Goal: Information Seeking & Learning: Compare options

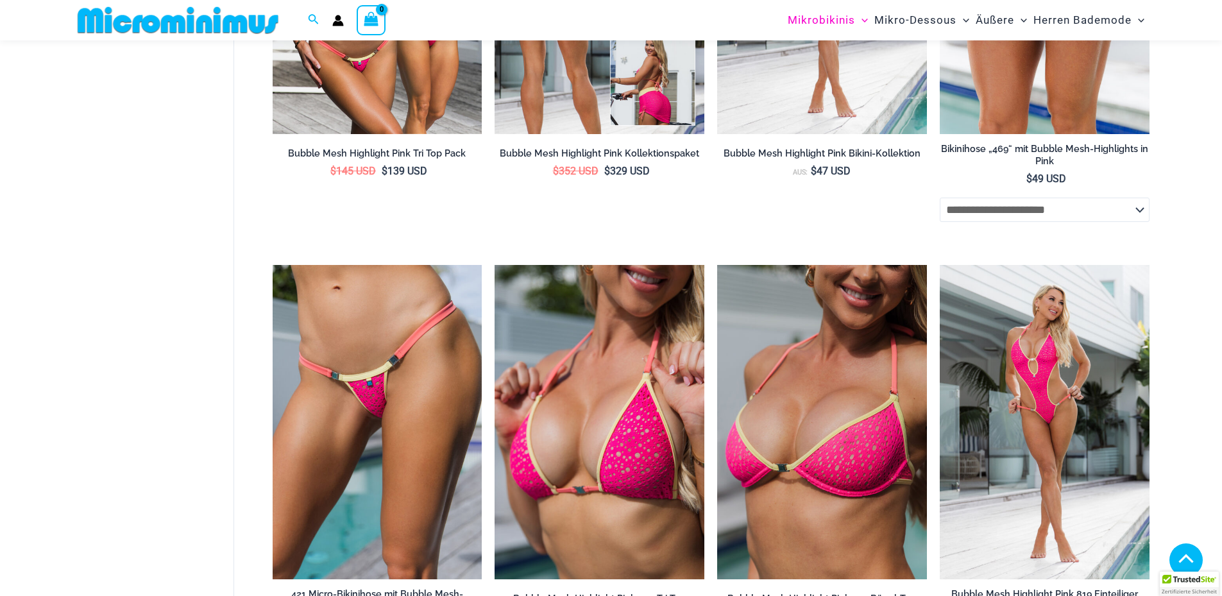
scroll to position [649, 0]
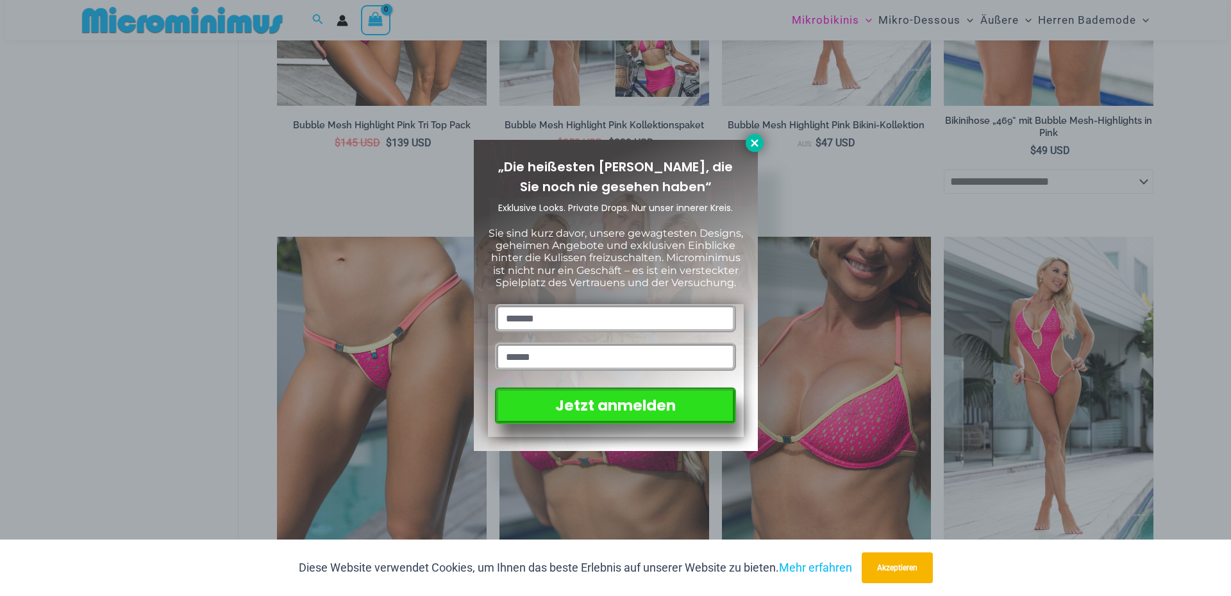
click at [750, 140] on icon at bounding box center [755, 143] width 12 height 12
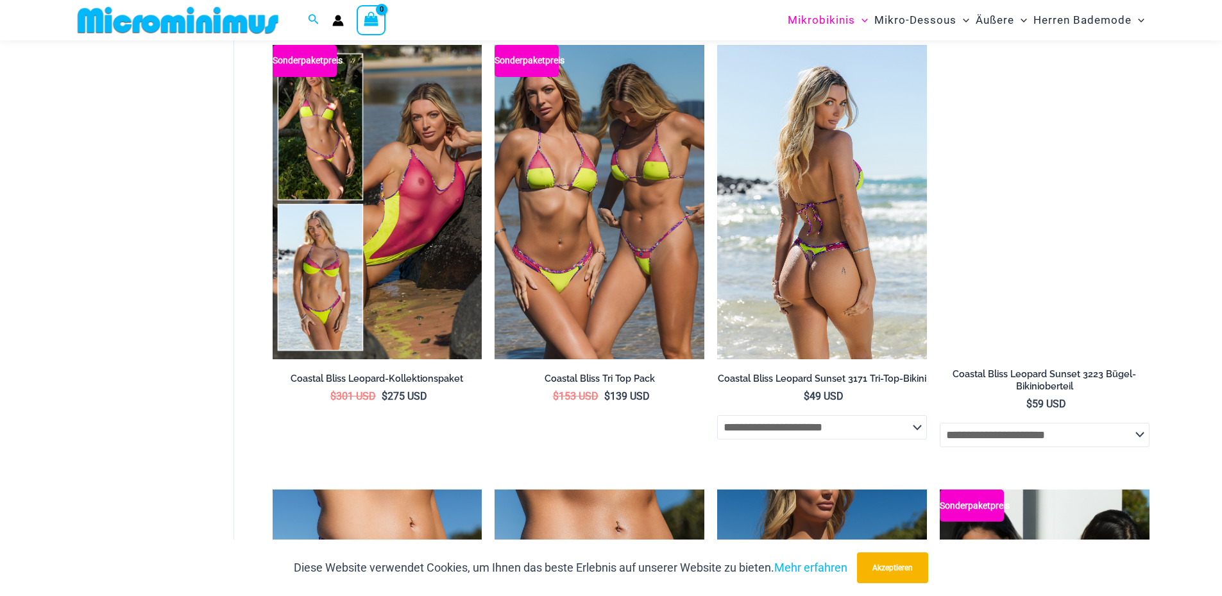
scroll to position [3022, 0]
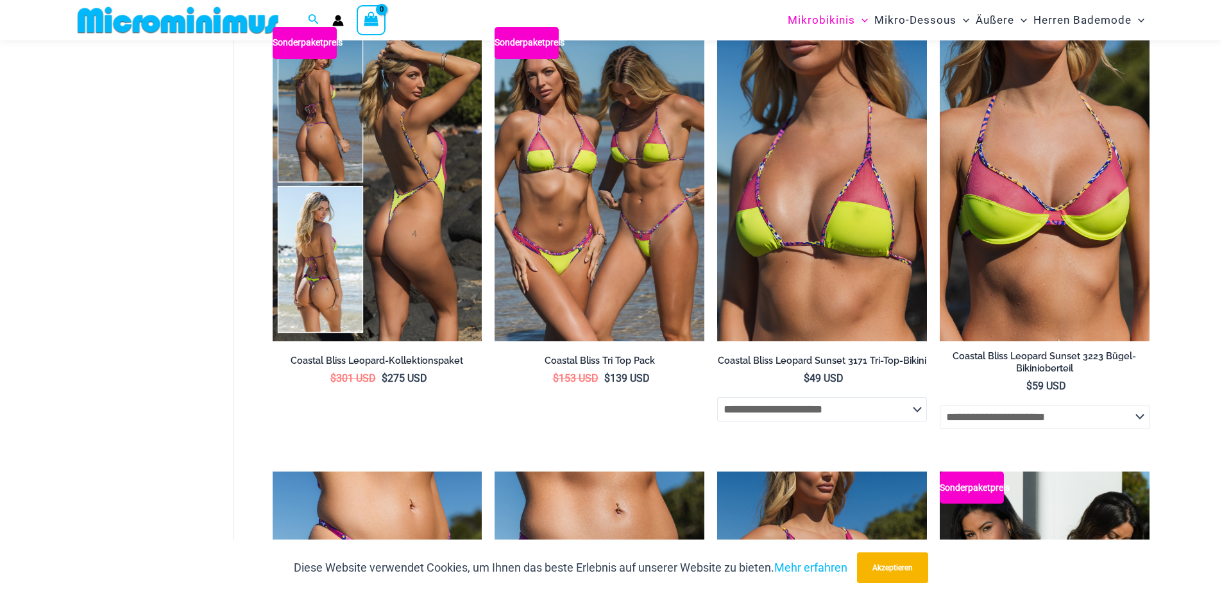
click at [422, 245] on img at bounding box center [378, 184] width 210 height 314
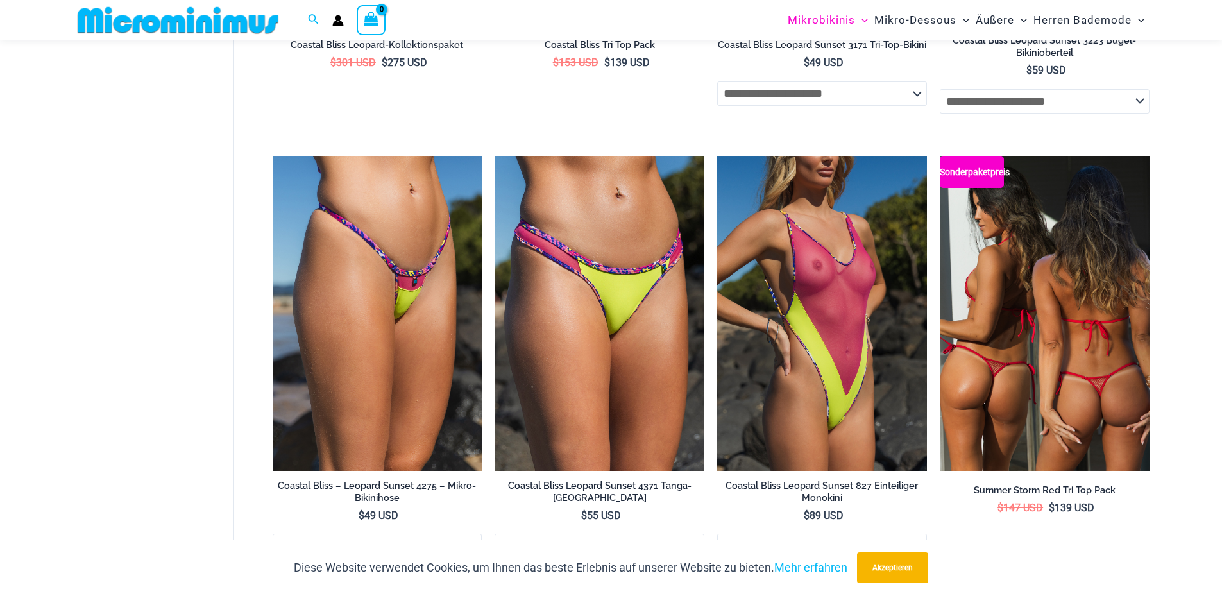
scroll to position [3409, 0]
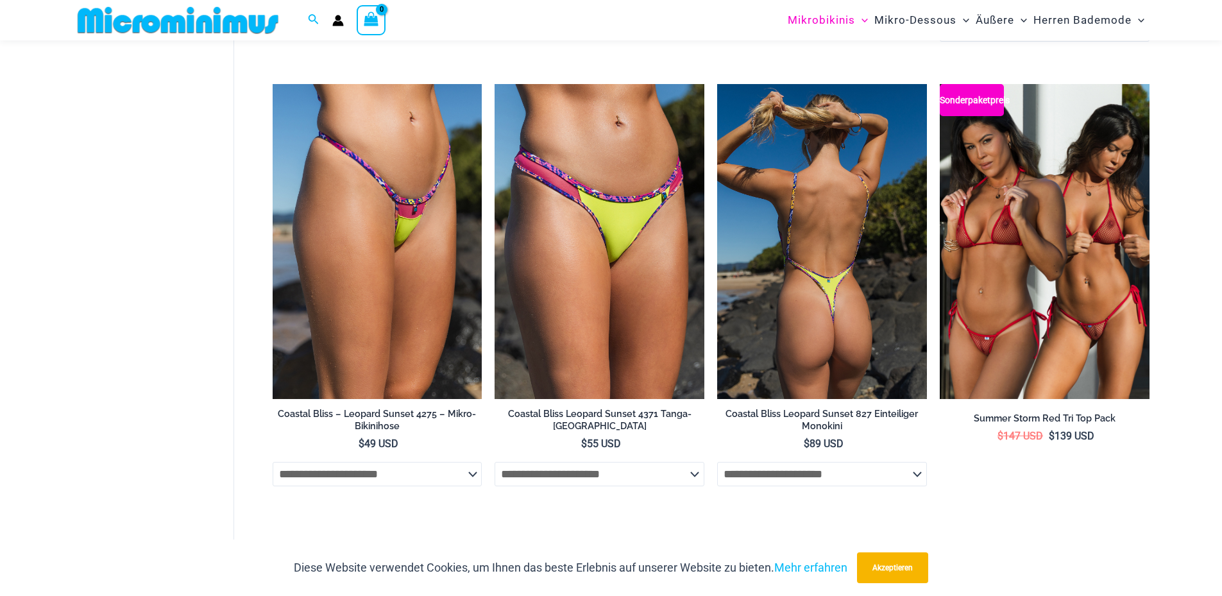
click at [818, 310] on img at bounding box center [822, 241] width 210 height 314
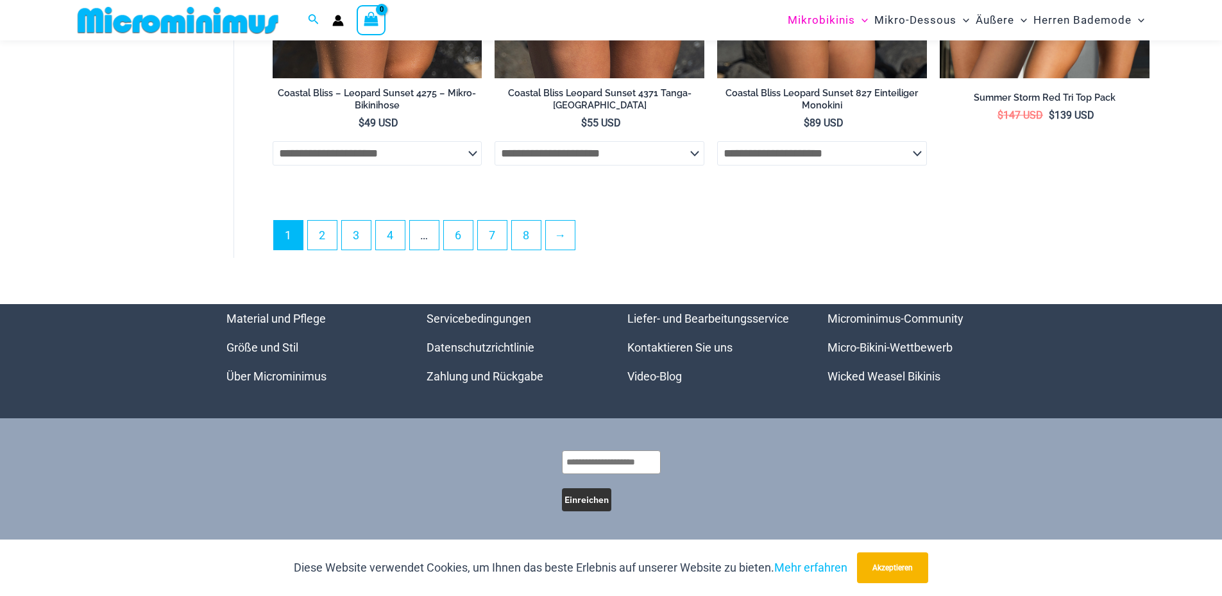
scroll to position [3746, 0]
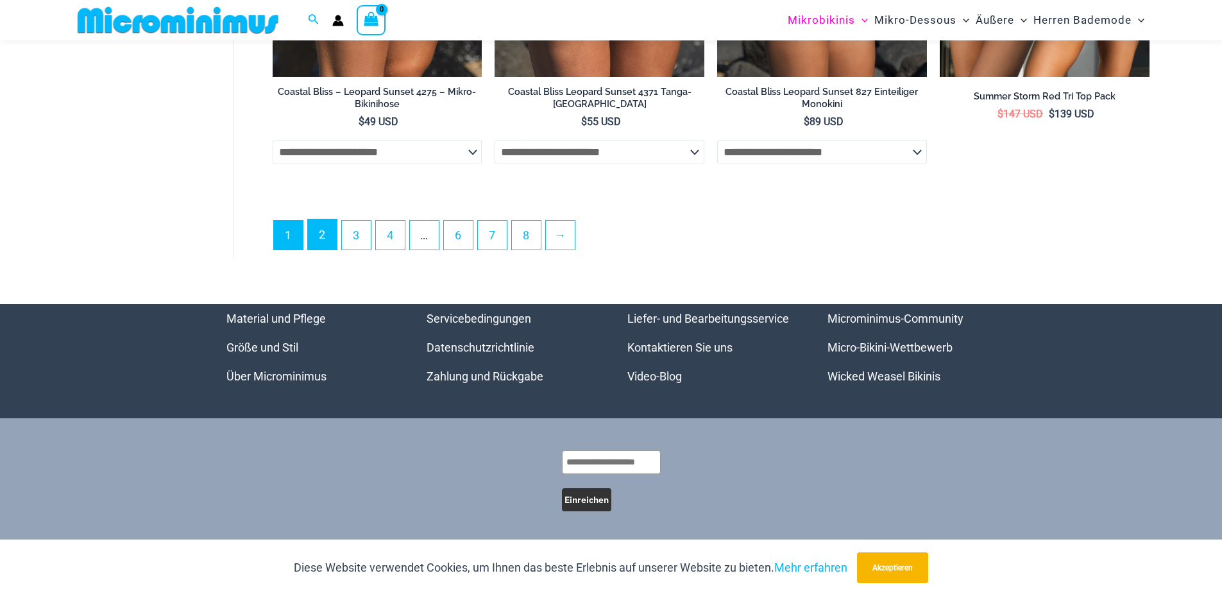
click at [316, 239] on link "2" at bounding box center [322, 234] width 29 height 30
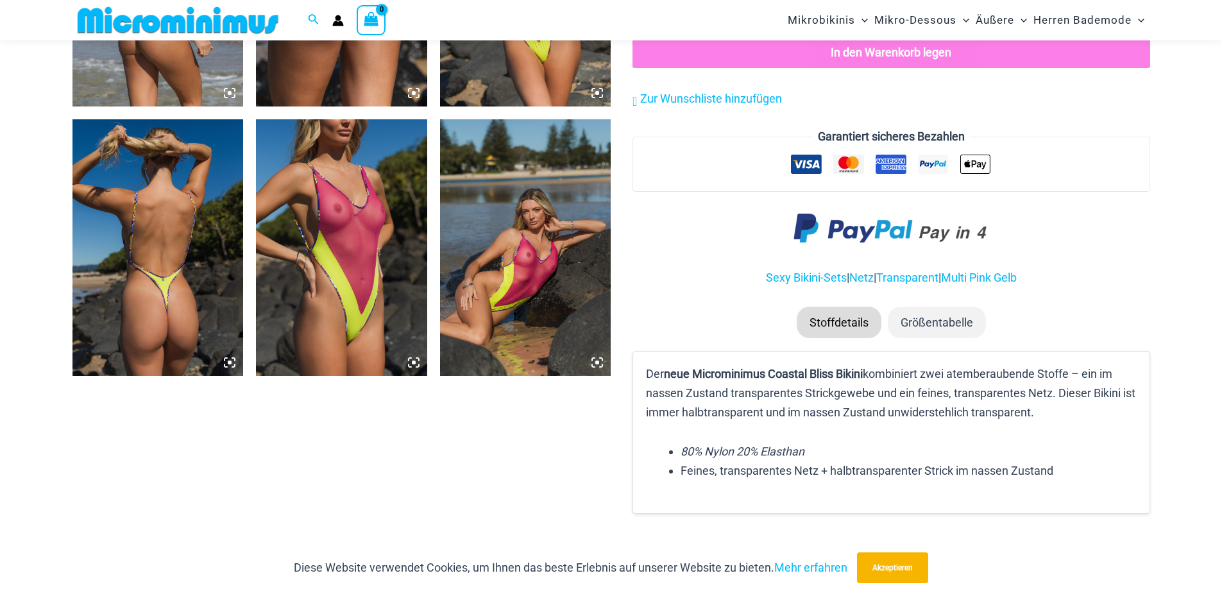
scroll to position [2181, 0]
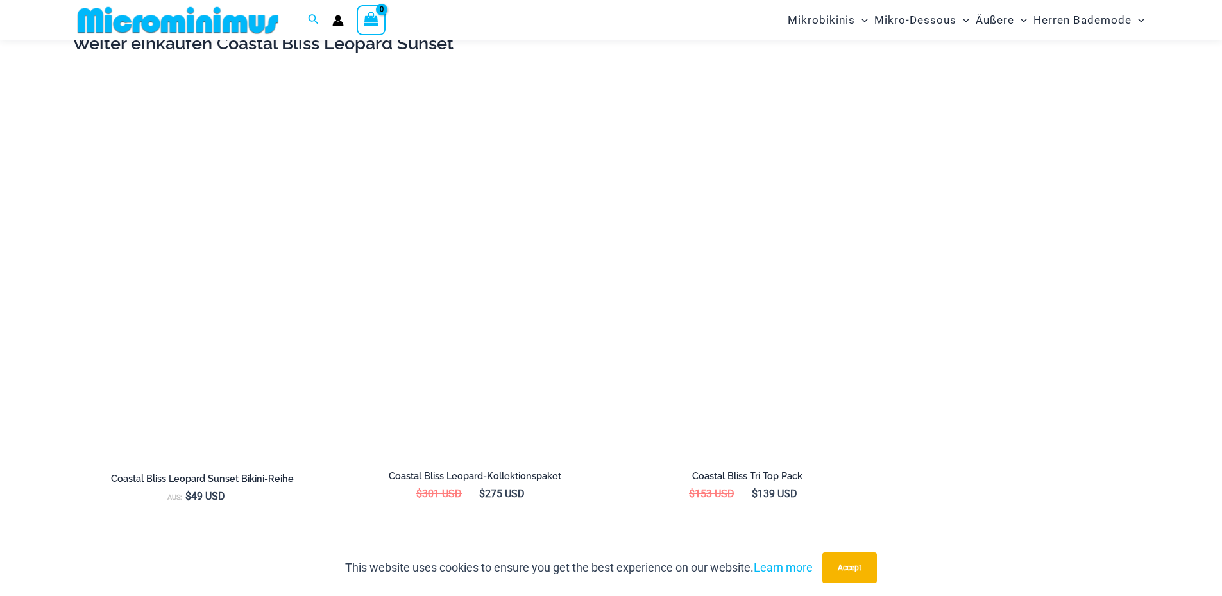
scroll to position [1720, 0]
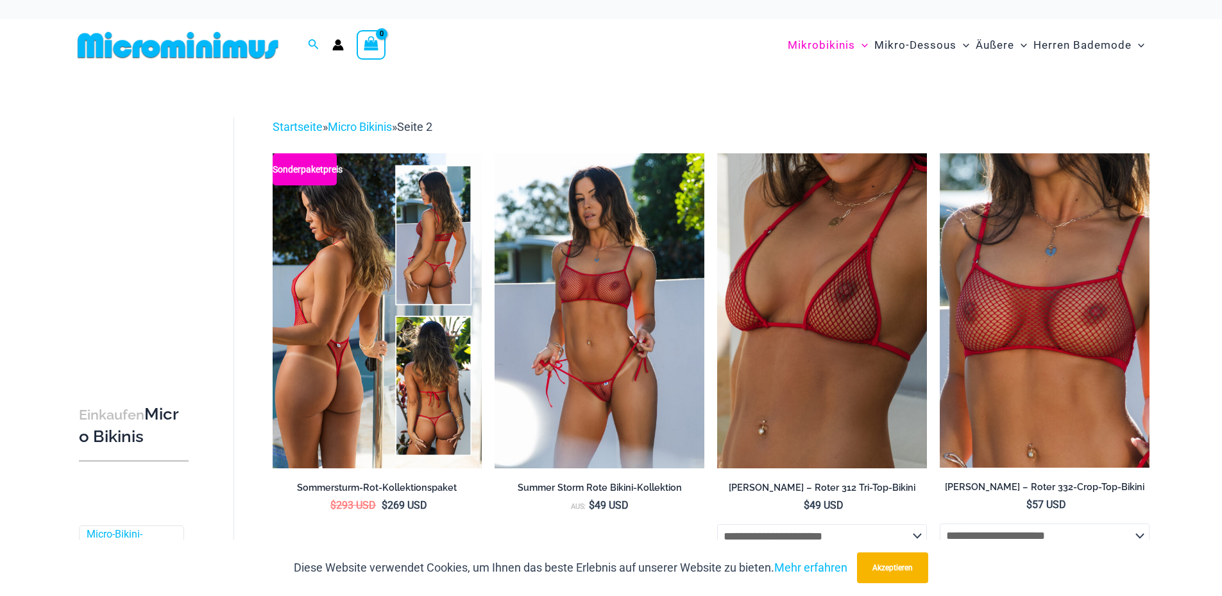
click at [335, 328] on img at bounding box center [378, 310] width 210 height 314
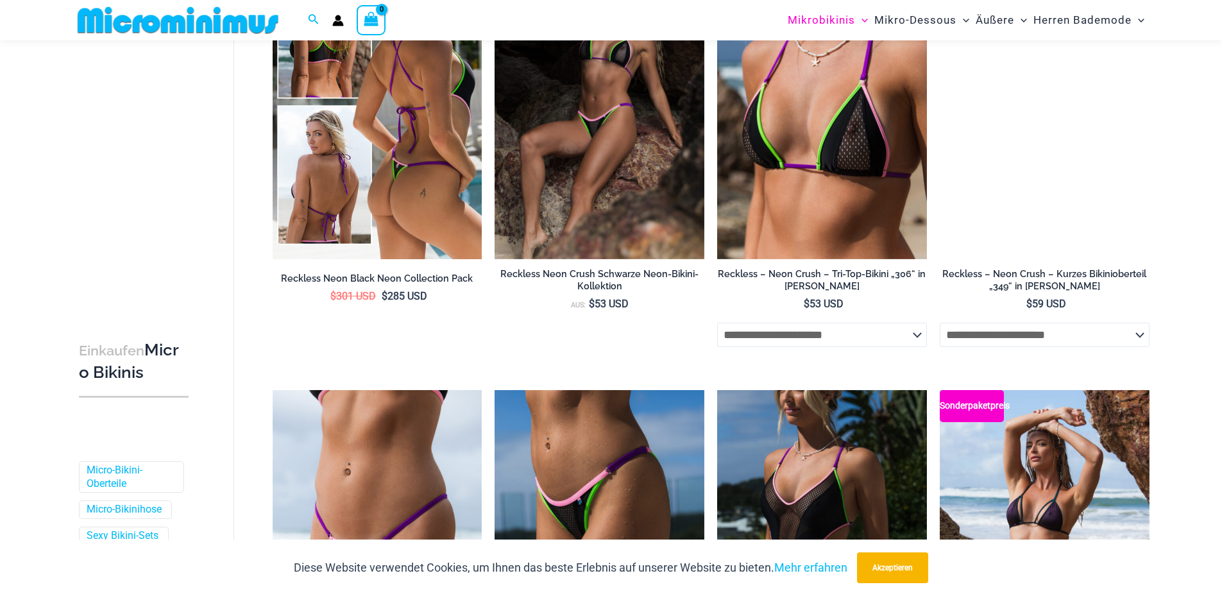
scroll to position [1079, 0]
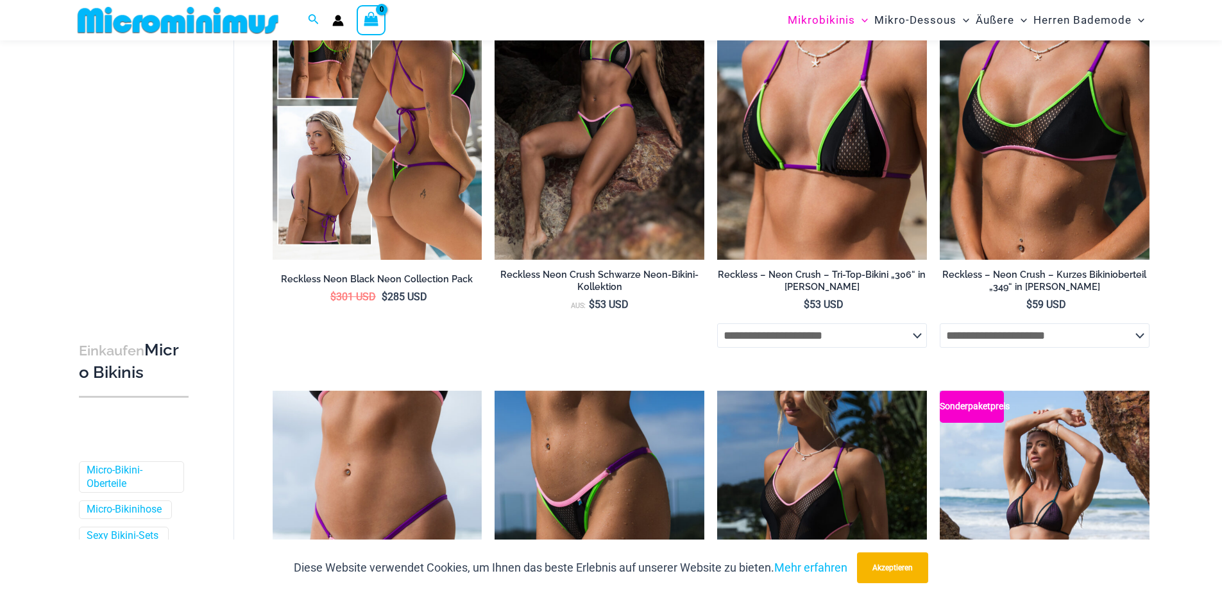
click at [384, 171] on img at bounding box center [378, 102] width 210 height 314
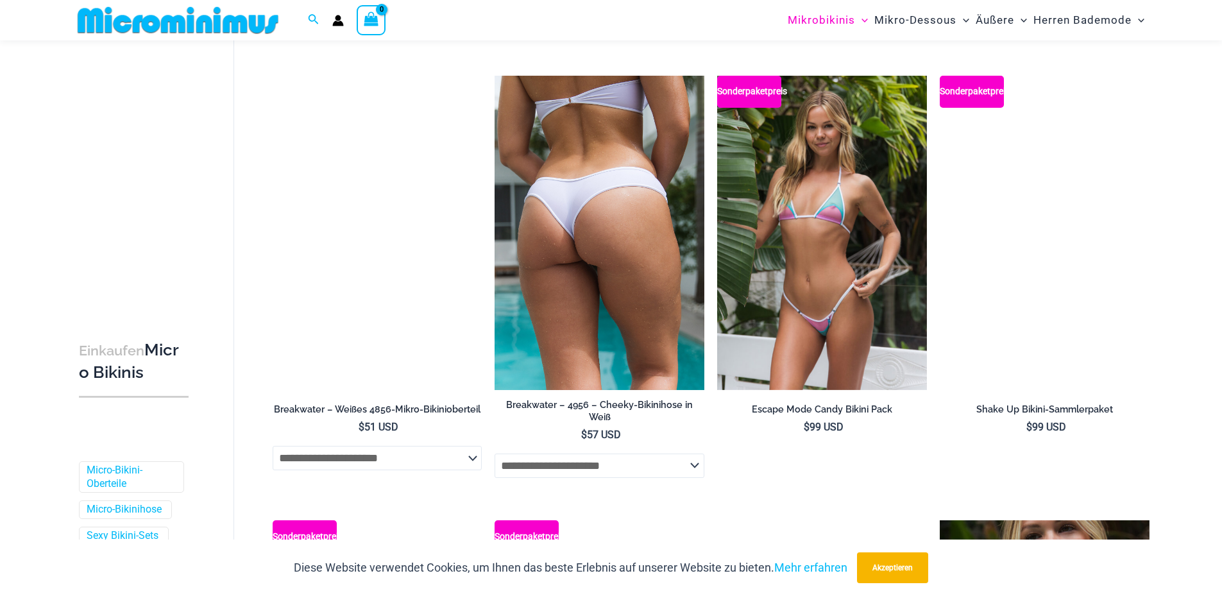
scroll to position [2297, 0]
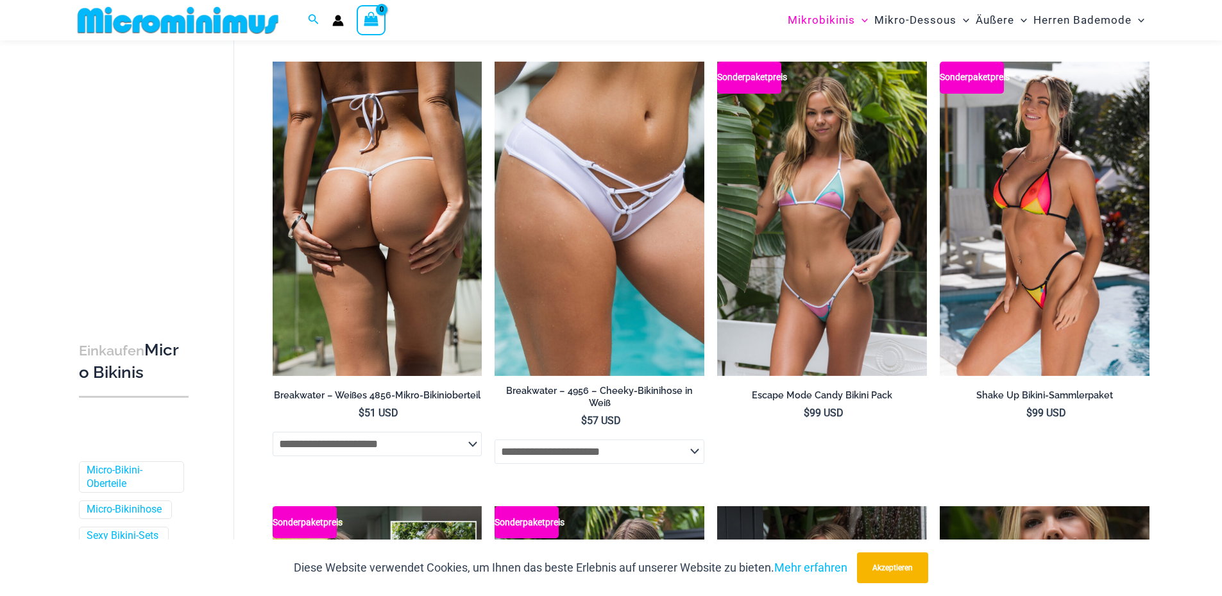
click at [337, 219] on img at bounding box center [378, 219] width 210 height 314
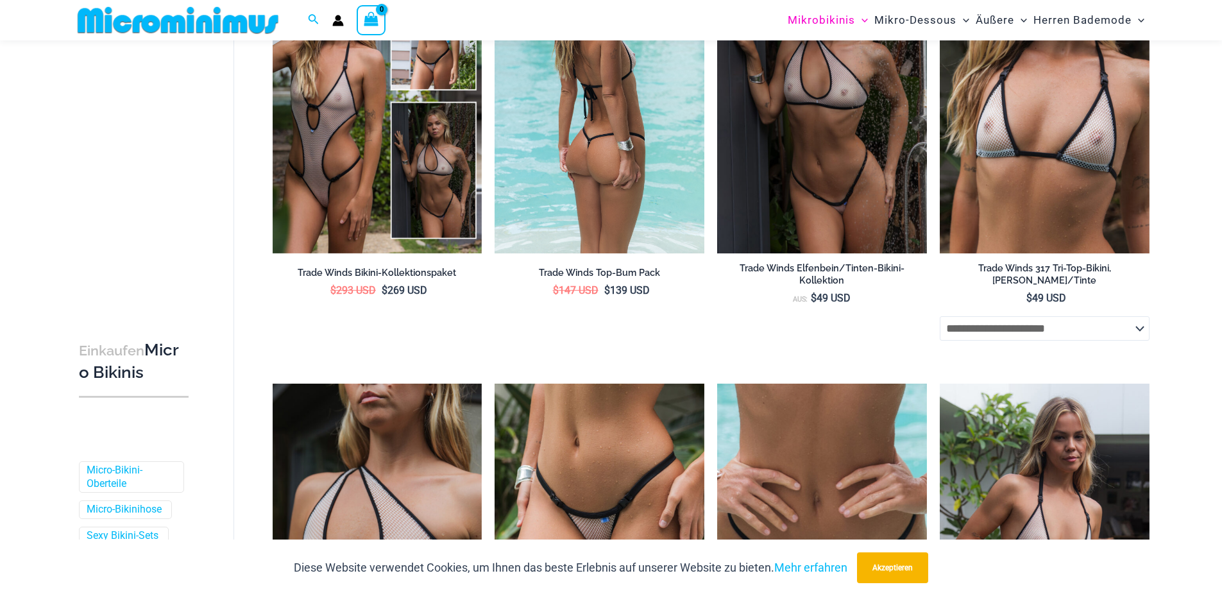
scroll to position [2882, 0]
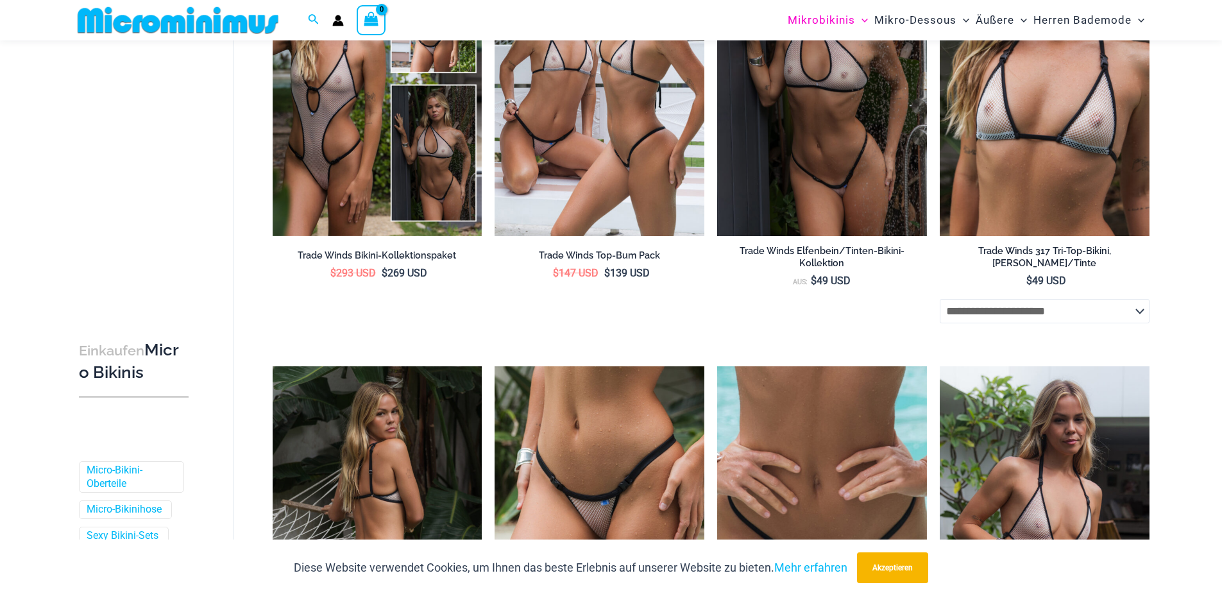
click at [385, 452] on img at bounding box center [378, 523] width 210 height 314
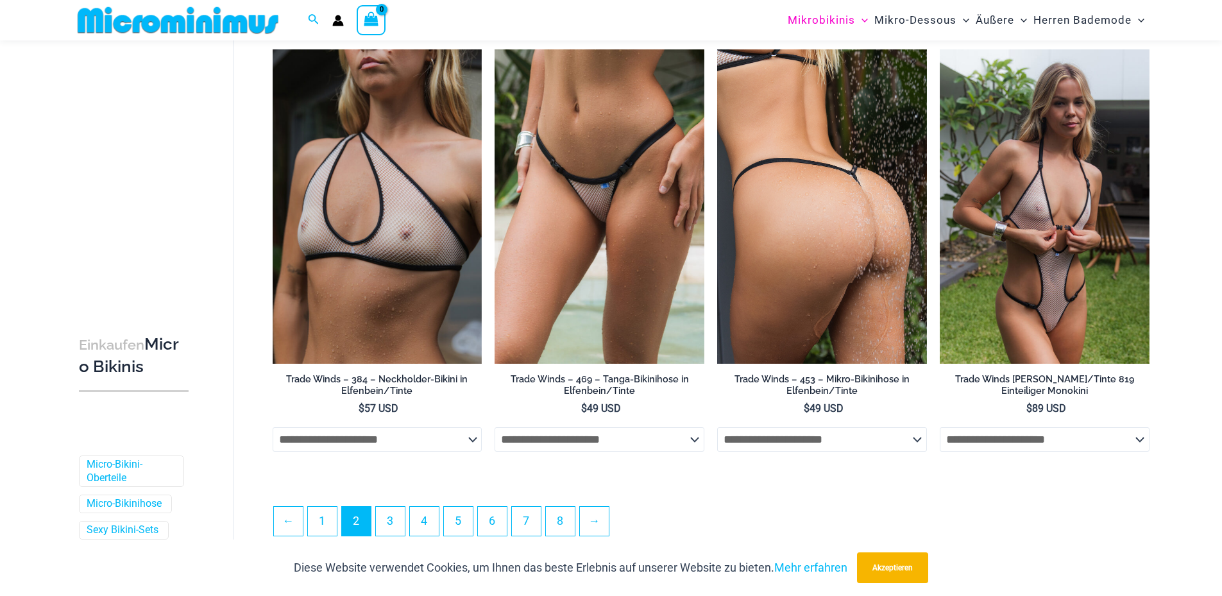
scroll to position [3203, 0]
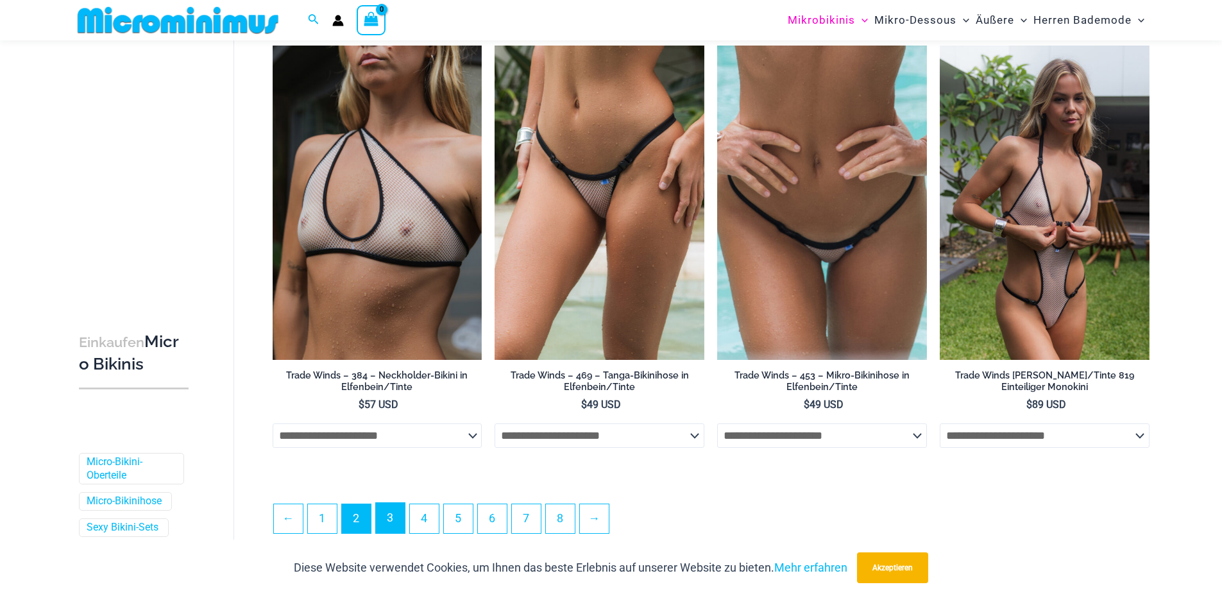
click at [396, 512] on link "3" at bounding box center [390, 518] width 29 height 30
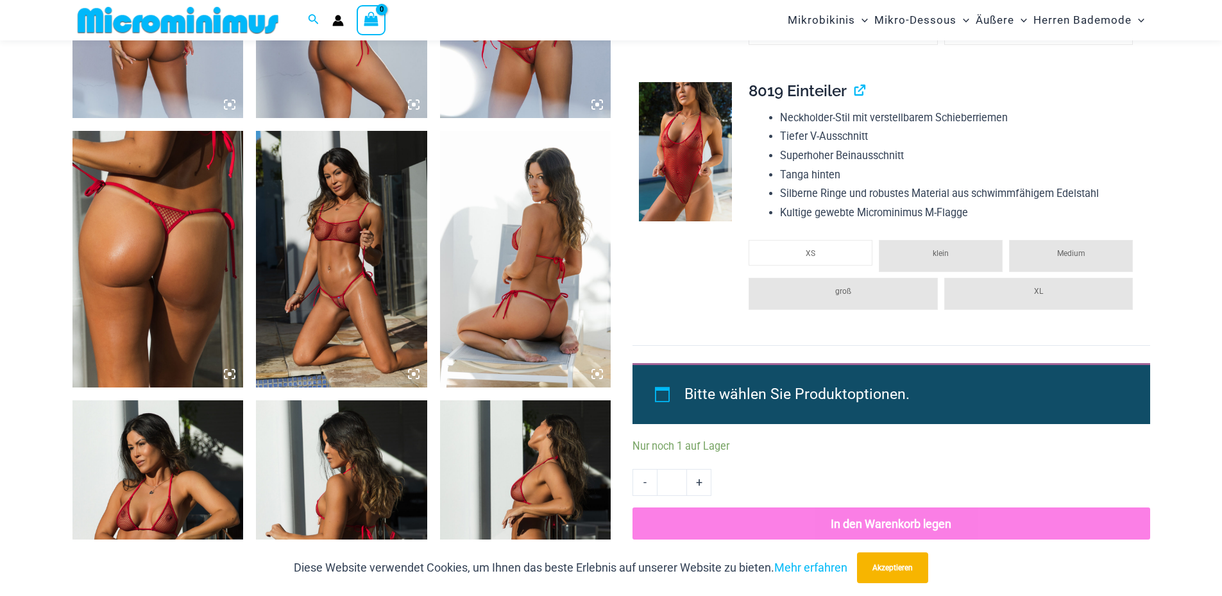
scroll to position [1347, 0]
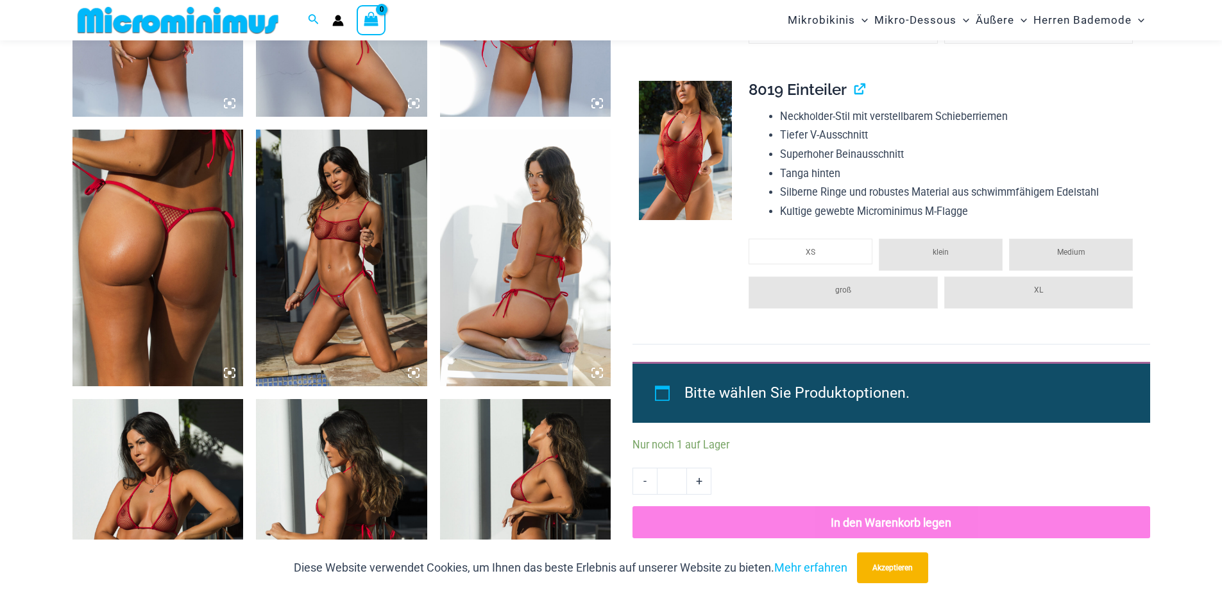
click at [366, 193] on img at bounding box center [341, 258] width 171 height 257
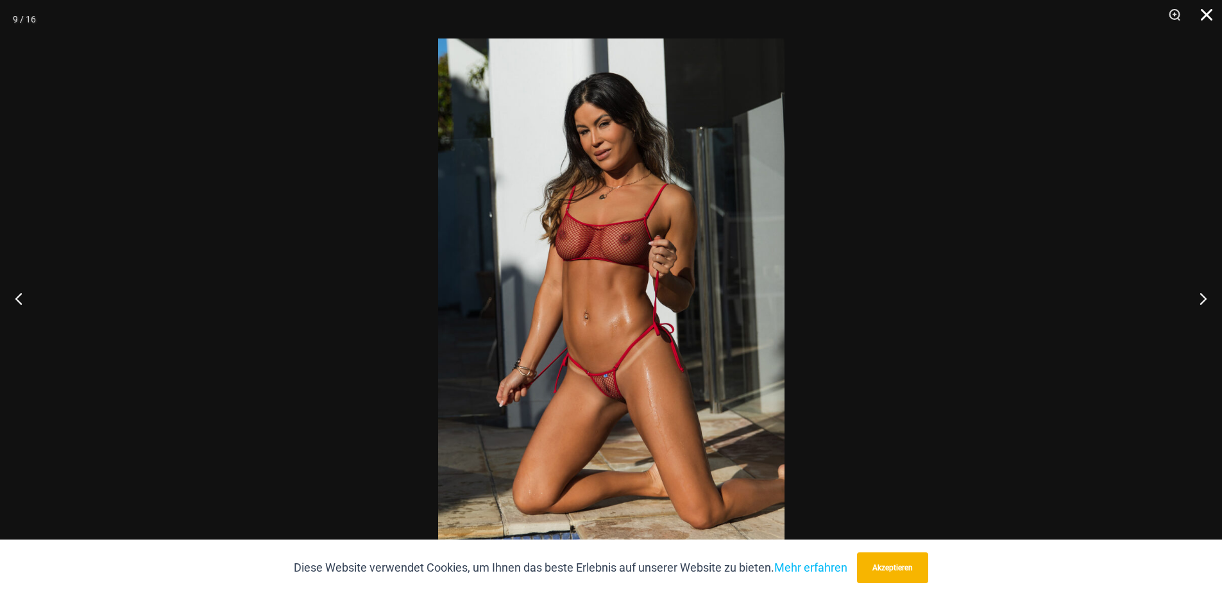
click at [1209, 22] on button "Schließen" at bounding box center [1202, 19] width 32 height 38
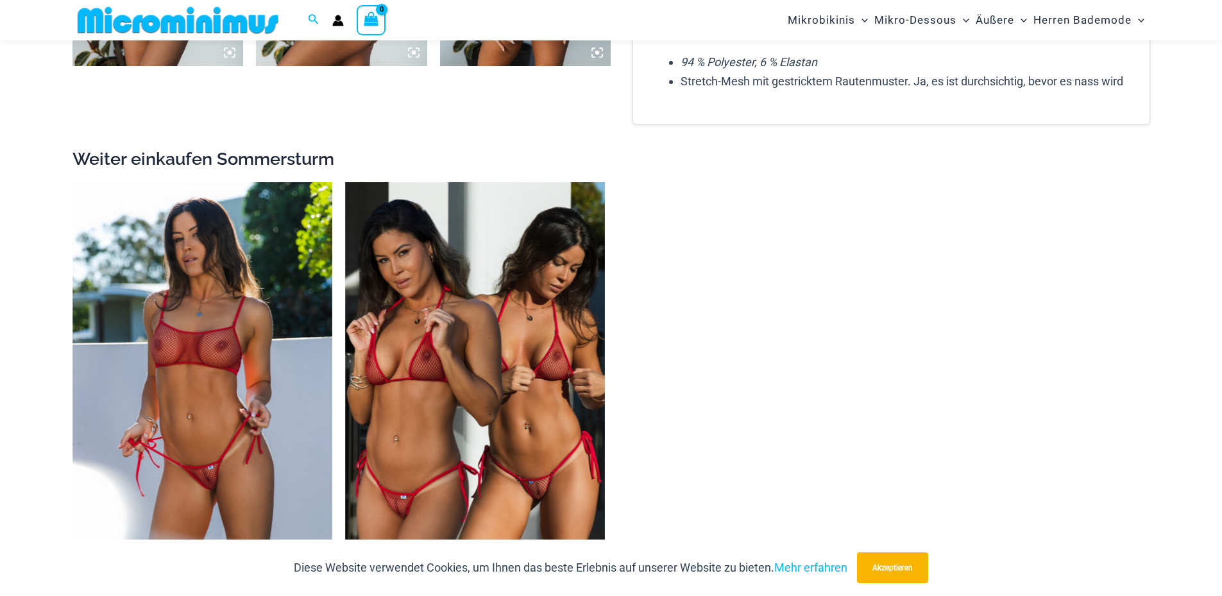
scroll to position [2373, 0]
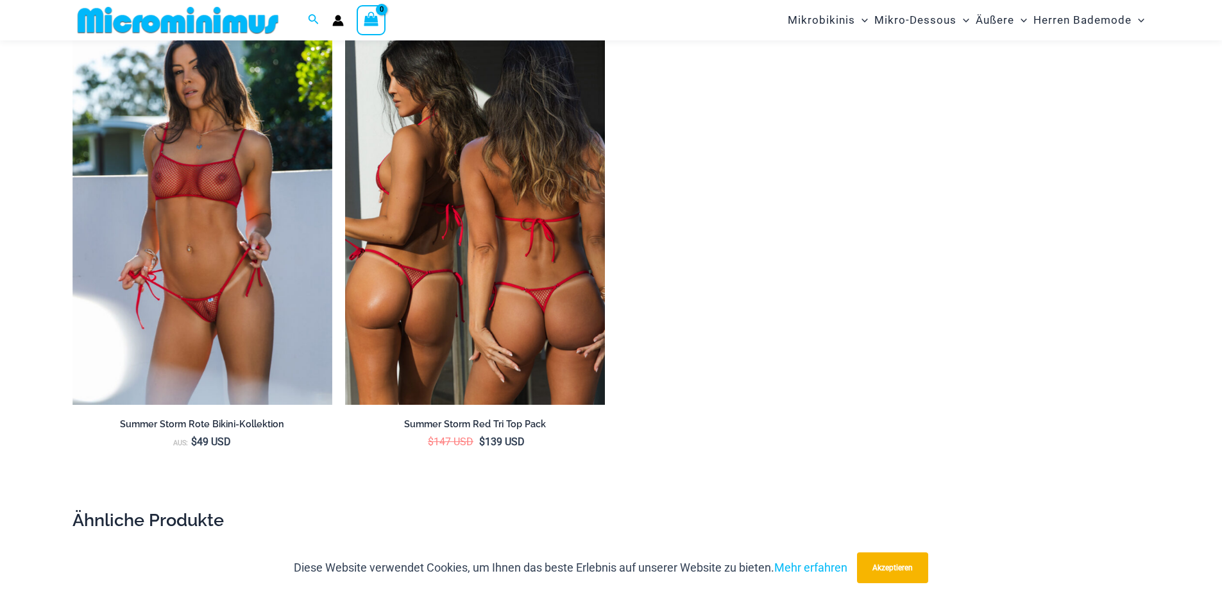
click at [543, 260] on img at bounding box center [475, 210] width 260 height 390
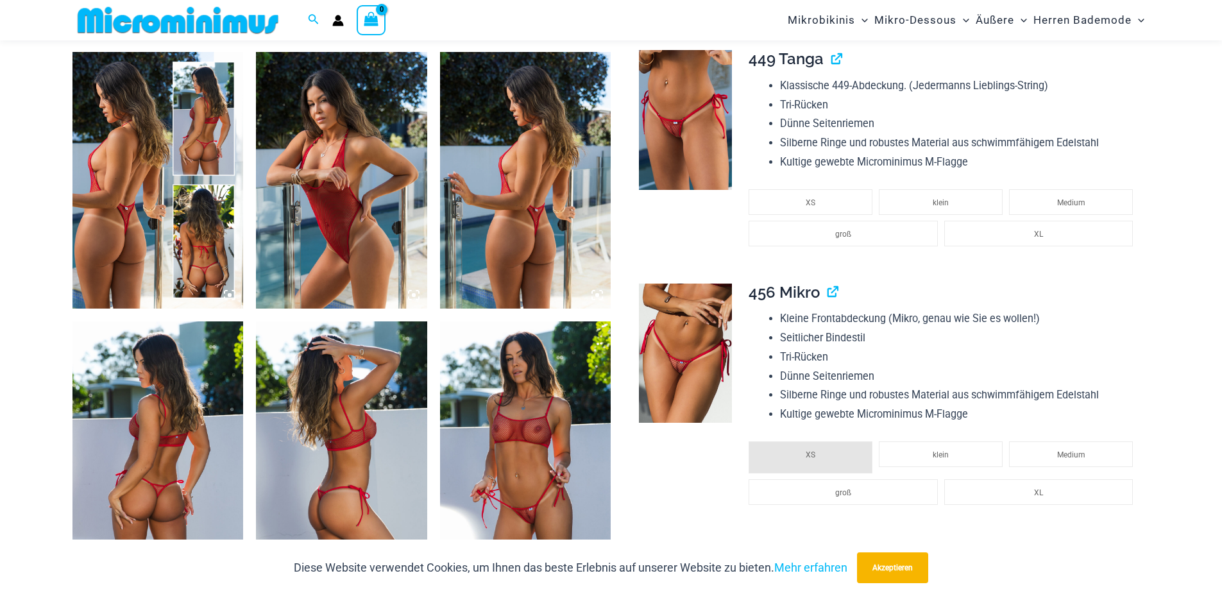
scroll to position [962, 0]
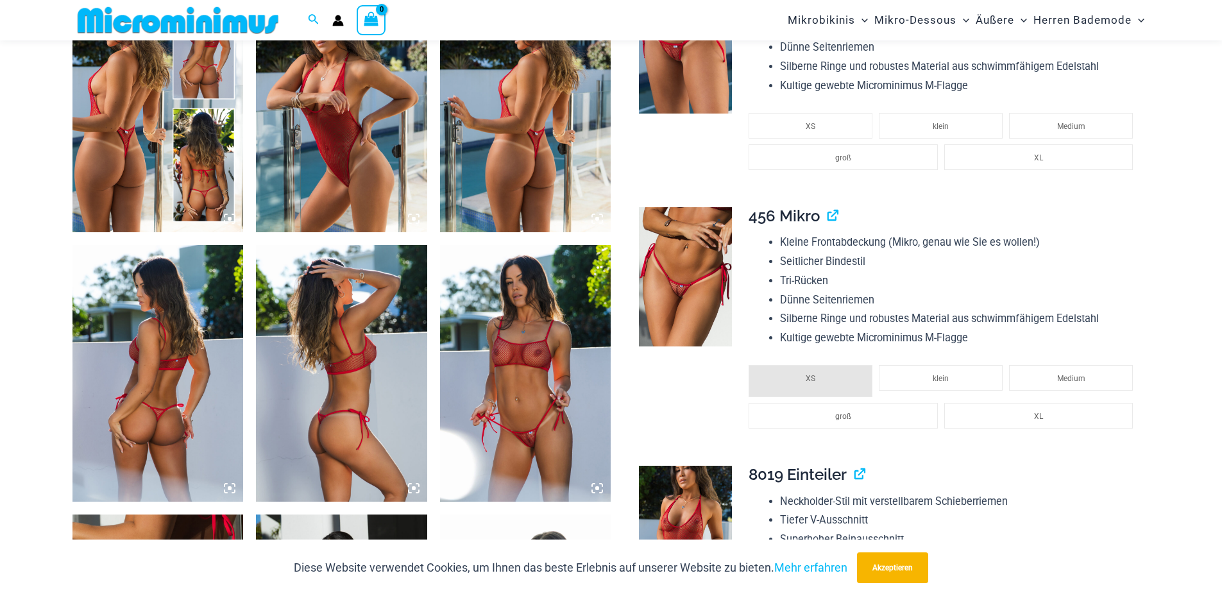
click at [672, 258] on img at bounding box center [685, 277] width 93 height 140
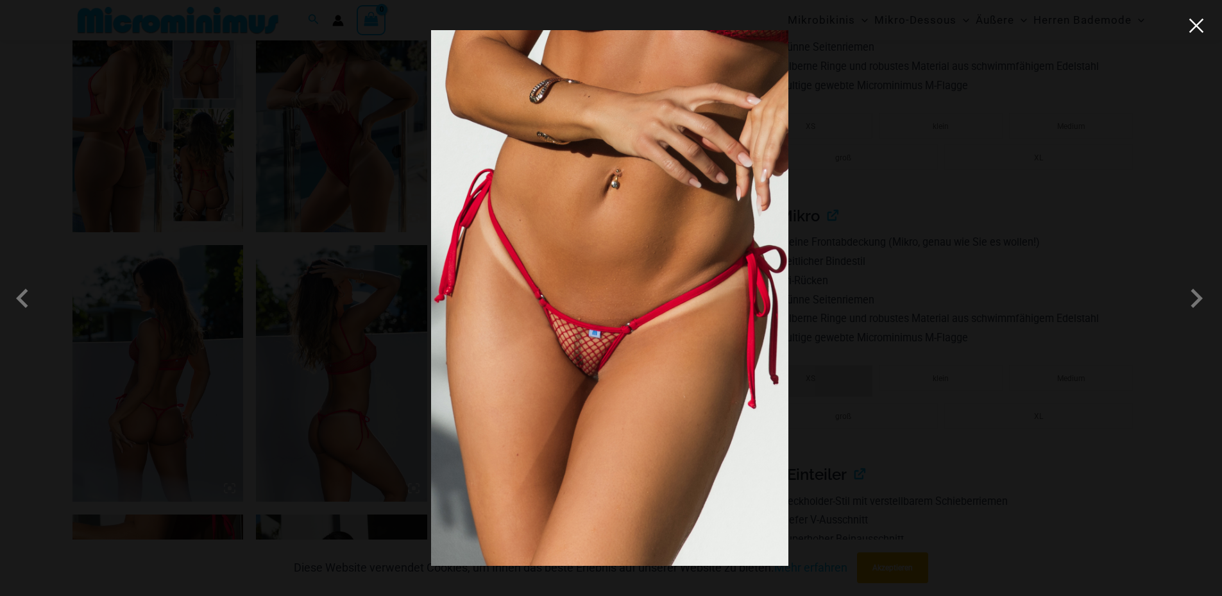
drag, startPoint x: 1194, startPoint y: 22, endPoint x: 1153, endPoint y: 30, distance: 41.9
click at [1194, 22] on button "Close" at bounding box center [1195, 25] width 19 height 19
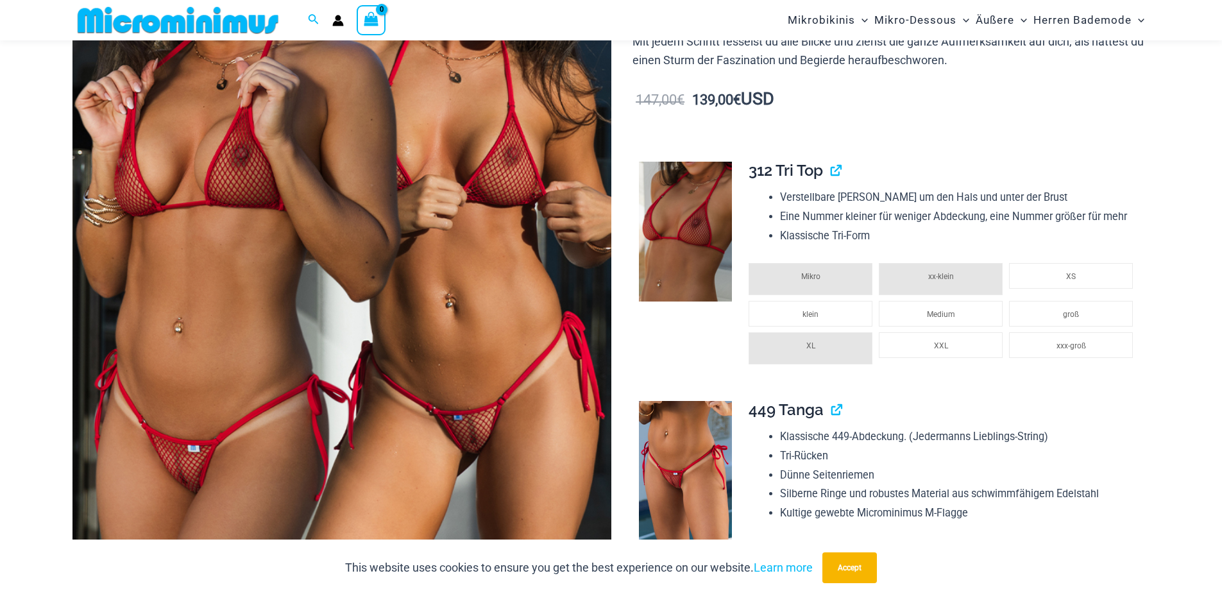
scroll to position [321, 0]
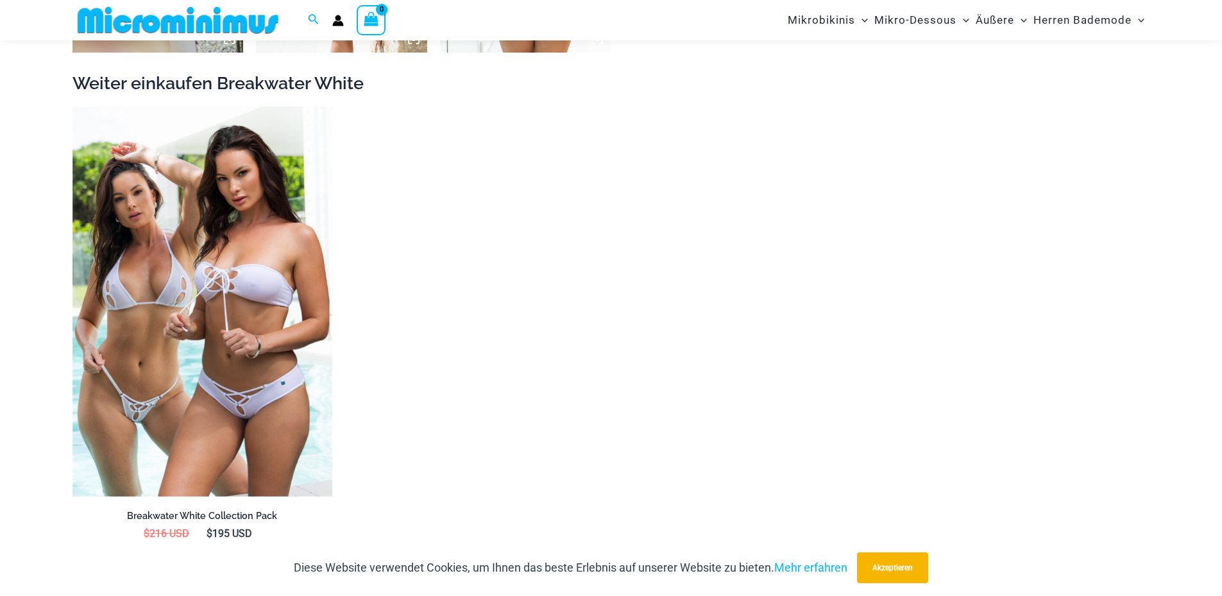
scroll to position [1411, 0]
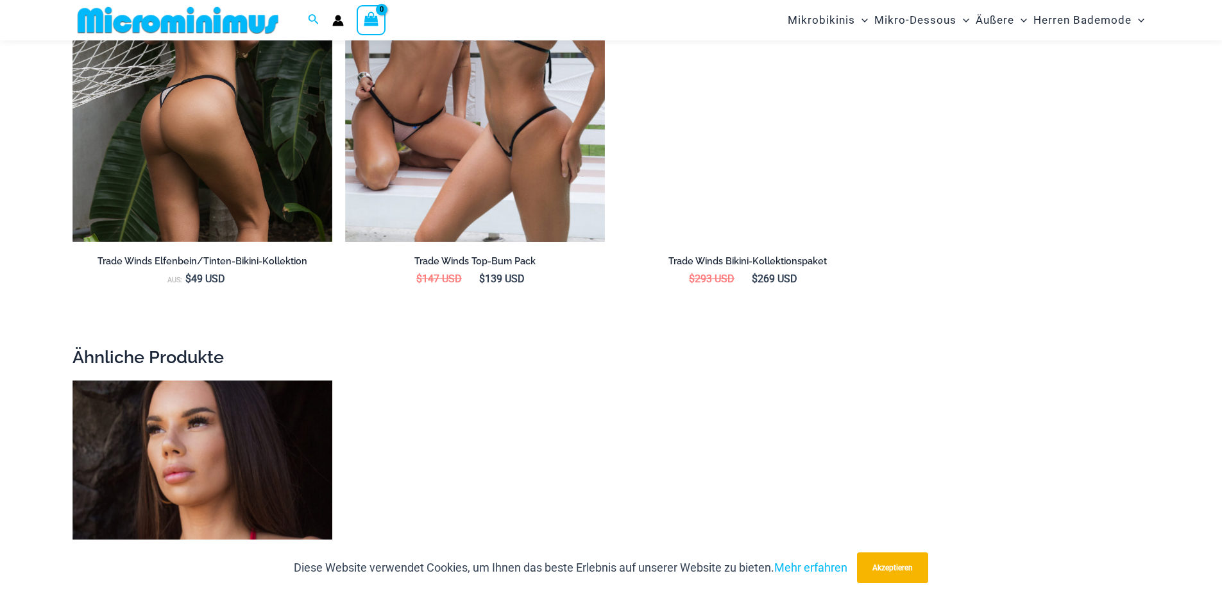
scroll to position [1987, 0]
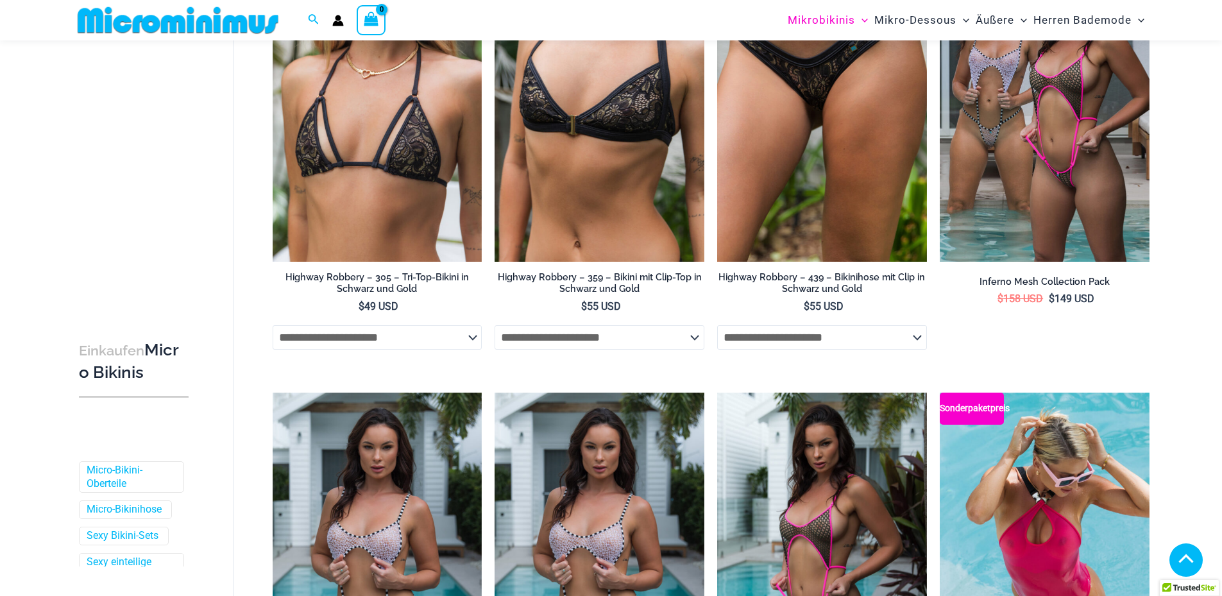
scroll to position [639, 0]
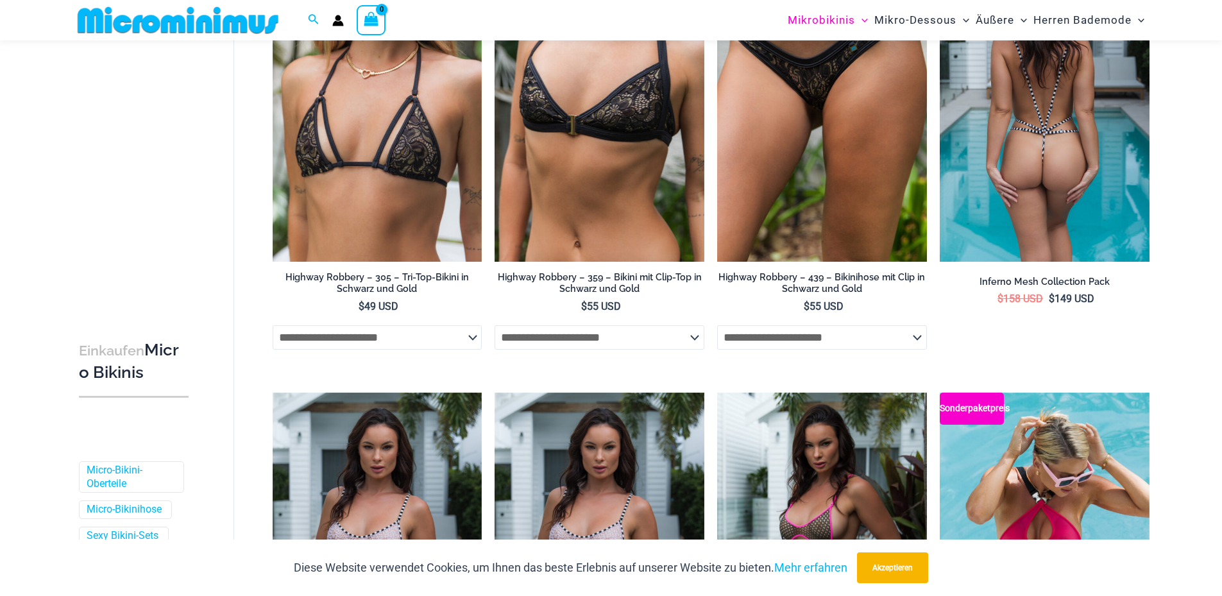
click at [993, 208] on img at bounding box center [1045, 104] width 210 height 314
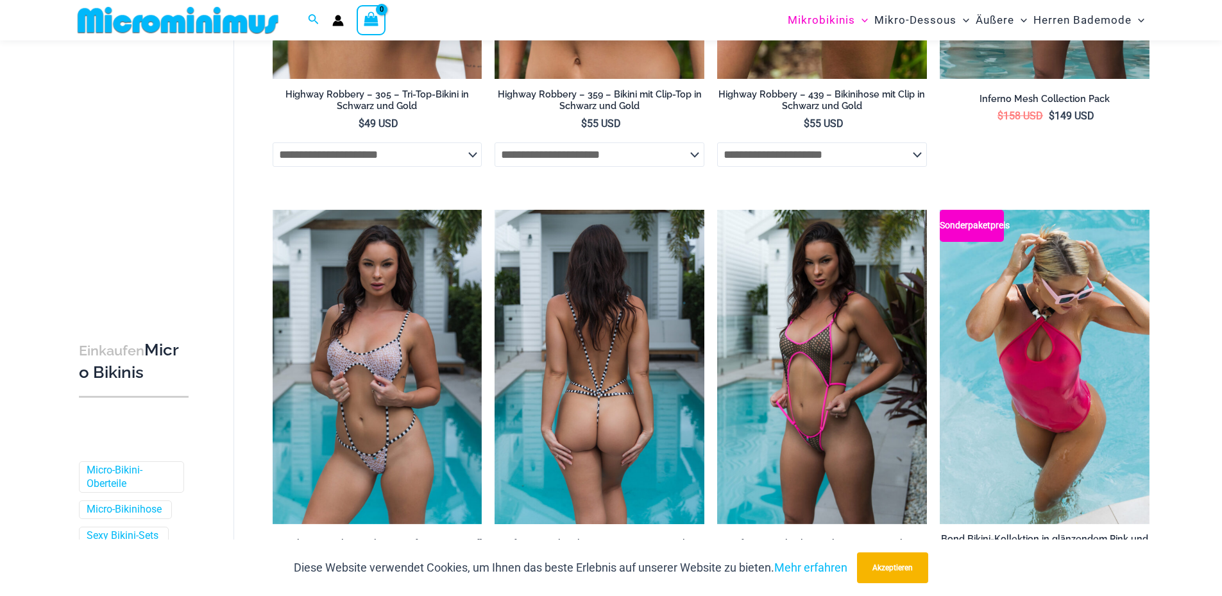
scroll to position [960, 0]
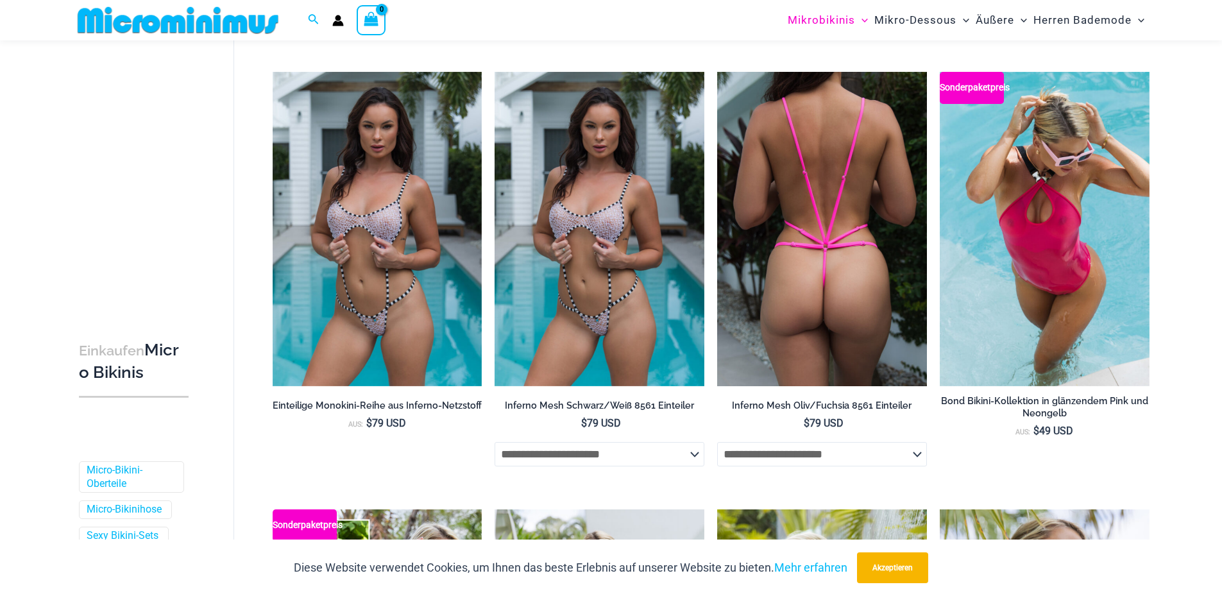
click at [867, 281] on img at bounding box center [822, 229] width 210 height 314
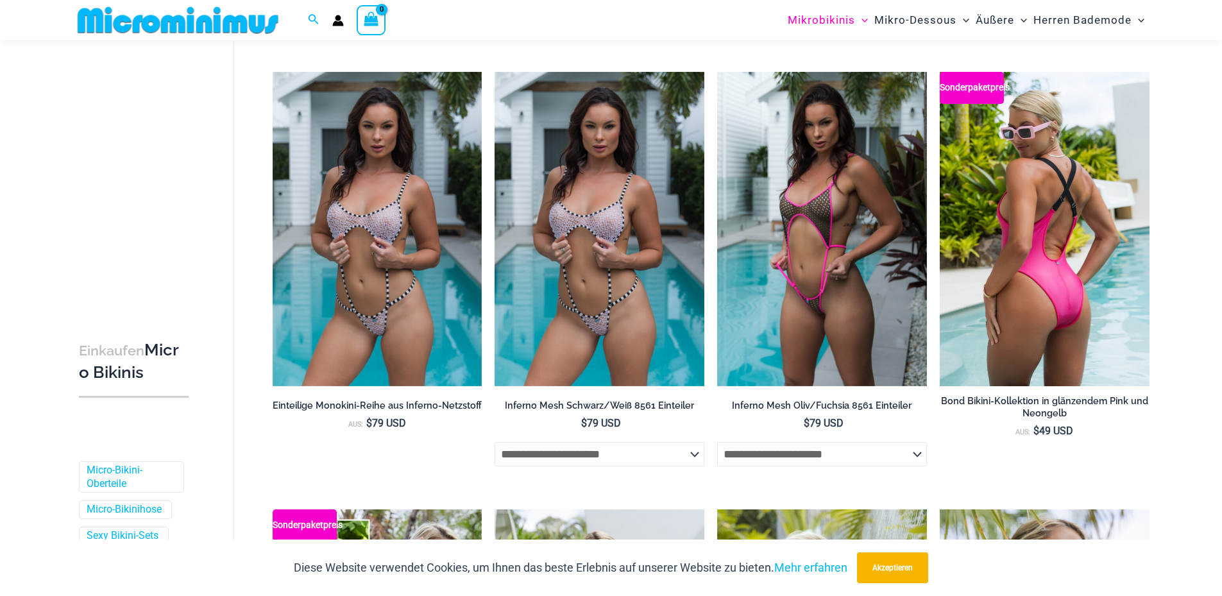
click at [963, 275] on img at bounding box center [1045, 229] width 210 height 314
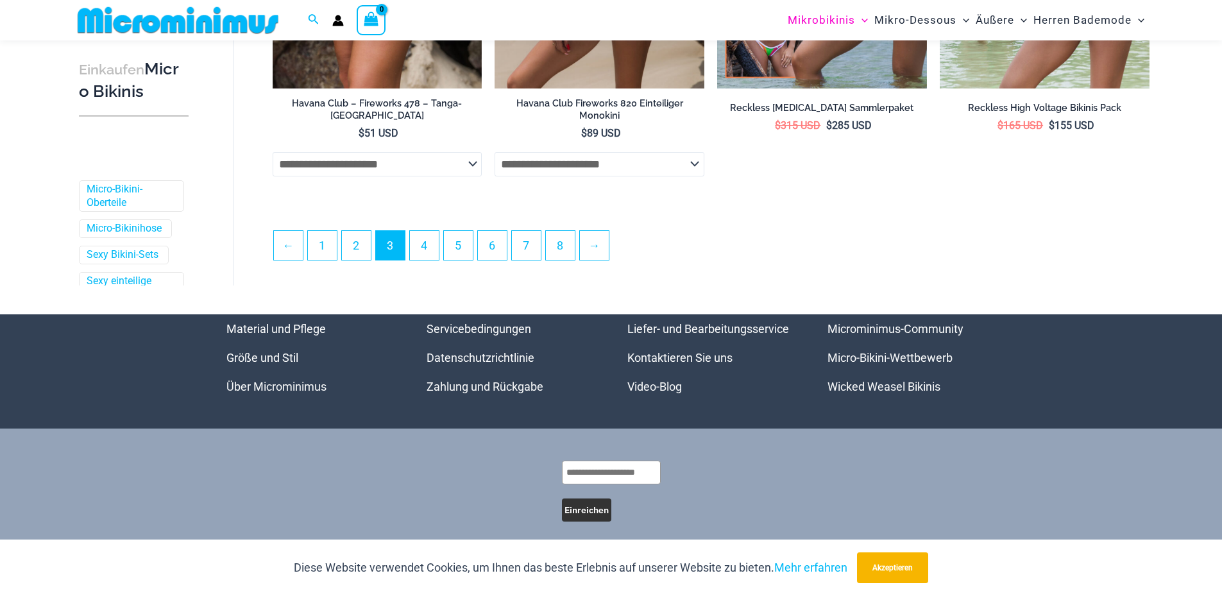
scroll to position [3461, 0]
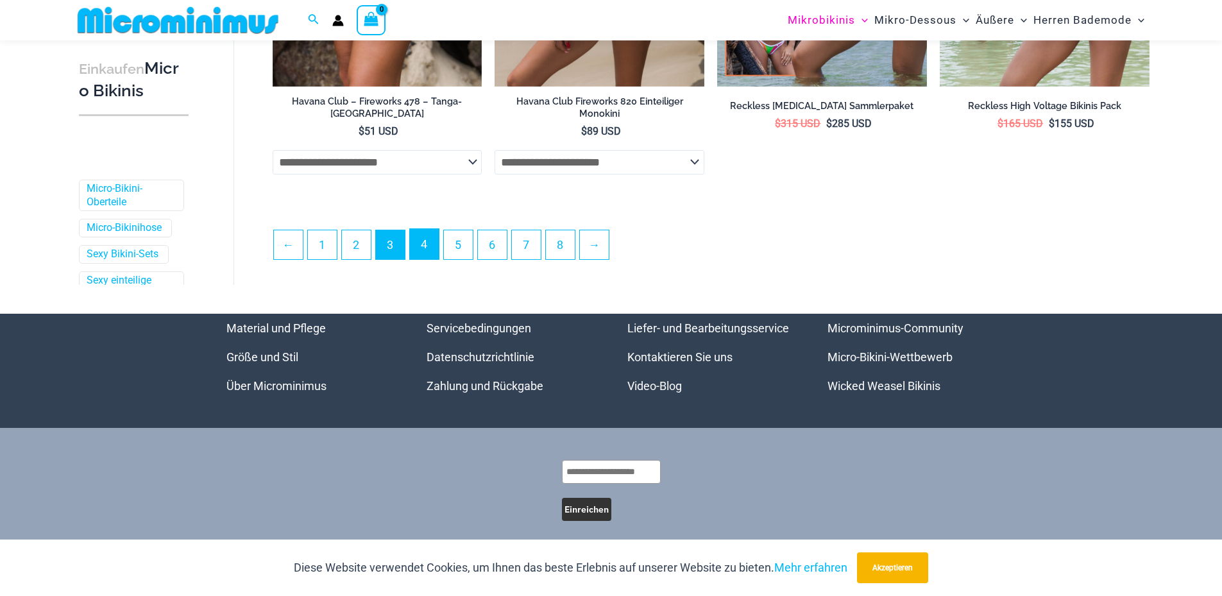
click at [427, 247] on font "4" at bounding box center [424, 243] width 6 height 13
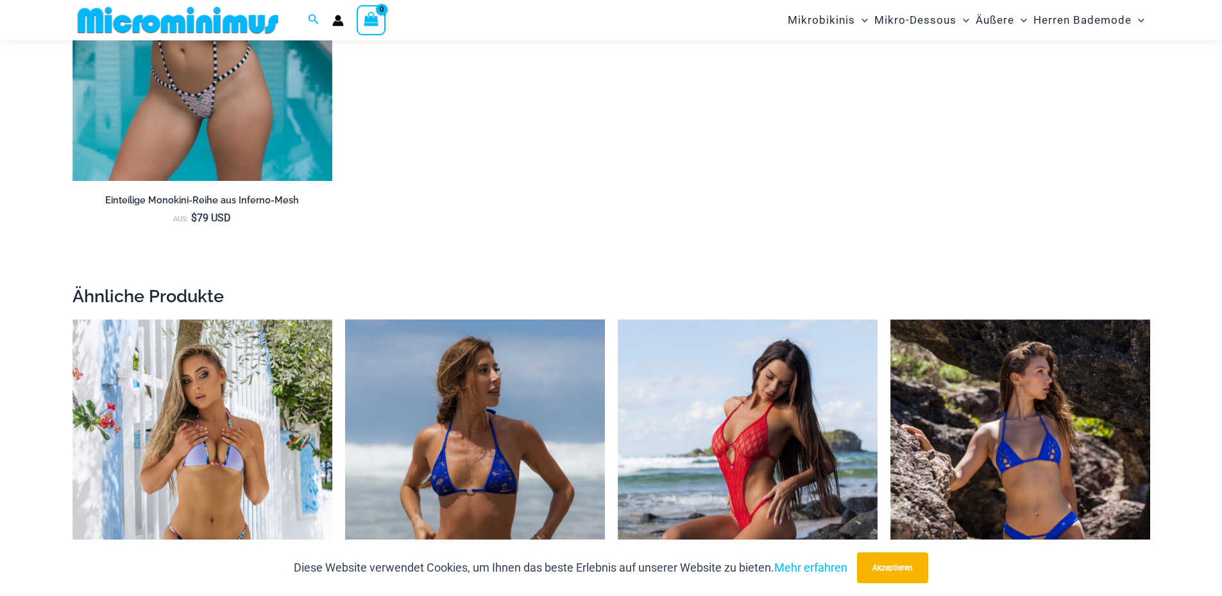
scroll to position [2688, 0]
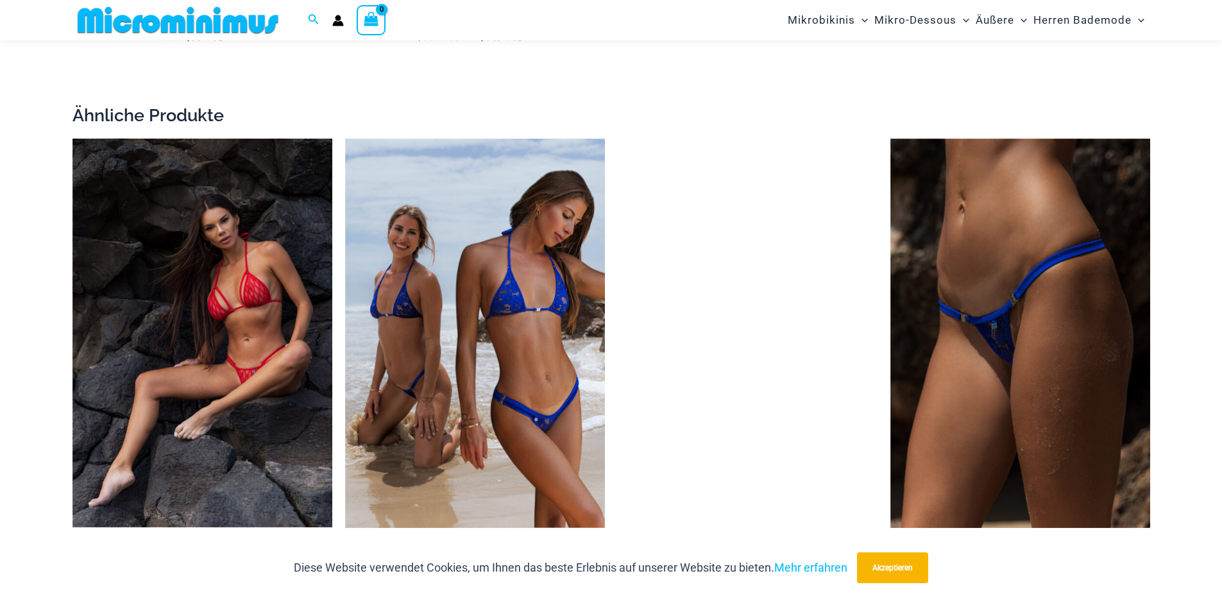
scroll to position [2240, 0]
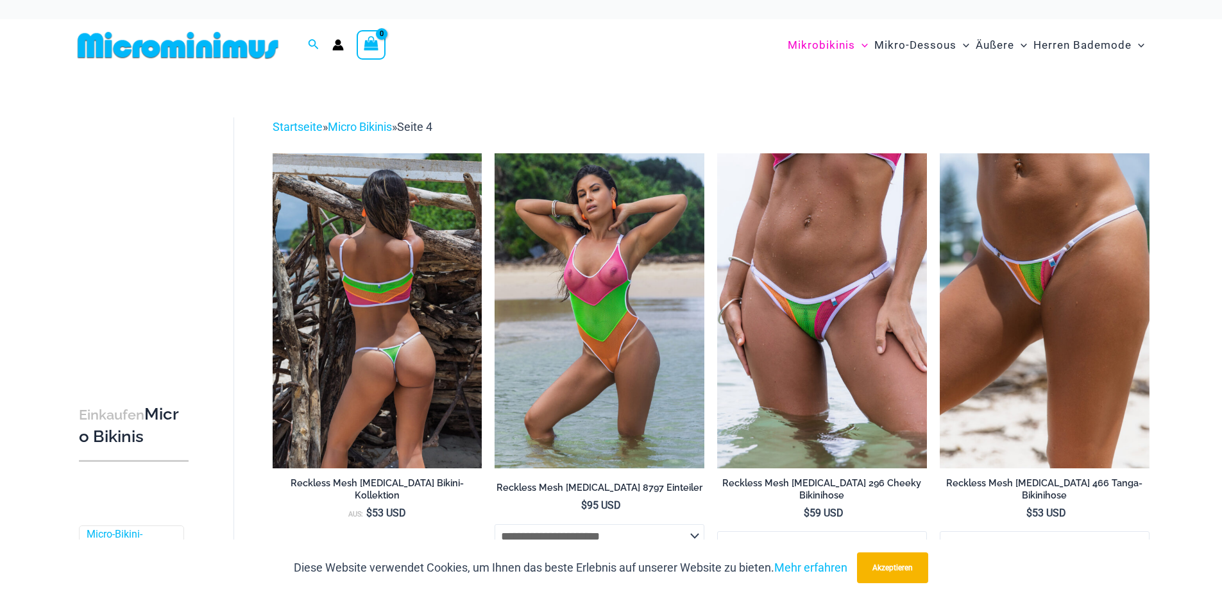
click at [439, 333] on img at bounding box center [378, 310] width 210 height 314
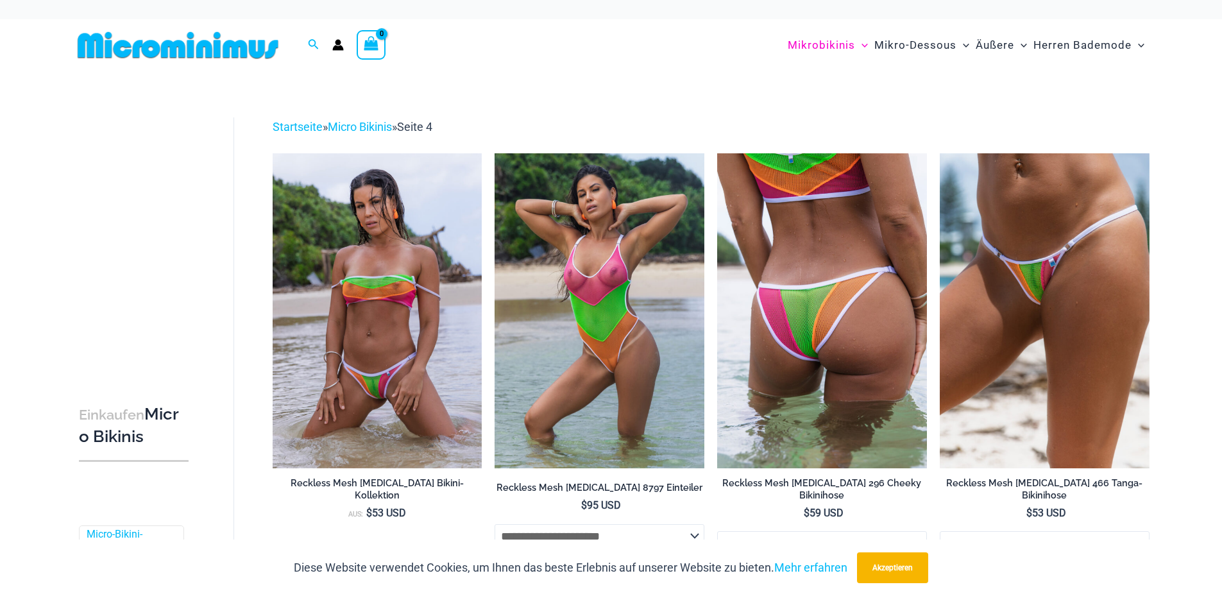
click at [763, 232] on img at bounding box center [822, 310] width 210 height 314
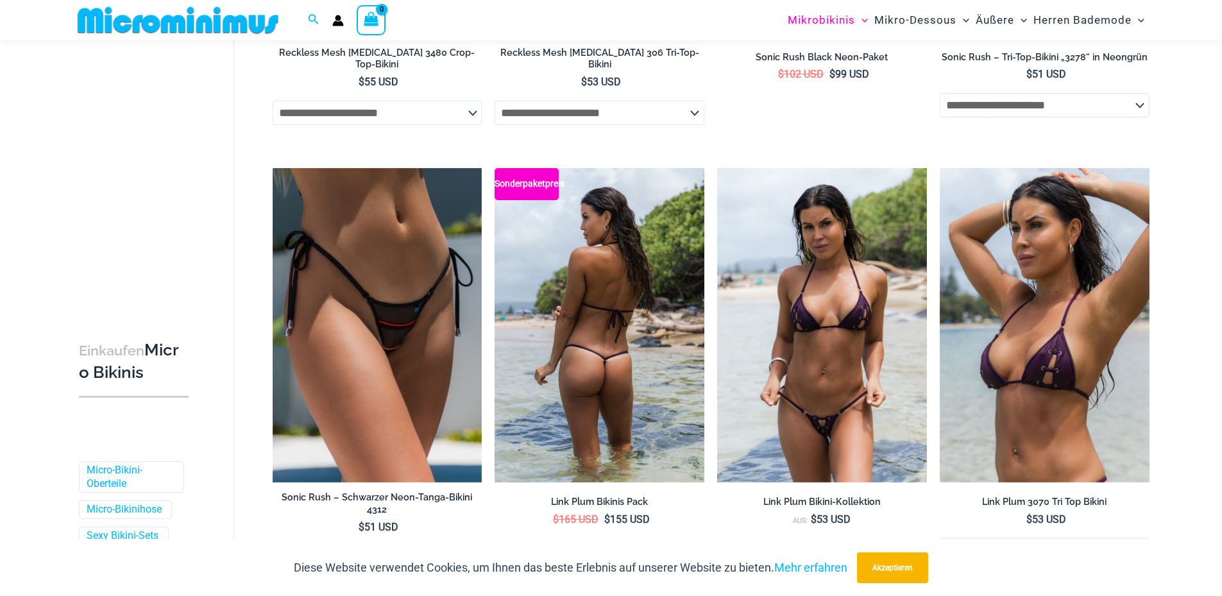
scroll to position [886, 0]
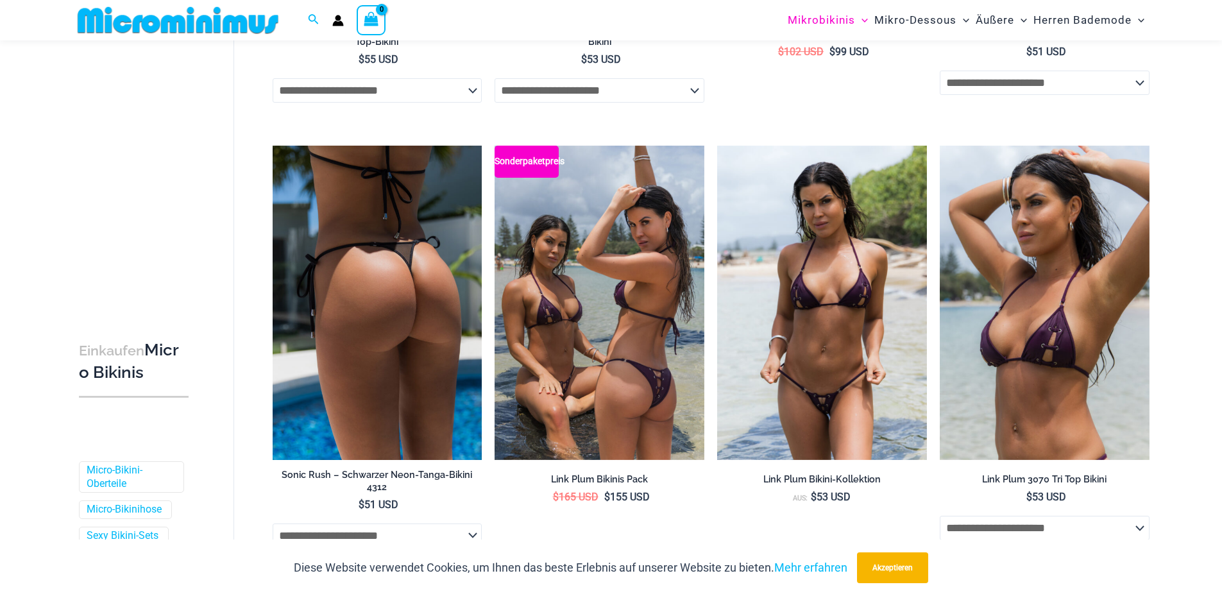
click at [435, 329] on img at bounding box center [378, 303] width 210 height 314
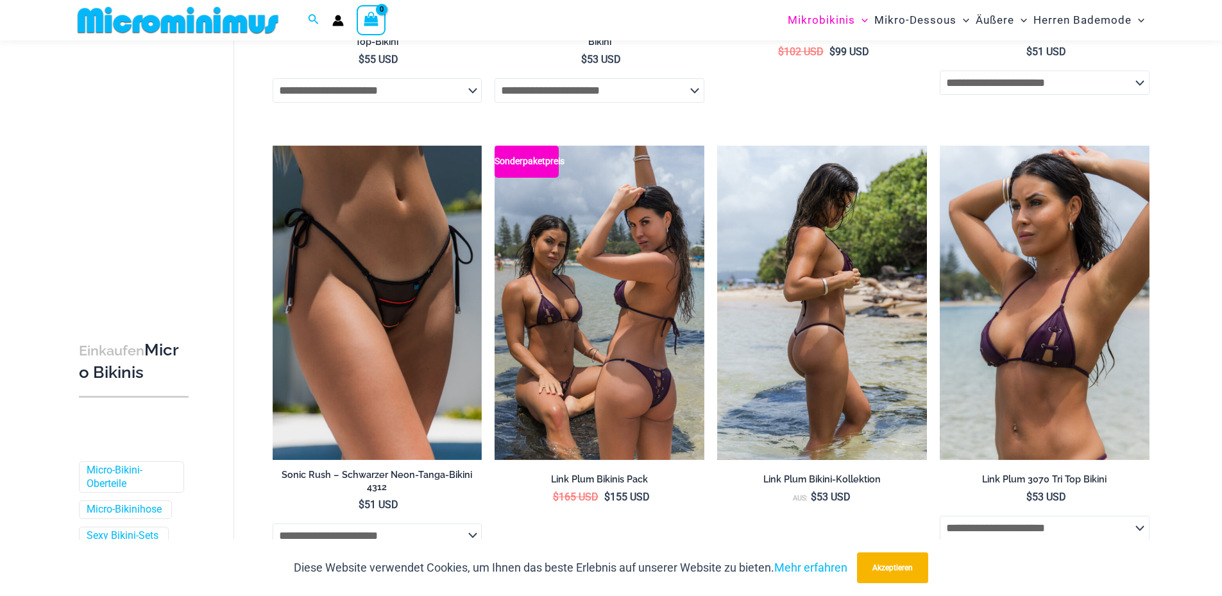
click at [798, 285] on img at bounding box center [822, 303] width 210 height 314
click at [809, 374] on img at bounding box center [822, 303] width 210 height 314
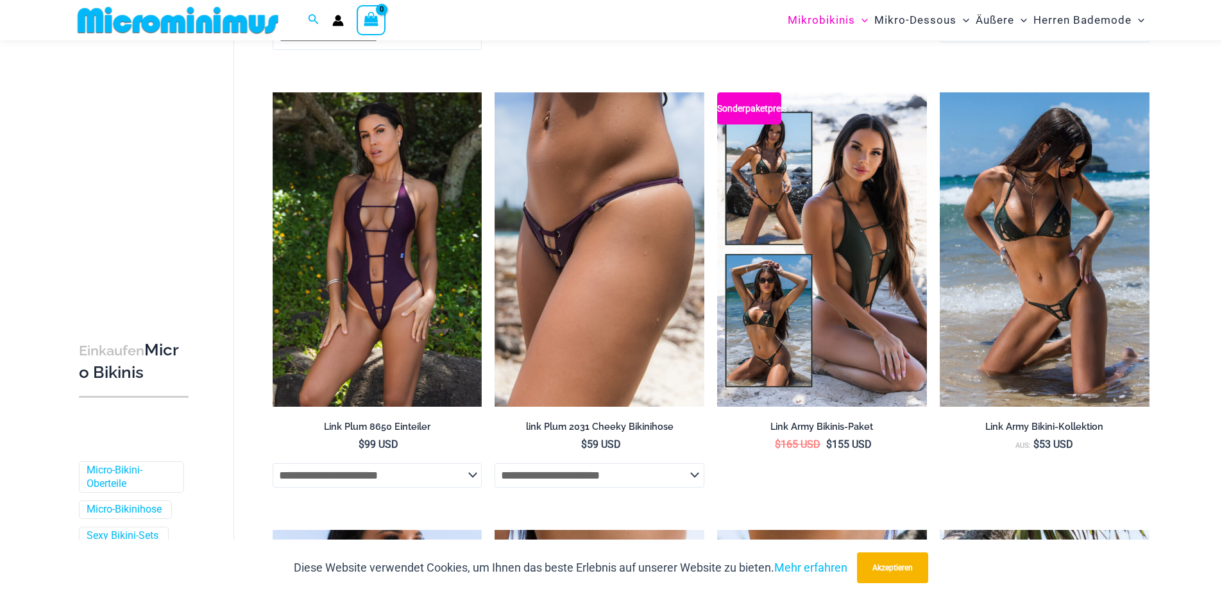
scroll to position [1399, 0]
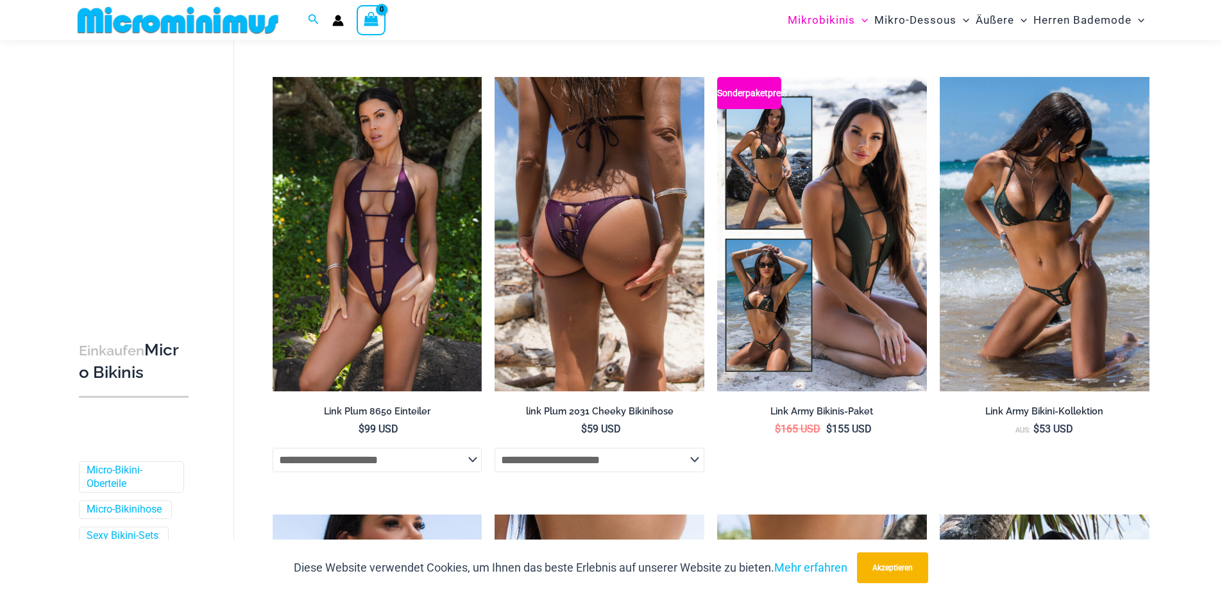
click at [609, 366] on img at bounding box center [599, 234] width 210 height 314
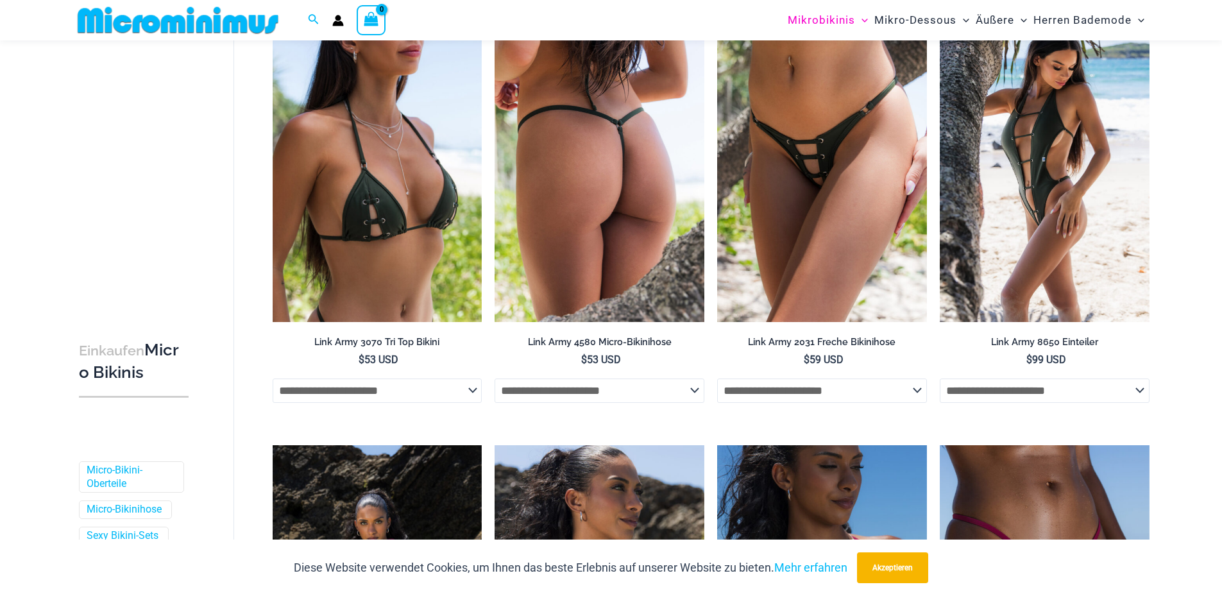
scroll to position [1912, 0]
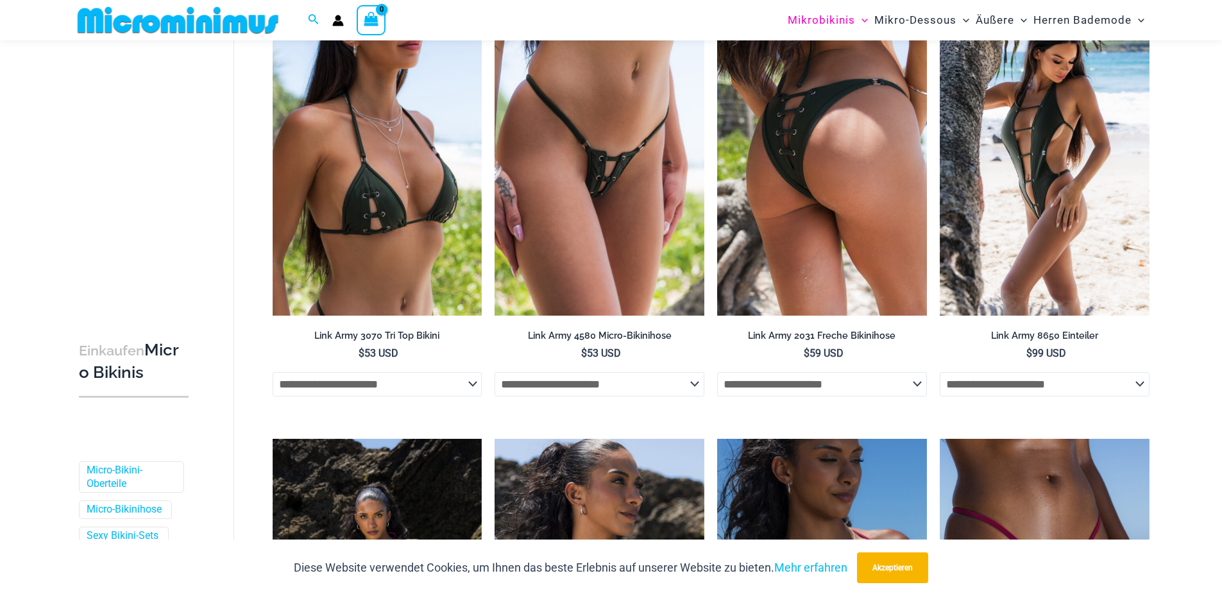
click at [764, 165] on img at bounding box center [822, 158] width 210 height 314
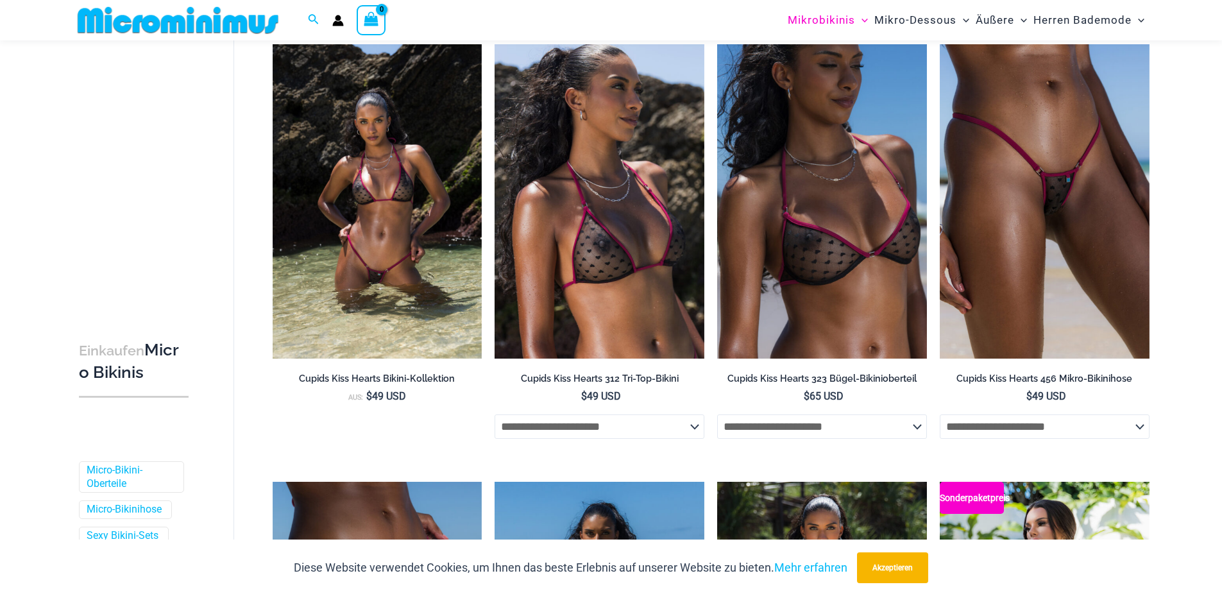
scroll to position [2361, 0]
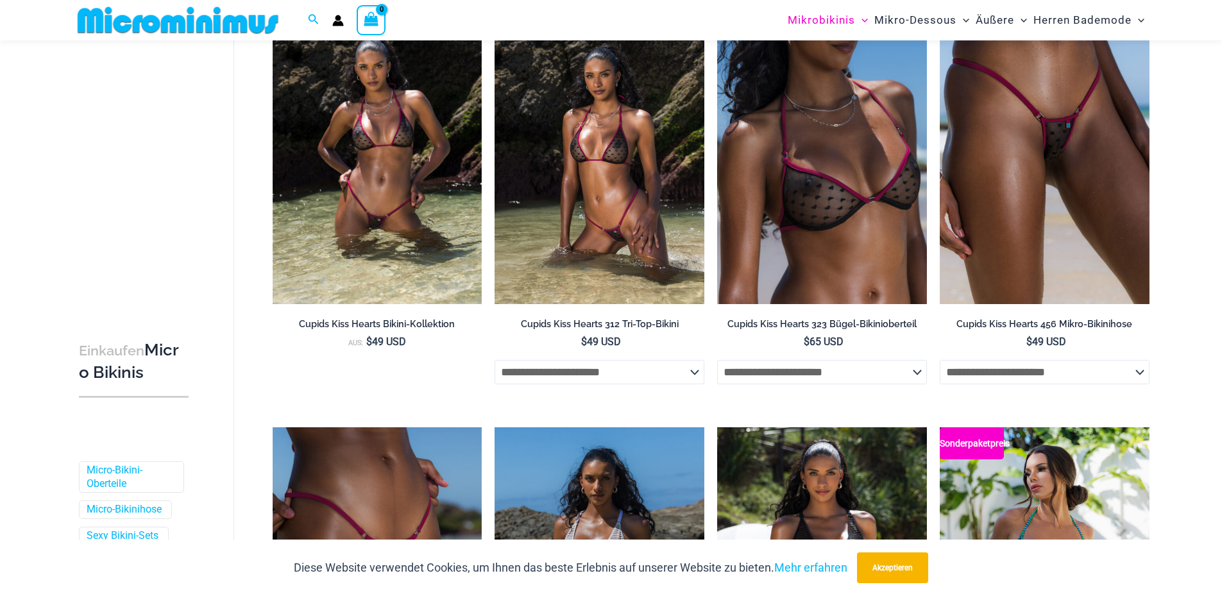
click at [648, 198] on img at bounding box center [599, 147] width 210 height 314
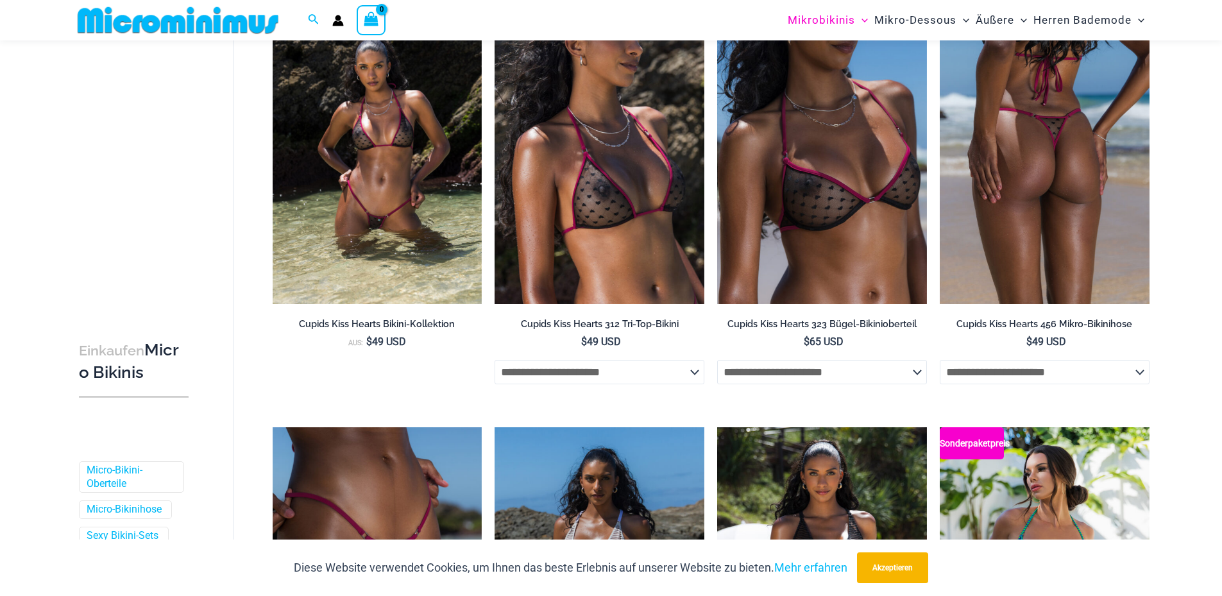
click at [1022, 292] on img at bounding box center [1045, 147] width 210 height 314
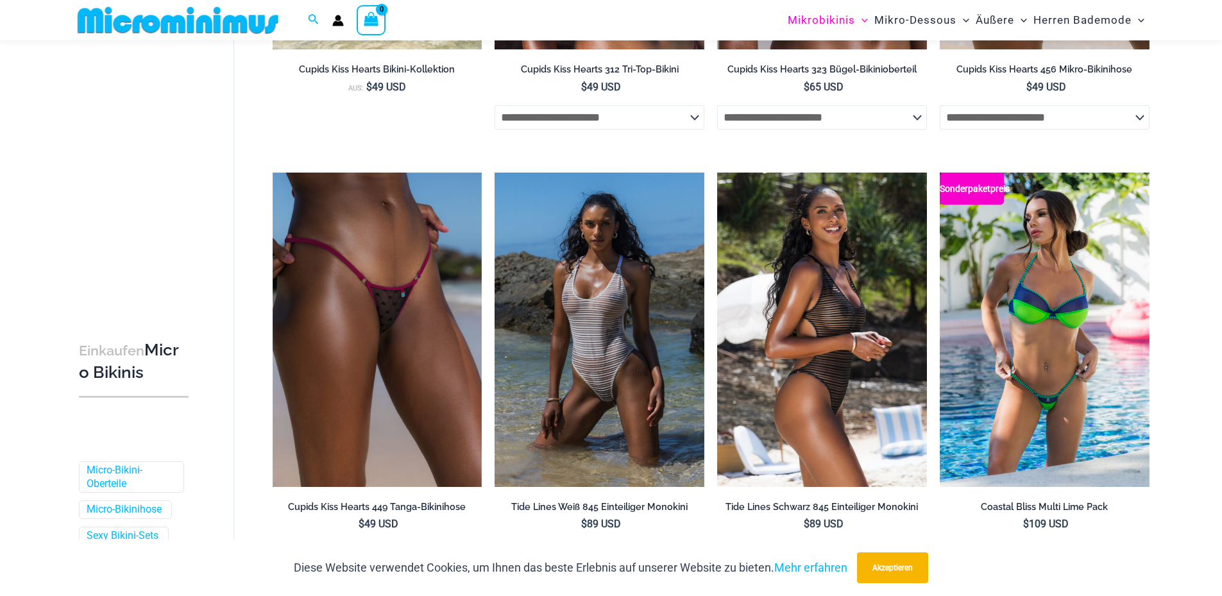
scroll to position [2618, 0]
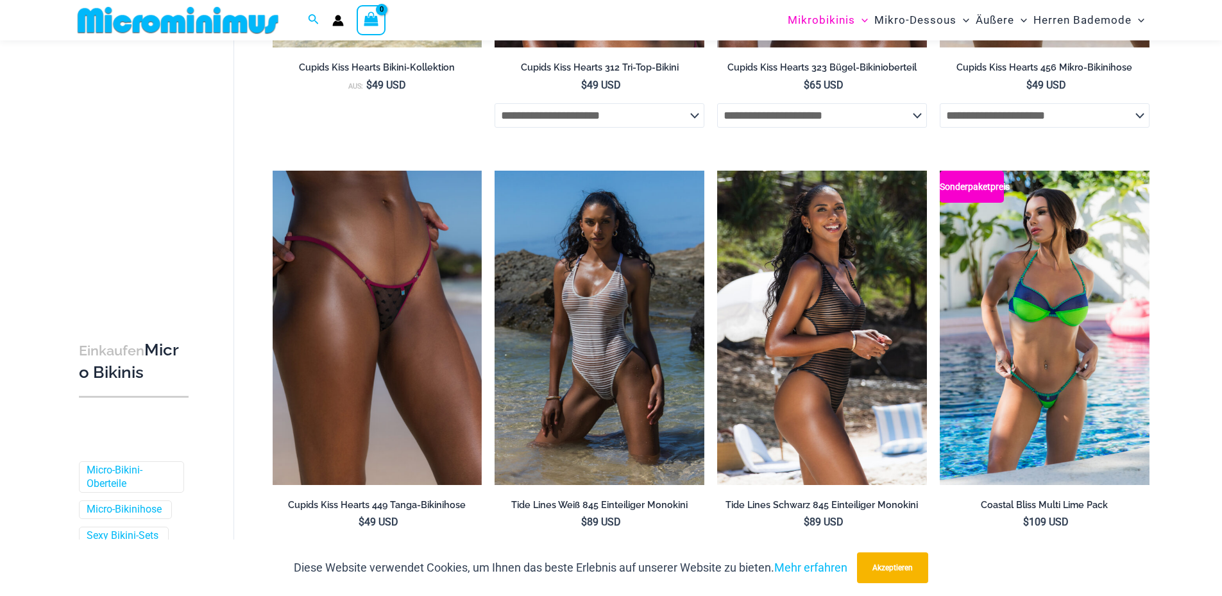
click at [802, 367] on img at bounding box center [822, 328] width 210 height 314
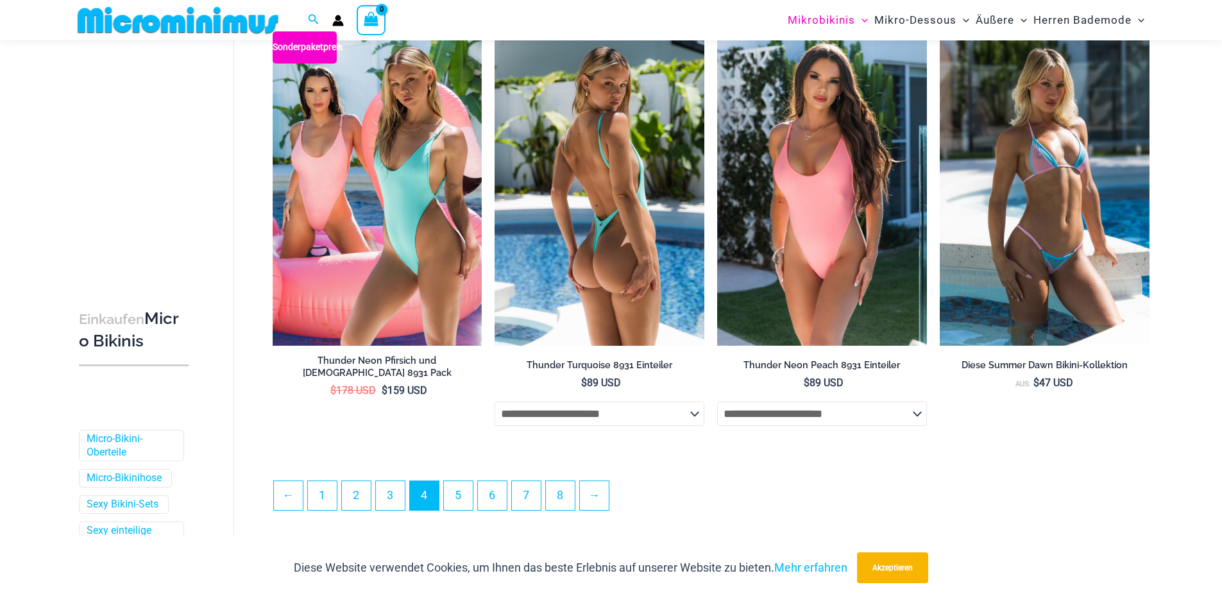
scroll to position [3195, 0]
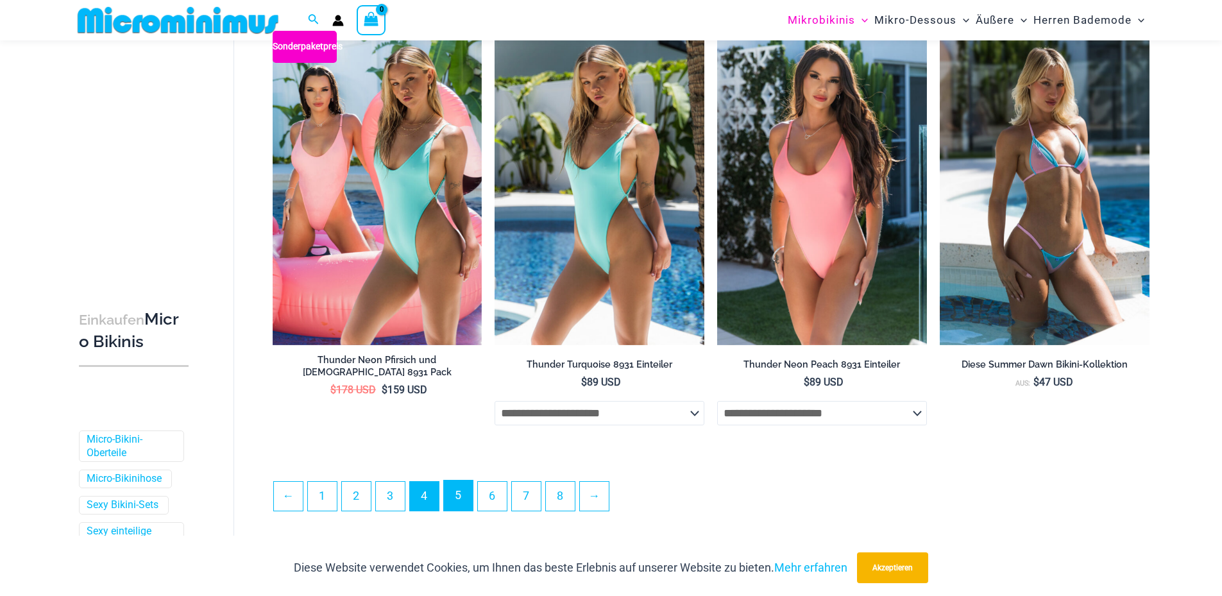
click at [461, 493] on font "5" at bounding box center [458, 494] width 6 height 13
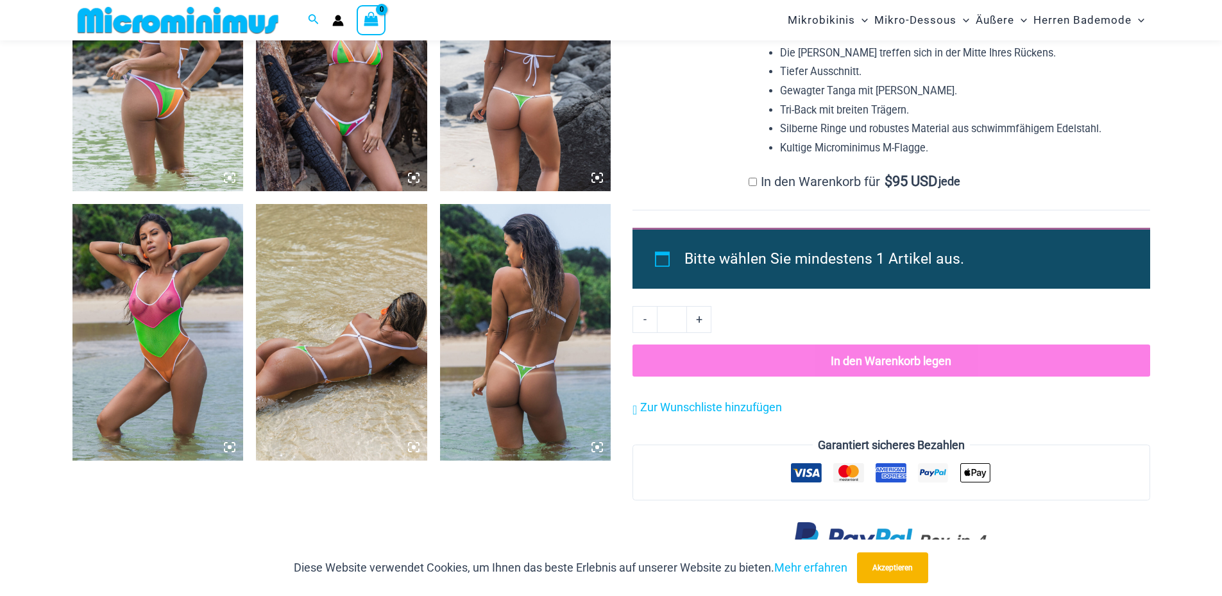
scroll to position [1272, 0]
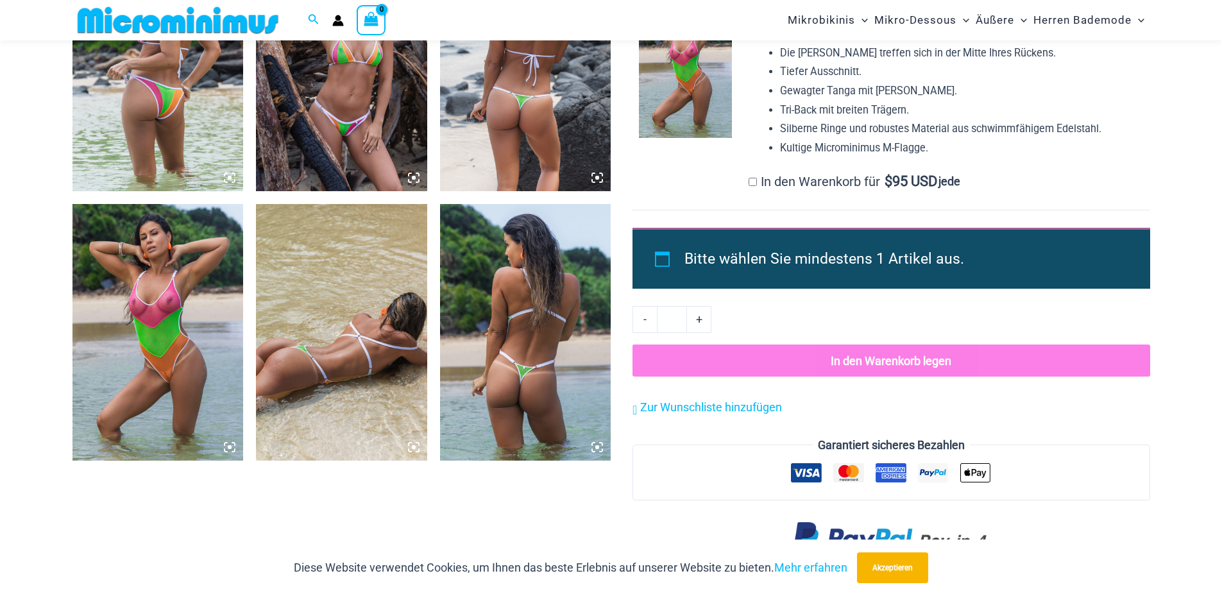
click at [197, 341] on img at bounding box center [157, 332] width 171 height 257
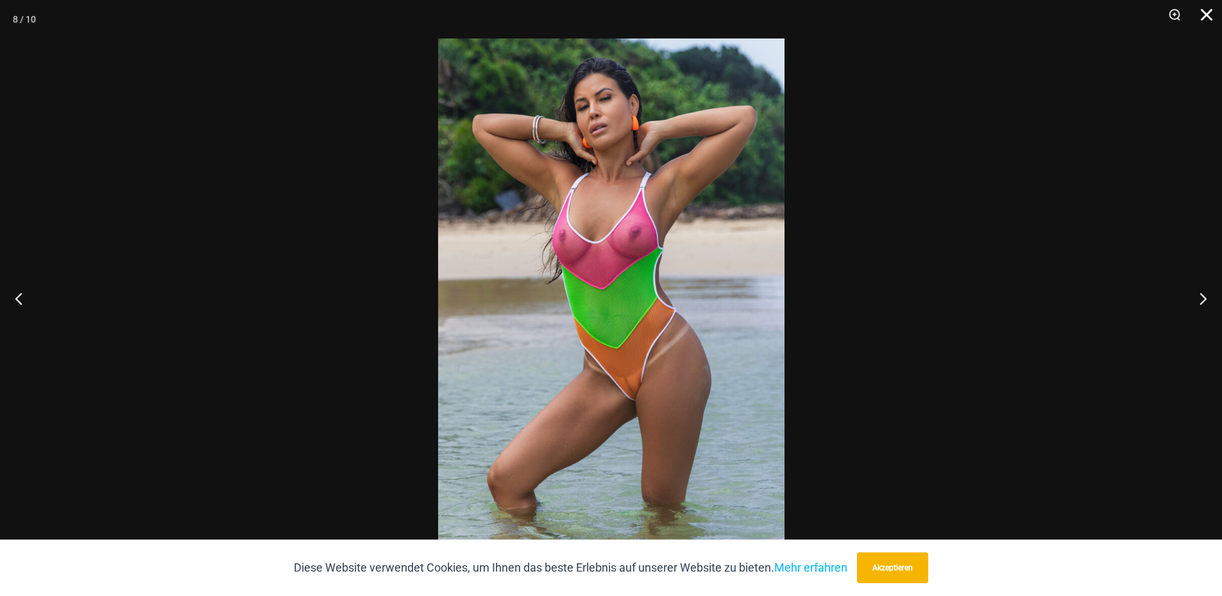
click at [1213, 15] on button "Schließen" at bounding box center [1202, 19] width 32 height 38
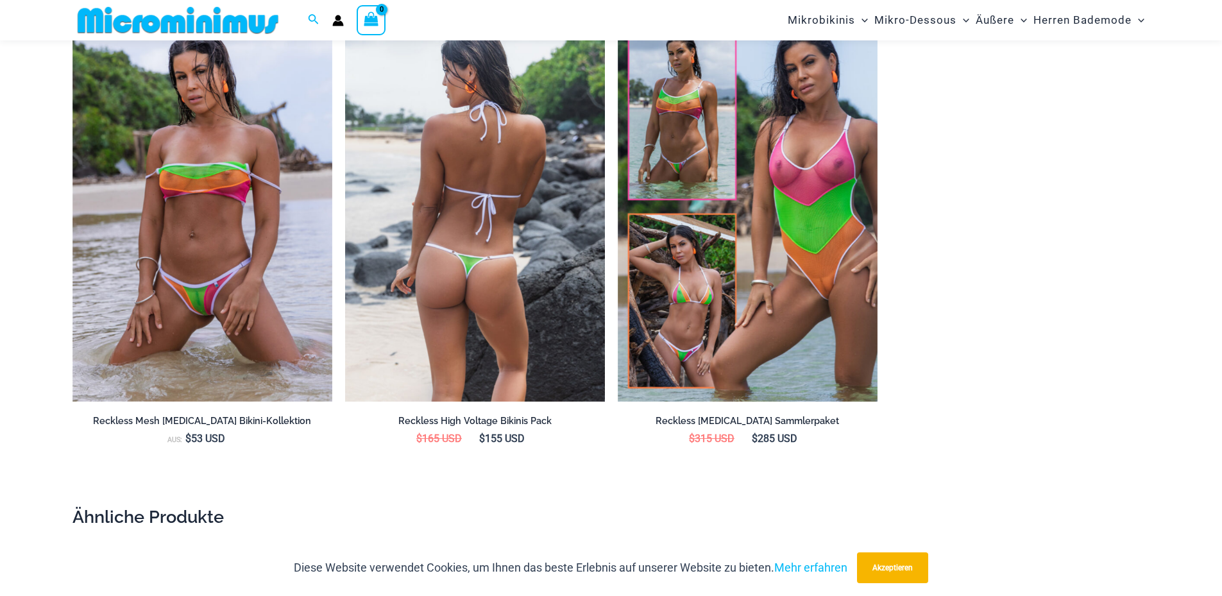
scroll to position [1537, 0]
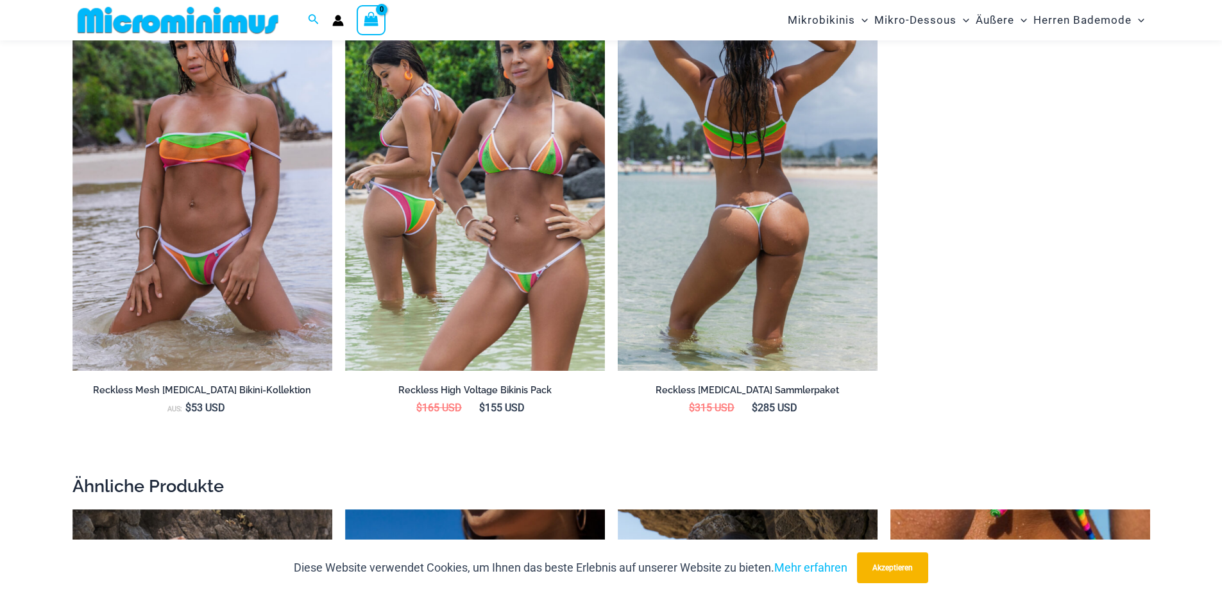
click at [739, 178] on img at bounding box center [748, 176] width 260 height 390
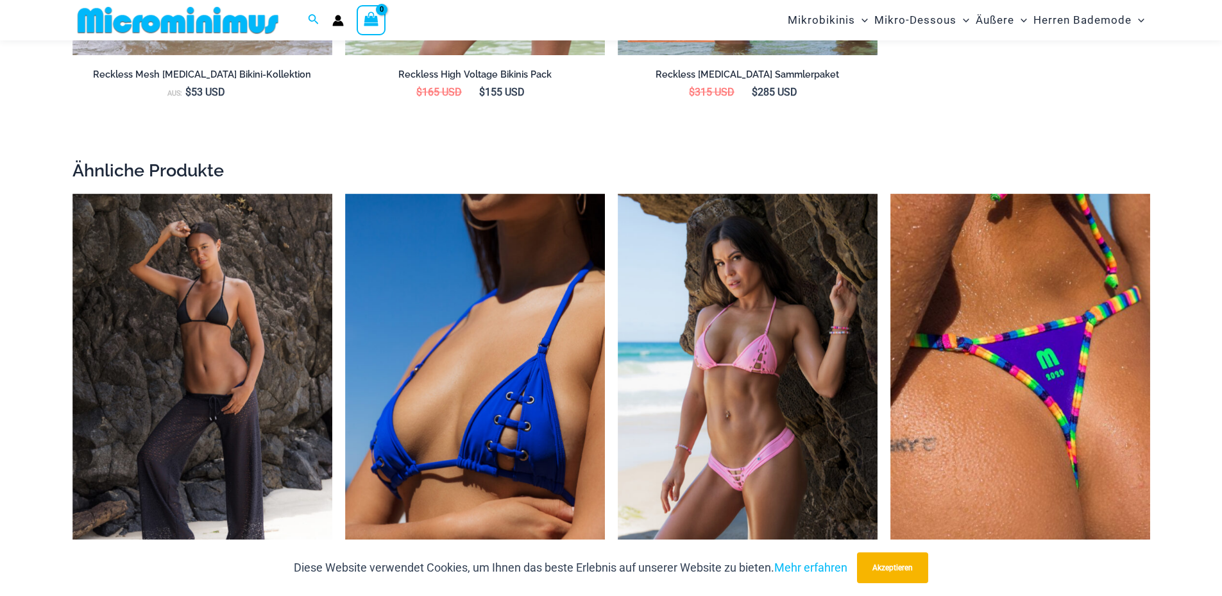
scroll to position [1857, 0]
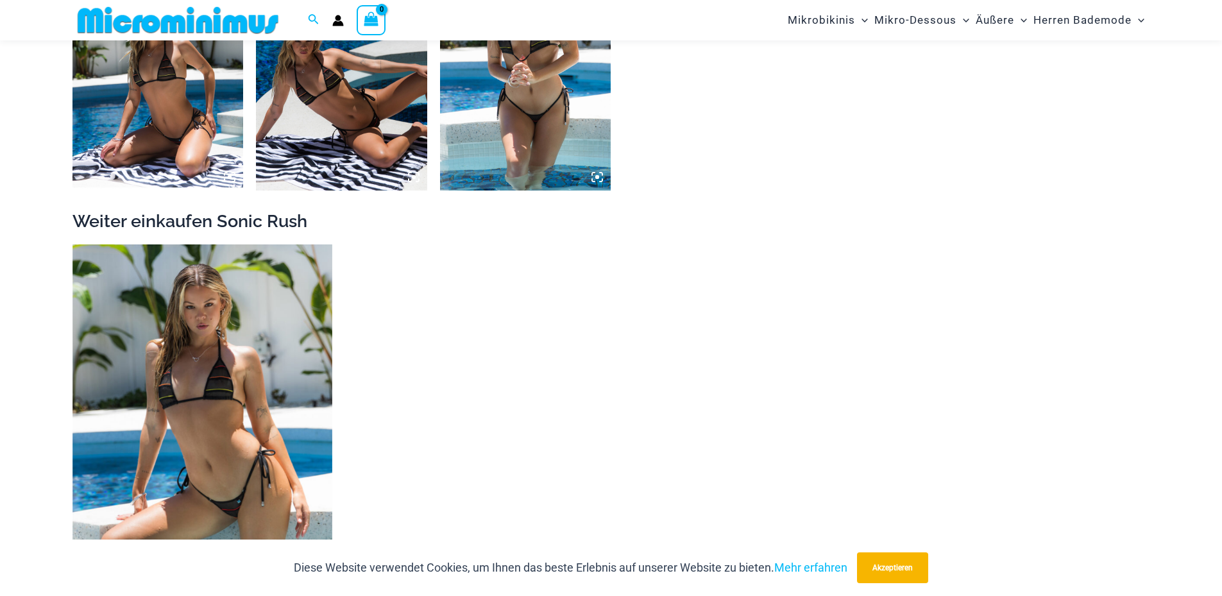
scroll to position [1335, 0]
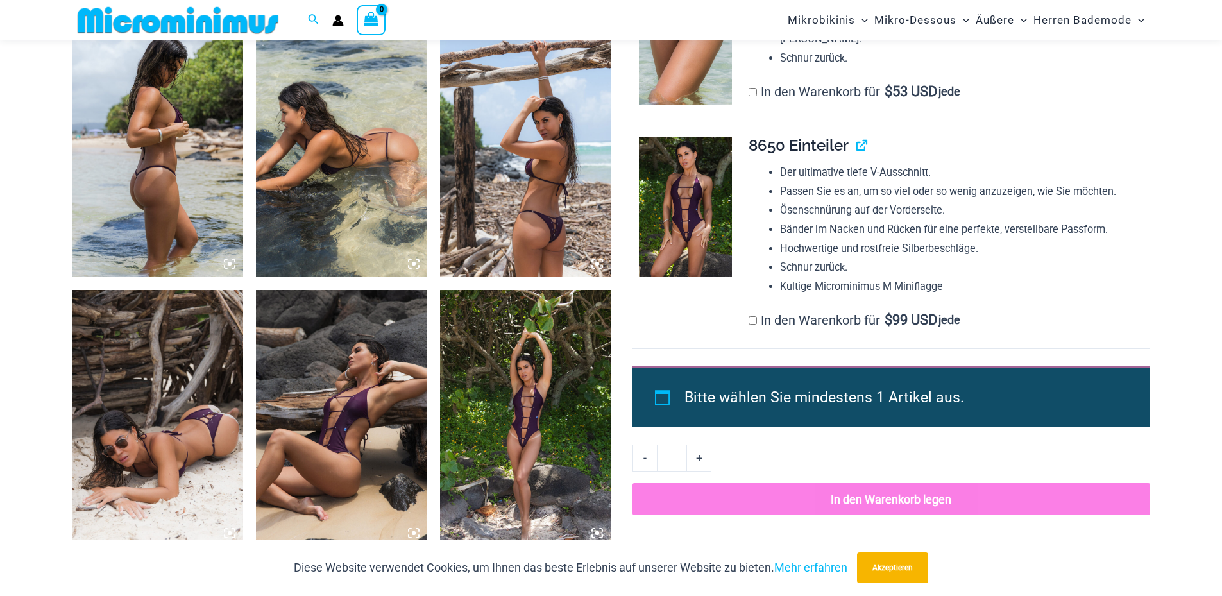
scroll to position [898, 0]
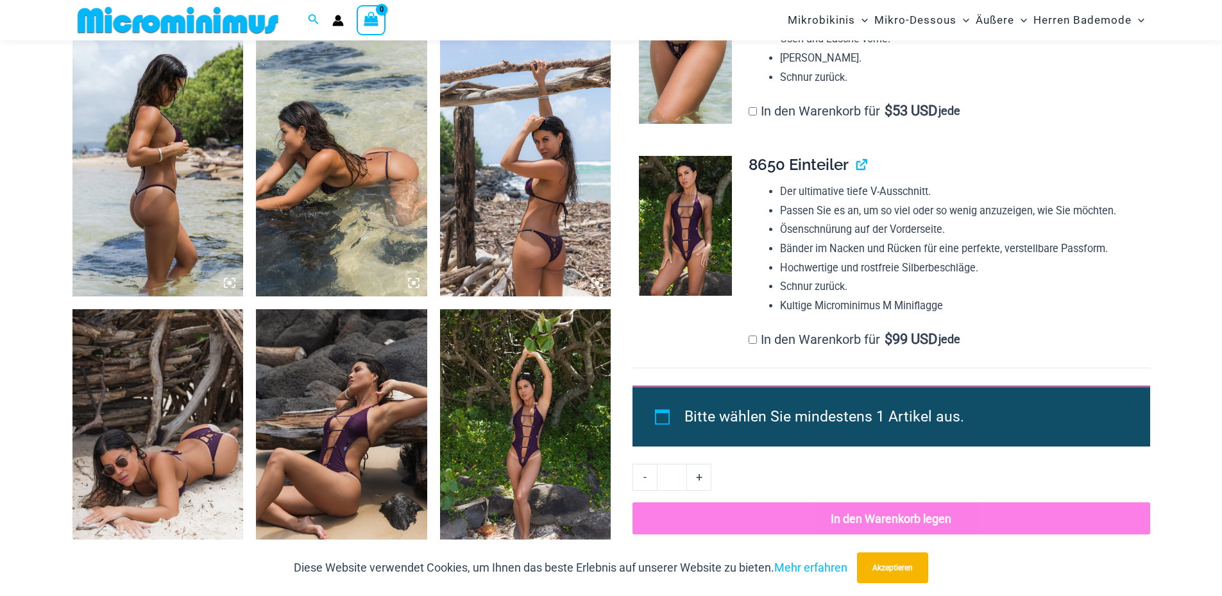
click at [660, 242] on img at bounding box center [685, 226] width 93 height 140
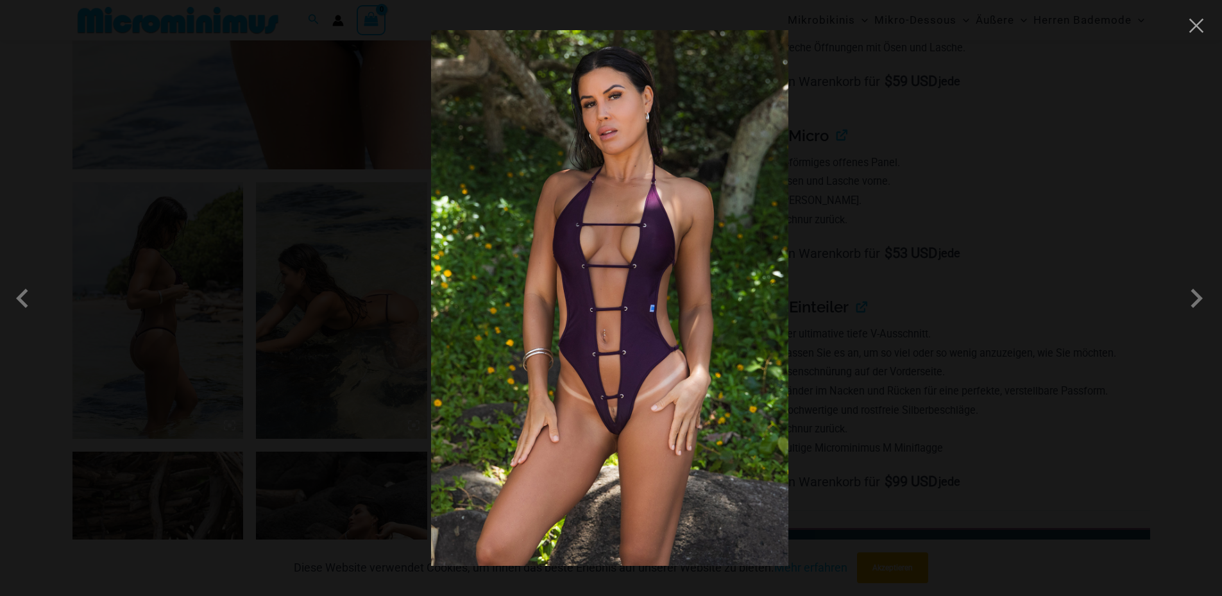
scroll to position [577, 0]
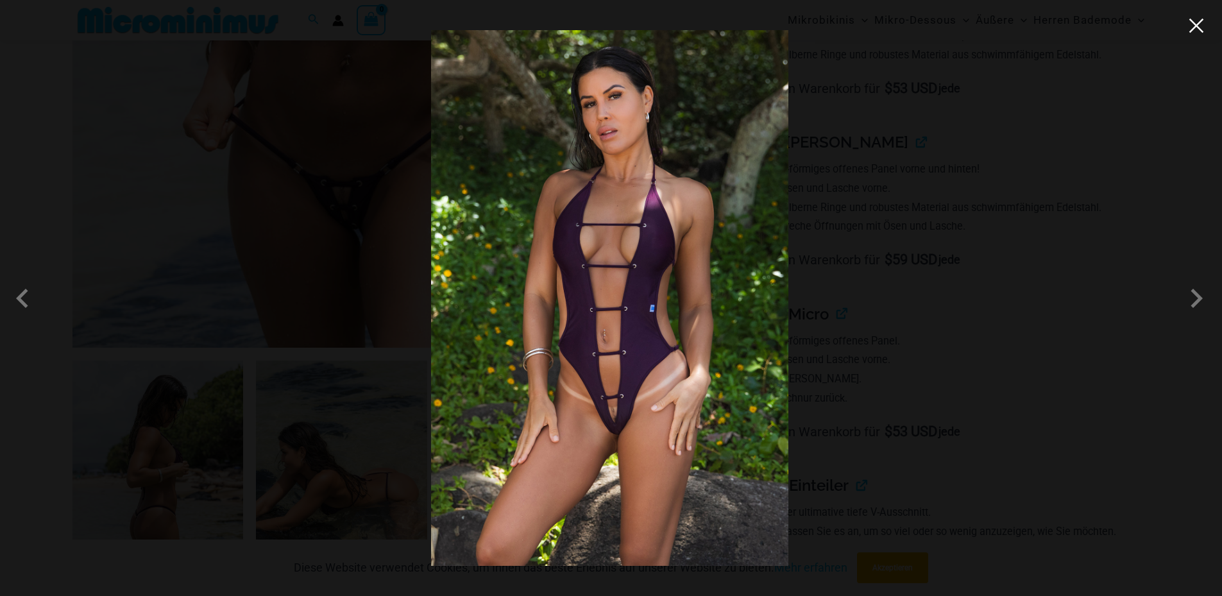
click at [1195, 28] on button "Close" at bounding box center [1195, 25] width 19 height 19
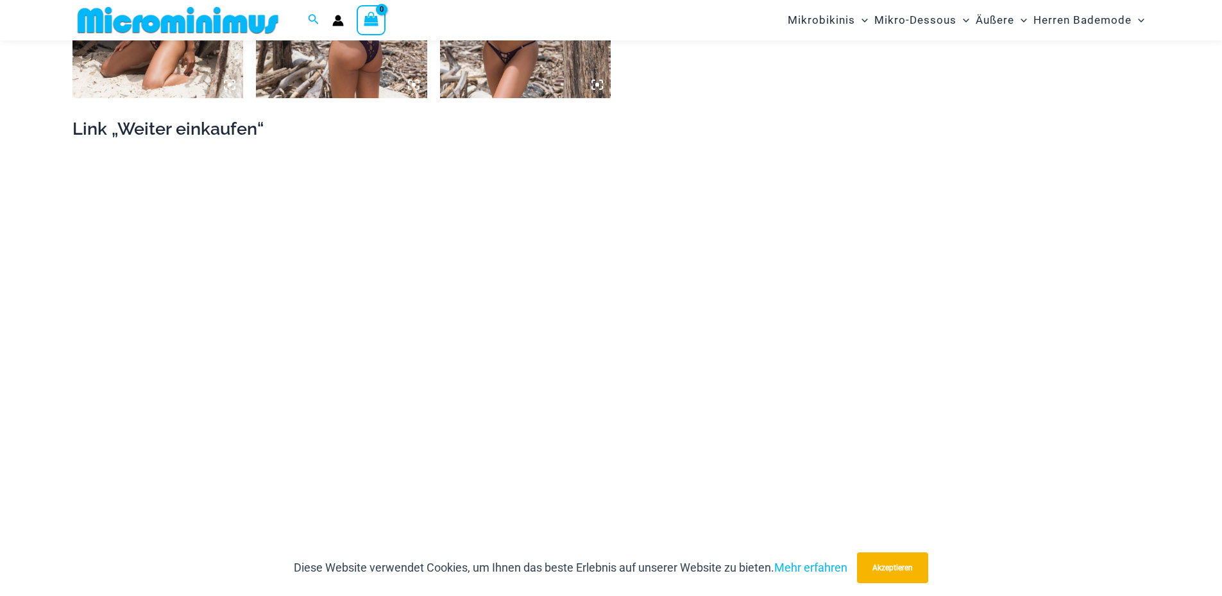
scroll to position [1399, 0]
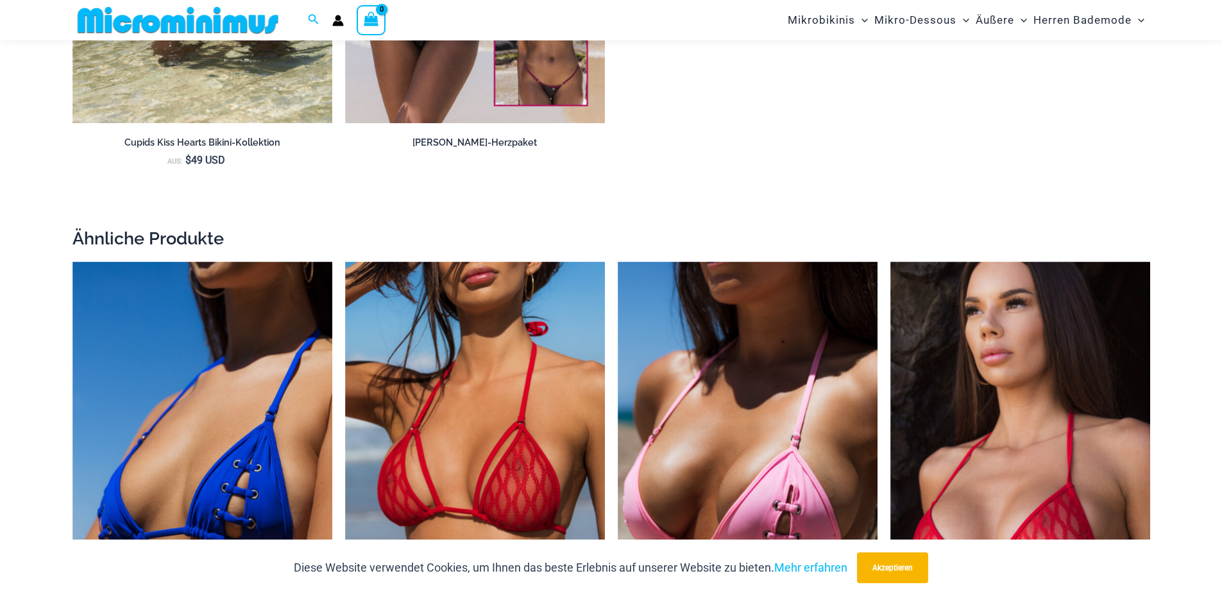
scroll to position [1784, 0]
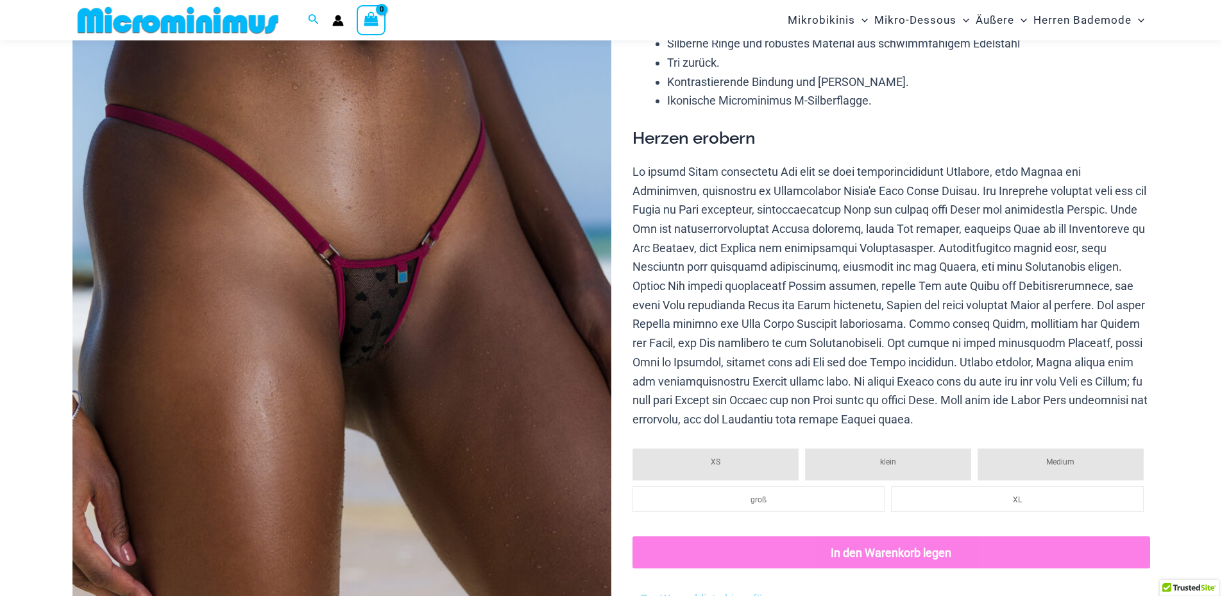
scroll to position [189, 0]
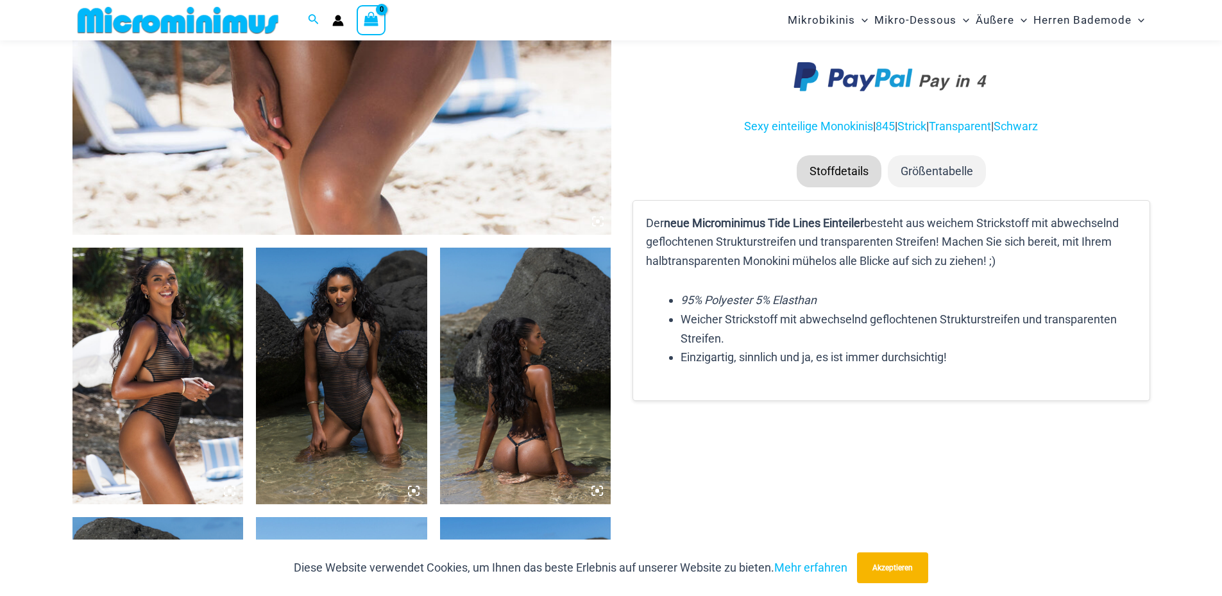
scroll to position [694, 0]
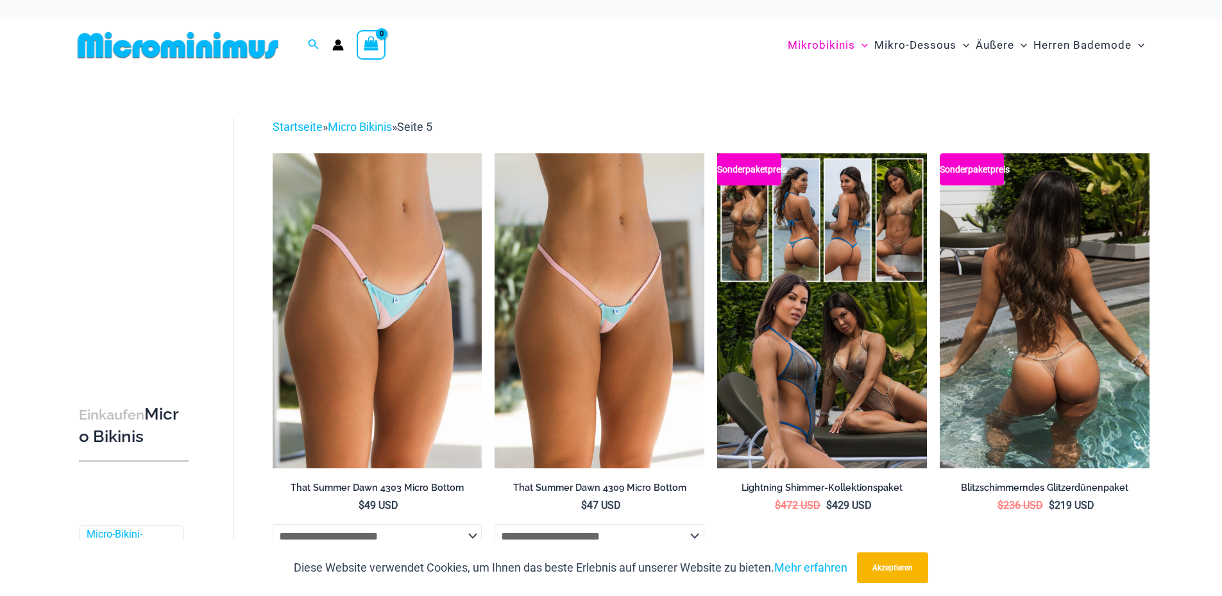
click at [1054, 339] on img at bounding box center [1045, 310] width 210 height 314
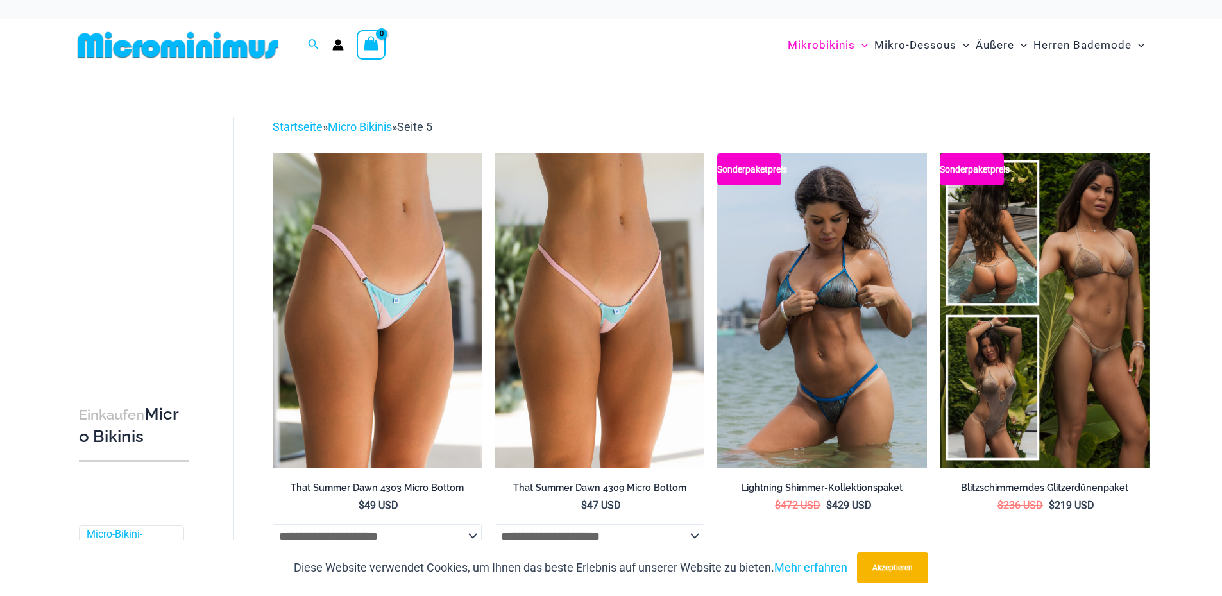
click at [863, 325] on img at bounding box center [822, 310] width 210 height 314
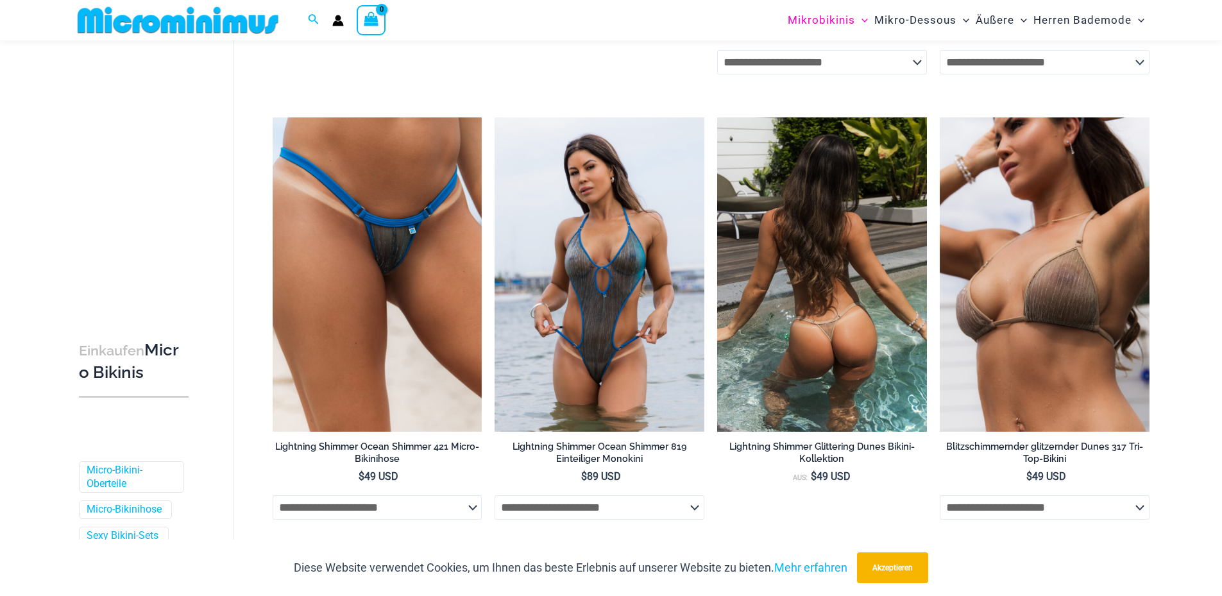
scroll to position [950, 0]
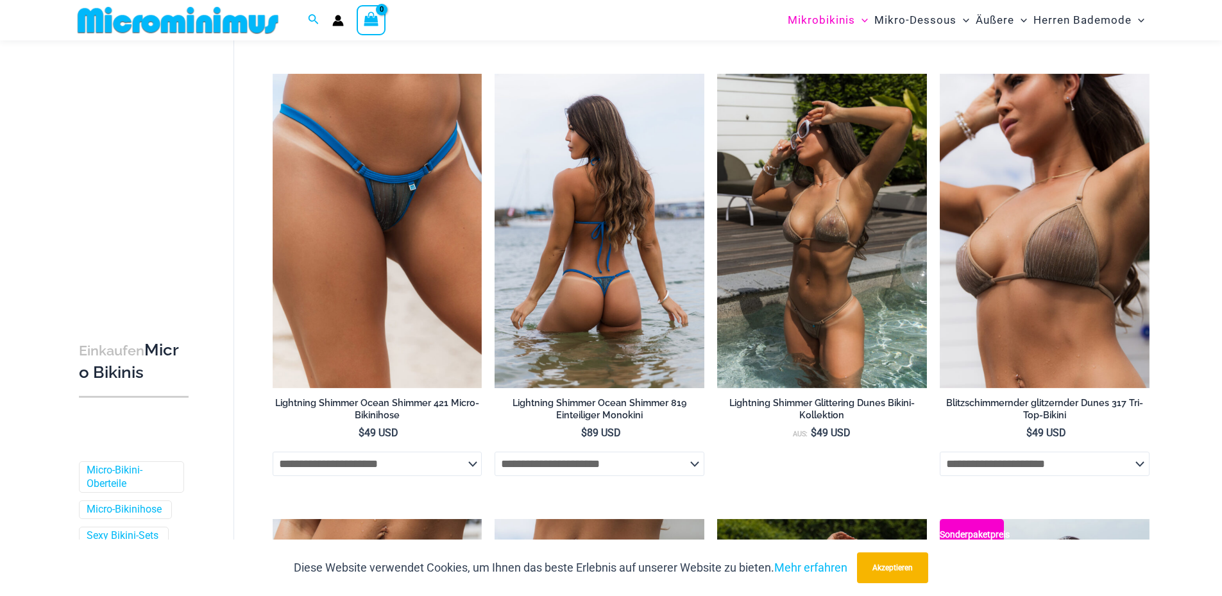
click at [655, 295] on img at bounding box center [599, 231] width 210 height 314
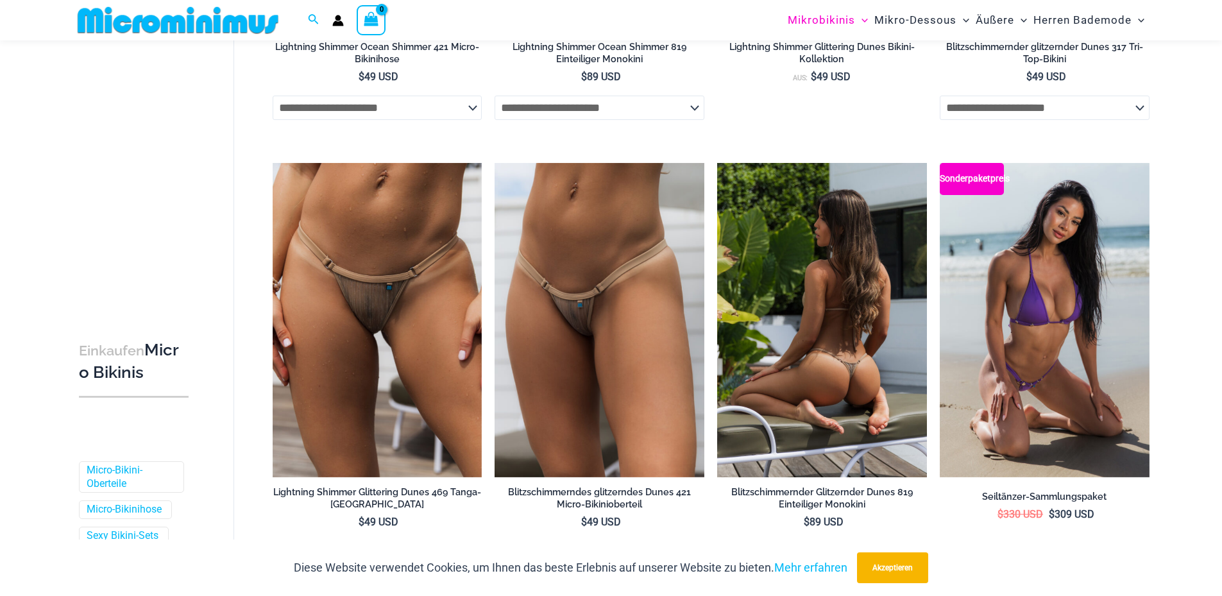
scroll to position [1335, 0]
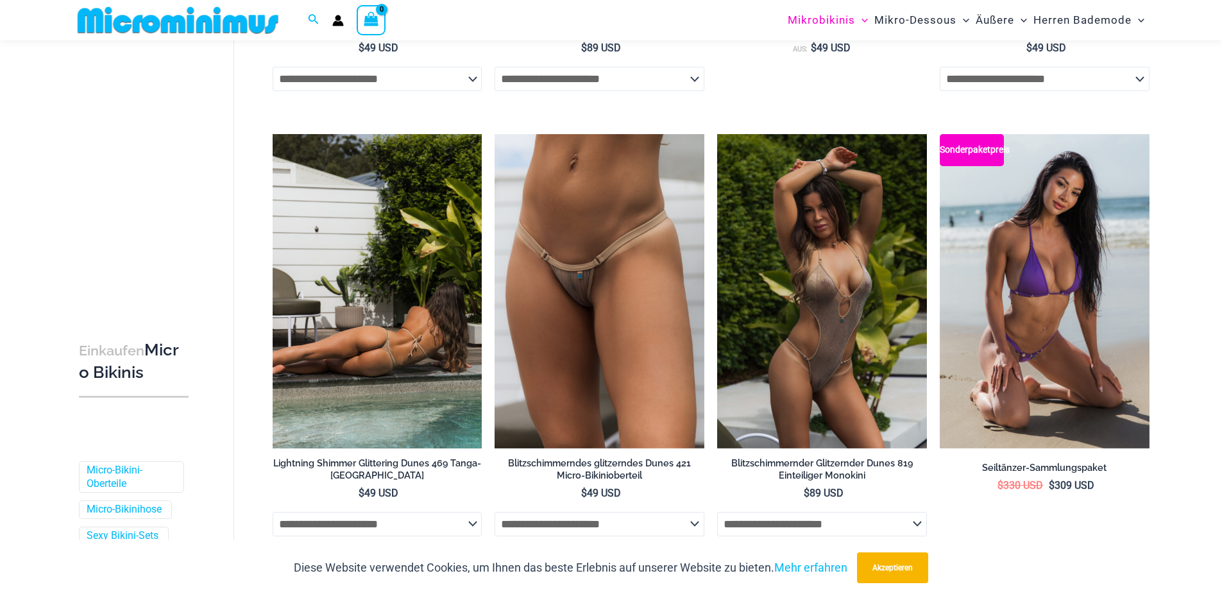
click at [376, 323] on img at bounding box center [378, 291] width 210 height 314
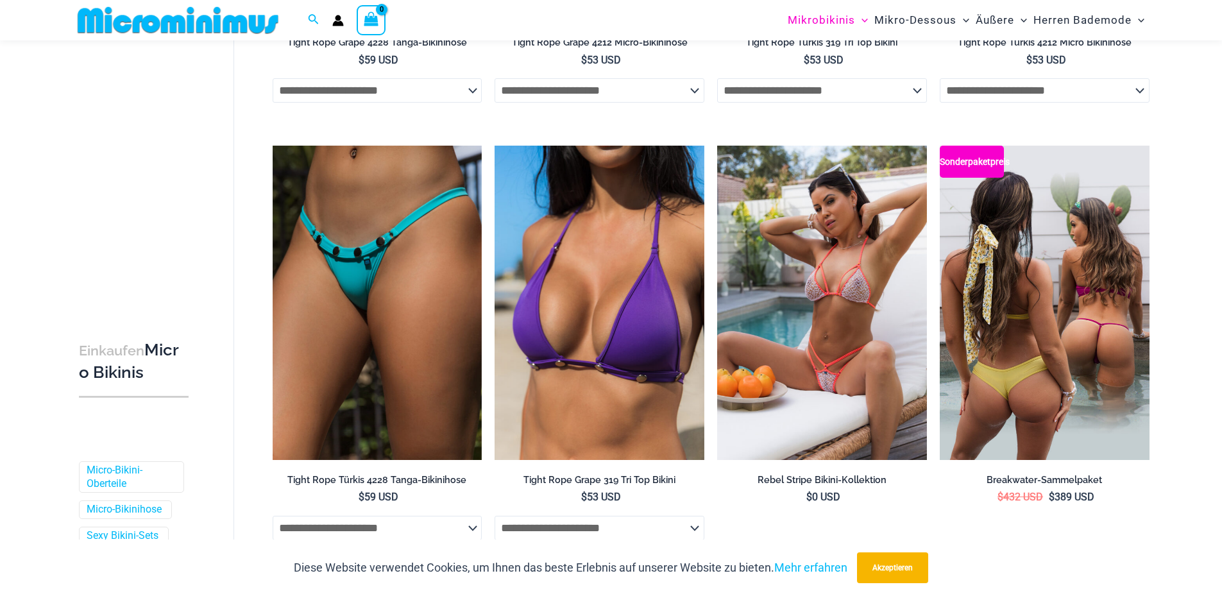
scroll to position [2618, 0]
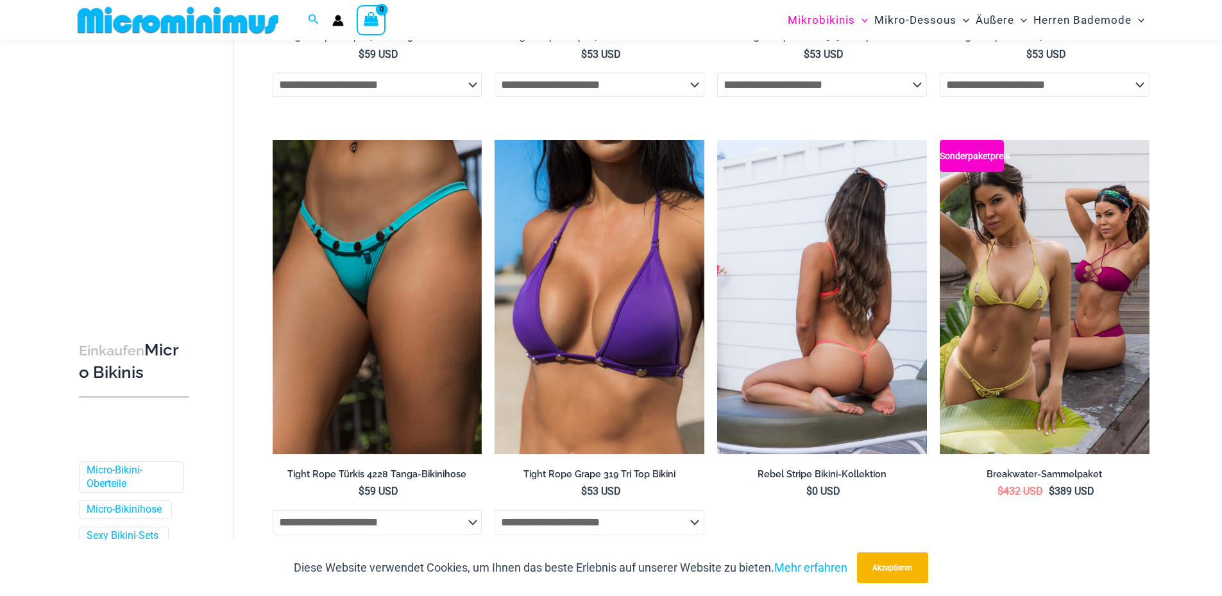
click at [807, 383] on img at bounding box center [822, 297] width 210 height 314
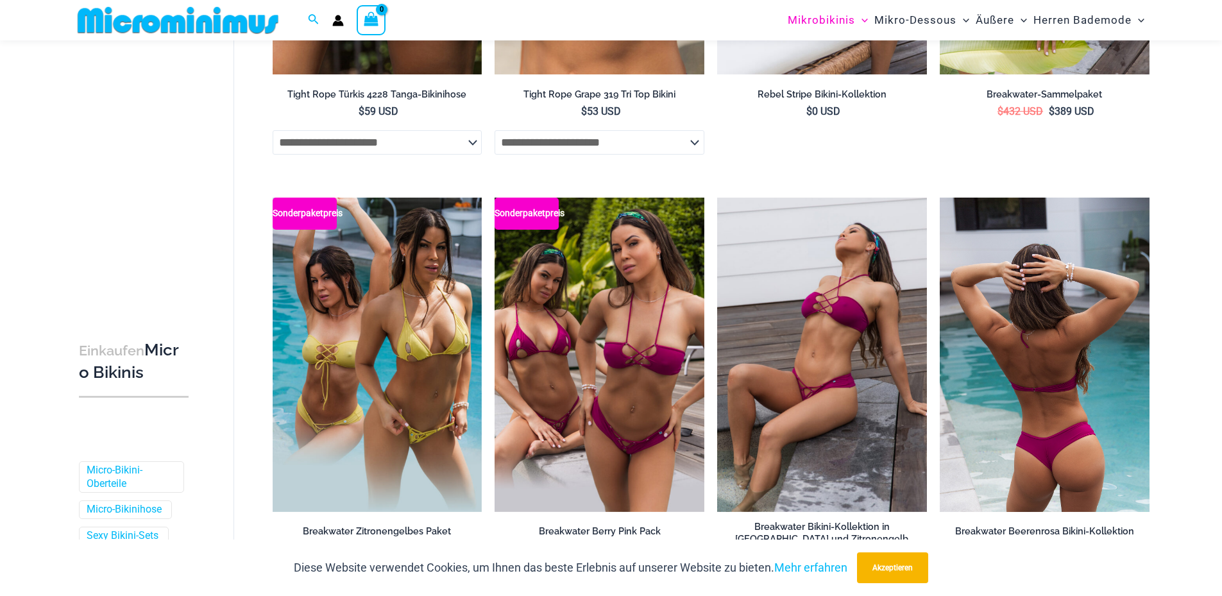
scroll to position [3003, 0]
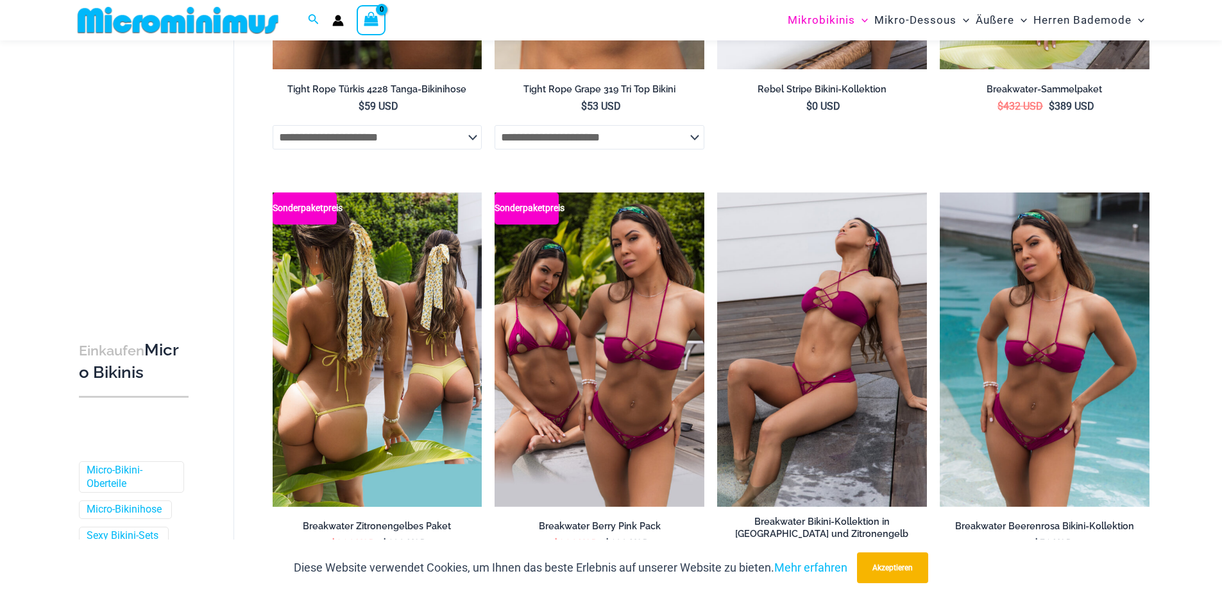
click at [403, 395] on img at bounding box center [378, 349] width 210 height 314
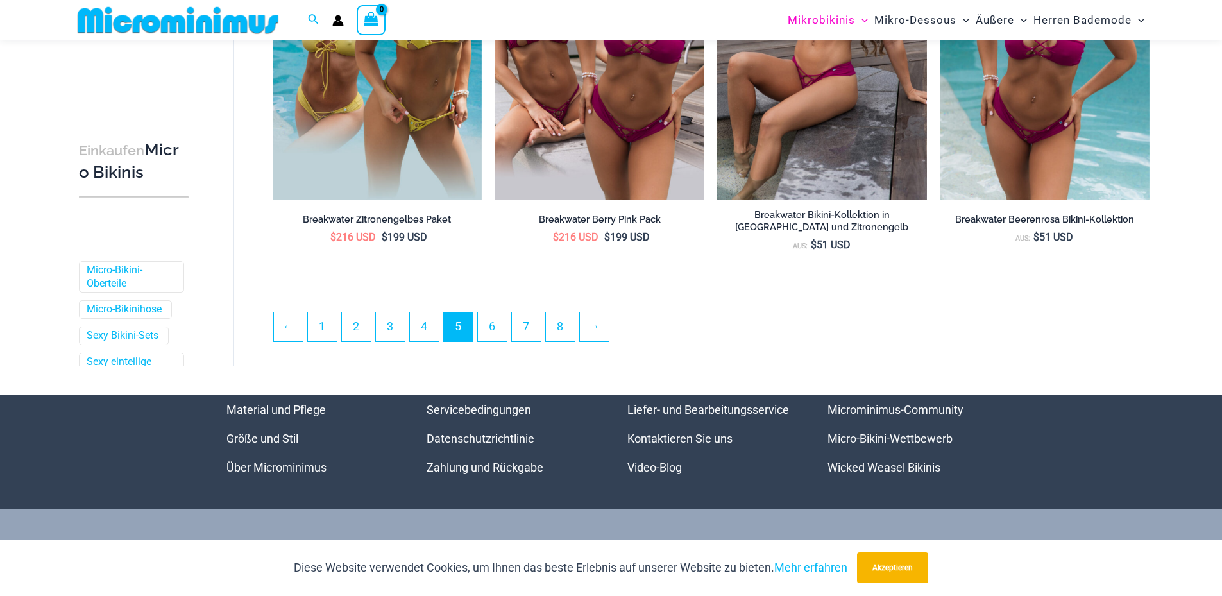
scroll to position [3323, 0]
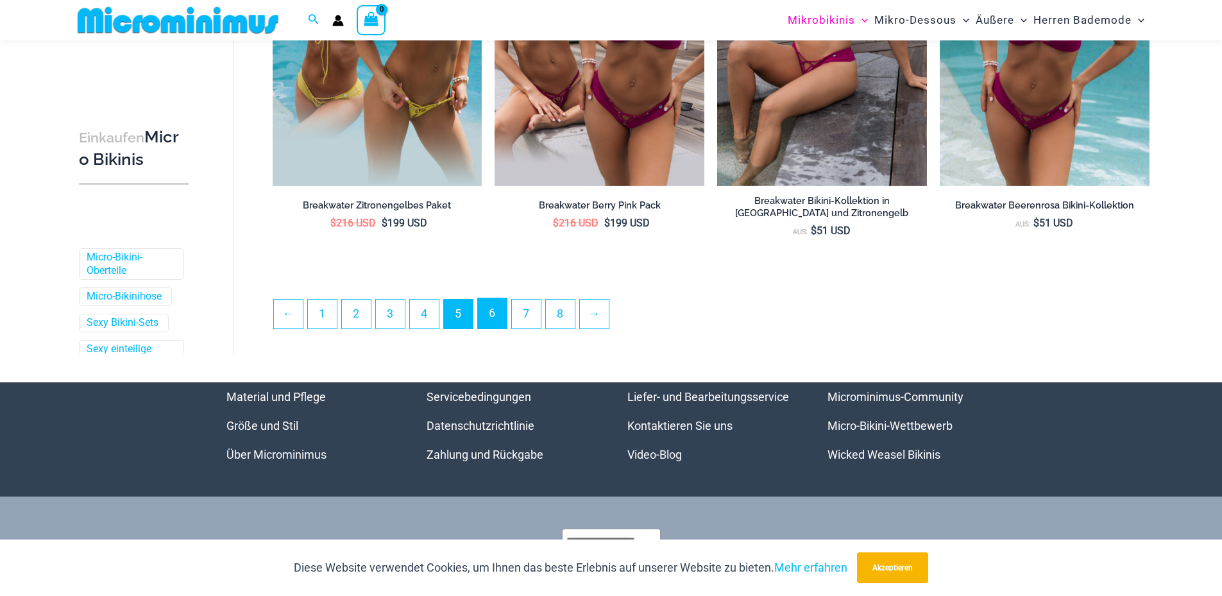
click at [495, 319] on font "6" at bounding box center [492, 312] width 6 height 13
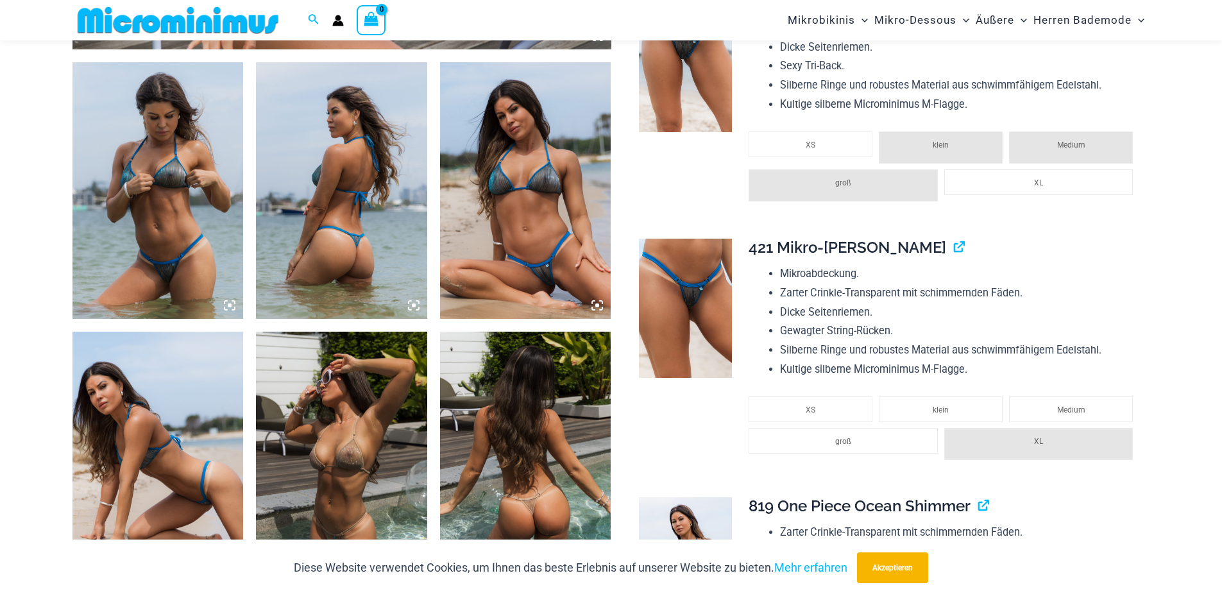
scroll to position [886, 0]
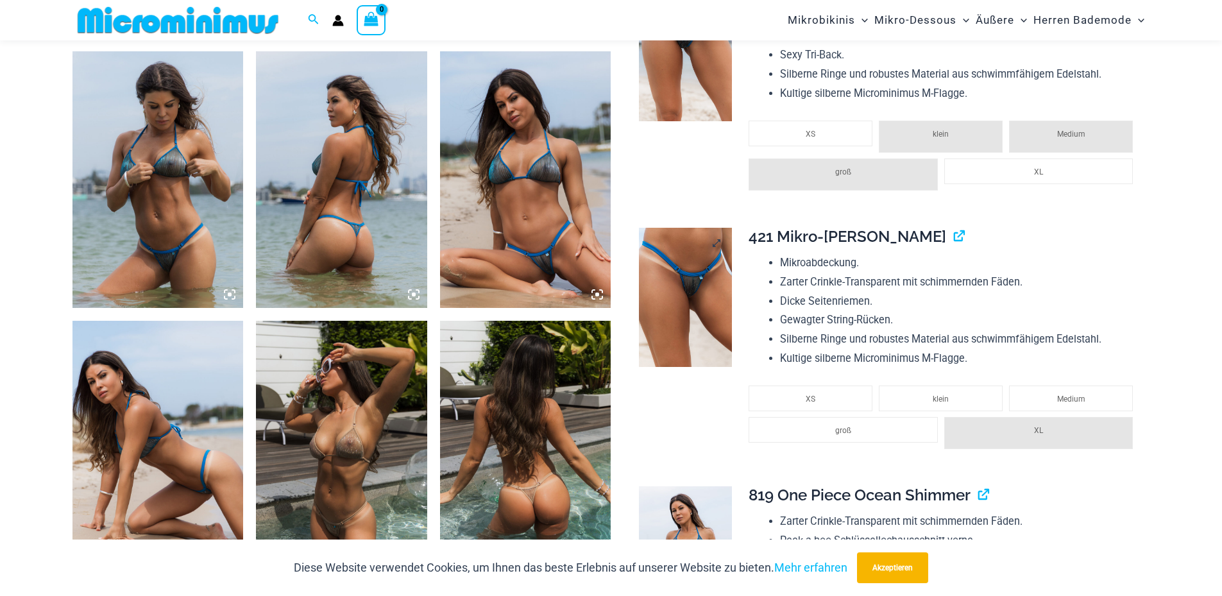
click at [672, 274] on img at bounding box center [685, 298] width 93 height 140
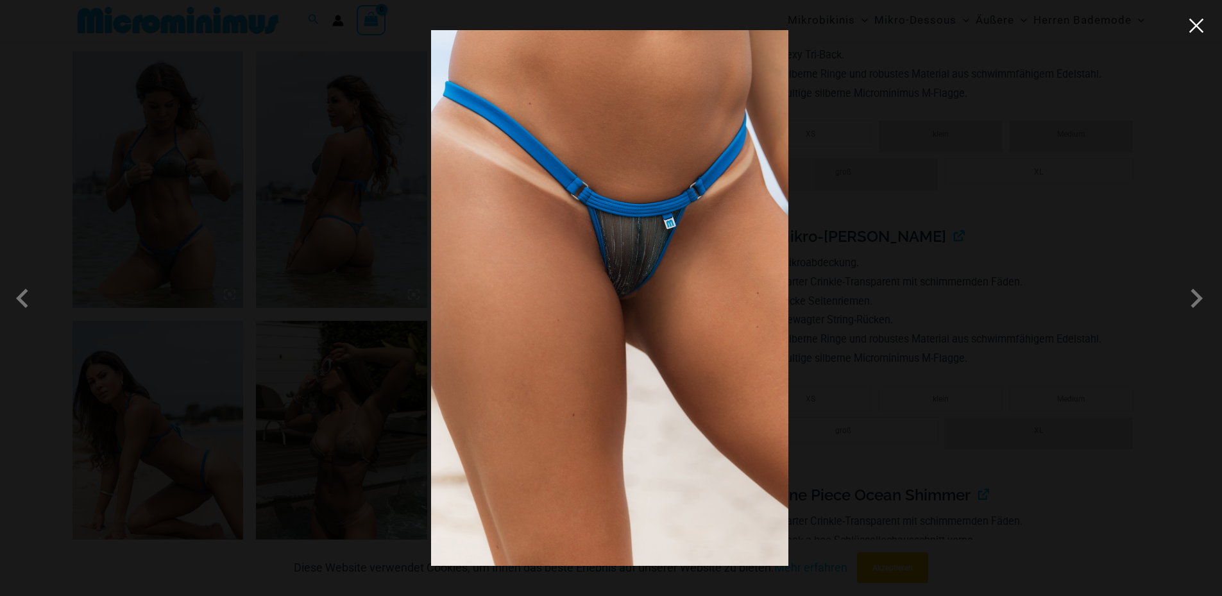
click at [1195, 24] on button "Close" at bounding box center [1195, 25] width 19 height 19
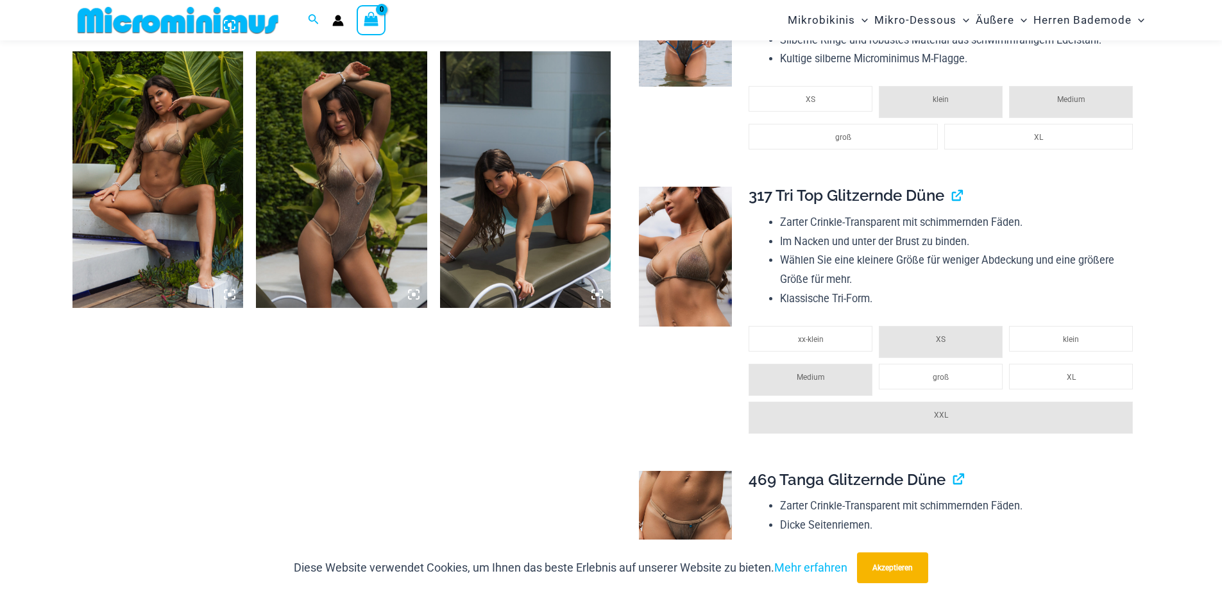
scroll to position [1464, 0]
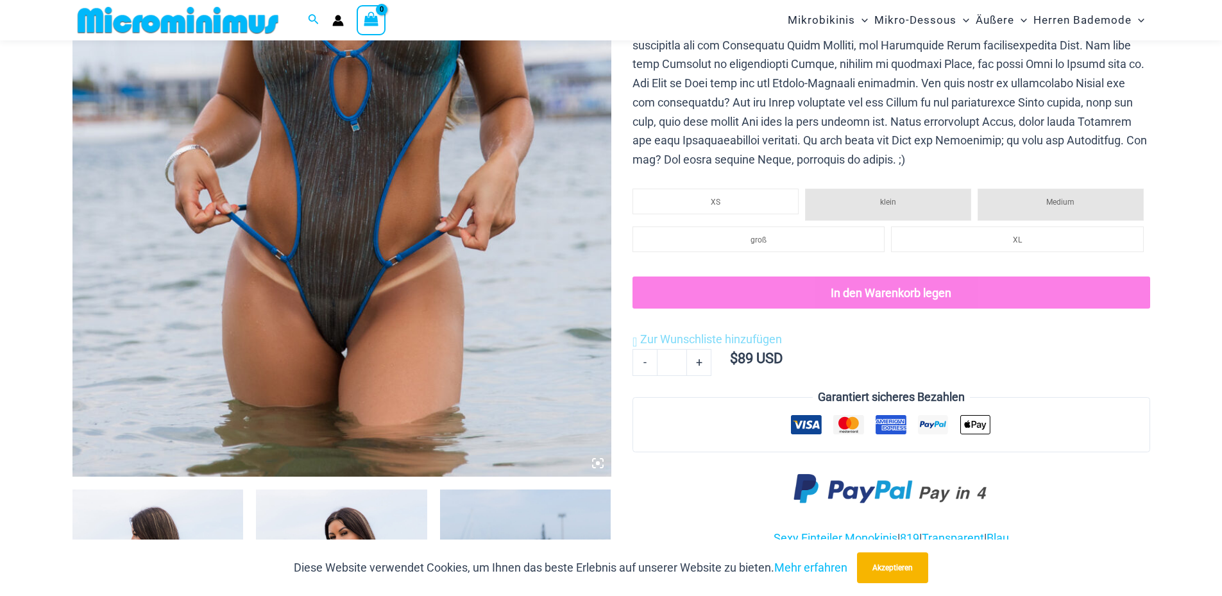
scroll to position [449, 0]
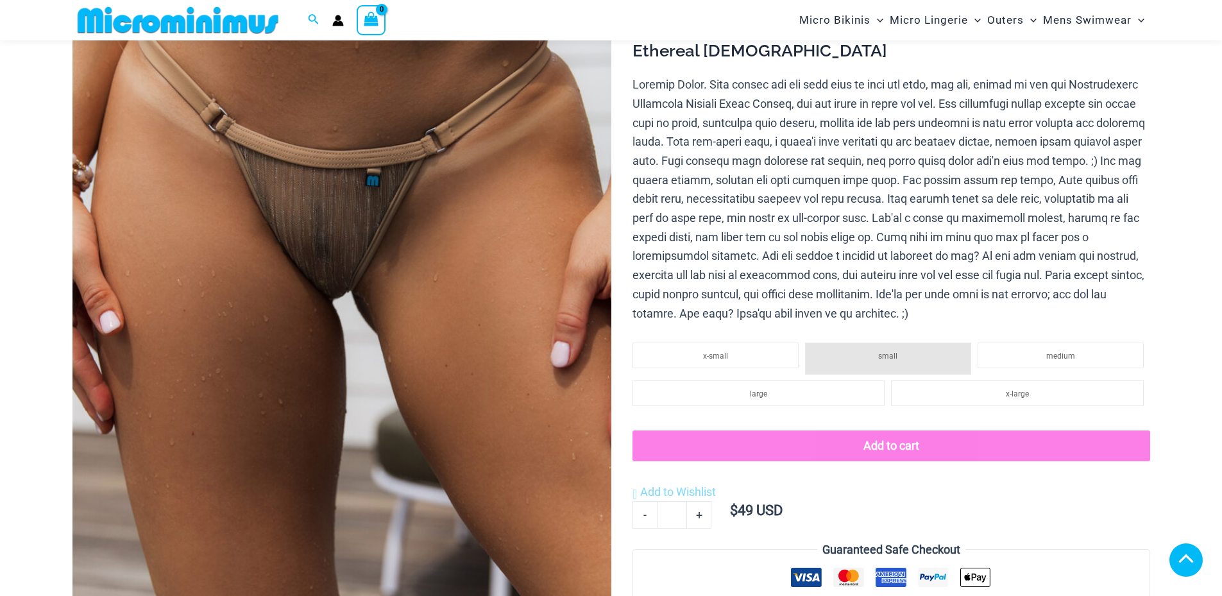
scroll to position [552, 0]
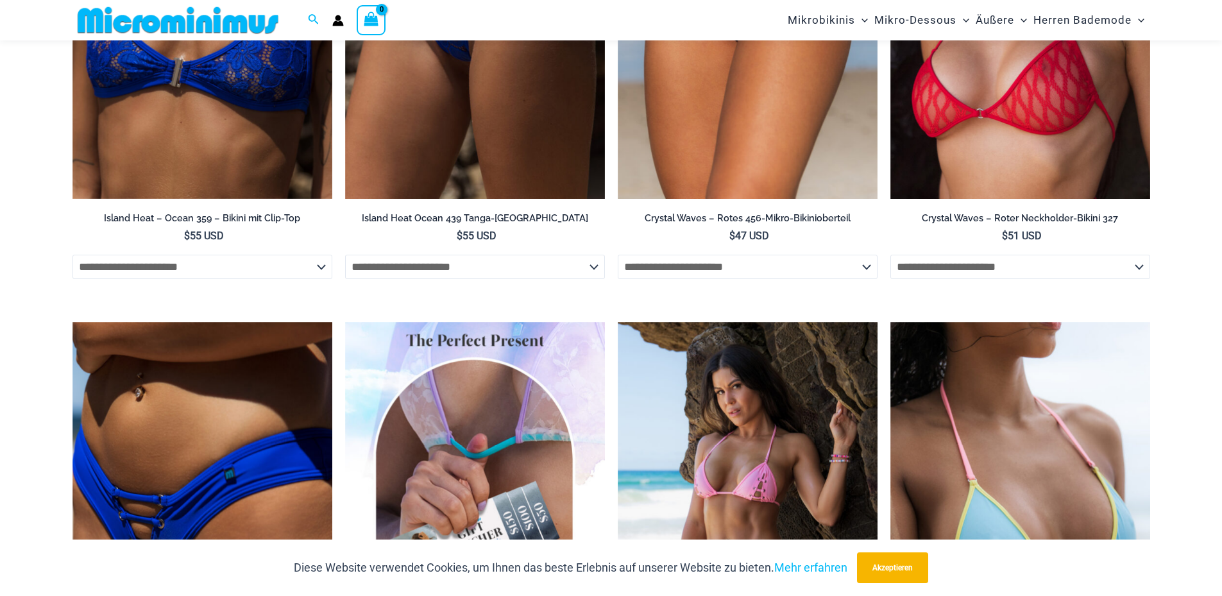
scroll to position [1721, 0]
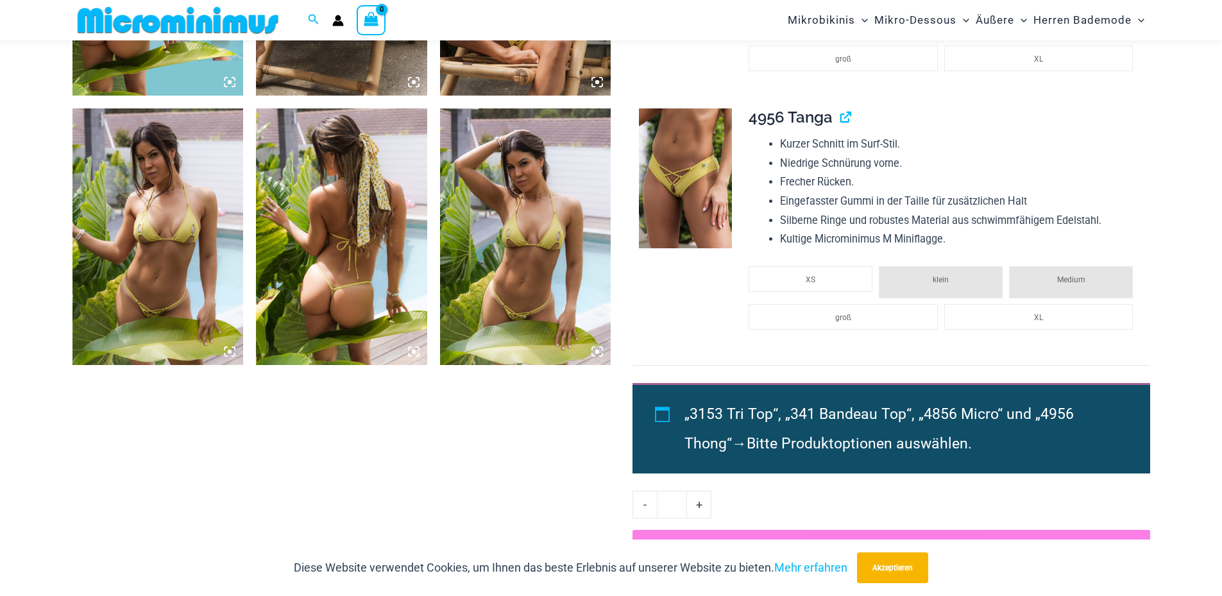
scroll to position [898, 0]
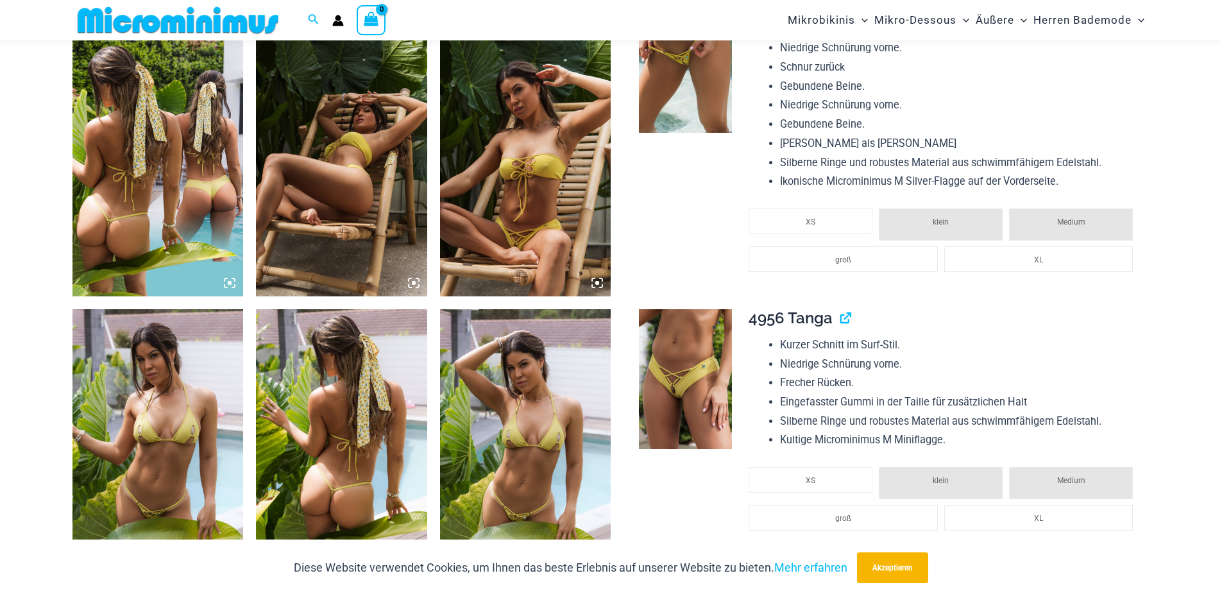
click at [677, 369] on img at bounding box center [685, 379] width 93 height 140
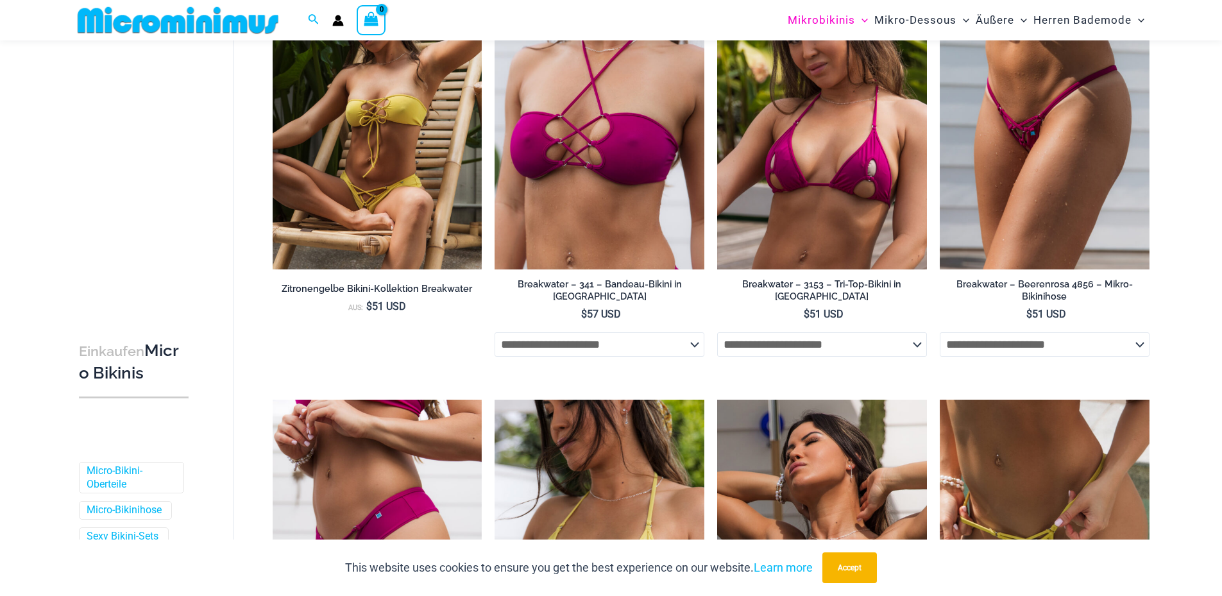
scroll to position [187, 0]
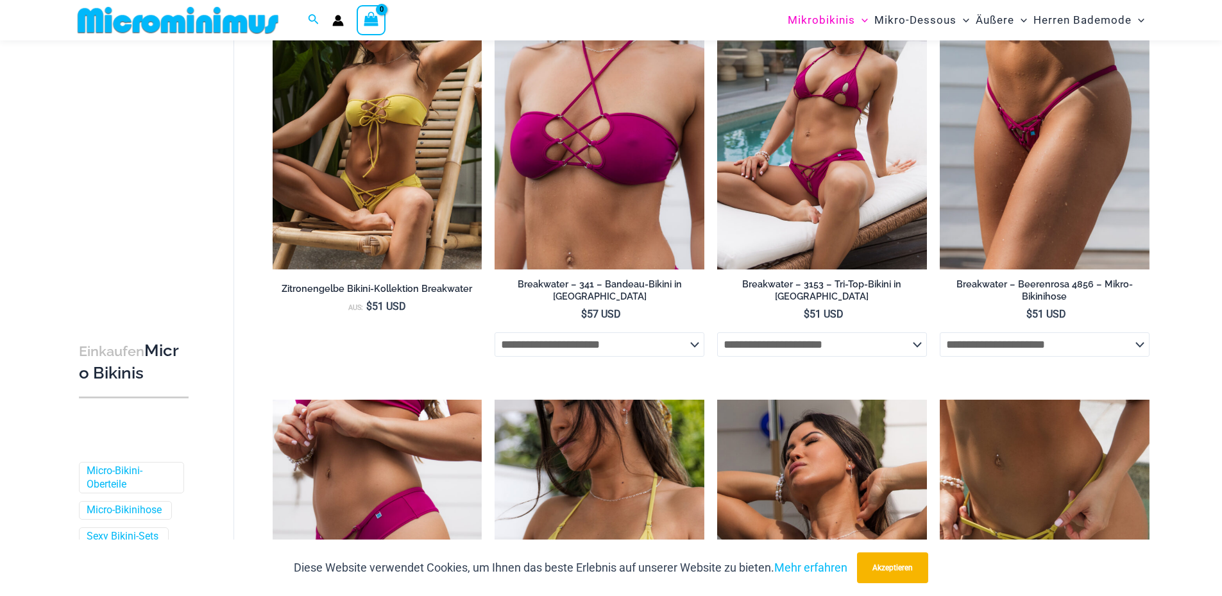
click at [777, 142] on img at bounding box center [822, 111] width 210 height 314
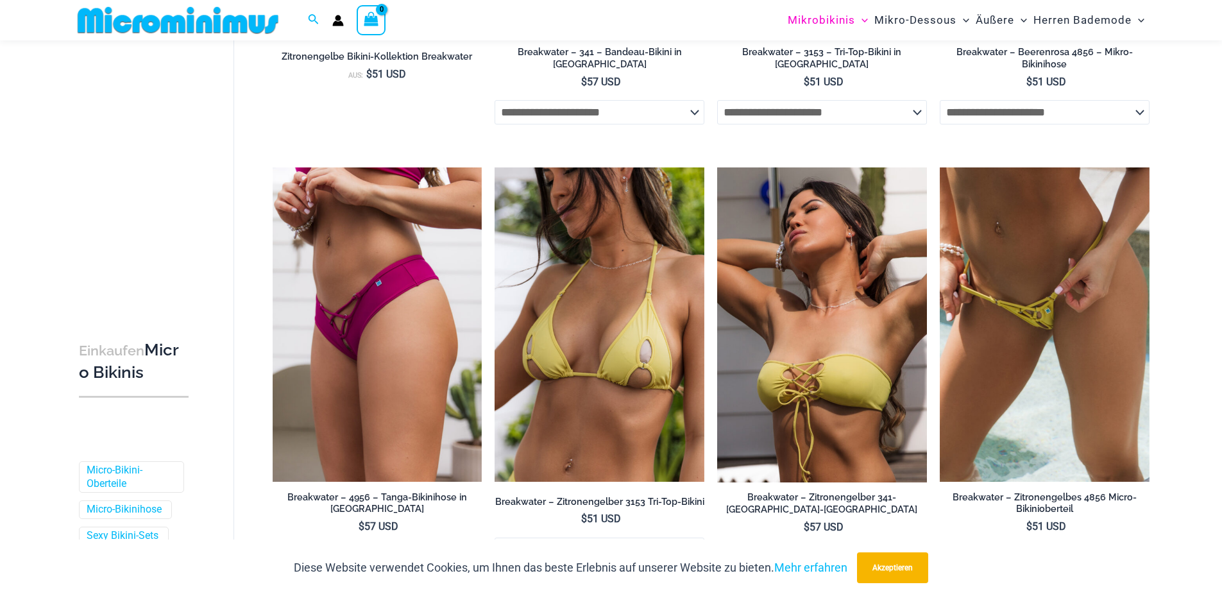
scroll to position [444, 0]
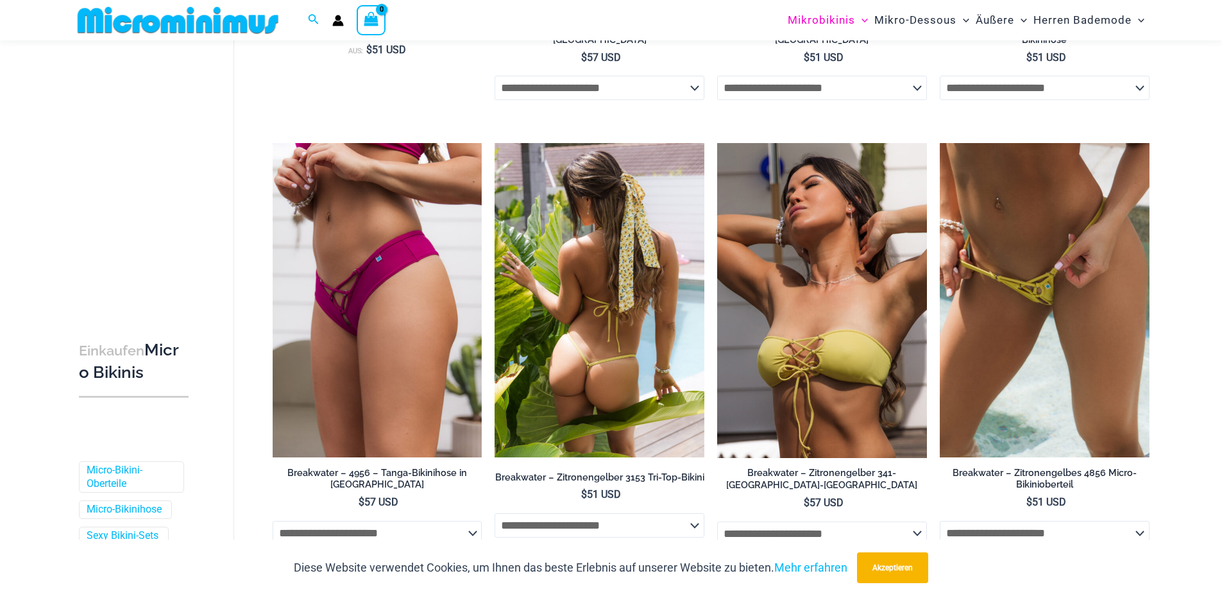
click at [652, 292] on img at bounding box center [599, 300] width 210 height 314
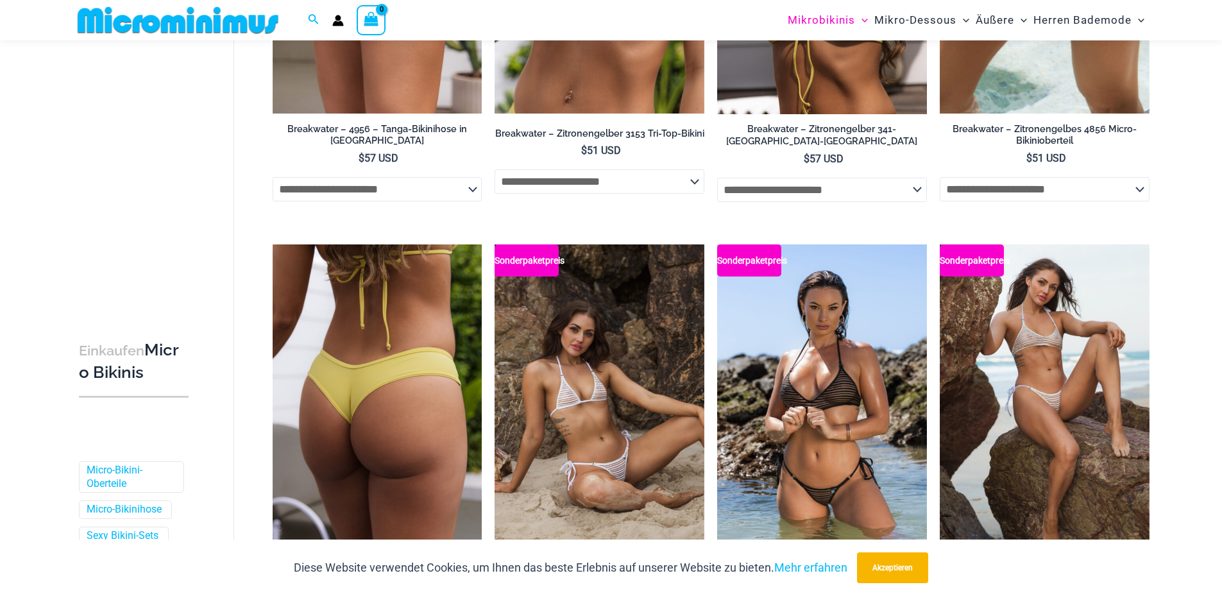
scroll to position [829, 0]
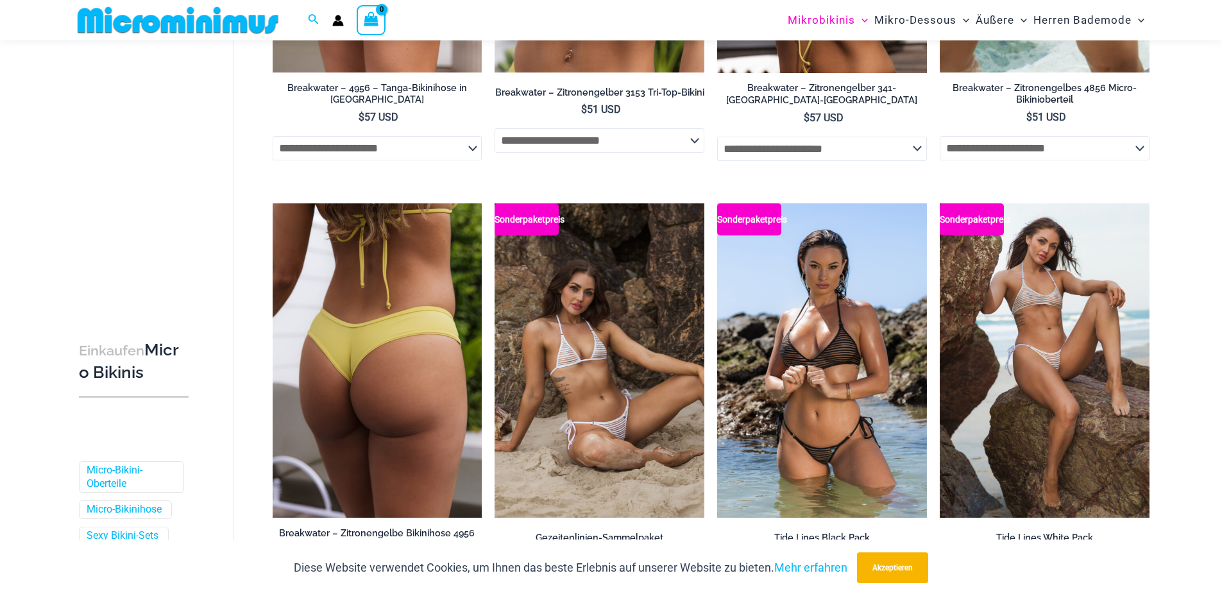
click at [394, 346] on img at bounding box center [378, 360] width 210 height 314
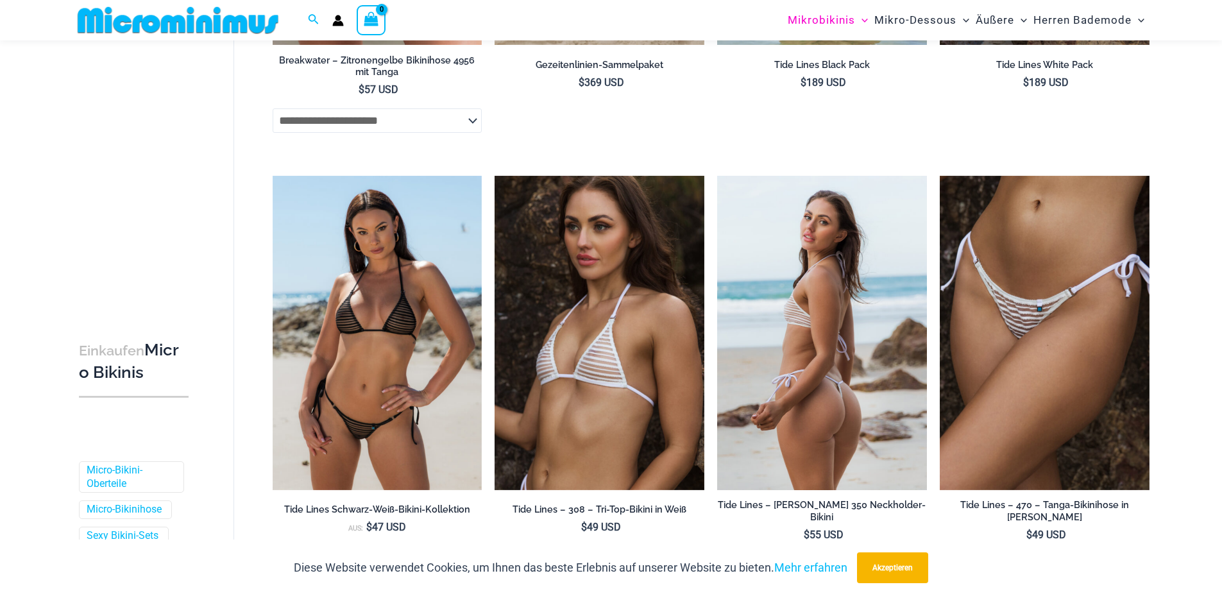
scroll to position [1406, 0]
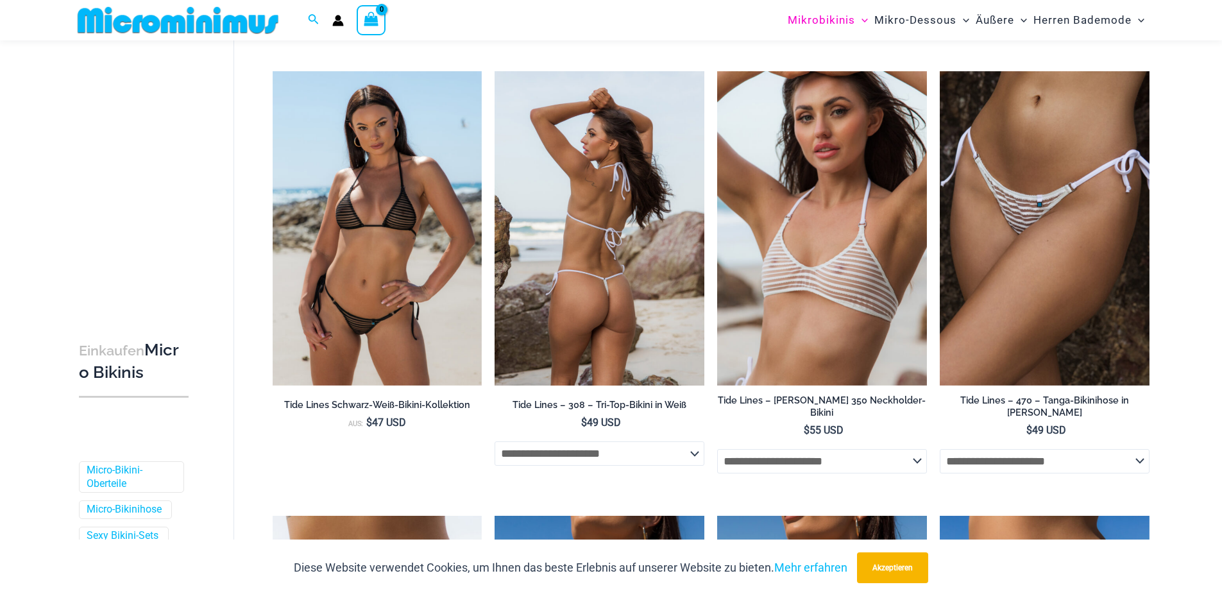
click at [673, 215] on img at bounding box center [599, 228] width 210 height 314
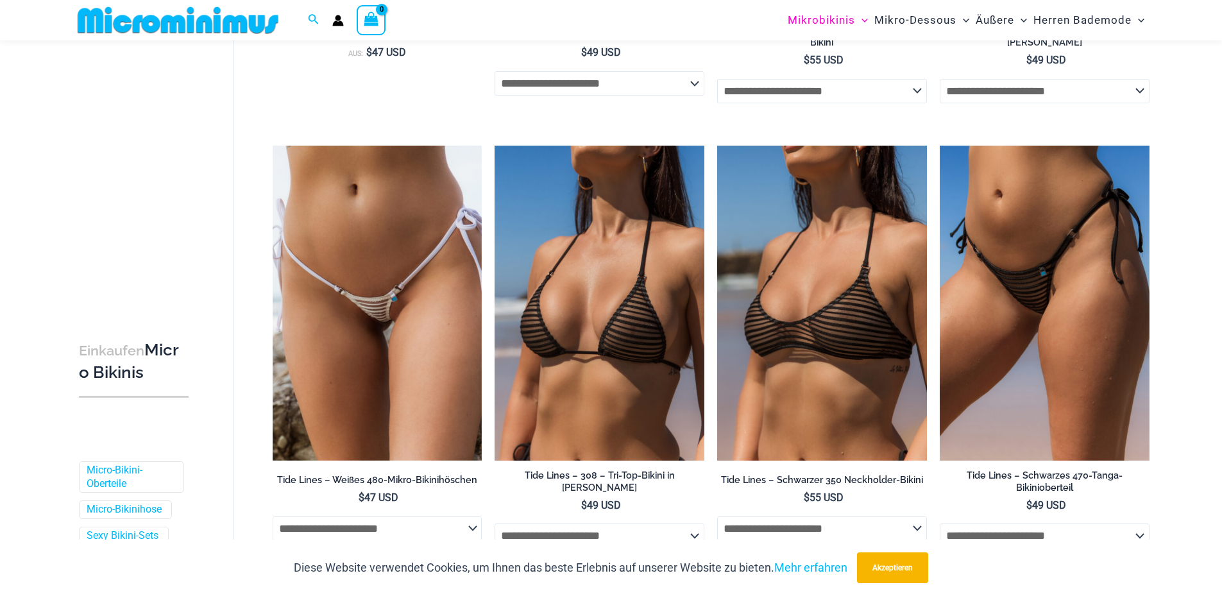
scroll to position [1791, 0]
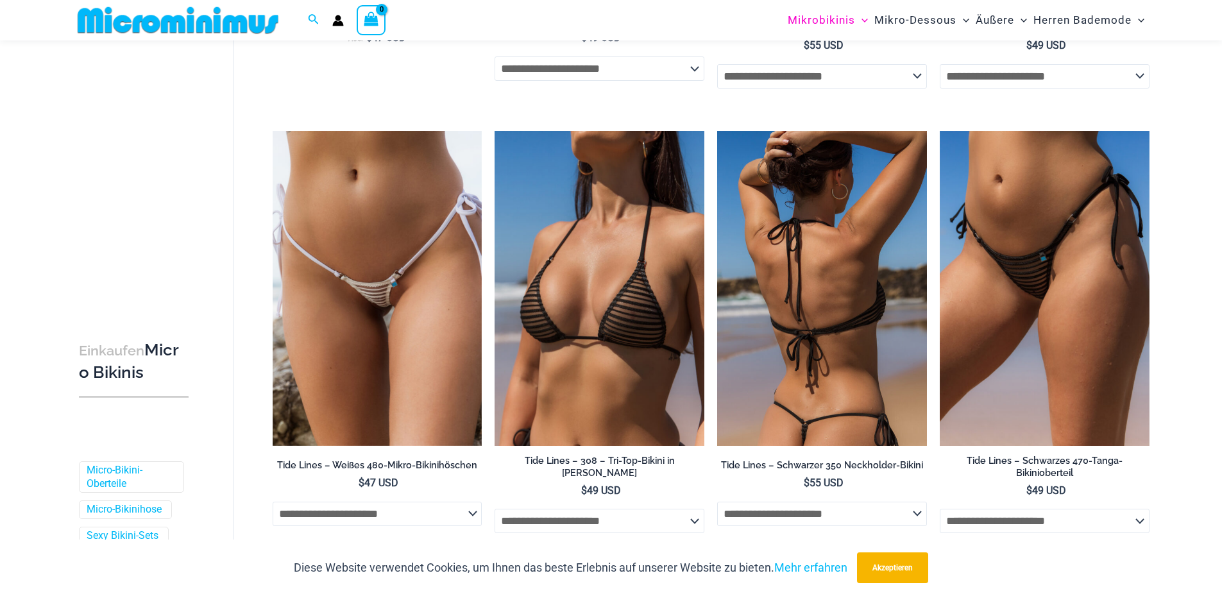
click at [778, 344] on img at bounding box center [822, 288] width 210 height 314
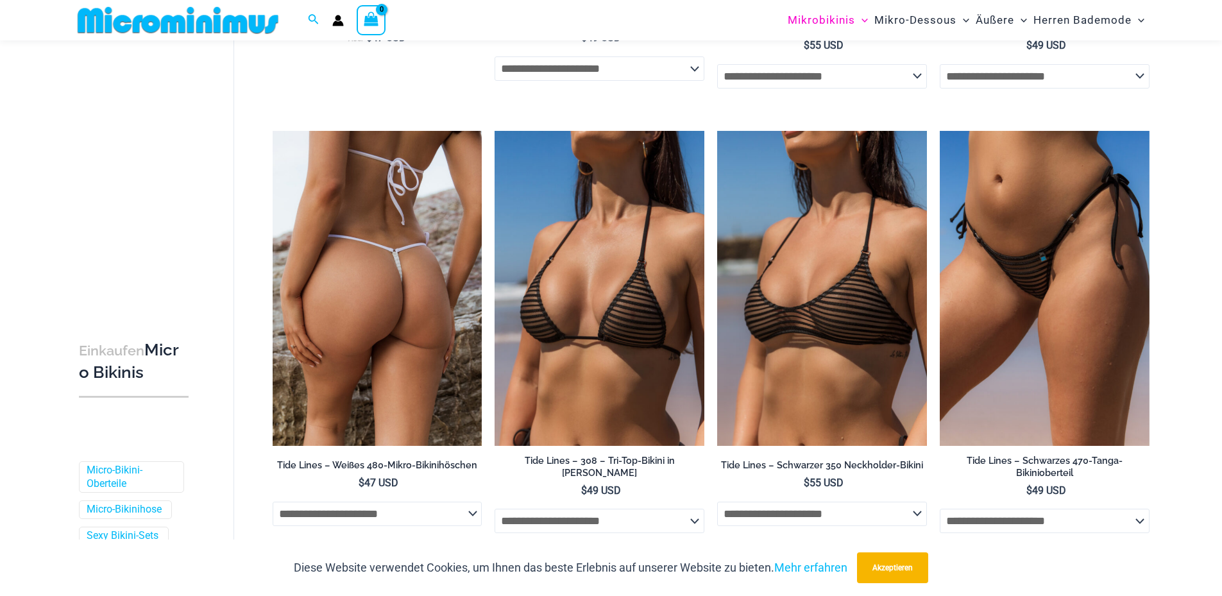
click at [464, 351] on img at bounding box center [378, 288] width 210 height 314
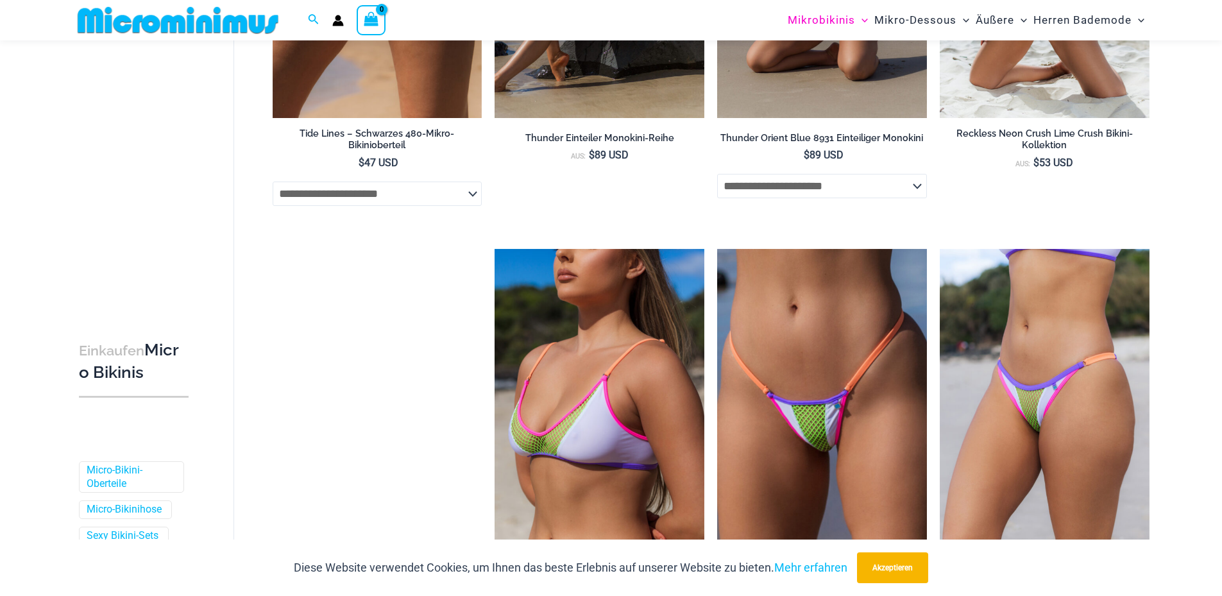
scroll to position [2688, 0]
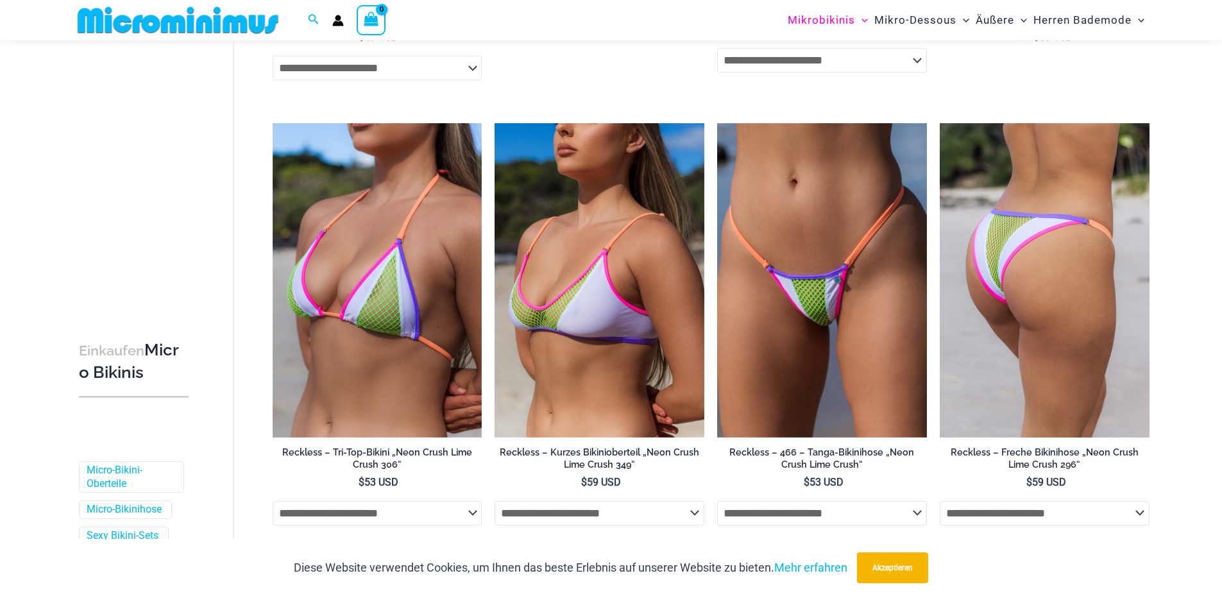
click at [1052, 321] on img at bounding box center [1045, 280] width 210 height 314
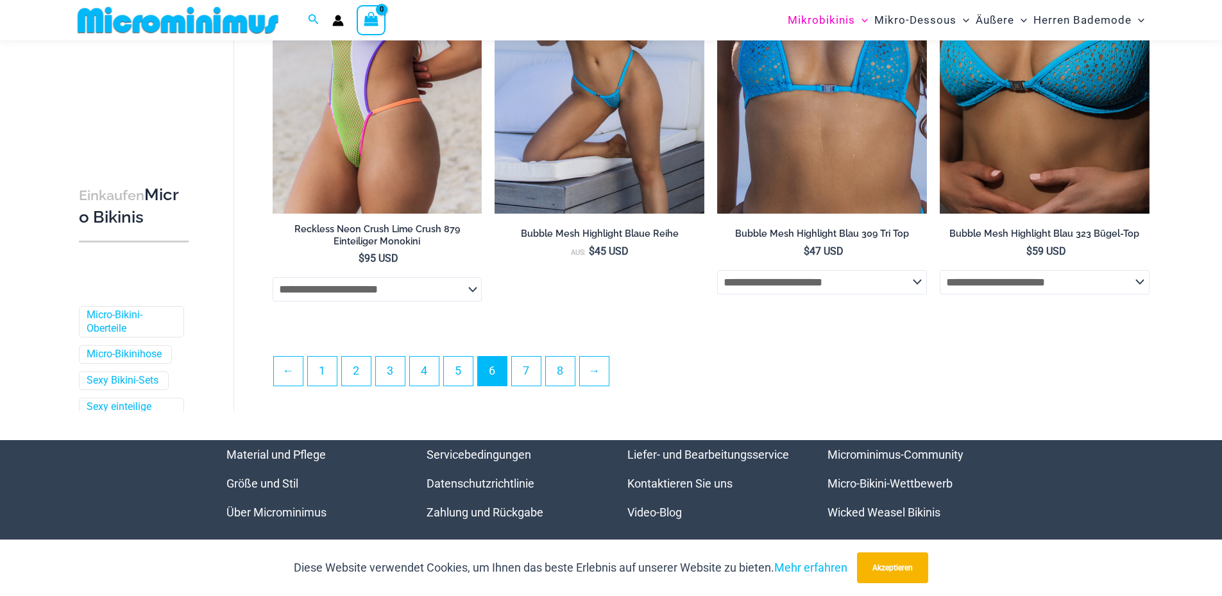
scroll to position [3394, 0]
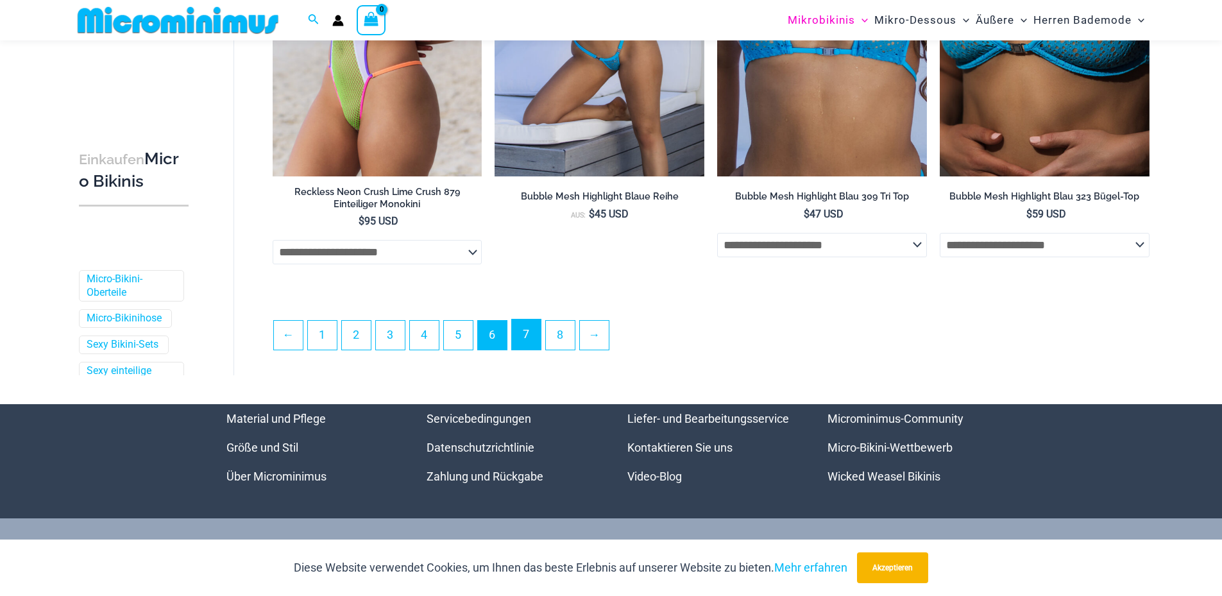
click at [540, 342] on link "7" at bounding box center [526, 334] width 29 height 30
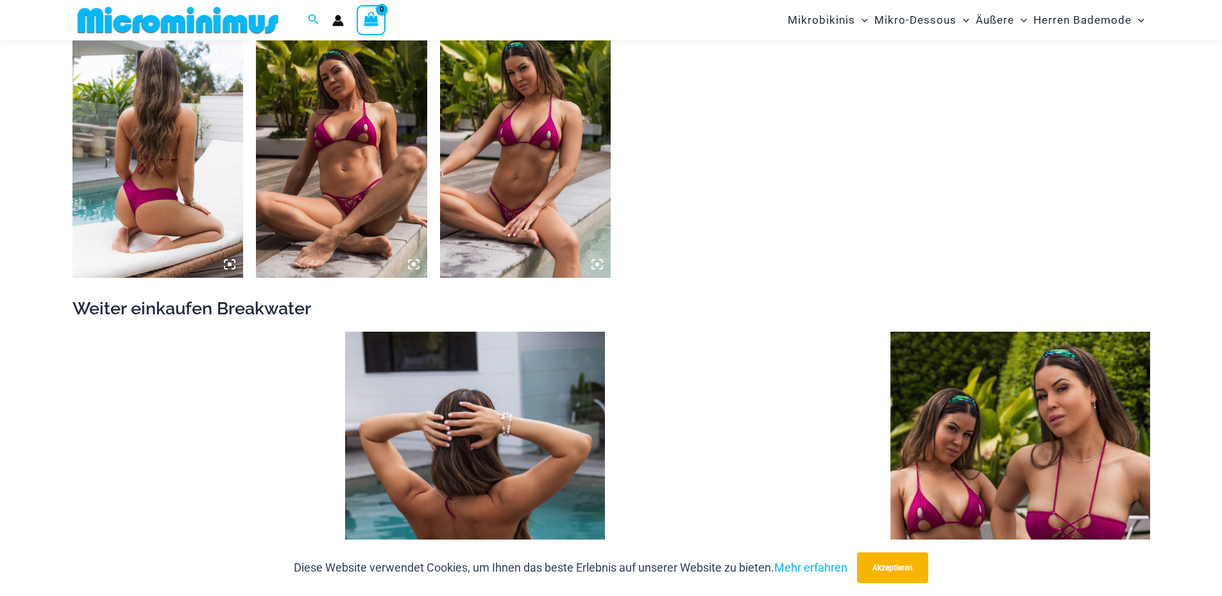
scroll to position [1335, 0]
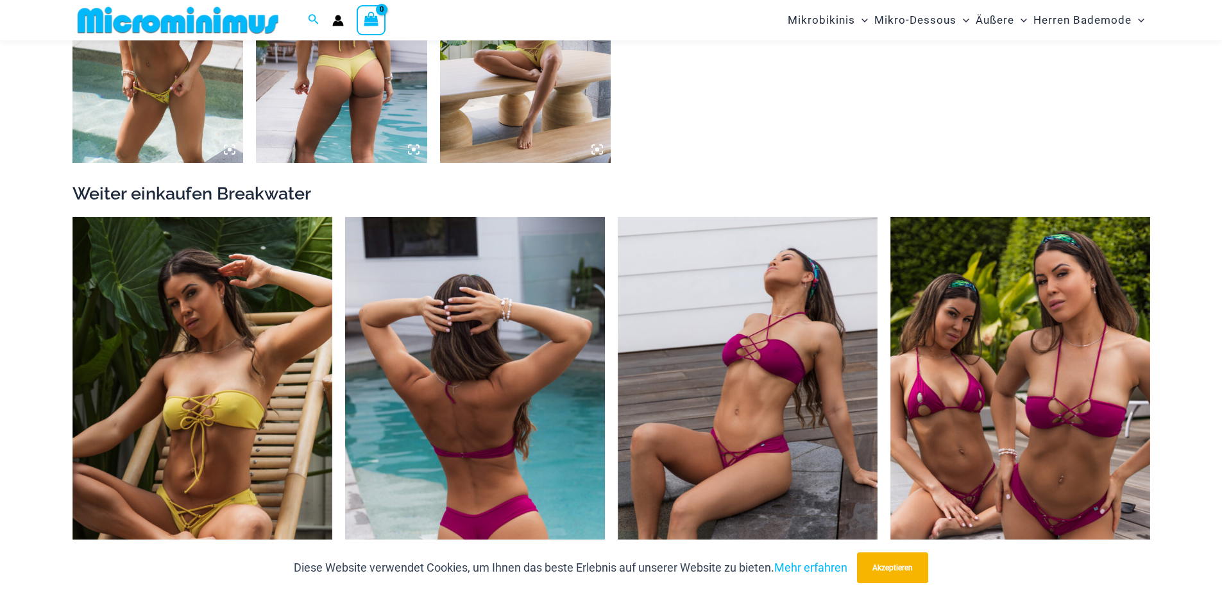
scroll to position [1335, 0]
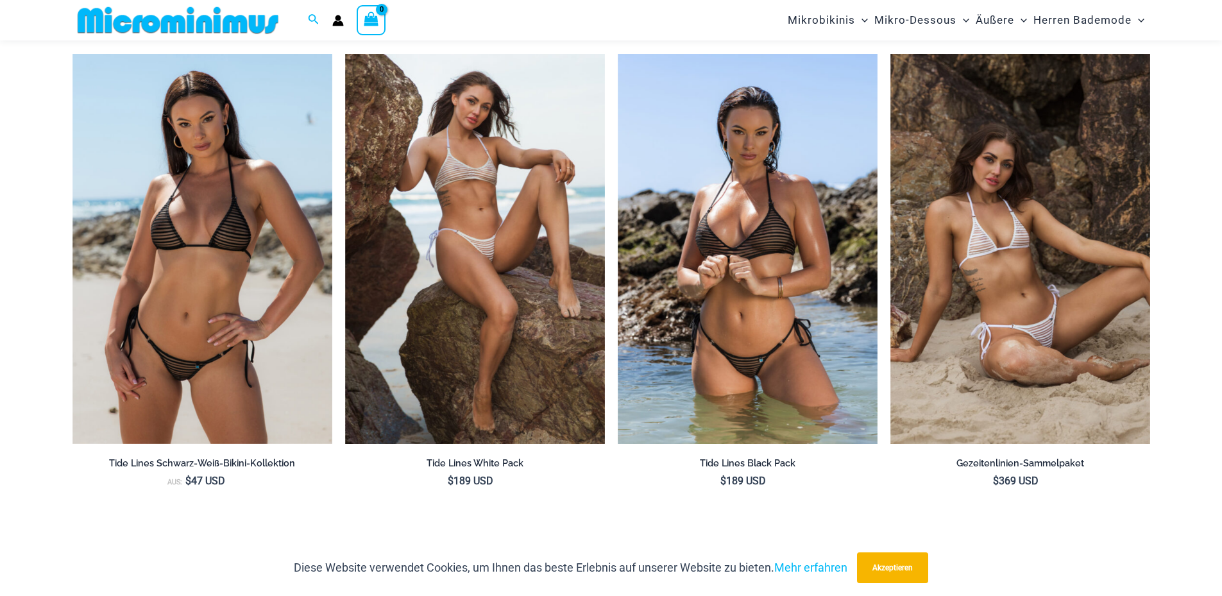
scroll to position [1464, 0]
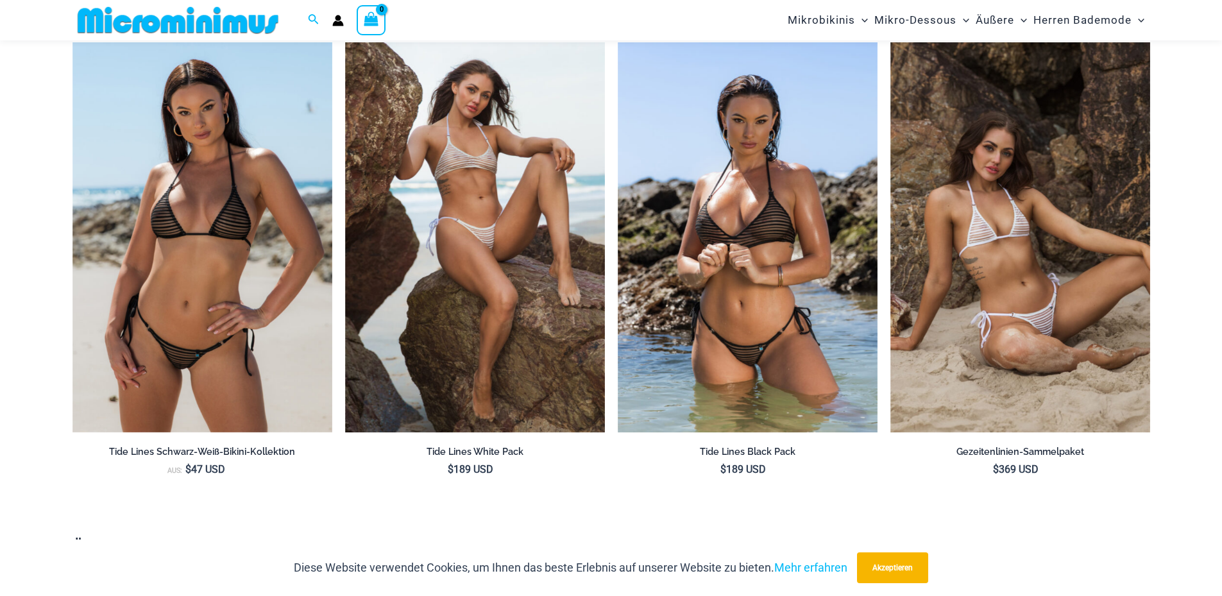
scroll to position [1475, 0]
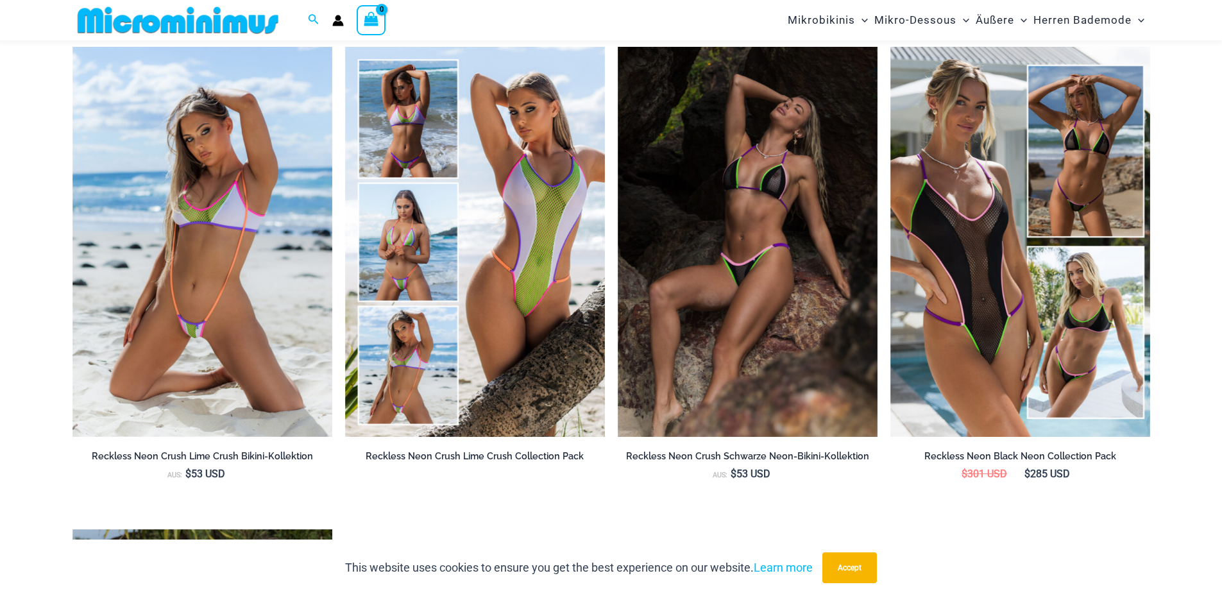
scroll to position [1471, 0]
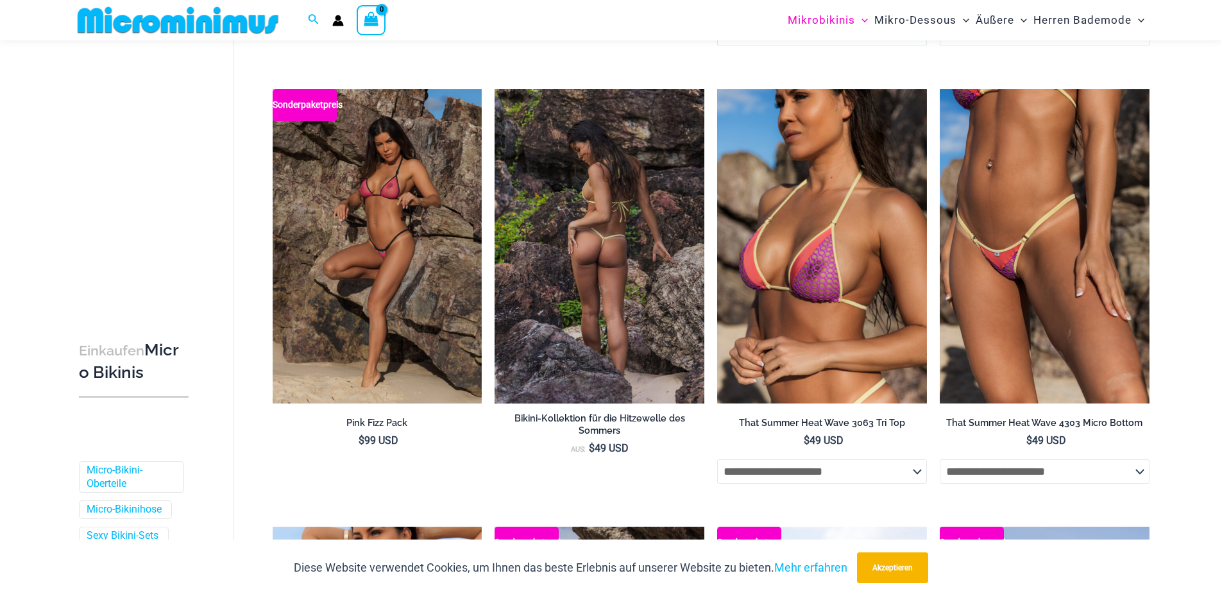
scroll to position [950, 0]
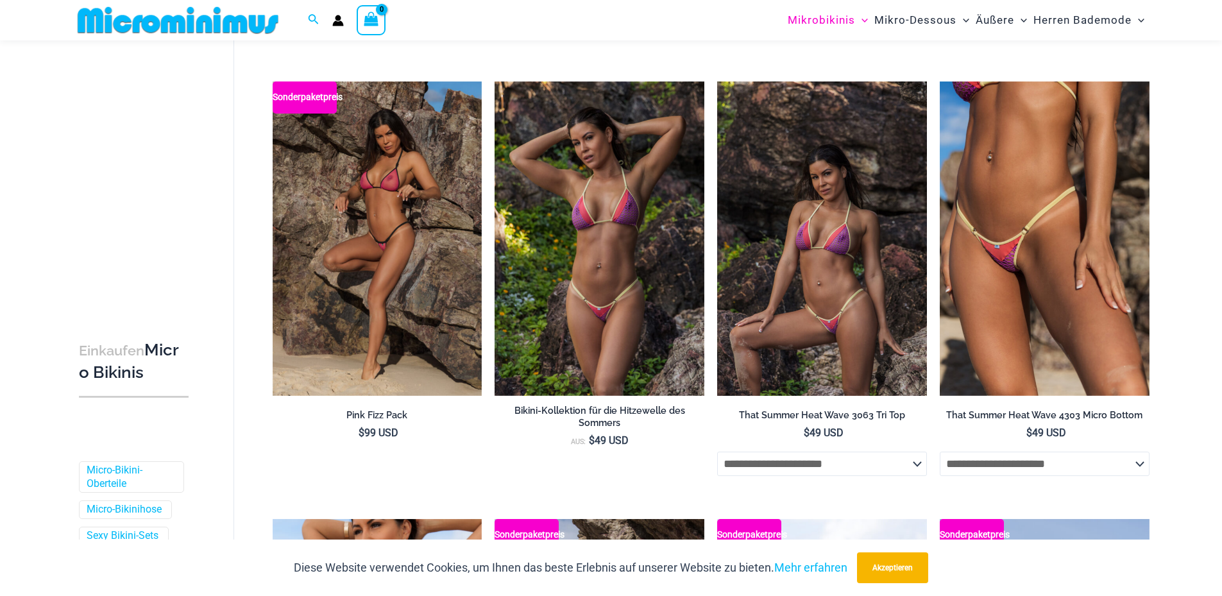
click at [750, 253] on img at bounding box center [822, 238] width 210 height 314
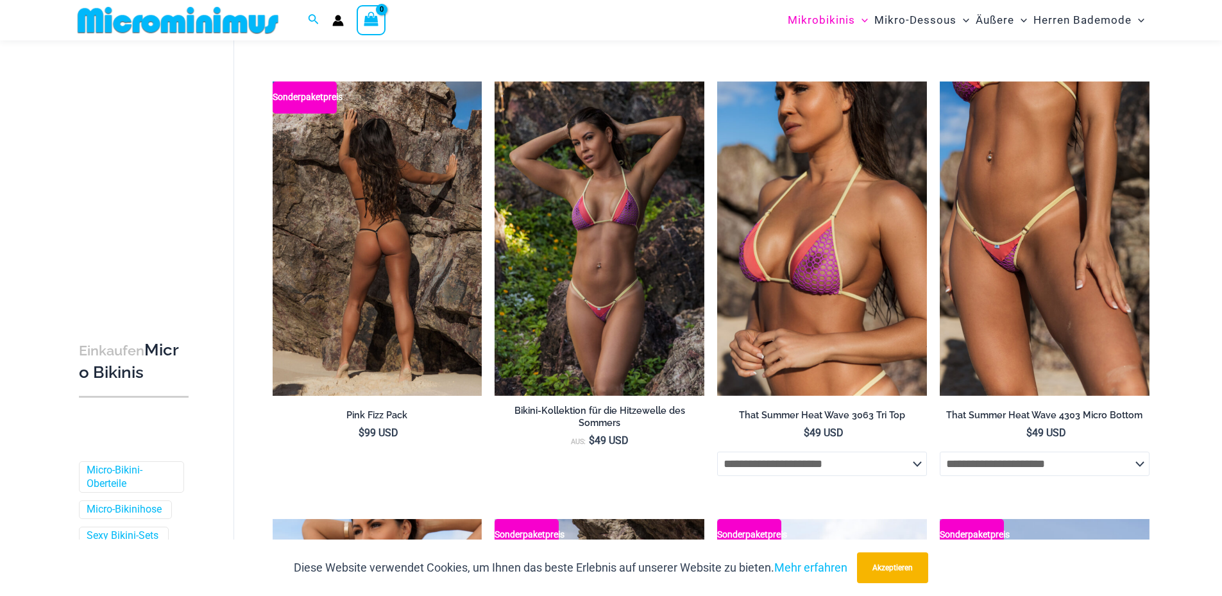
click at [341, 209] on img at bounding box center [378, 238] width 210 height 314
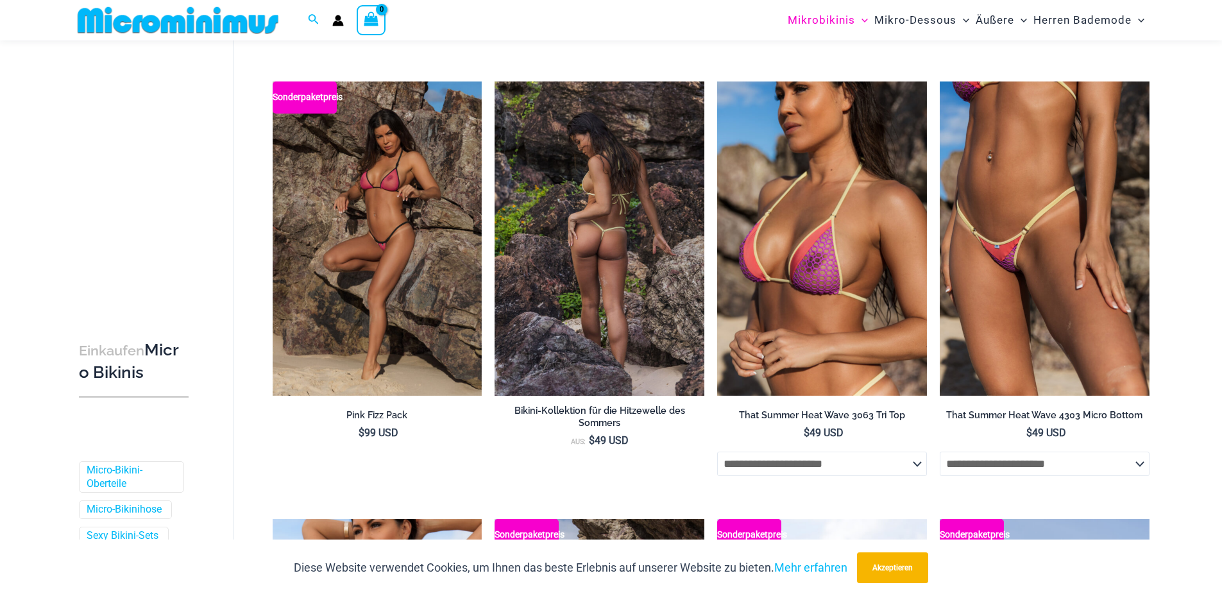
click at [560, 226] on img at bounding box center [599, 238] width 210 height 314
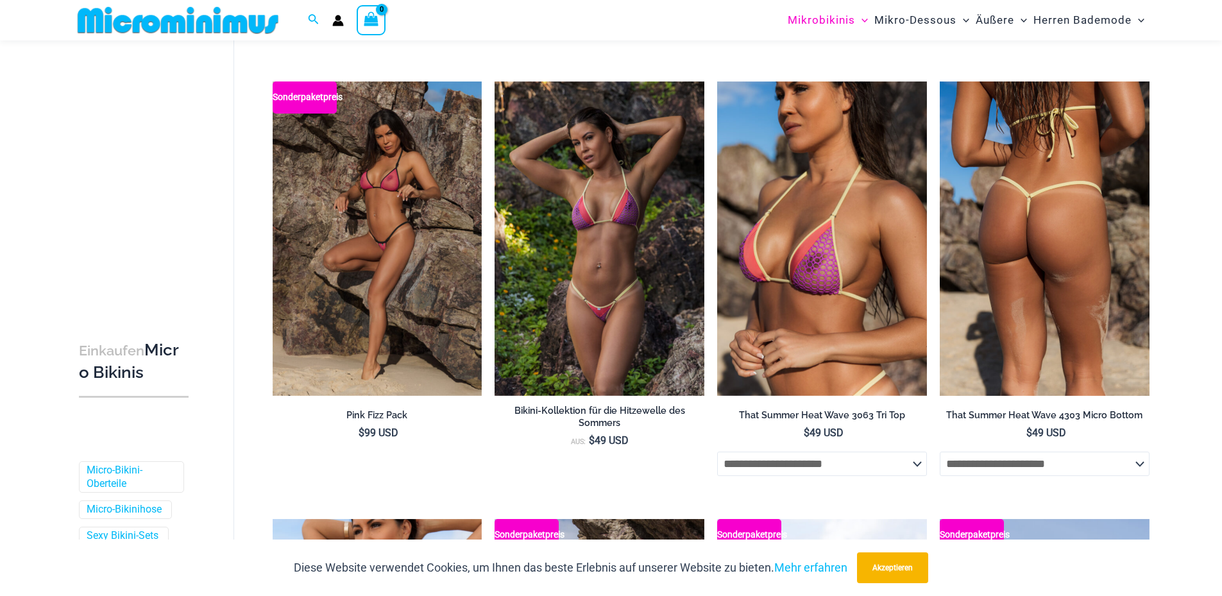
click at [992, 201] on img at bounding box center [1045, 238] width 210 height 314
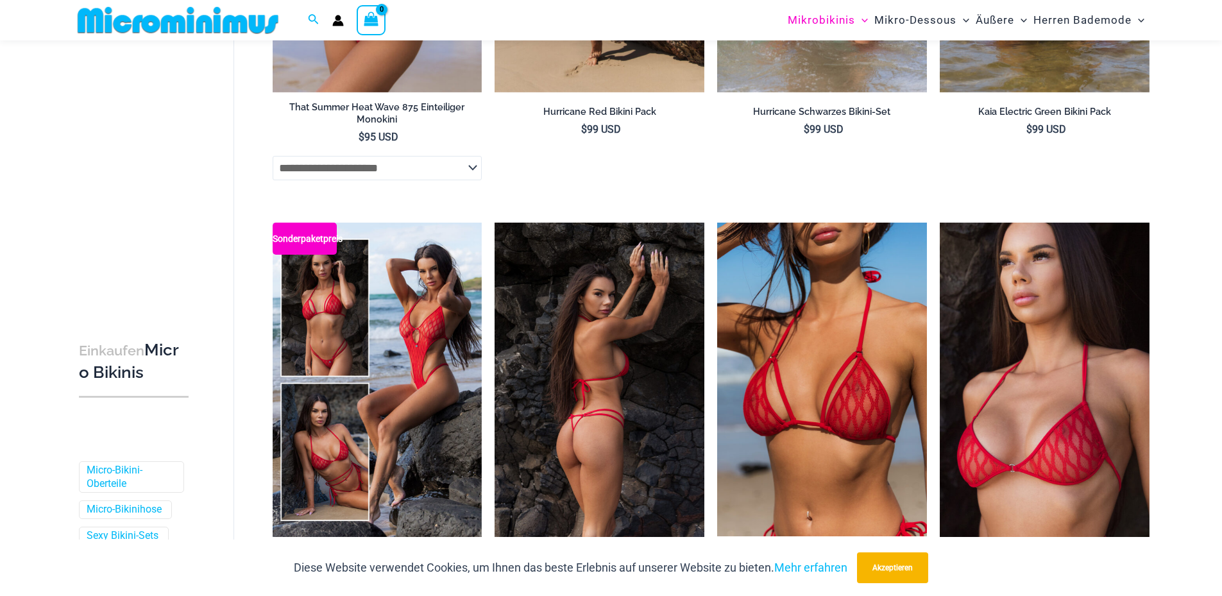
scroll to position [1848, 0]
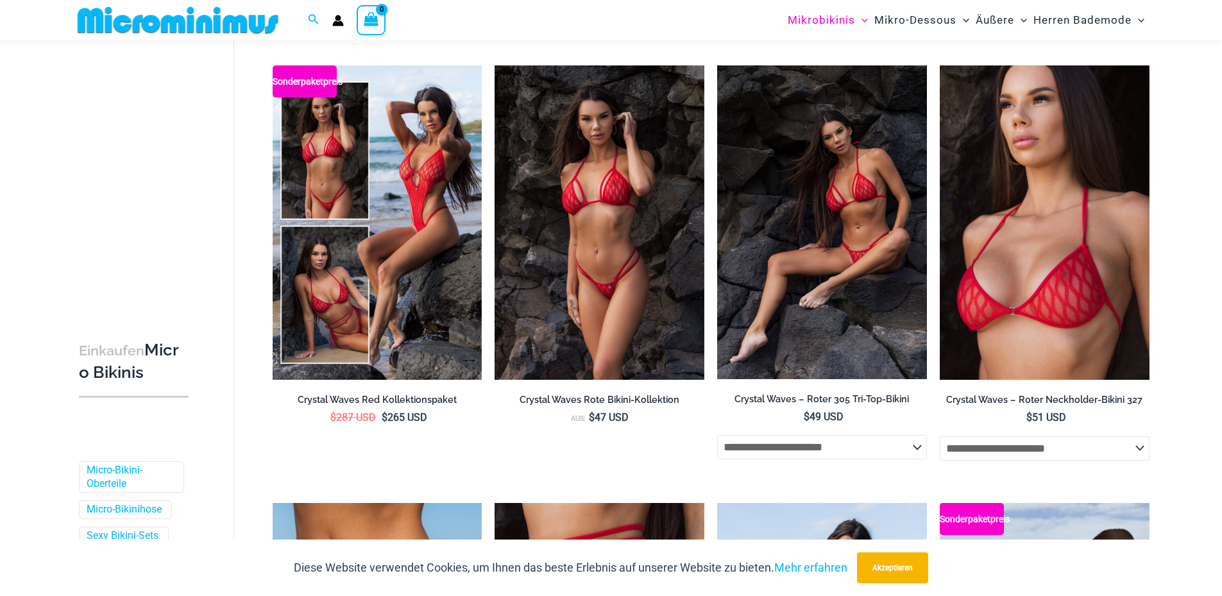
click at [748, 289] on img at bounding box center [822, 222] width 210 height 314
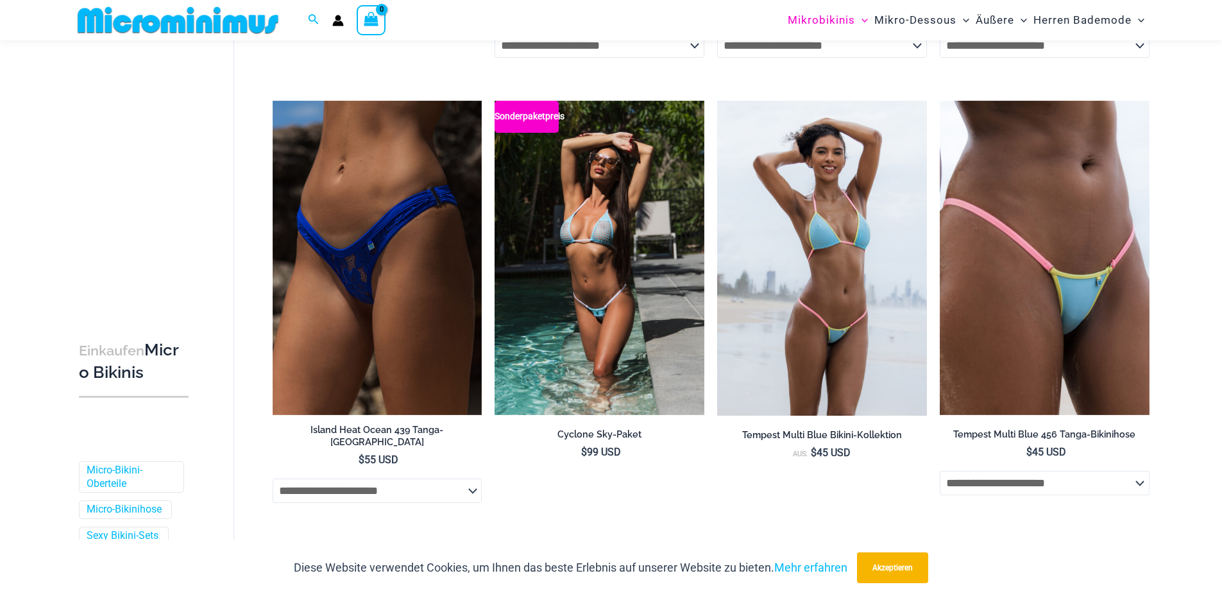
scroll to position [3388, 0]
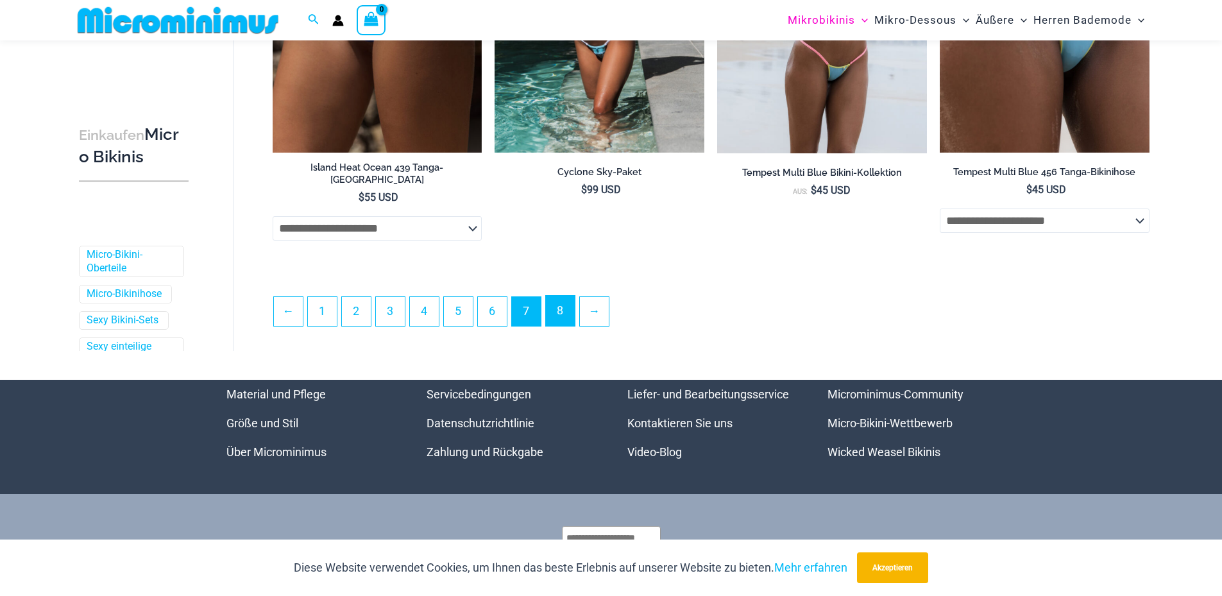
click at [561, 313] on link "8" at bounding box center [560, 311] width 29 height 30
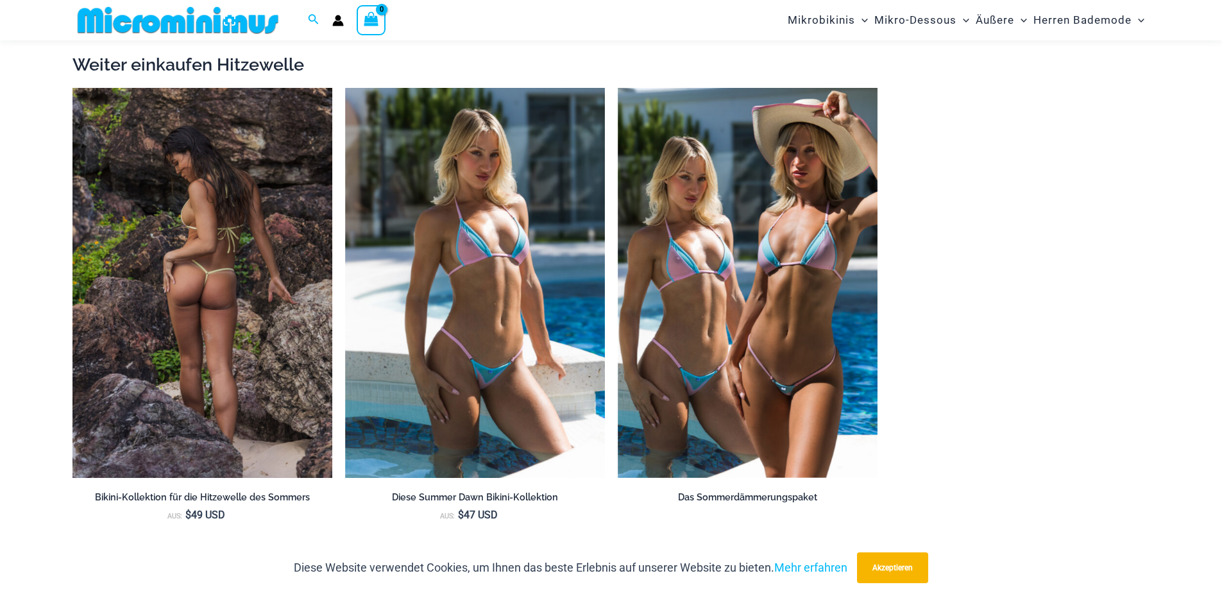
scroll to position [1464, 0]
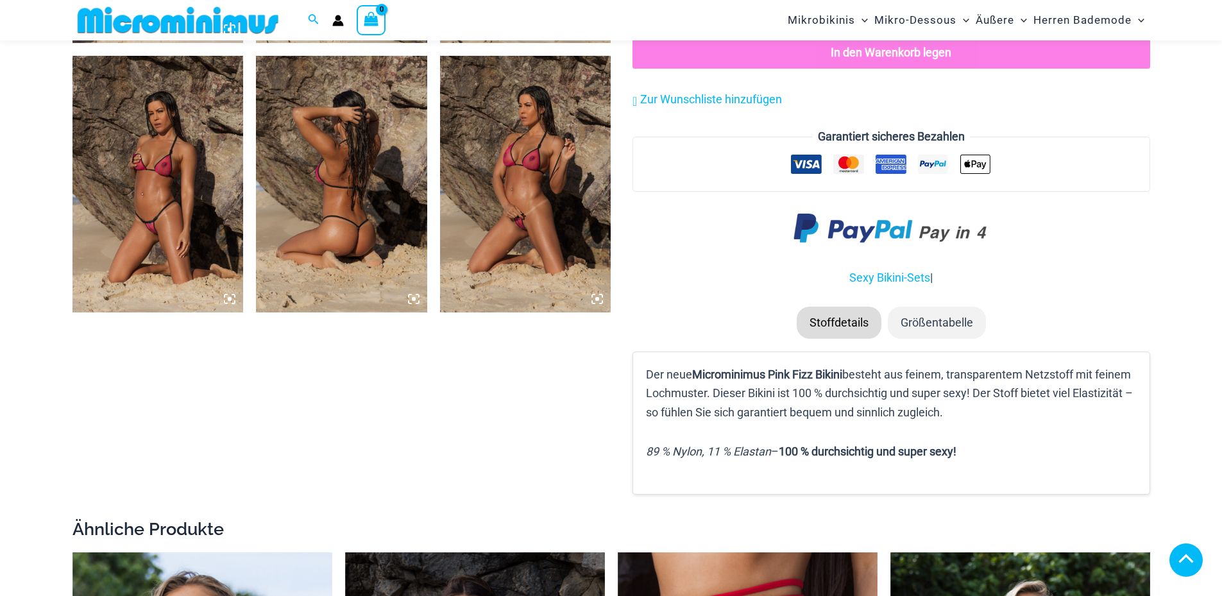
scroll to position [1151, 0]
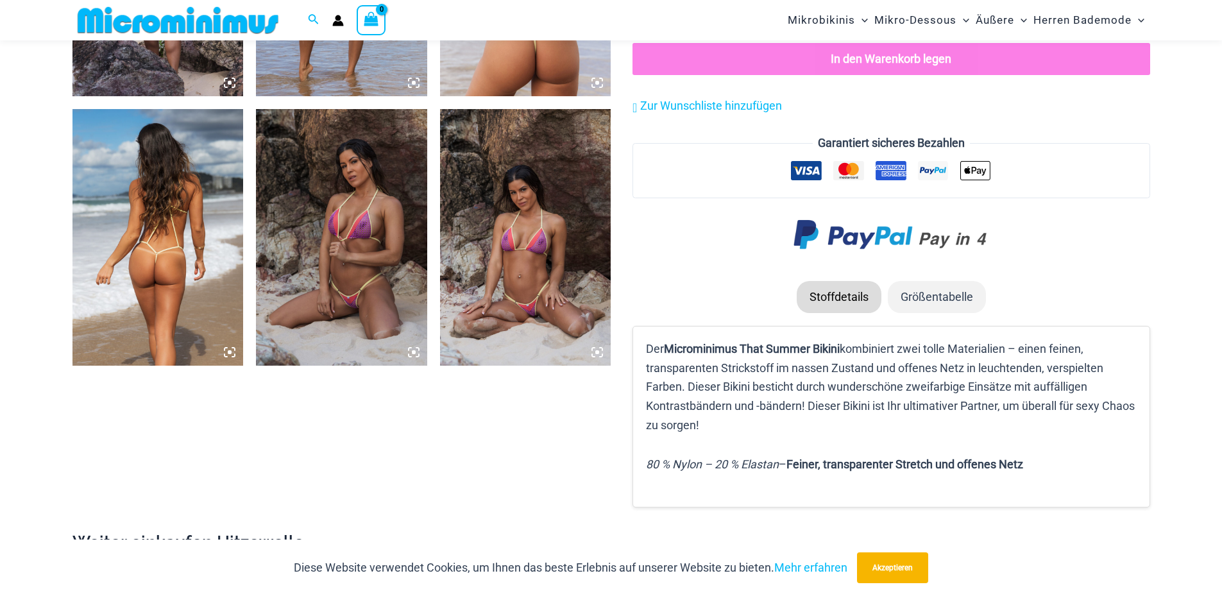
scroll to position [1151, 0]
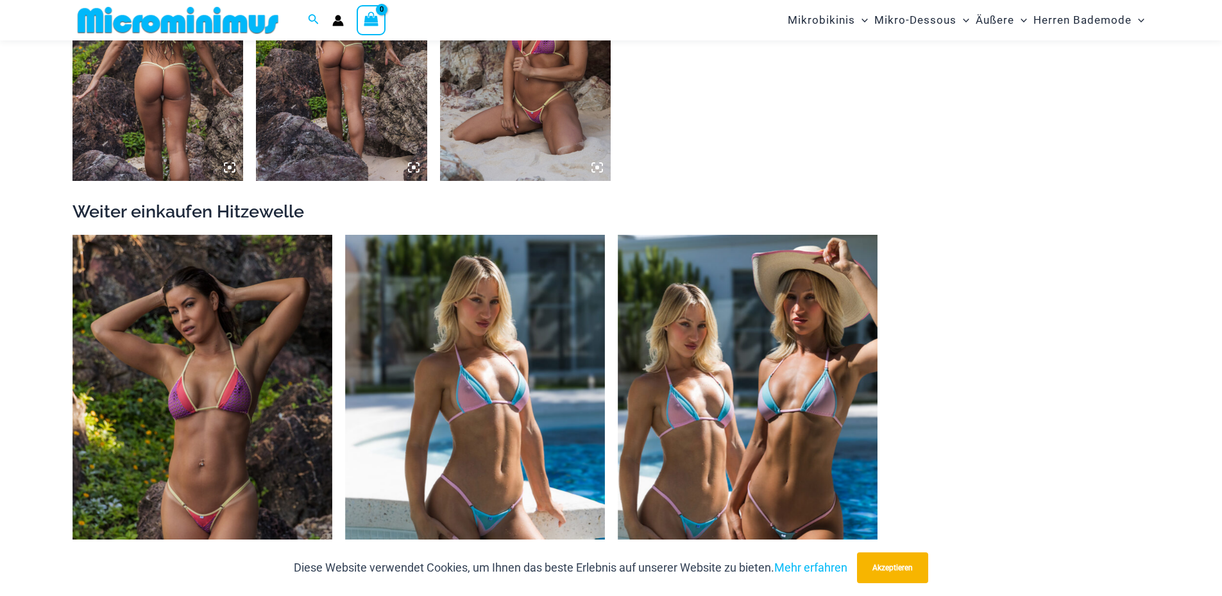
scroll to position [1283, 0]
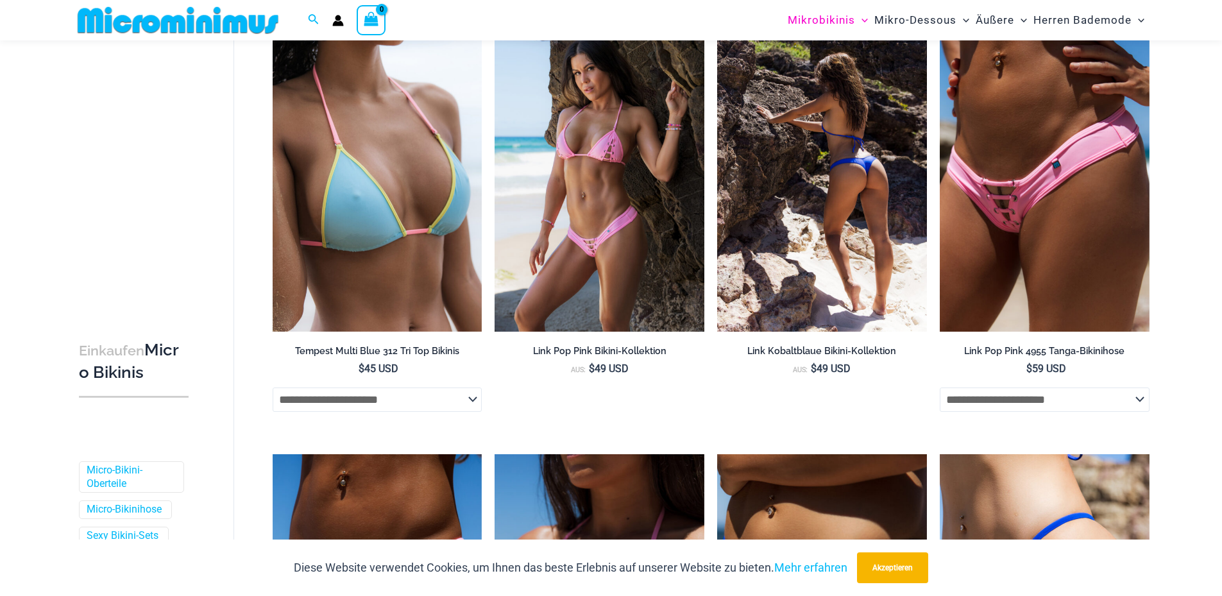
scroll to position [117, 0]
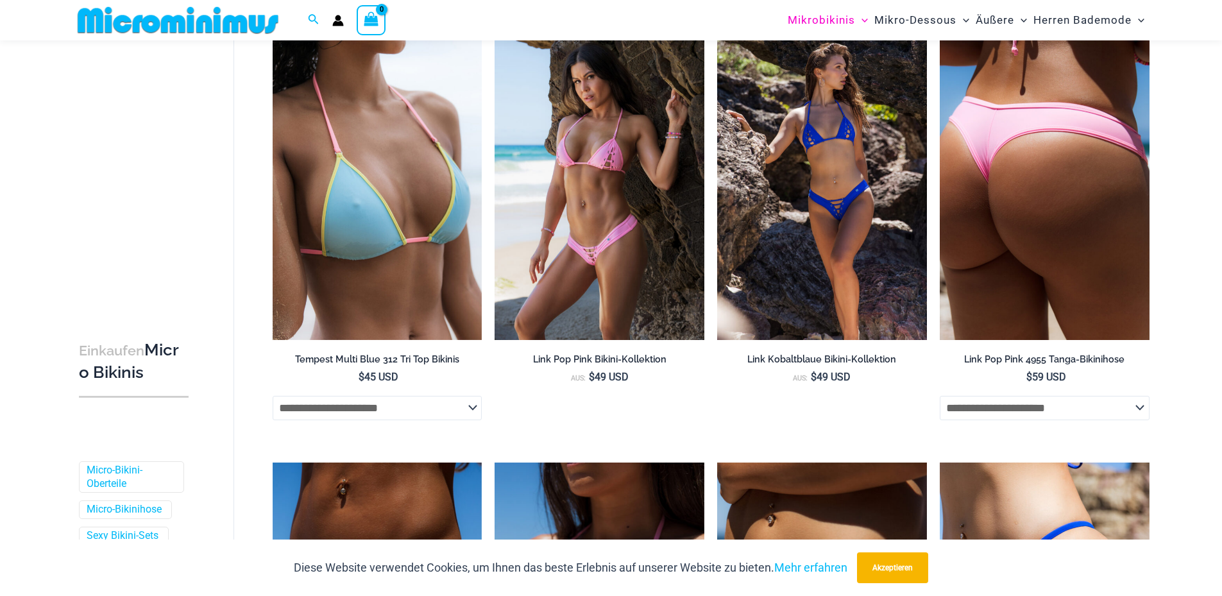
click at [1020, 206] on img at bounding box center [1045, 182] width 210 height 314
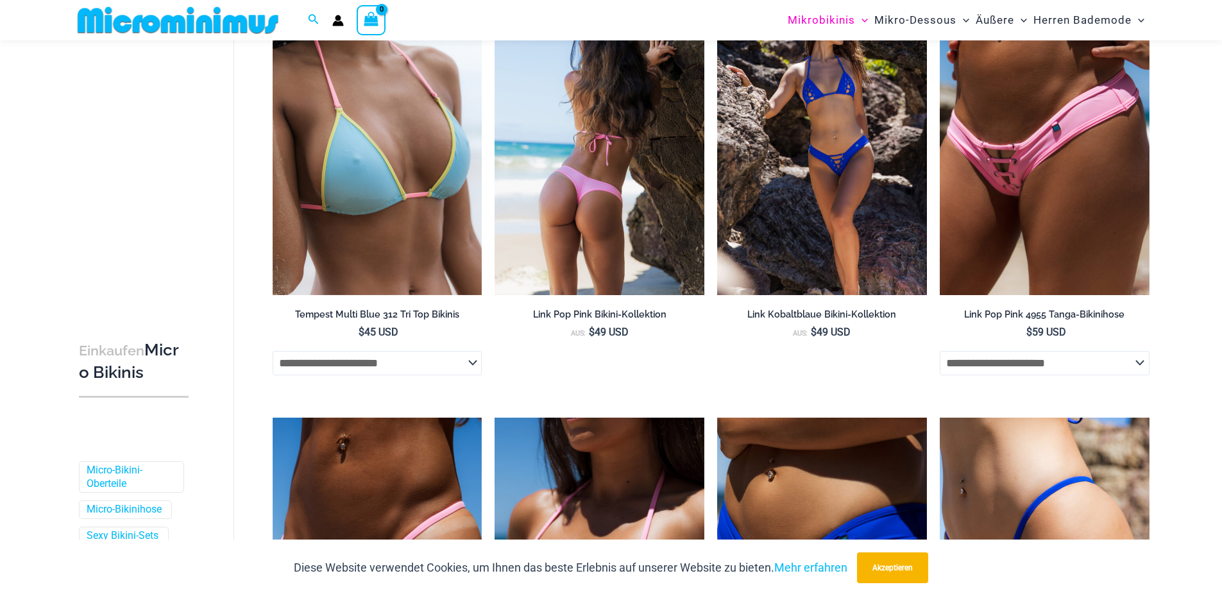
scroll to position [373, 0]
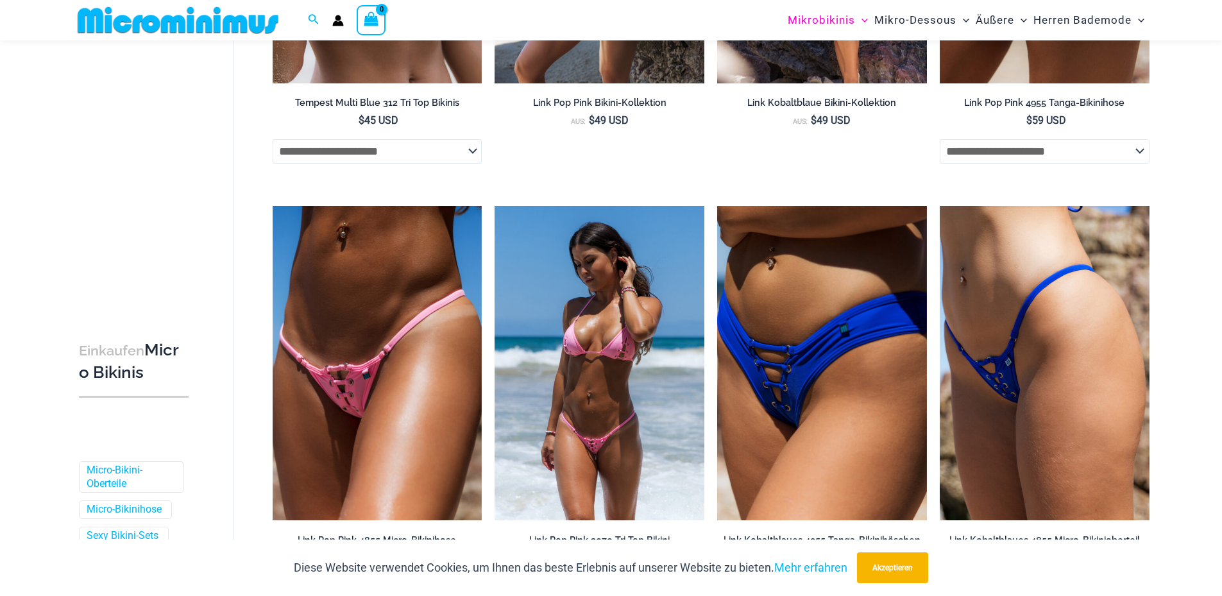
click at [597, 252] on img at bounding box center [599, 363] width 210 height 314
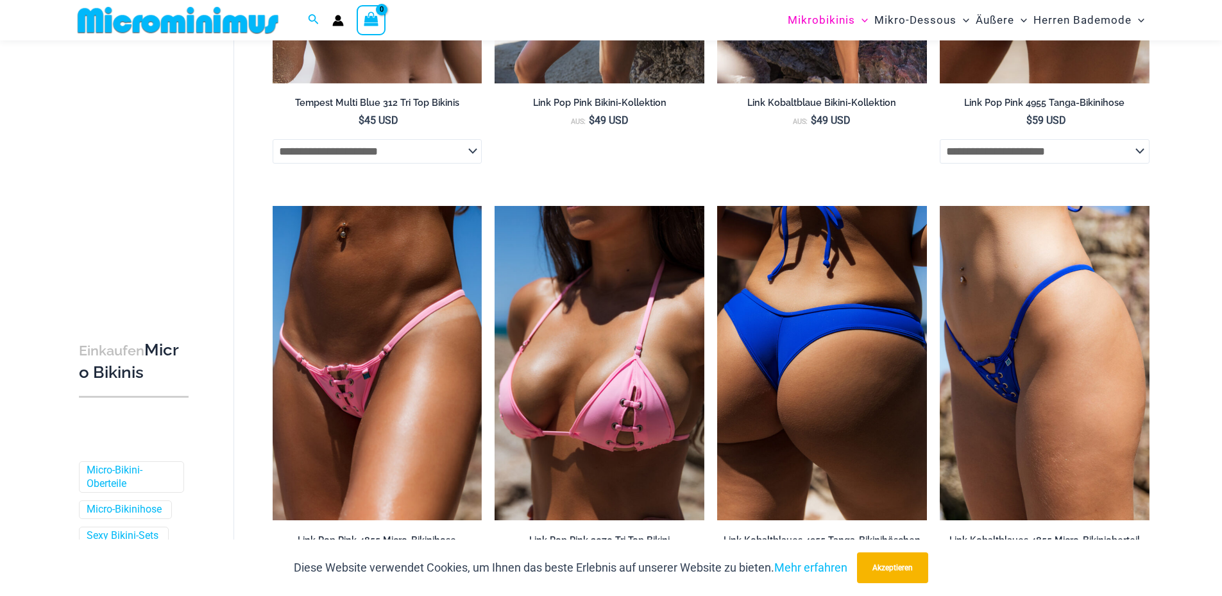
click at [803, 323] on img at bounding box center [822, 363] width 210 height 314
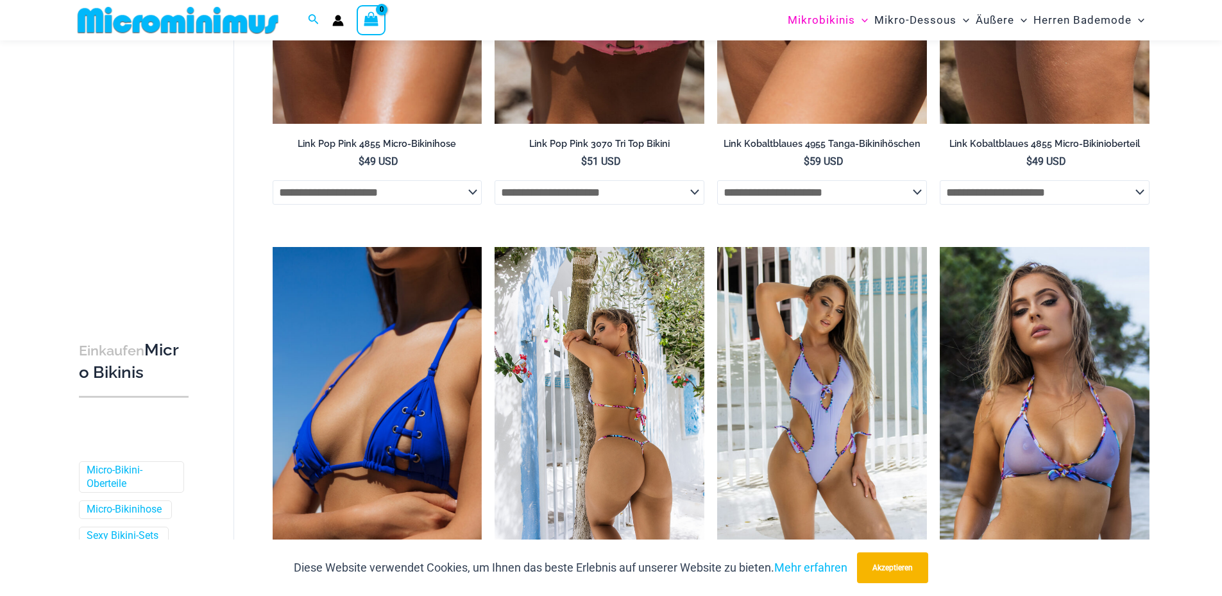
scroll to position [950, 0]
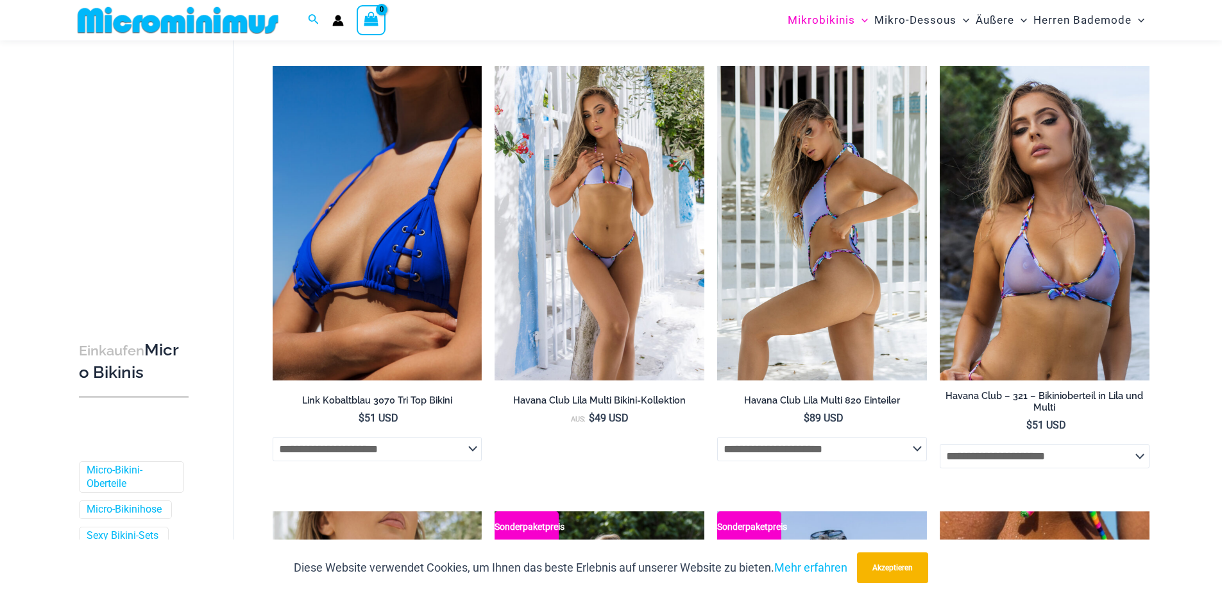
click at [797, 283] on img at bounding box center [822, 223] width 210 height 314
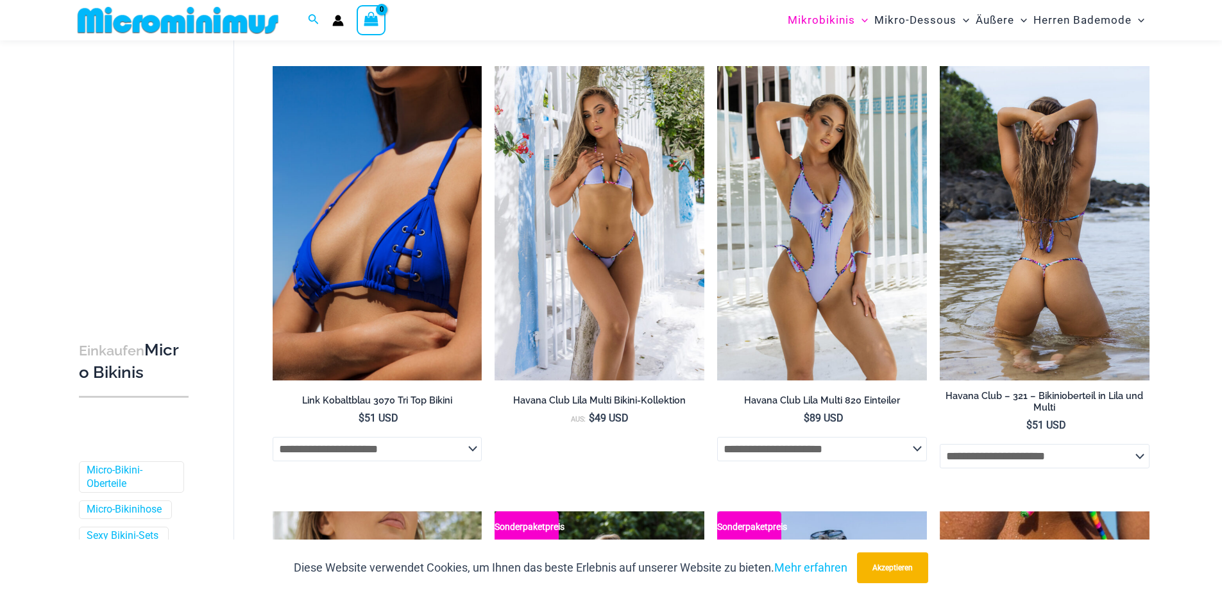
click at [1061, 247] on img at bounding box center [1045, 223] width 210 height 314
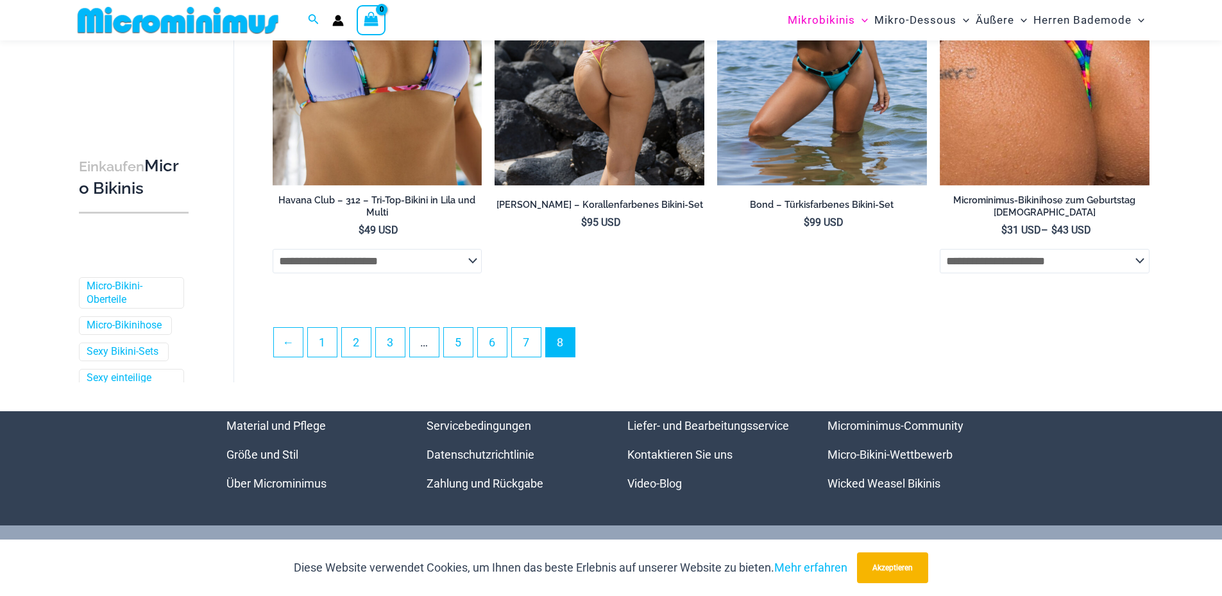
scroll to position [1592, 0]
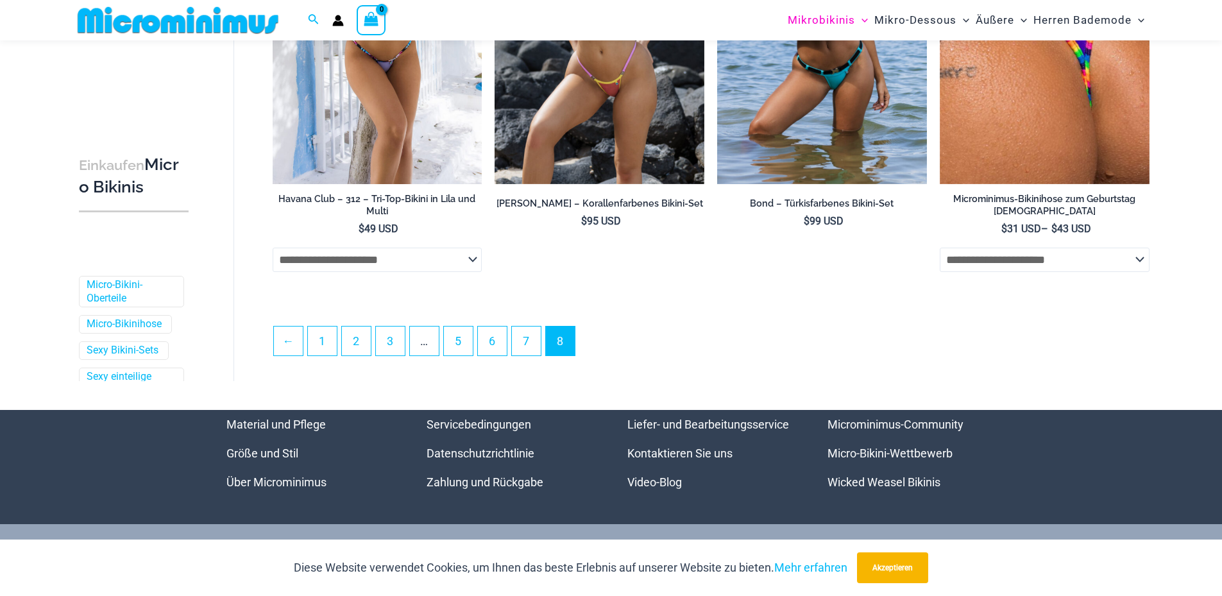
click at [472, 263] on select "**********" at bounding box center [378, 260] width 210 height 24
click at [273, 249] on select "**********" at bounding box center [378, 260] width 210 height 24
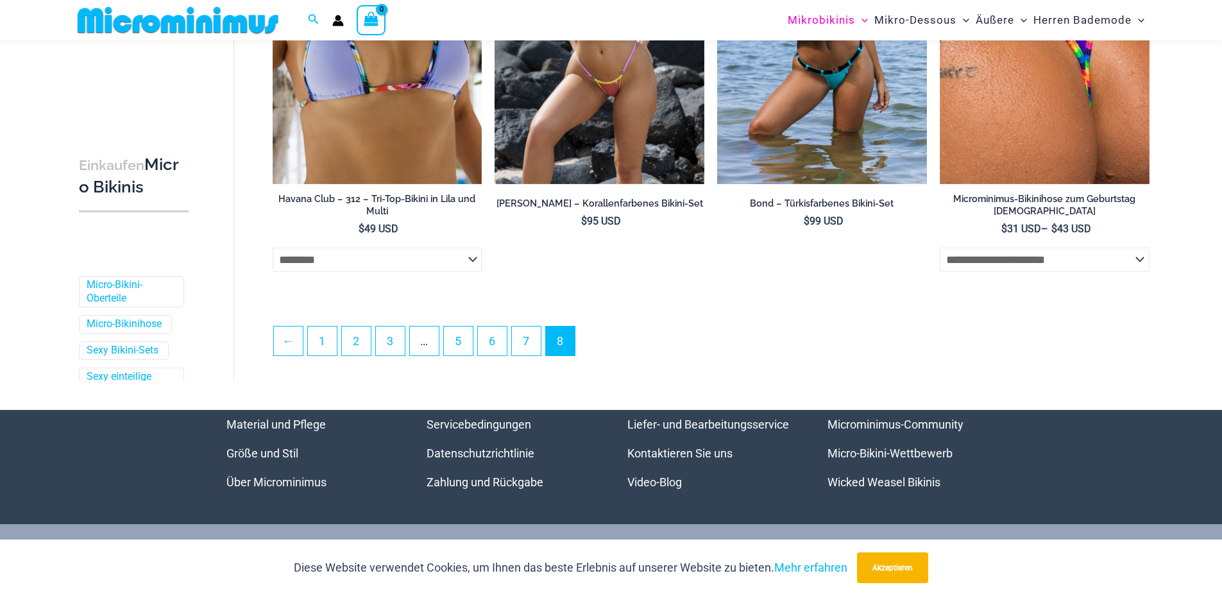
select select "********"
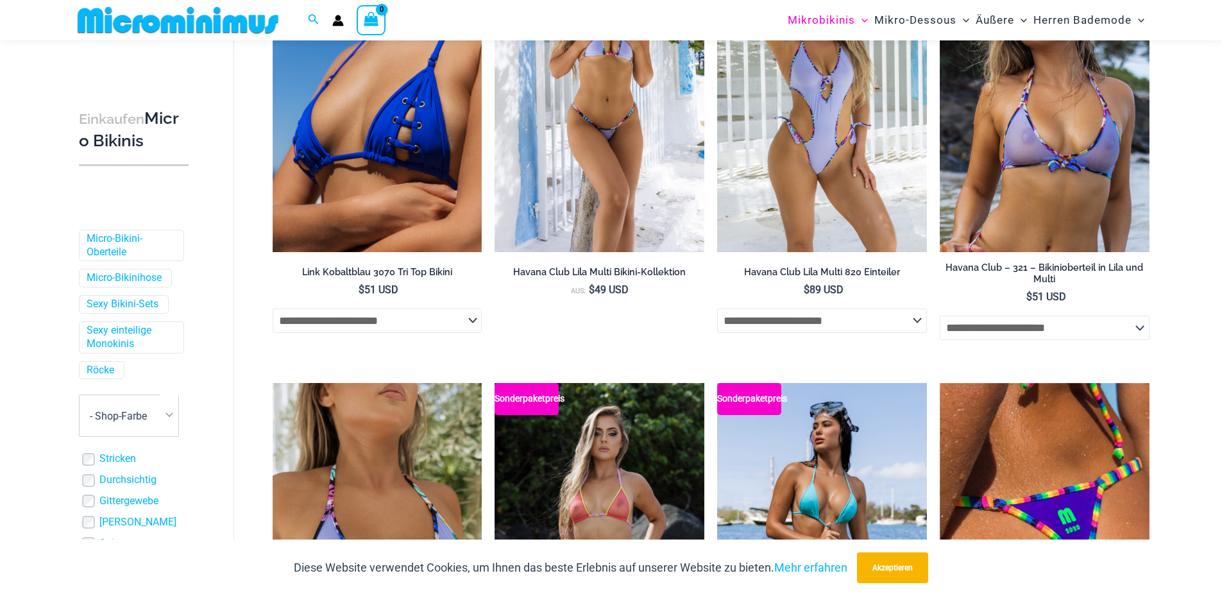
scroll to position [257, 0]
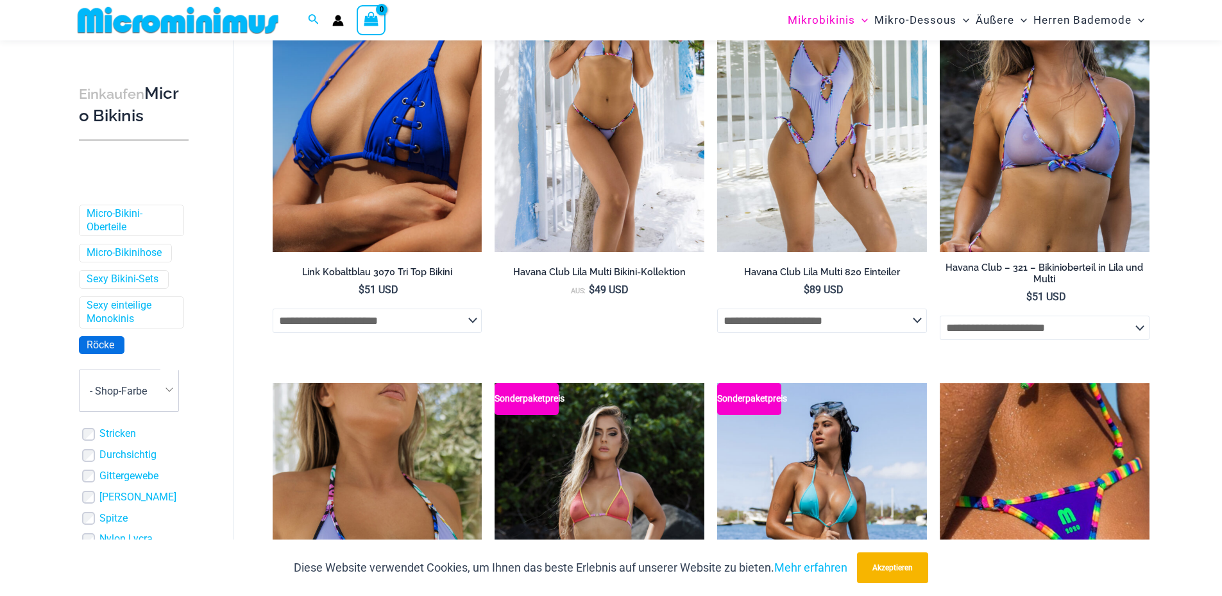
click at [105, 341] on font "Röcke" at bounding box center [101, 345] width 28 height 12
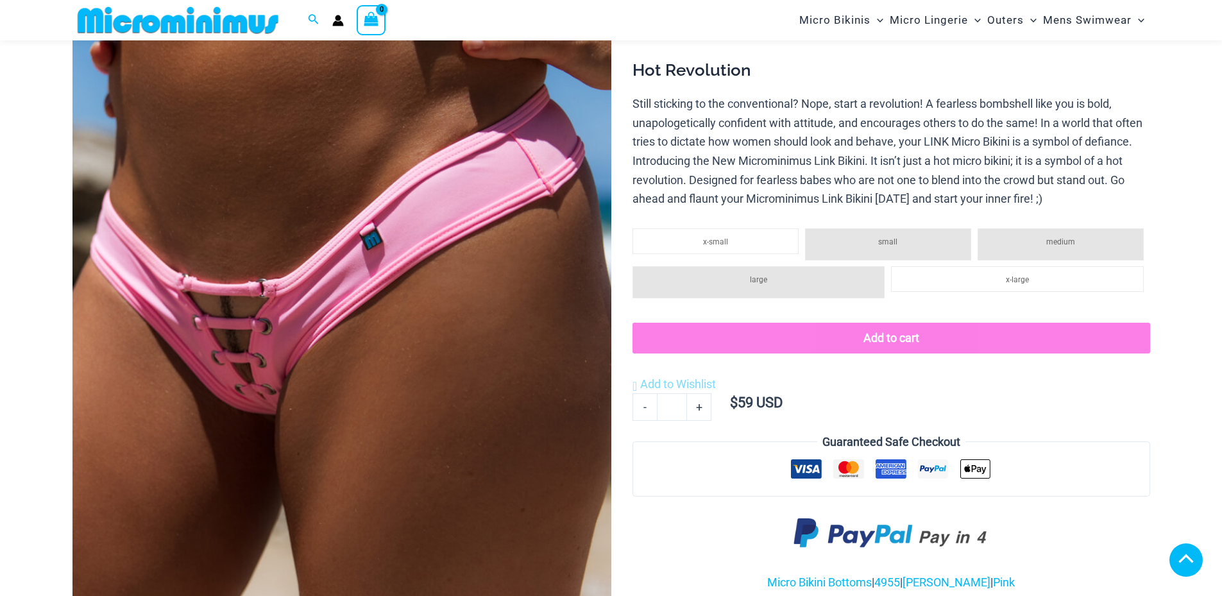
scroll to position [834, 0]
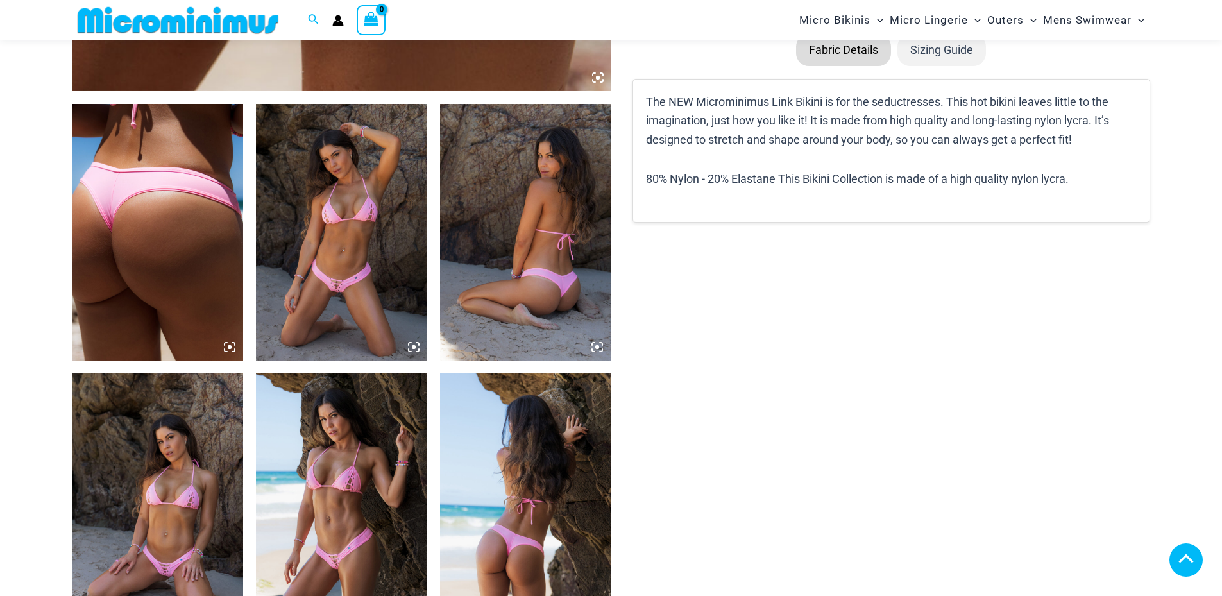
click at [181, 373] on img at bounding box center [157, 501] width 171 height 257
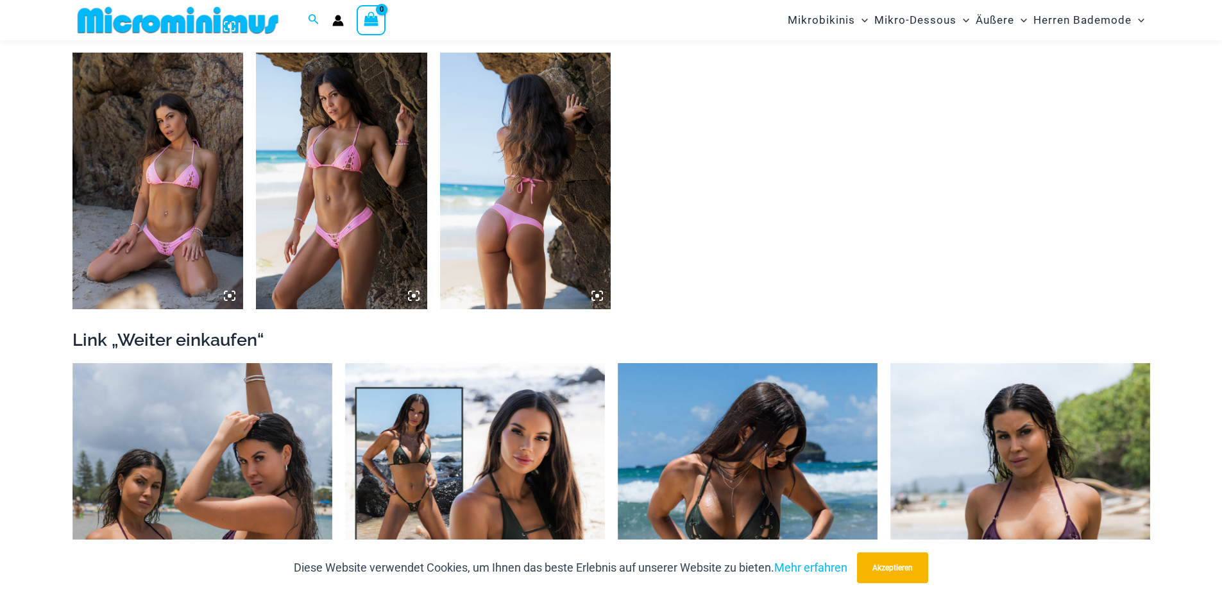
click at [173, 212] on img at bounding box center [157, 181] width 171 height 257
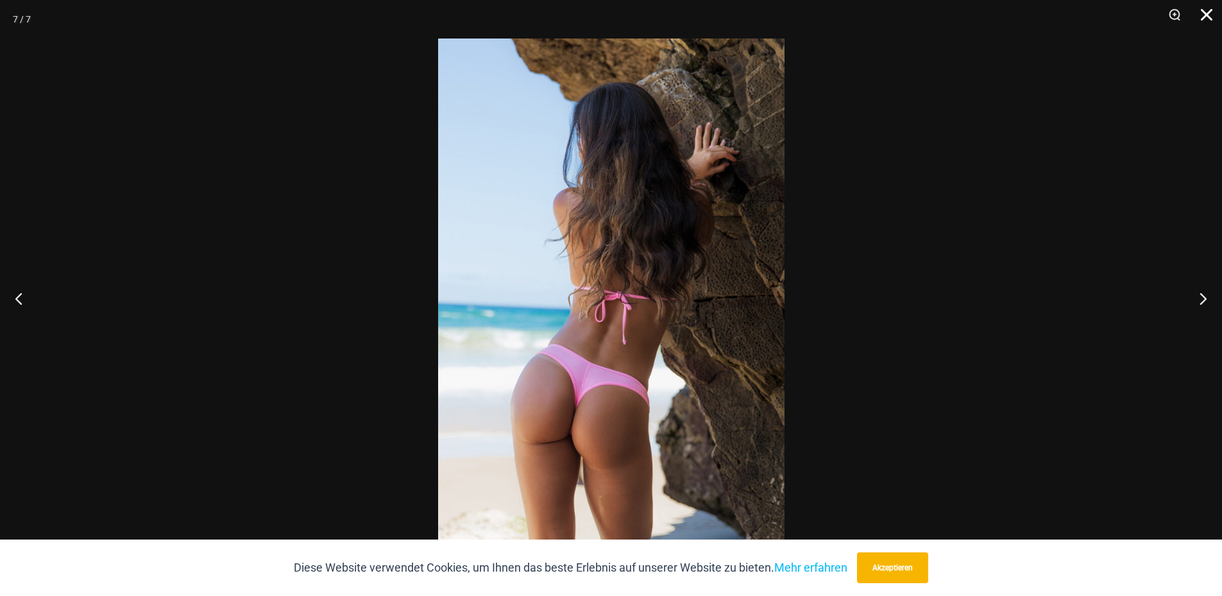
click at [1212, 17] on button "Schließen" at bounding box center [1202, 19] width 32 height 38
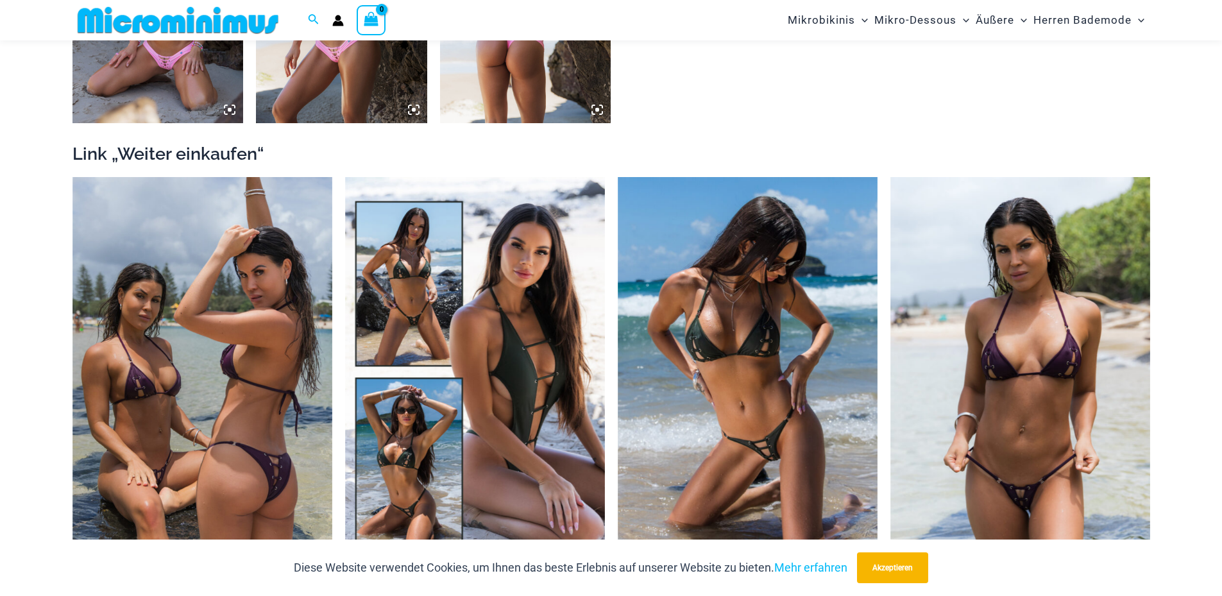
scroll to position [1347, 0]
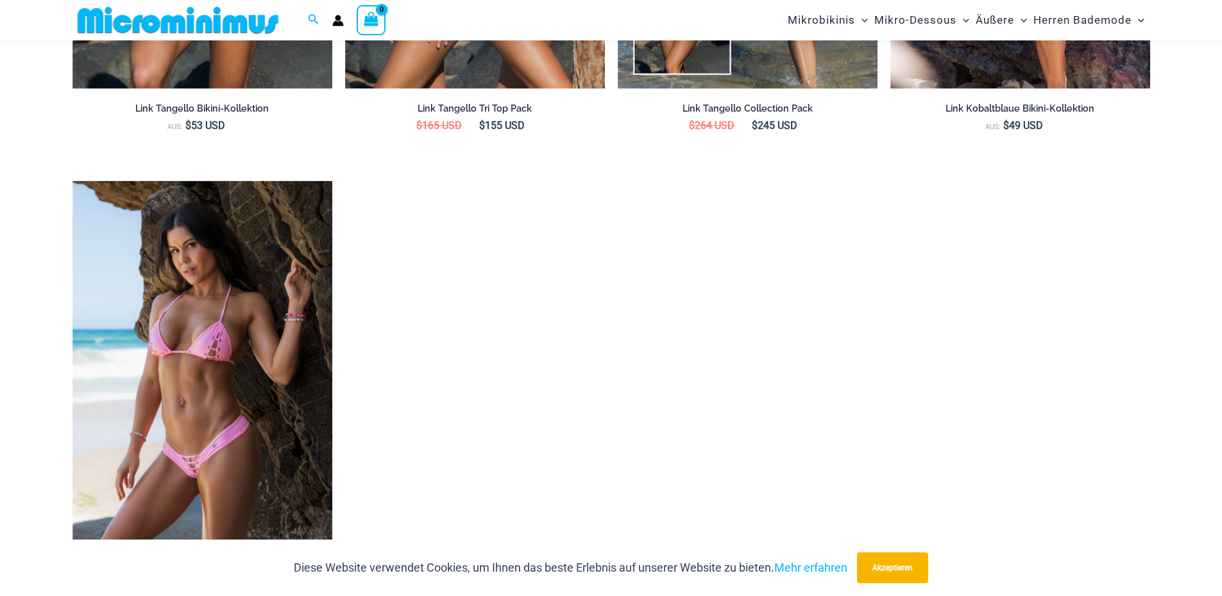
scroll to position [2300, 0]
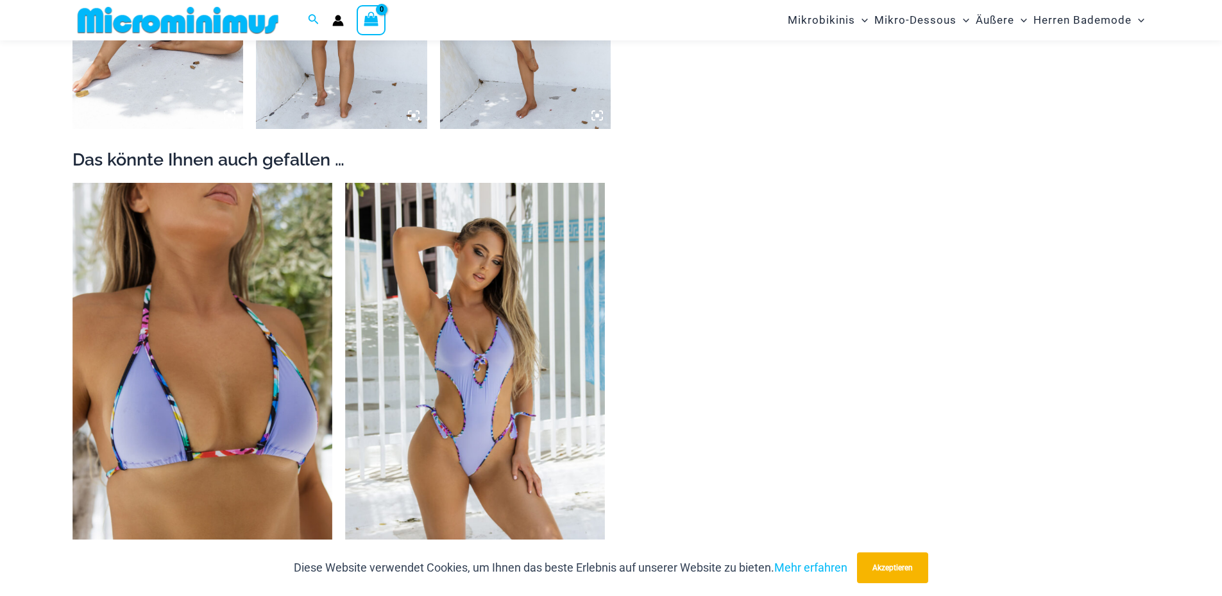
scroll to position [1143, 0]
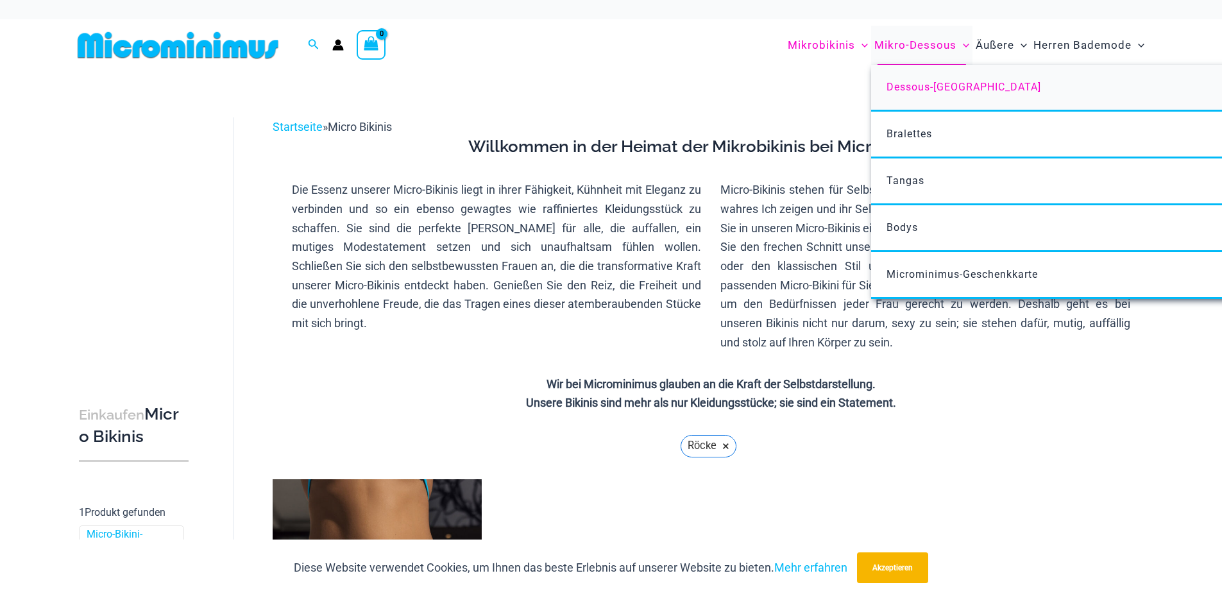
click at [916, 87] on font "Dessous-[GEOGRAPHIC_DATA]" at bounding box center [963, 87] width 155 height 12
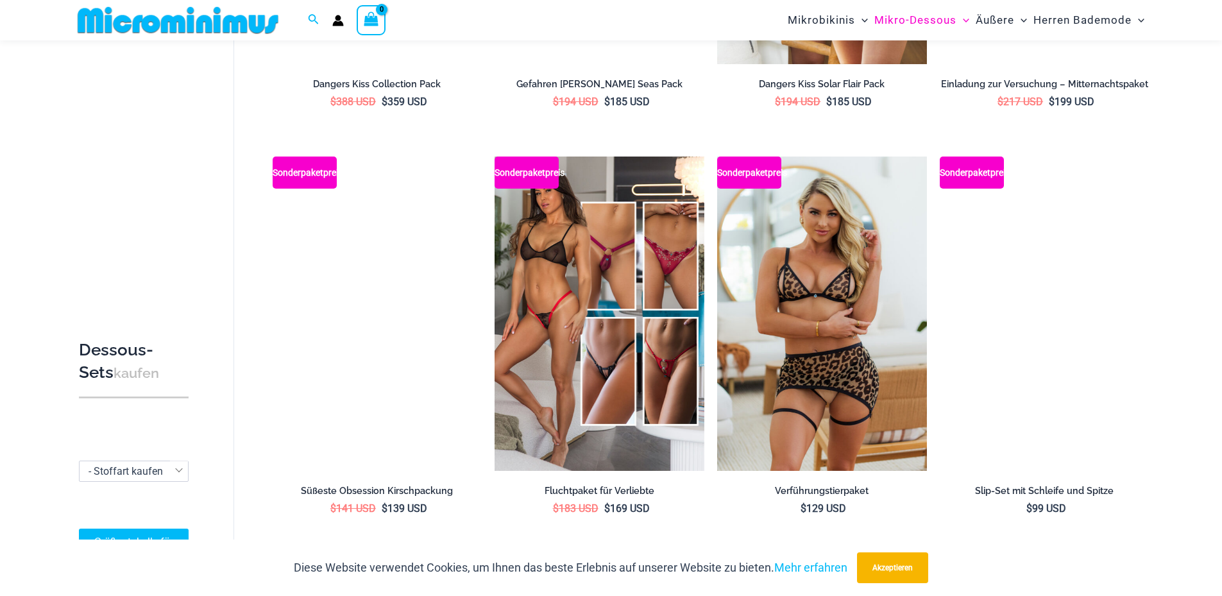
scroll to position [1207, 0]
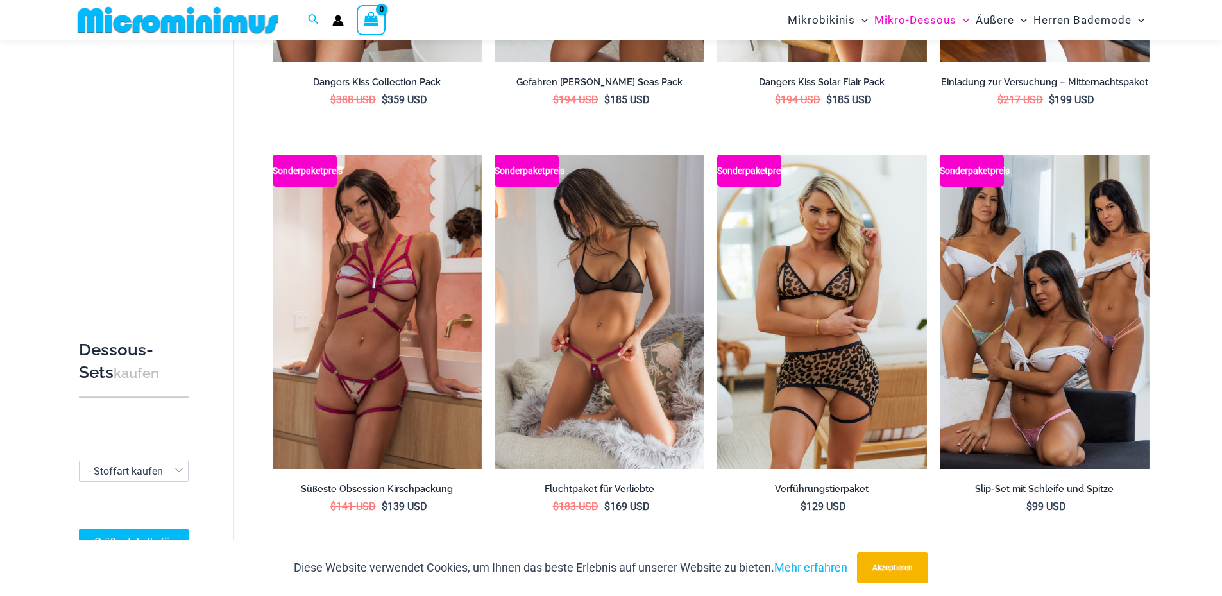
click at [643, 264] on img at bounding box center [599, 312] width 210 height 314
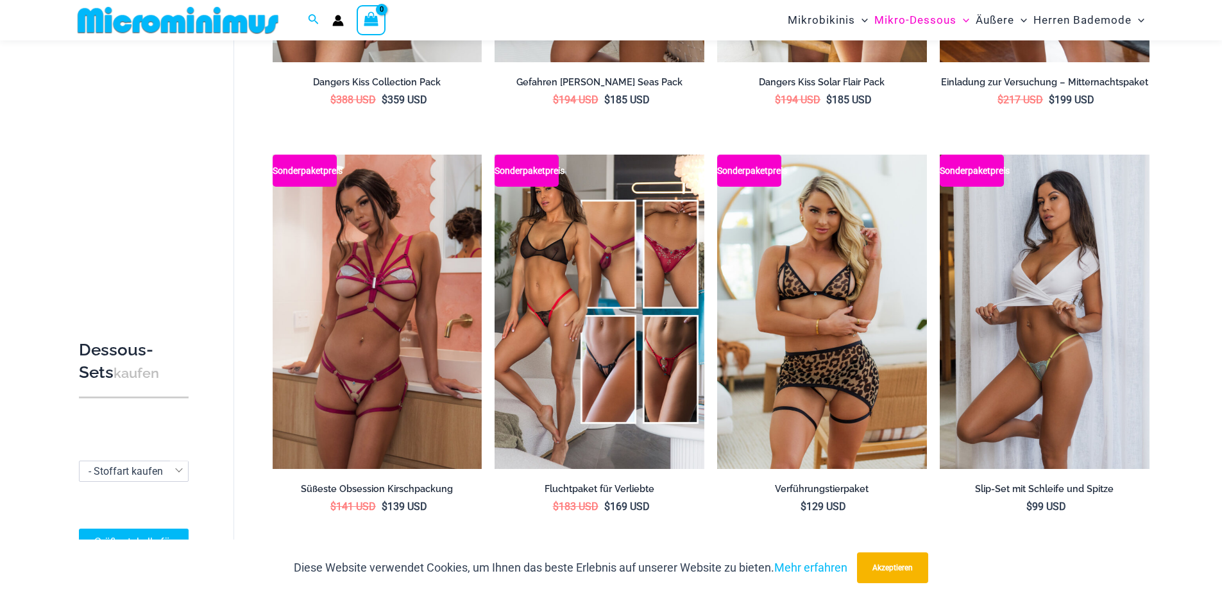
click at [974, 378] on img at bounding box center [1045, 312] width 210 height 314
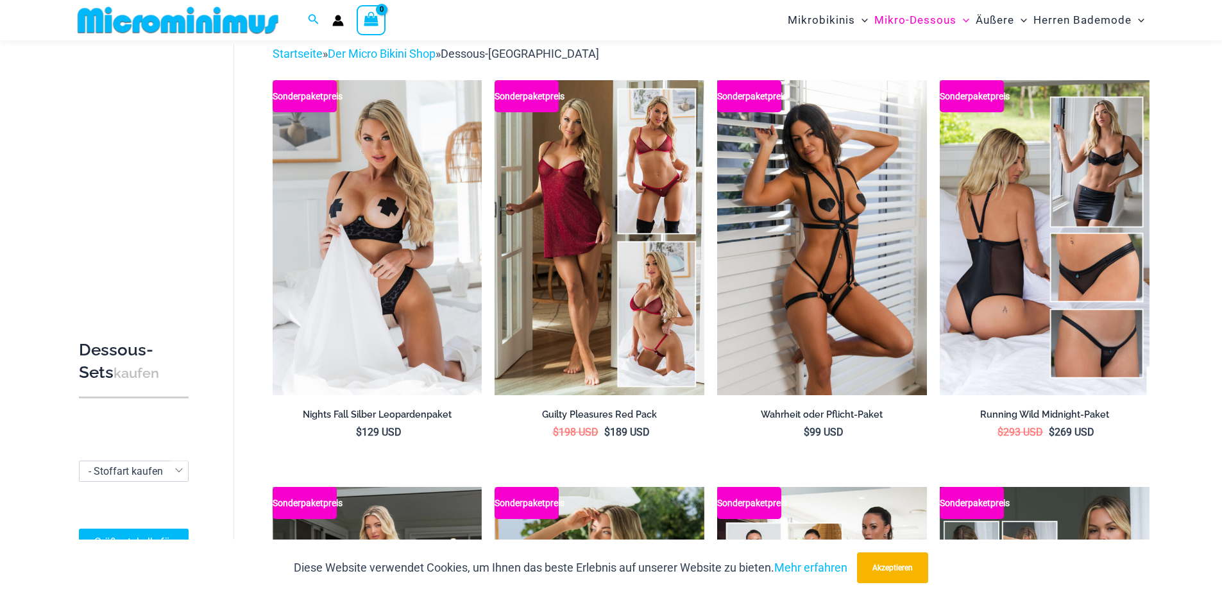
scroll to position [0, 0]
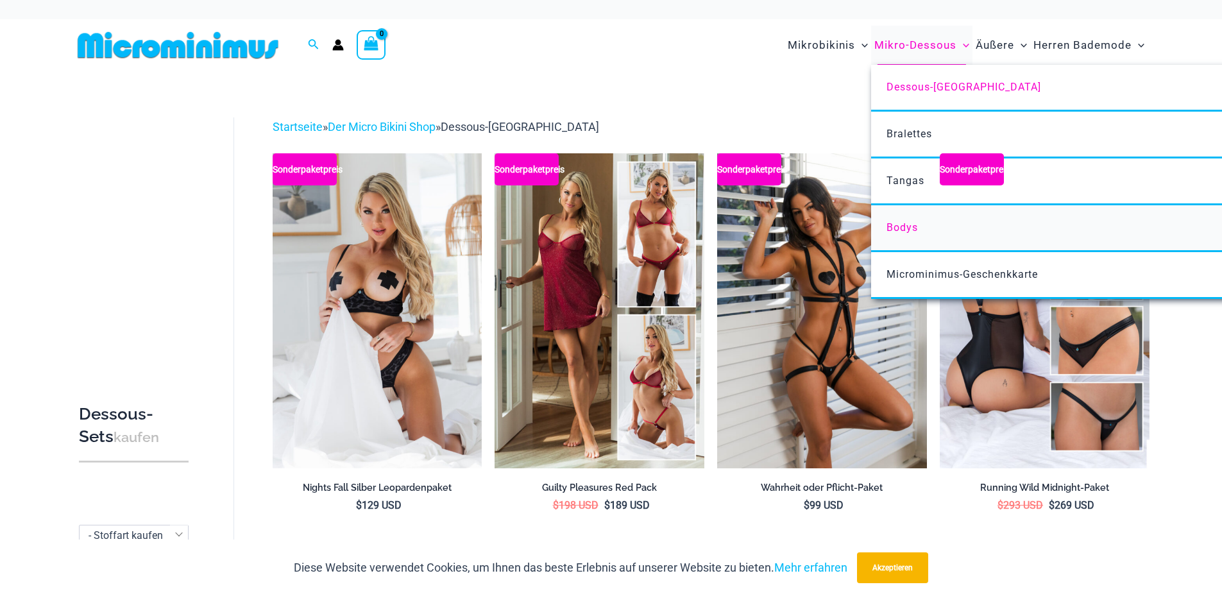
click at [907, 228] on font "Bodys" at bounding box center [901, 227] width 31 height 12
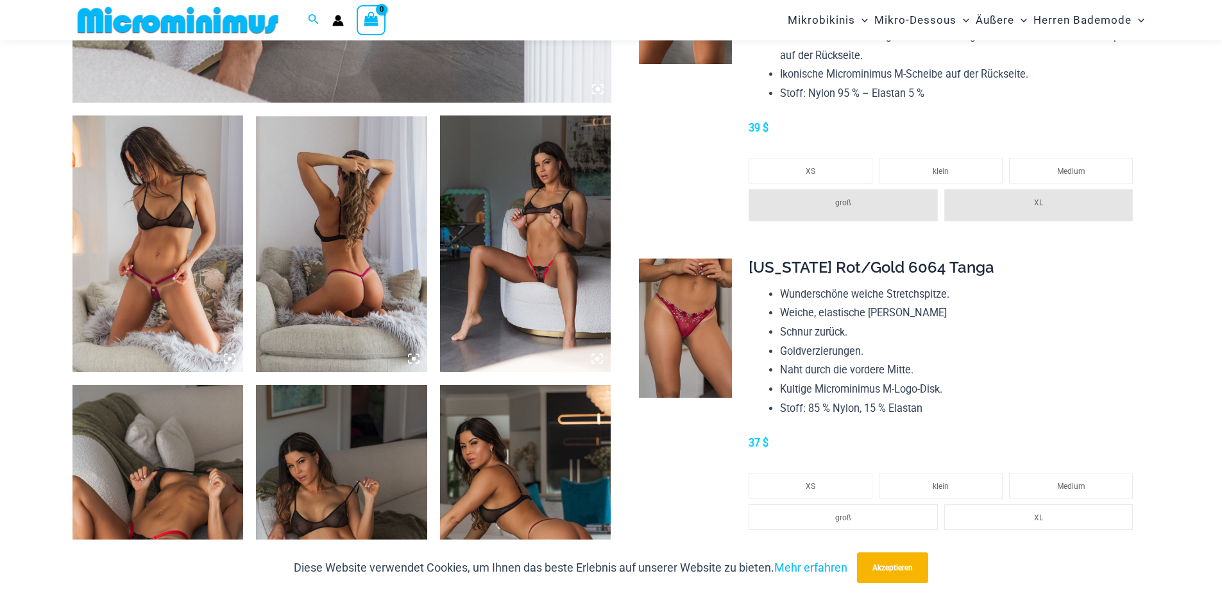
scroll to position [1015, 0]
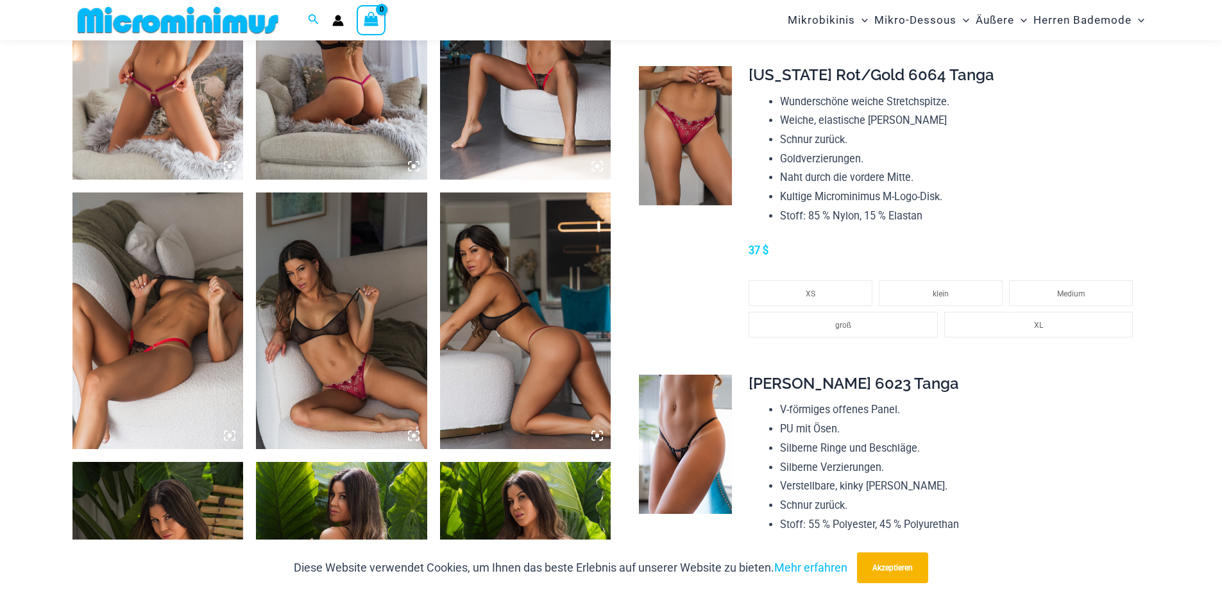
click at [384, 360] on img at bounding box center [341, 320] width 171 height 257
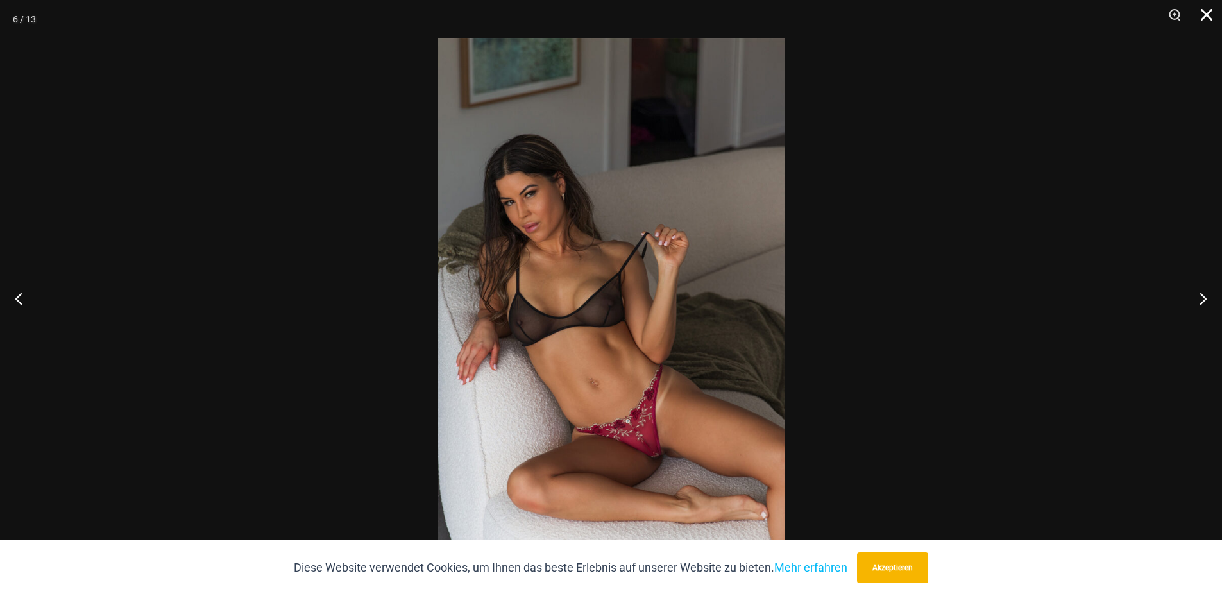
click at [1206, 23] on button "Schließen" at bounding box center [1202, 19] width 32 height 38
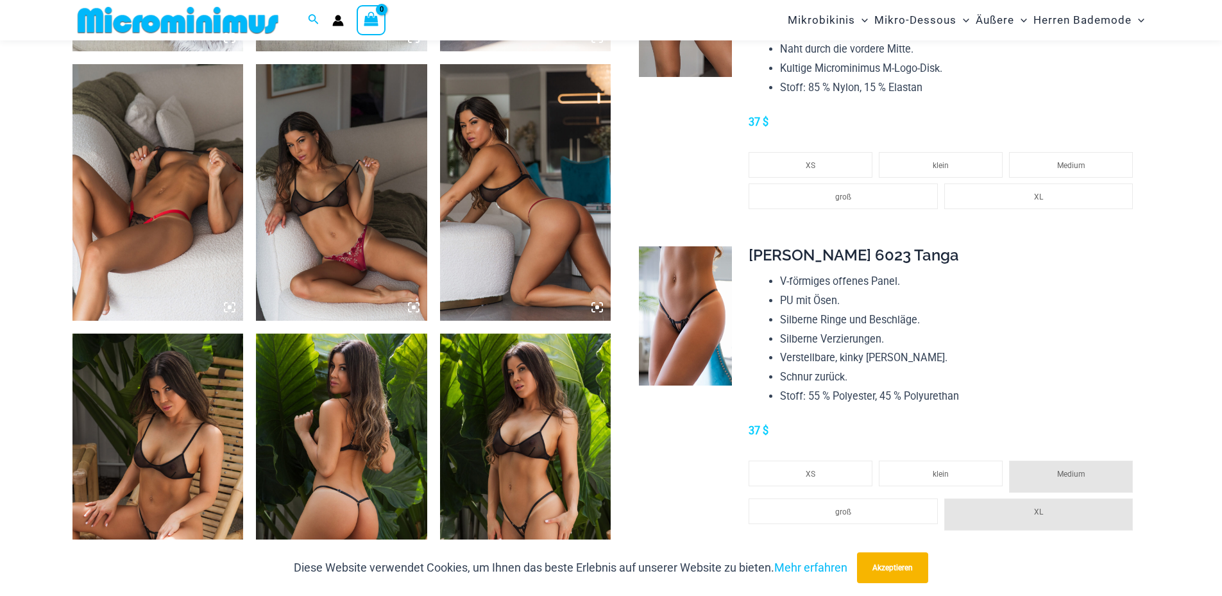
scroll to position [886, 0]
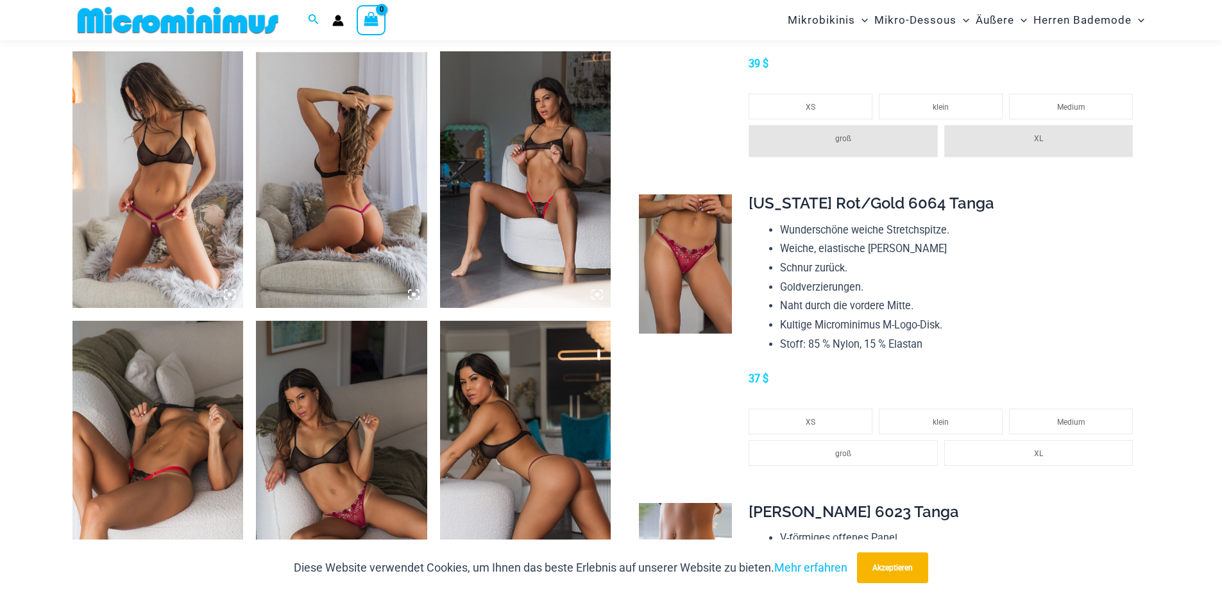
click at [142, 207] on img at bounding box center [157, 179] width 171 height 257
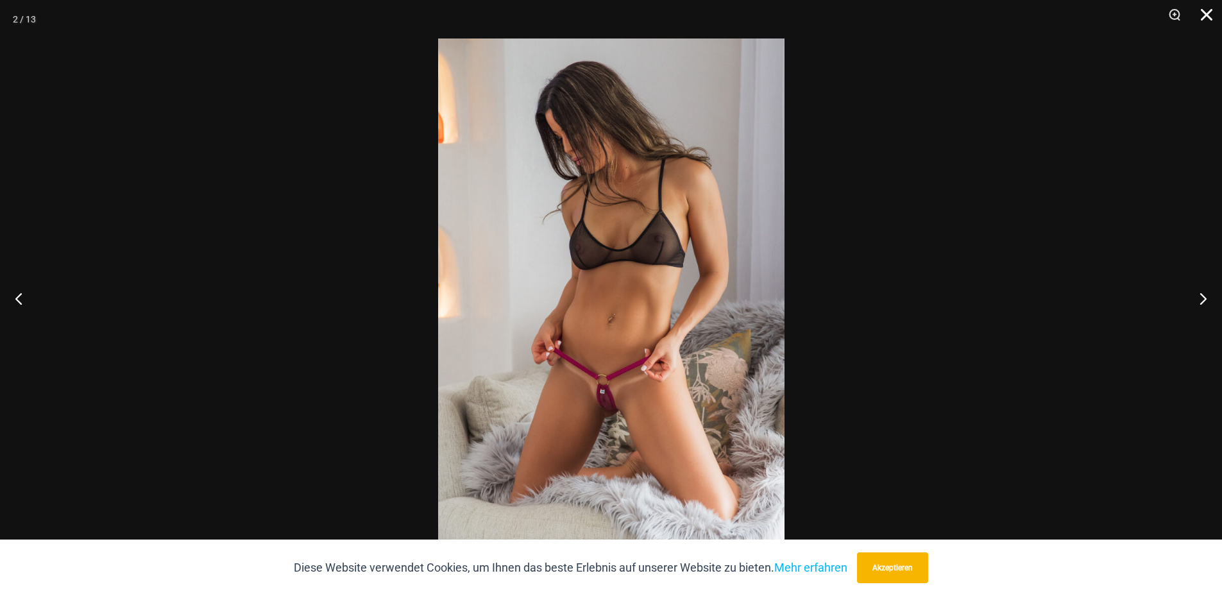
click at [1203, 10] on button "Schließen" at bounding box center [1202, 19] width 32 height 38
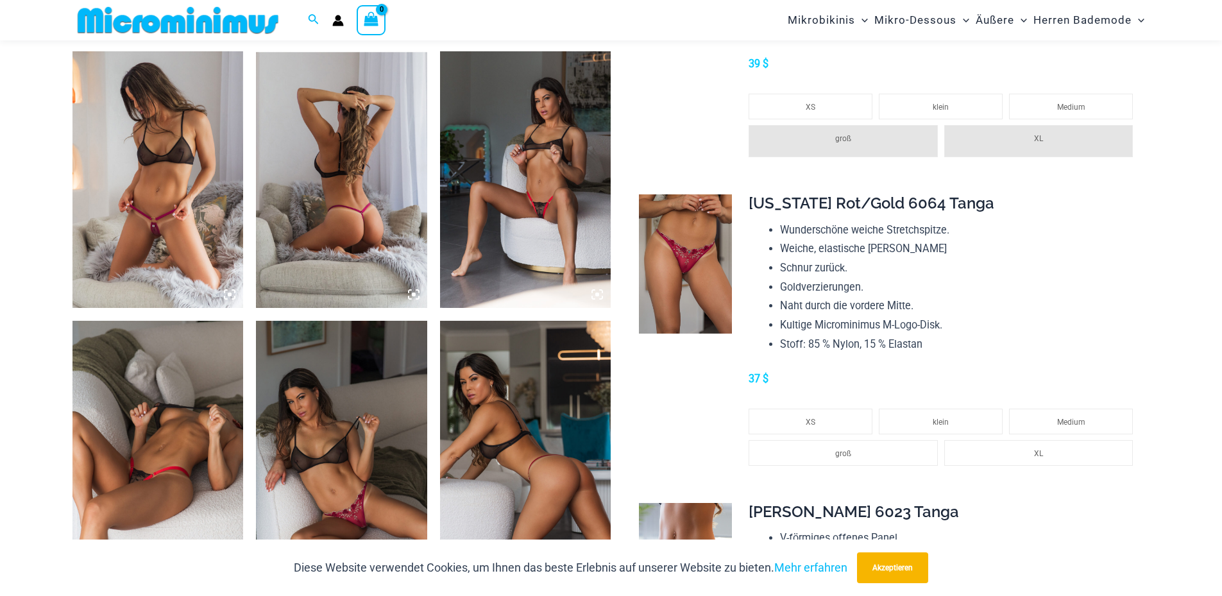
click at [569, 243] on img at bounding box center [525, 179] width 171 height 257
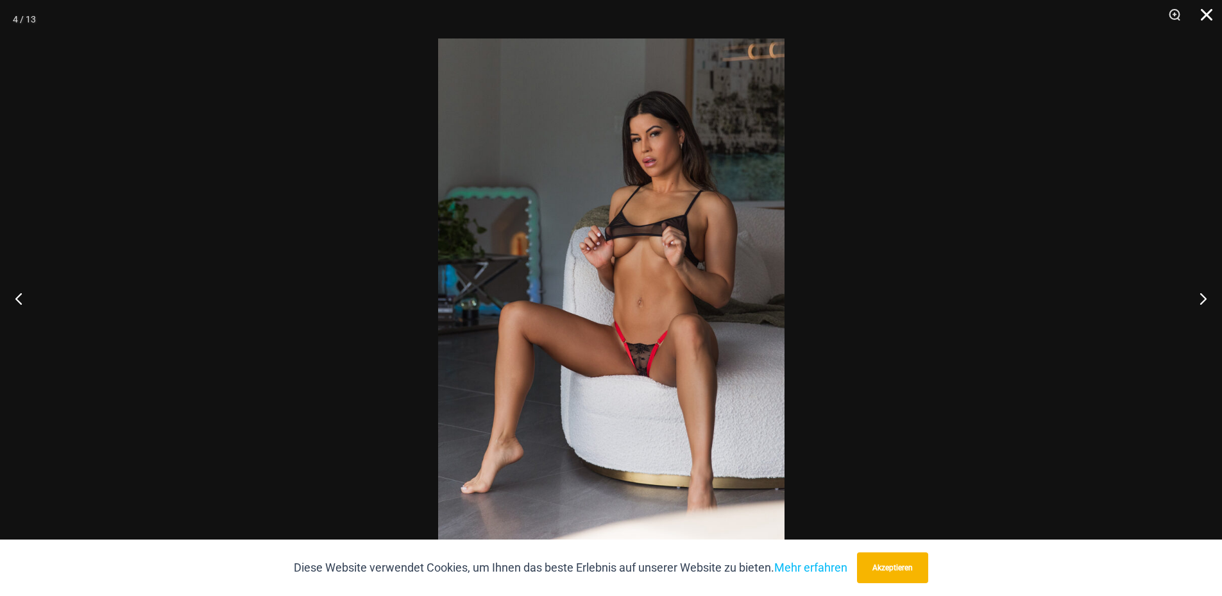
click at [1201, 11] on button "Schließen" at bounding box center [1202, 19] width 32 height 38
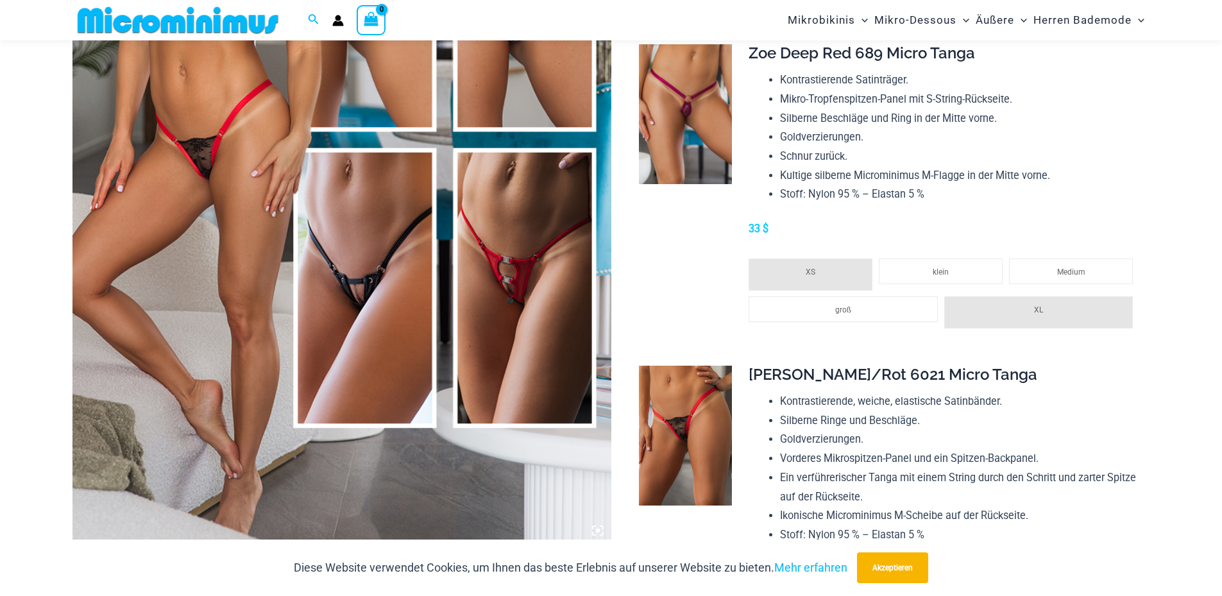
scroll to position [373, 0]
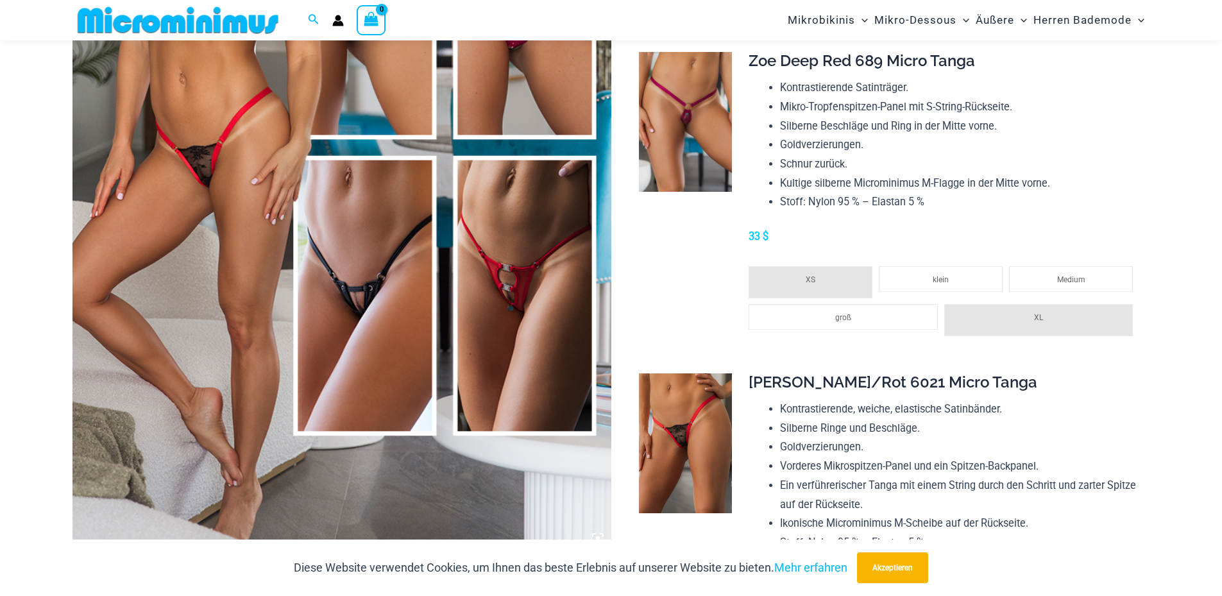
click at [368, 350] on img at bounding box center [341, 147] width 539 height 808
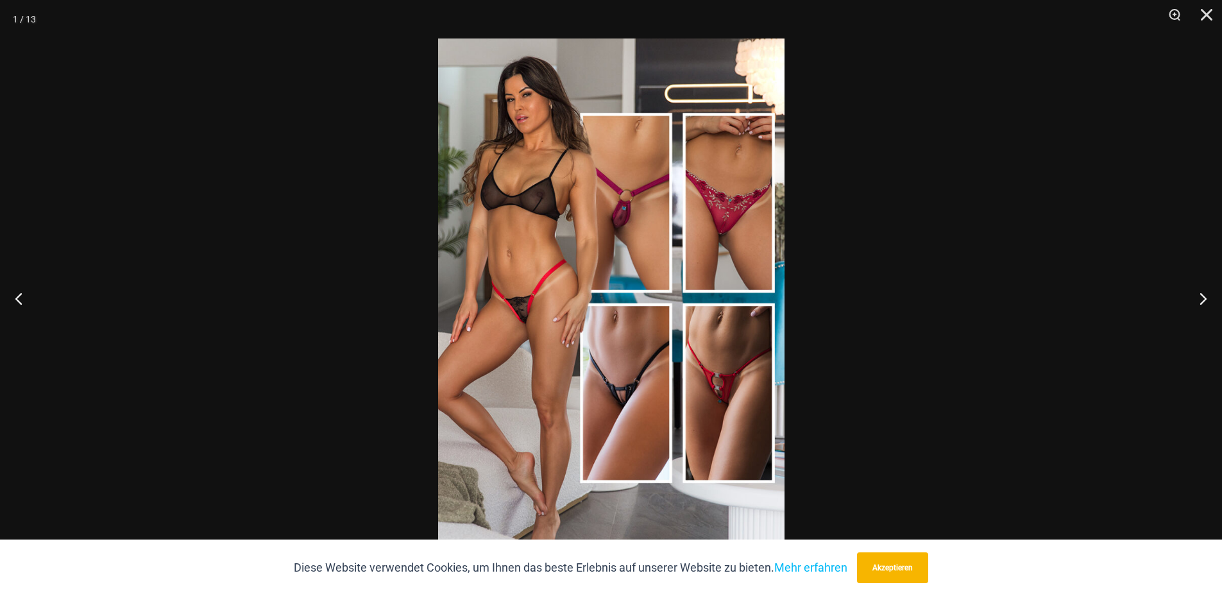
click at [650, 344] on img at bounding box center [611, 297] width 346 height 519
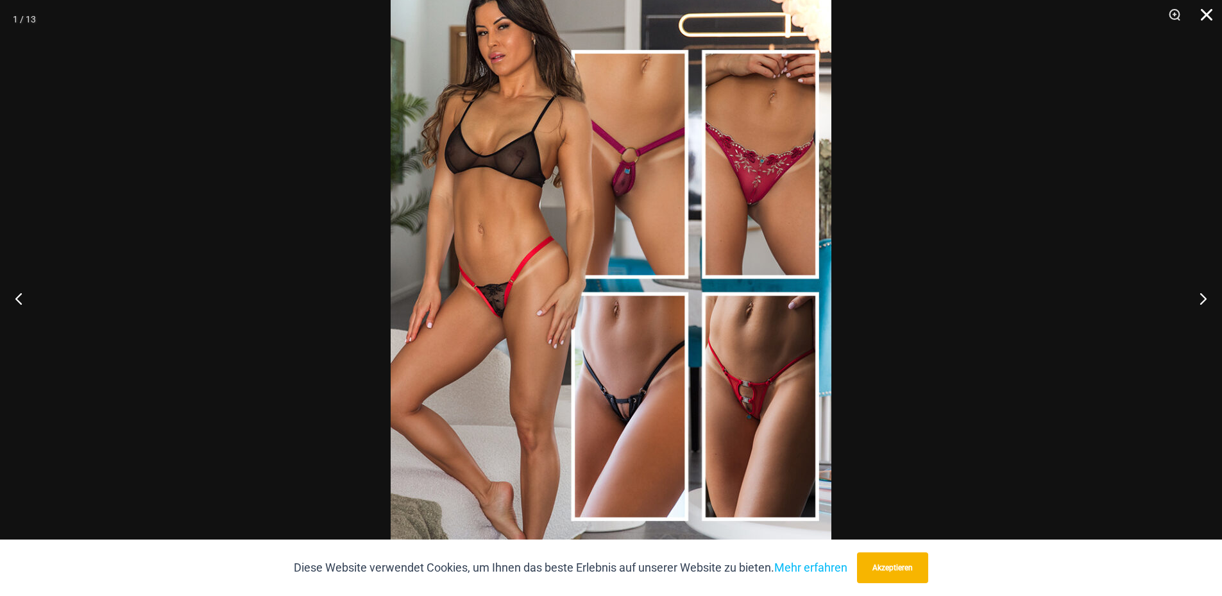
click at [1205, 12] on button "Schließen" at bounding box center [1202, 19] width 32 height 38
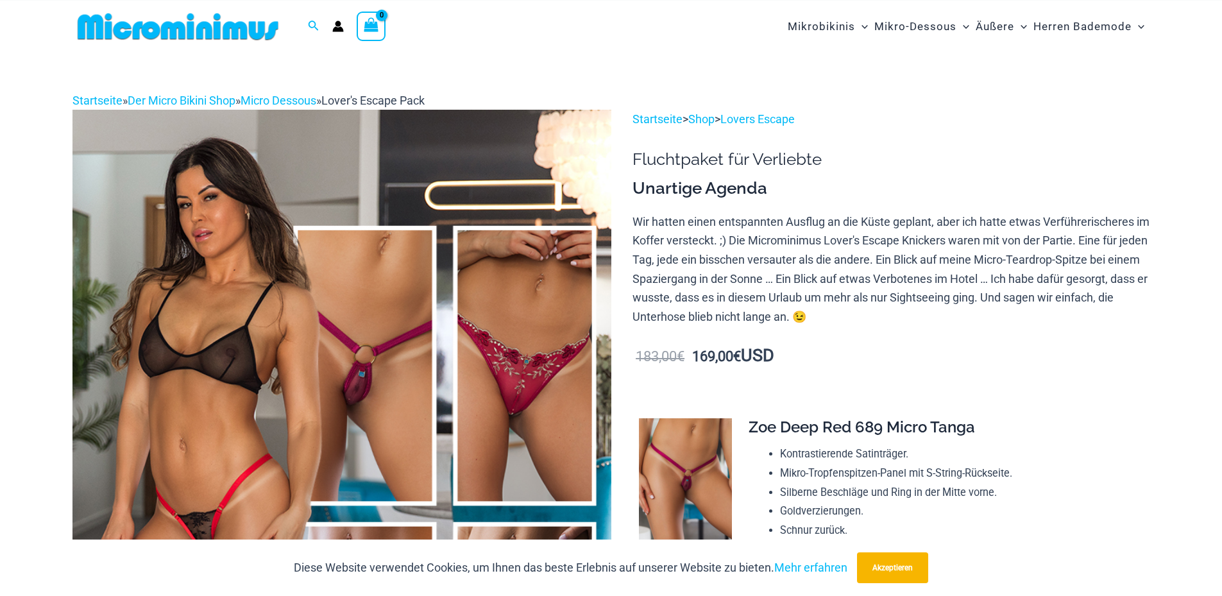
scroll to position [0, 0]
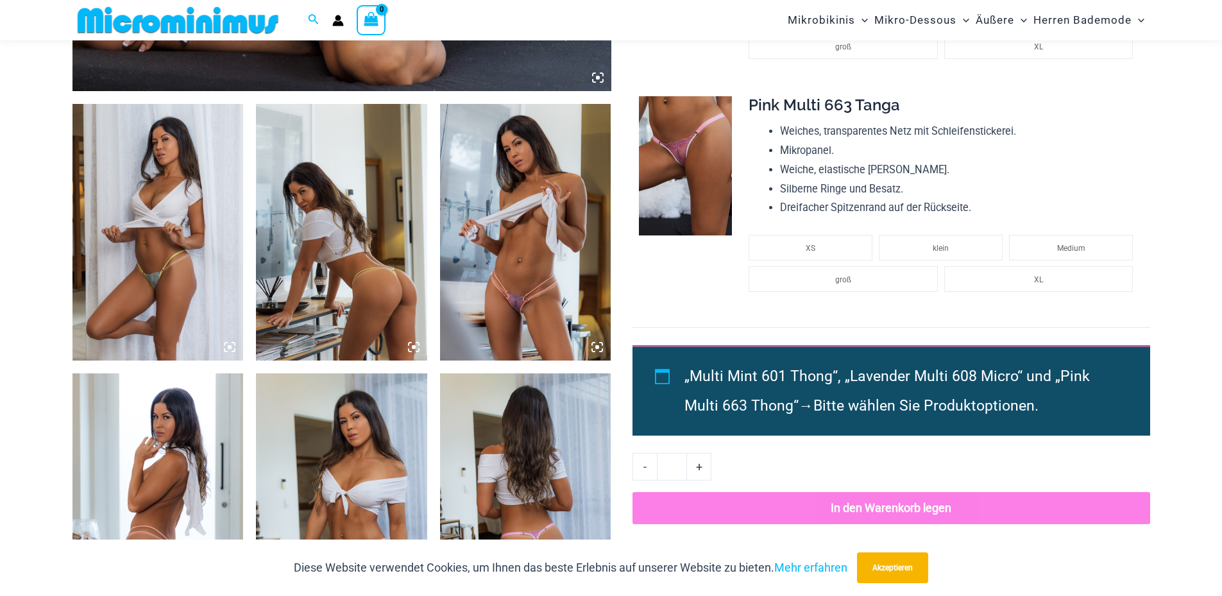
scroll to position [834, 0]
drag, startPoint x: 0, startPoint y: 0, endPoint x: 528, endPoint y: 273, distance: 594.9
click at [528, 273] on img at bounding box center [525, 232] width 171 height 257
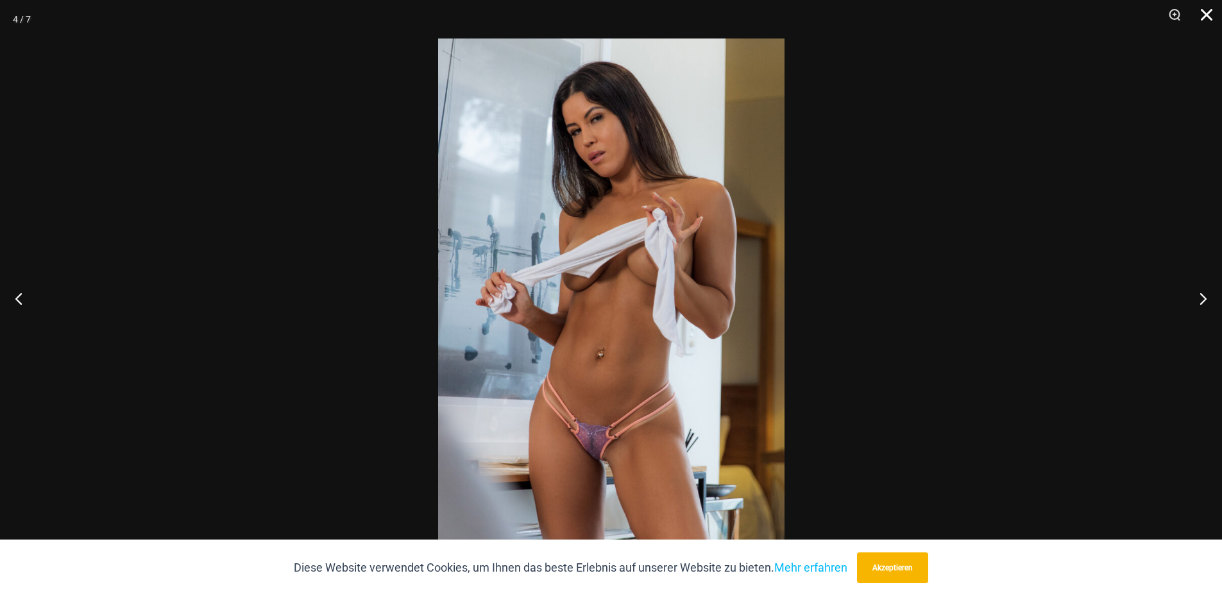
click at [1201, 18] on button "Schließen" at bounding box center [1202, 19] width 32 height 38
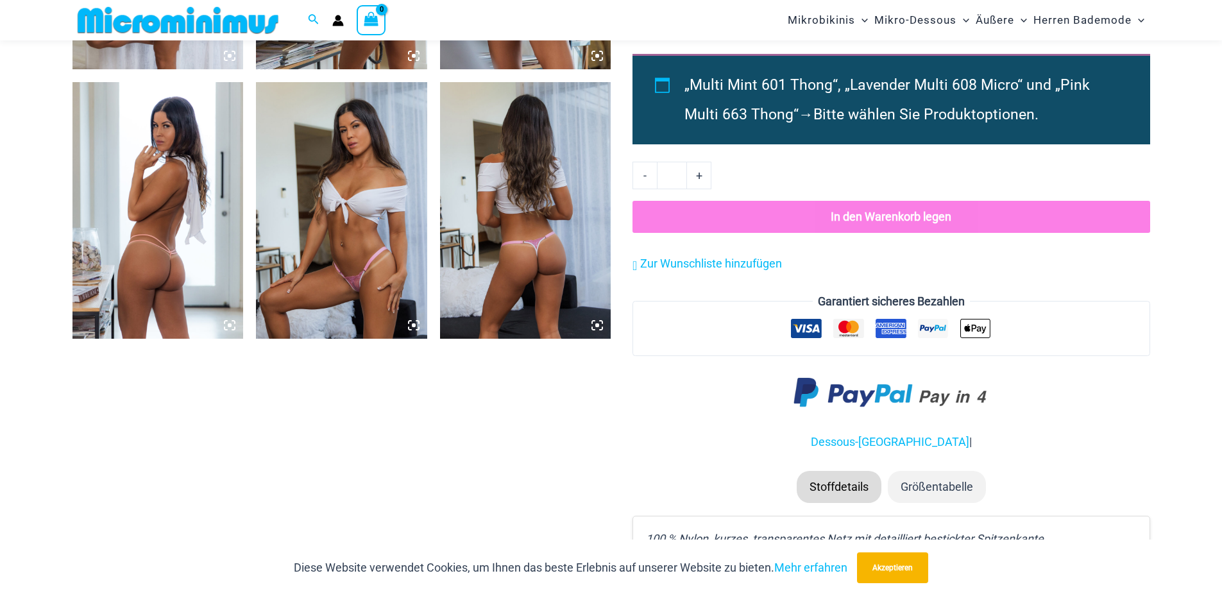
scroll to position [1154, 0]
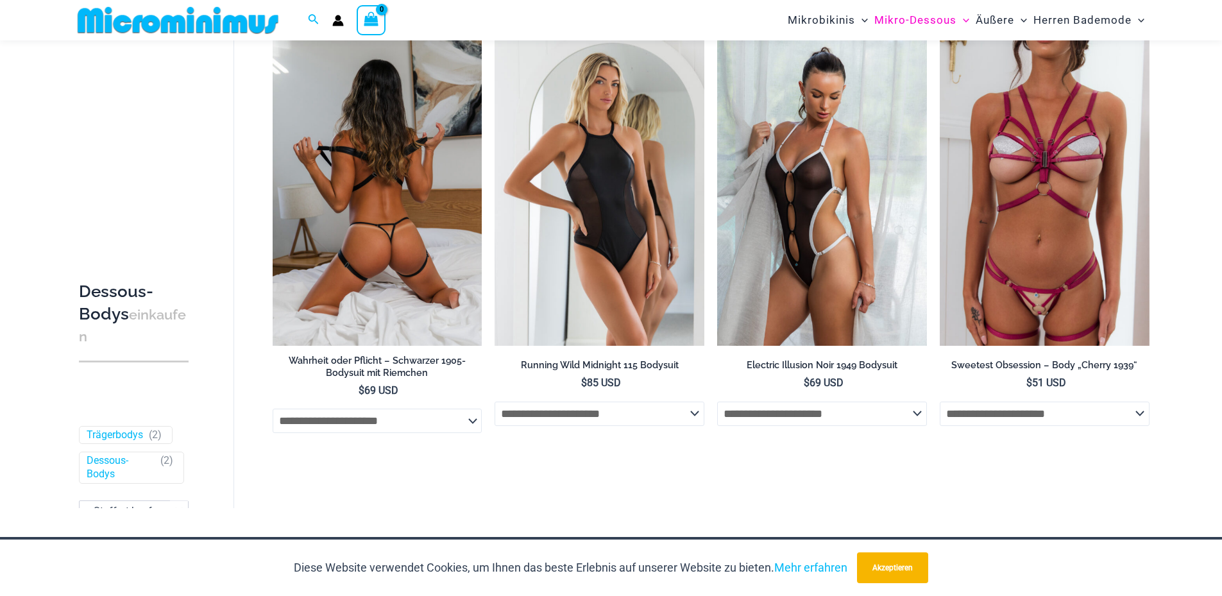
scroll to position [53, 0]
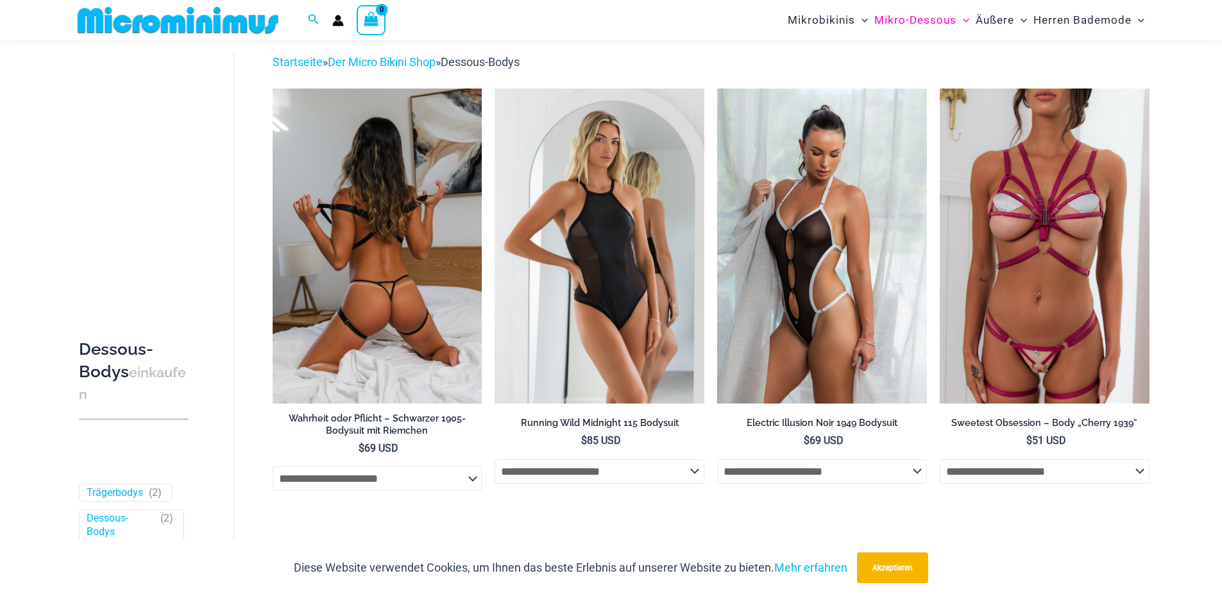
click at [416, 255] on img at bounding box center [378, 246] width 210 height 314
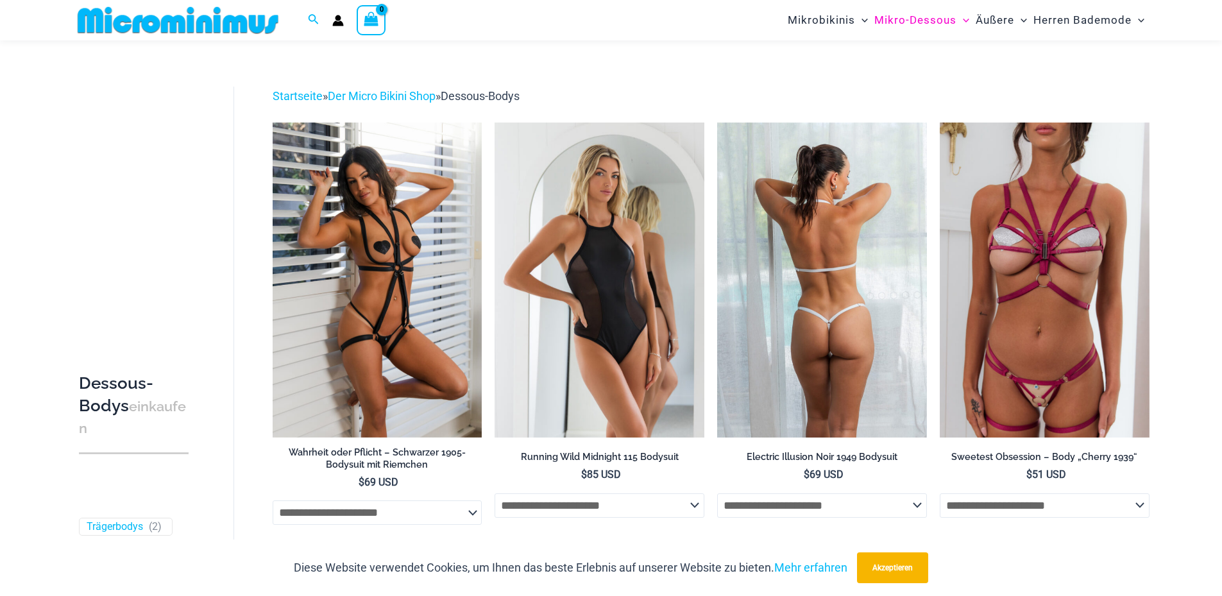
scroll to position [0, 0]
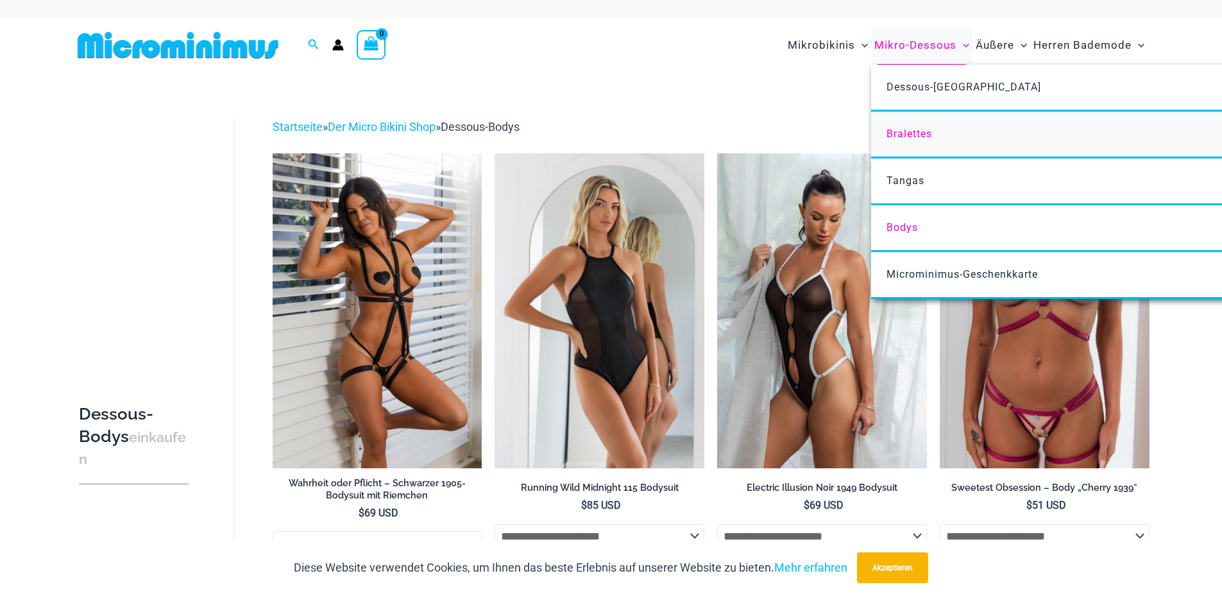
click at [906, 128] on font "Bralettes" at bounding box center [909, 134] width 46 height 12
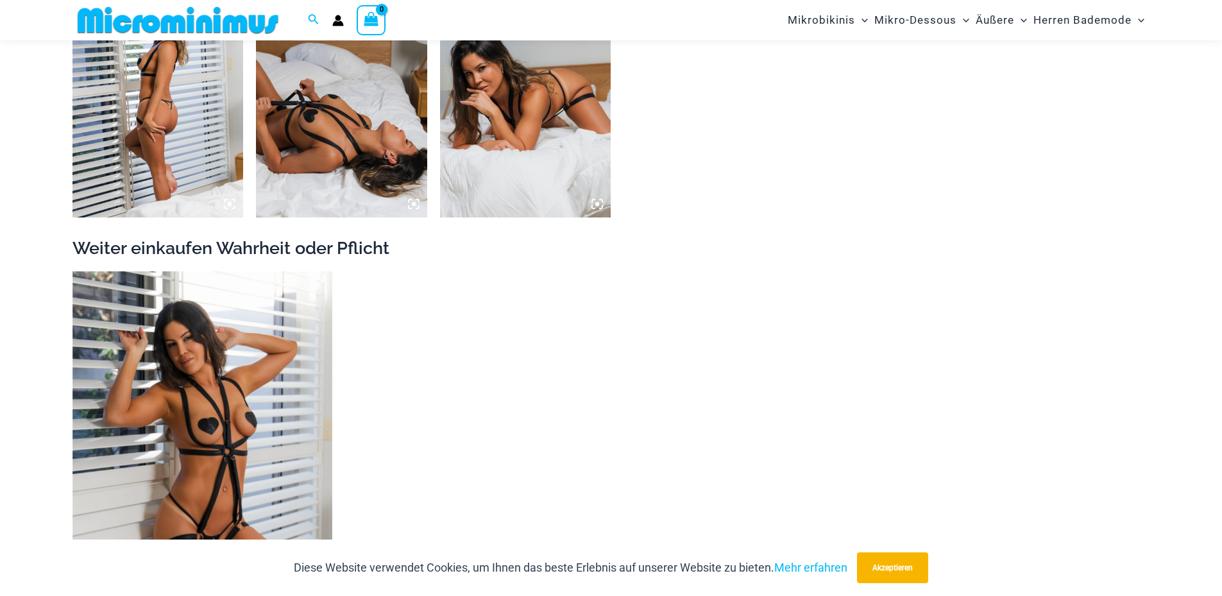
scroll to position [1732, 0]
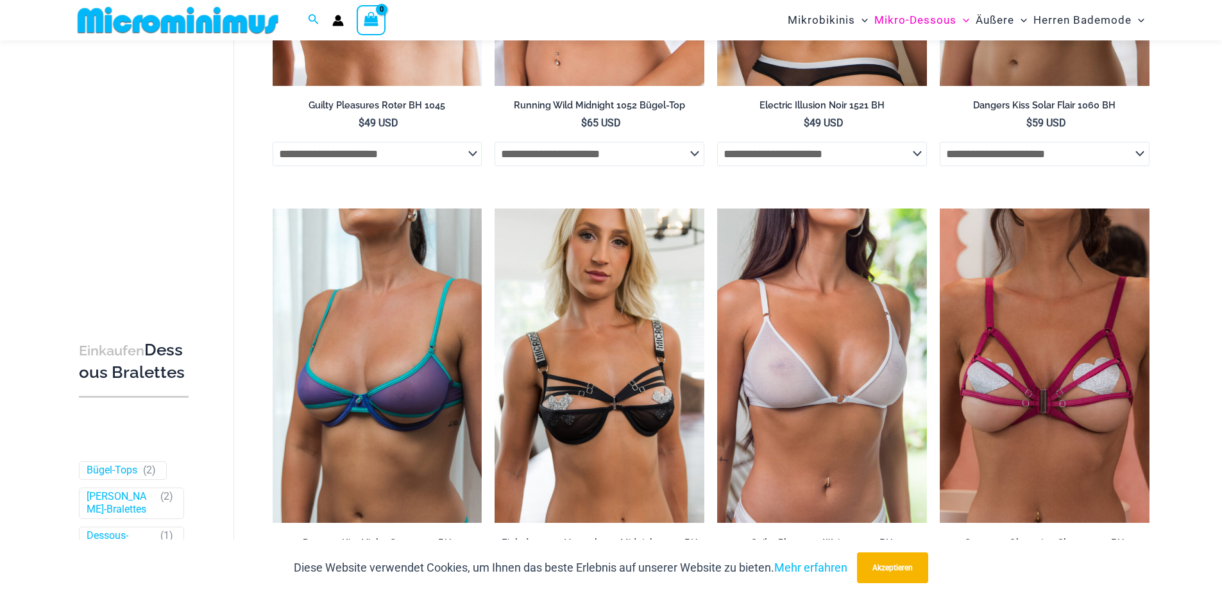
scroll to position [118, 0]
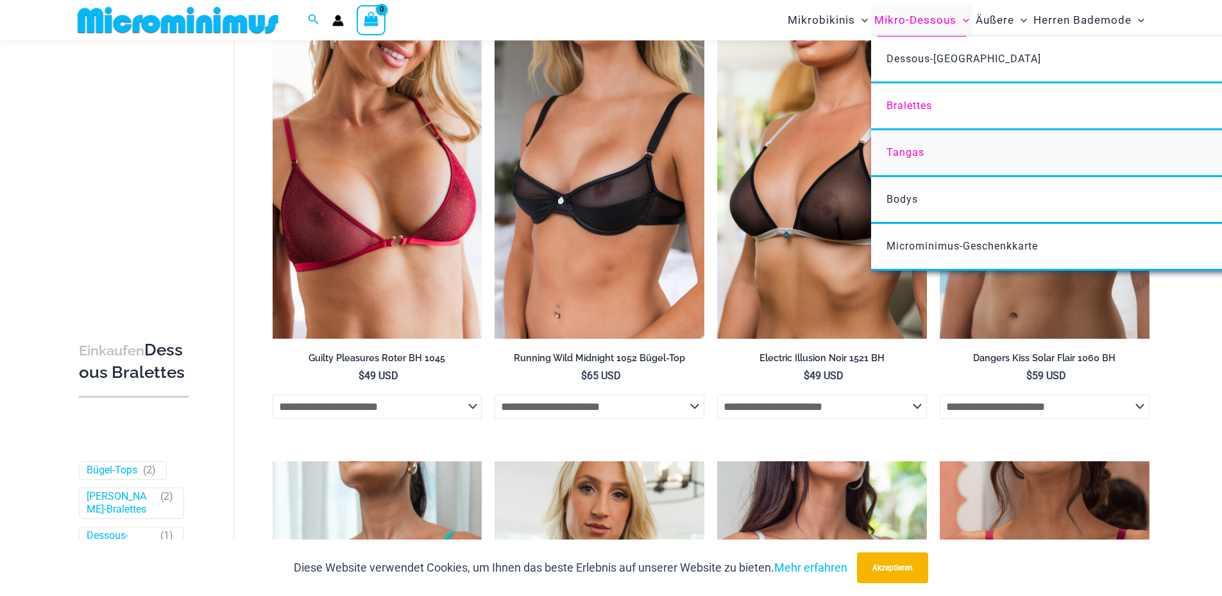
click at [913, 149] on font "Tangas" at bounding box center [905, 152] width 38 height 12
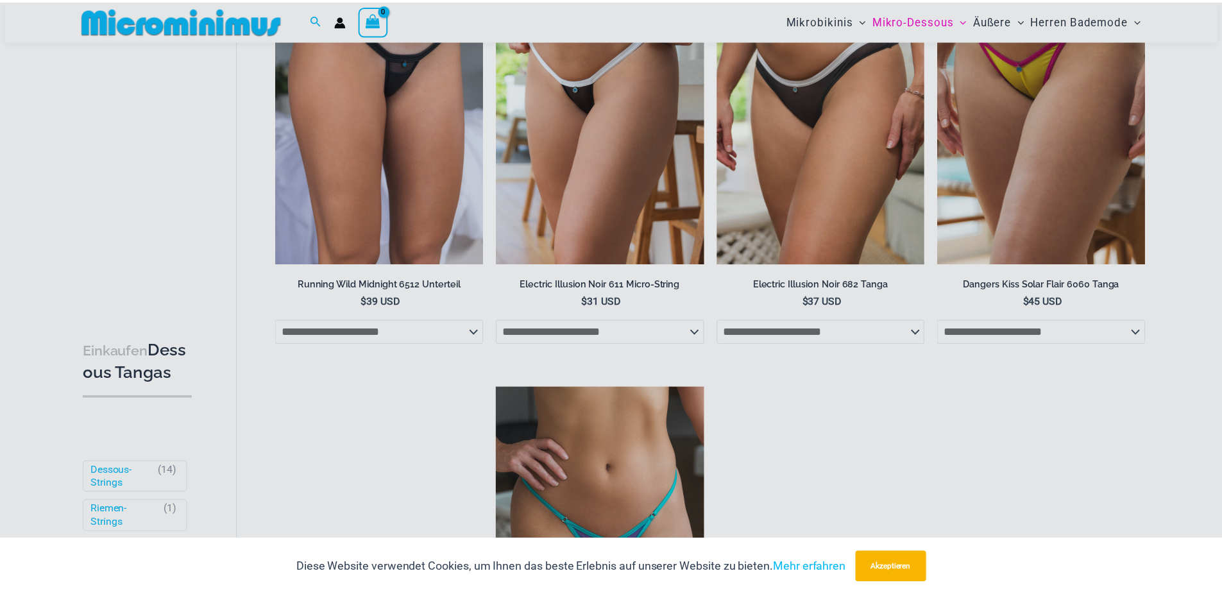
scroll to position [822, 0]
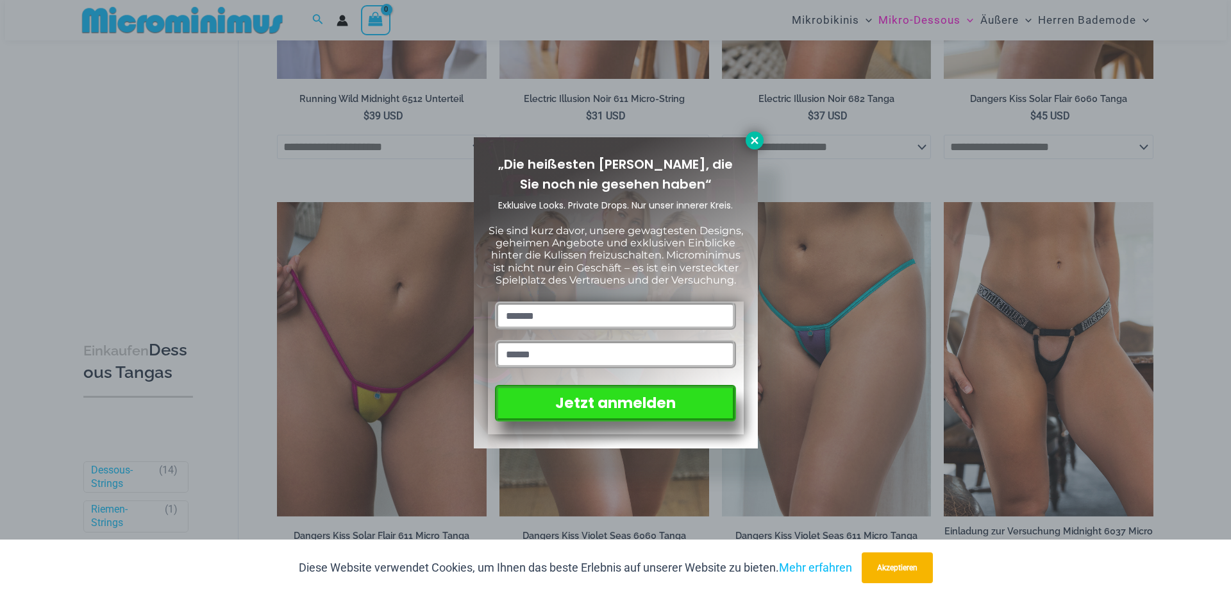
click at [751, 139] on icon at bounding box center [755, 141] width 12 height 12
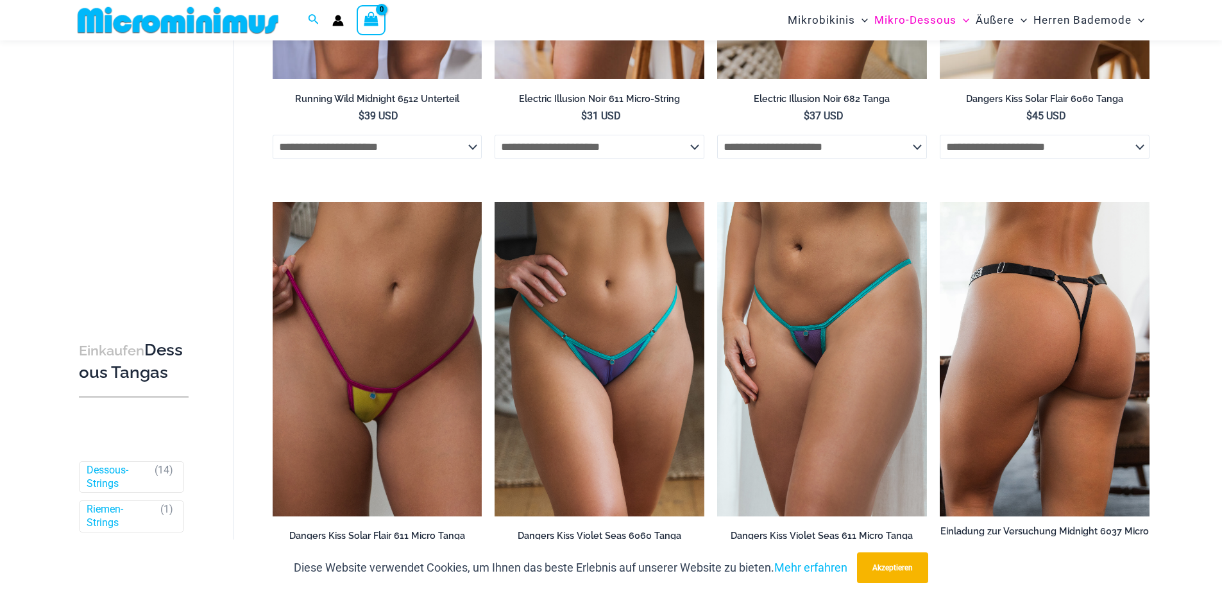
click at [1022, 293] on img at bounding box center [1045, 359] width 210 height 314
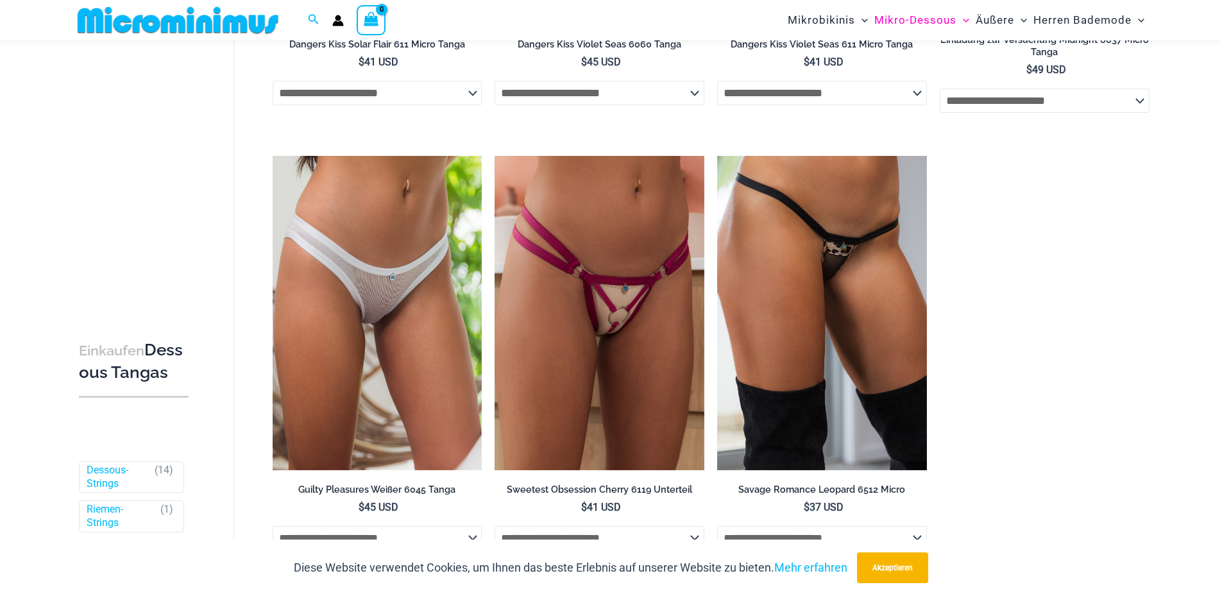
scroll to position [1337, 0]
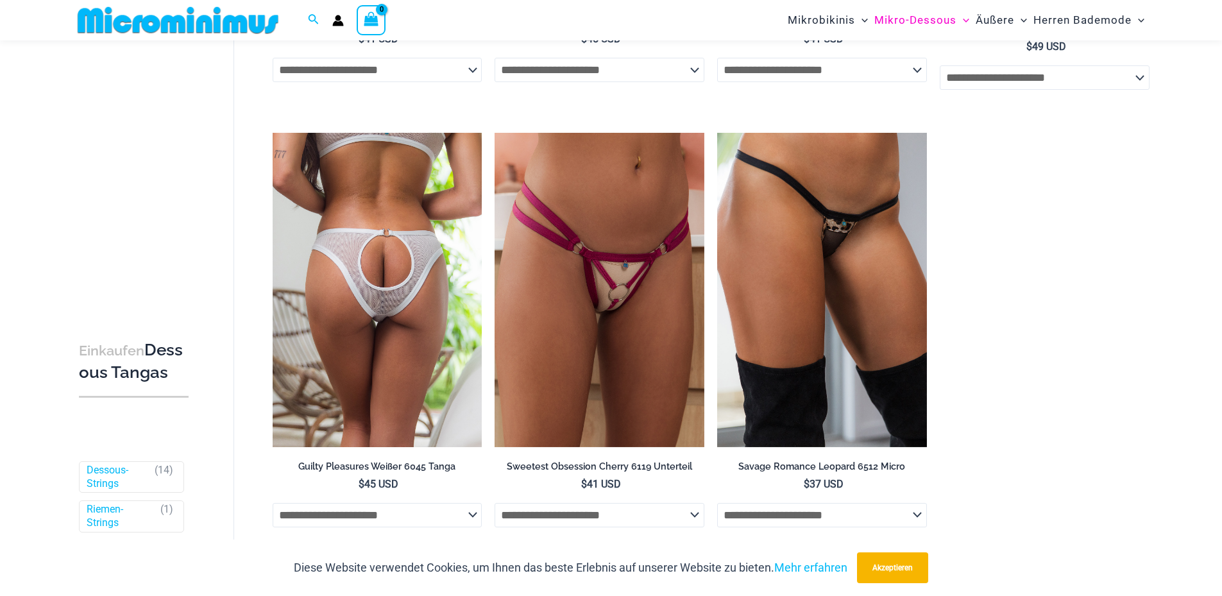
click at [396, 332] on img at bounding box center [378, 290] width 210 height 314
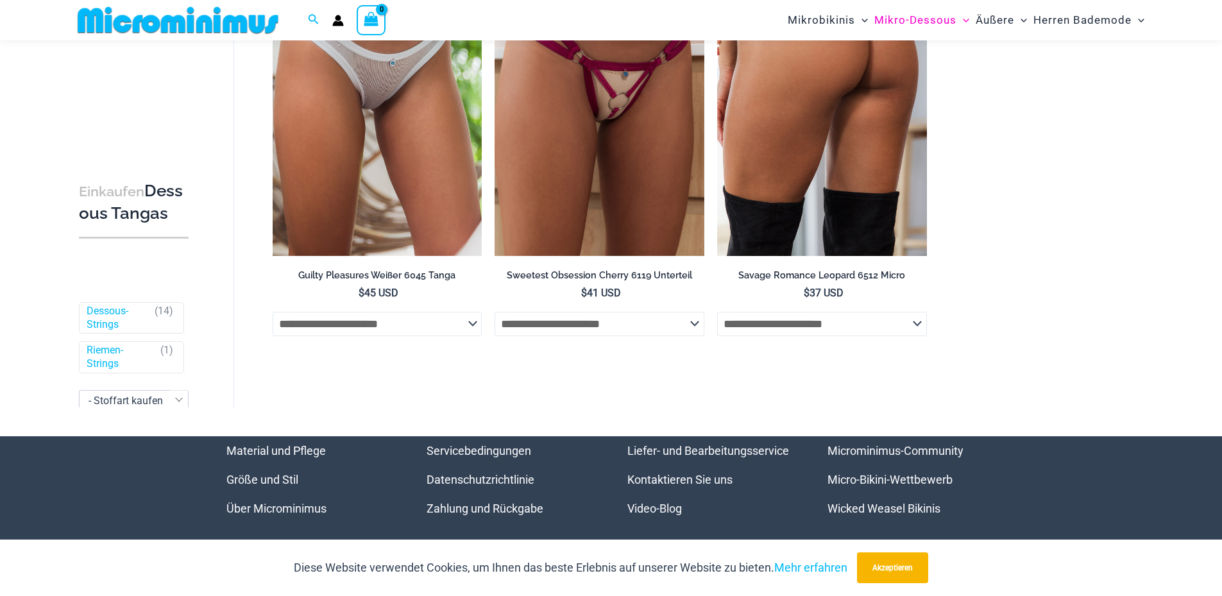
scroll to position [1529, 0]
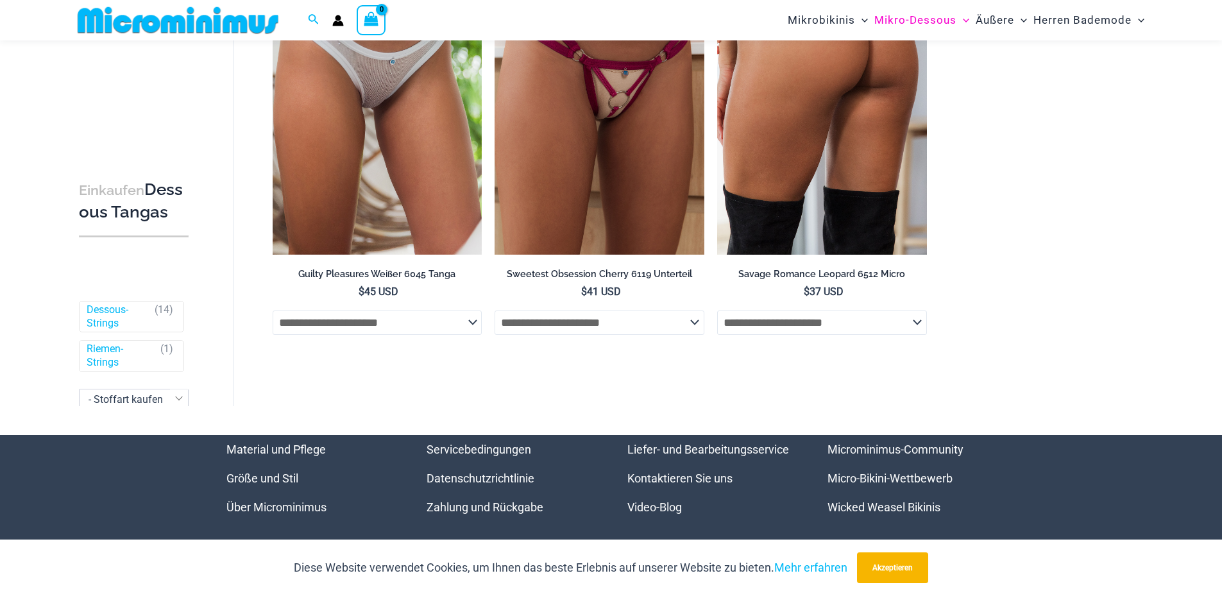
click at [811, 138] on img at bounding box center [822, 97] width 210 height 314
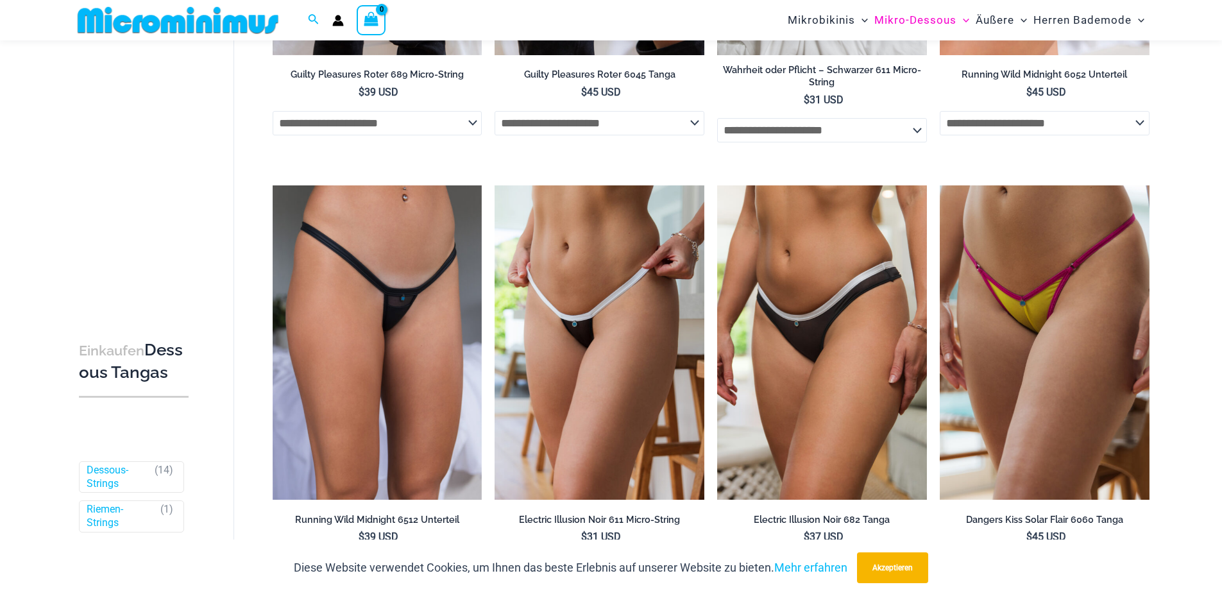
scroll to position [182, 0]
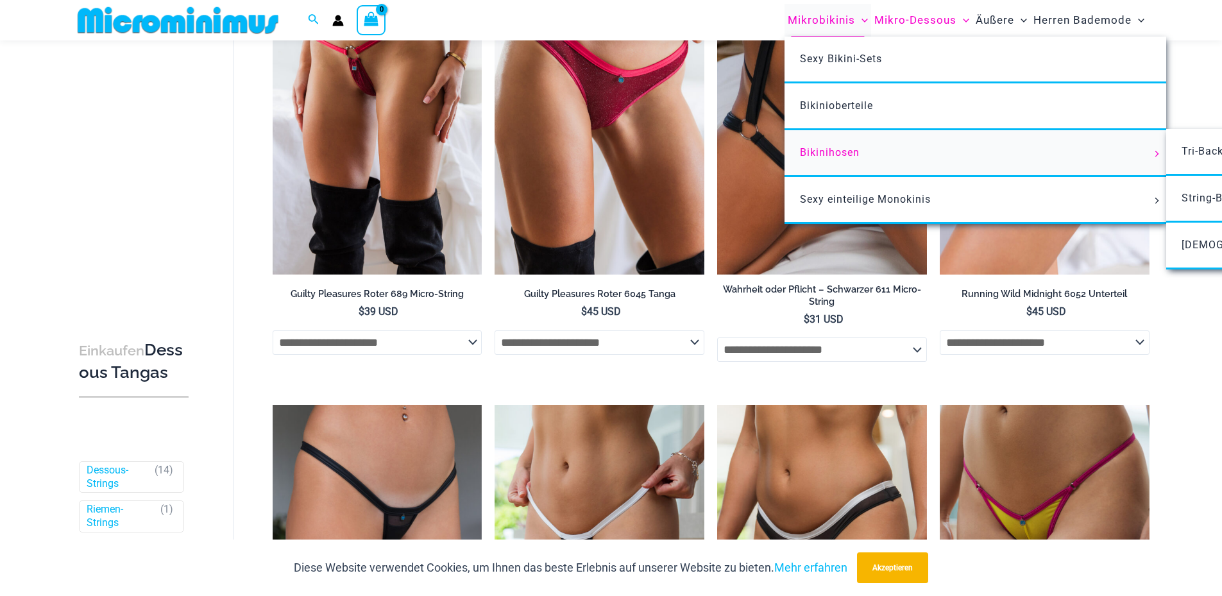
click at [876, 147] on link "Bikinihosen" at bounding box center [975, 153] width 382 height 47
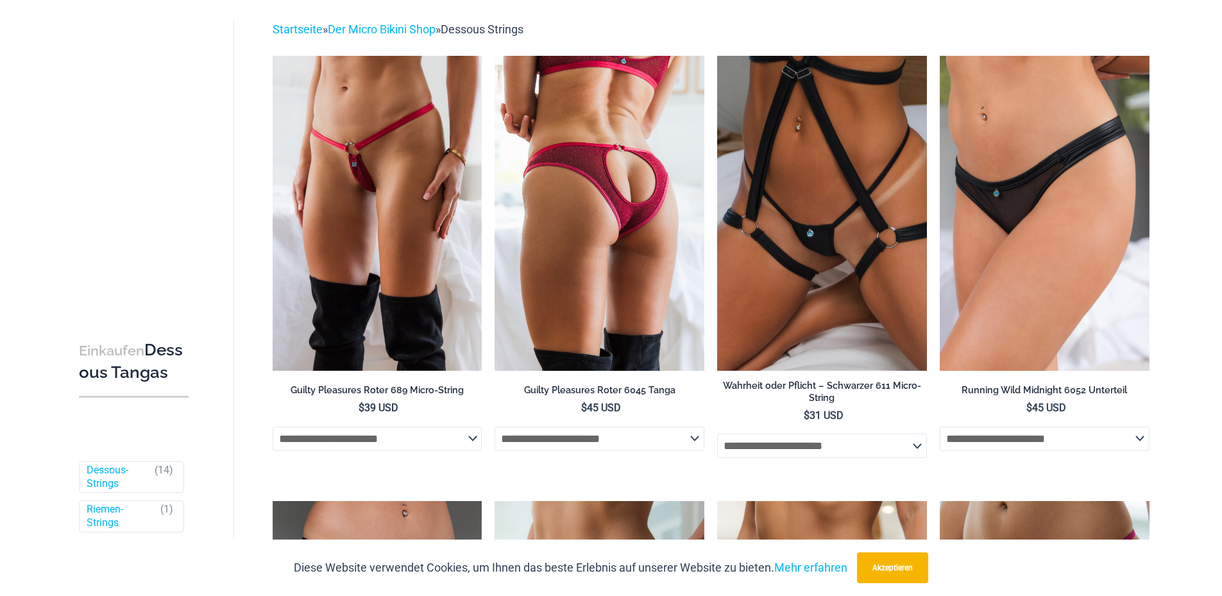
scroll to position [0, 0]
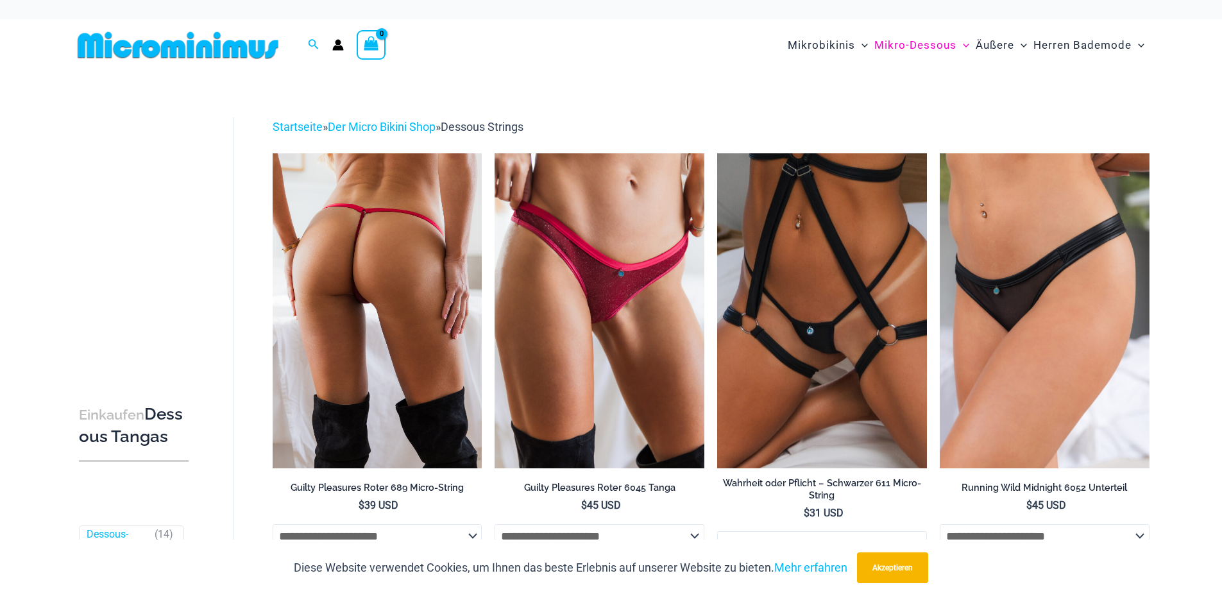
click at [421, 255] on img at bounding box center [378, 310] width 210 height 314
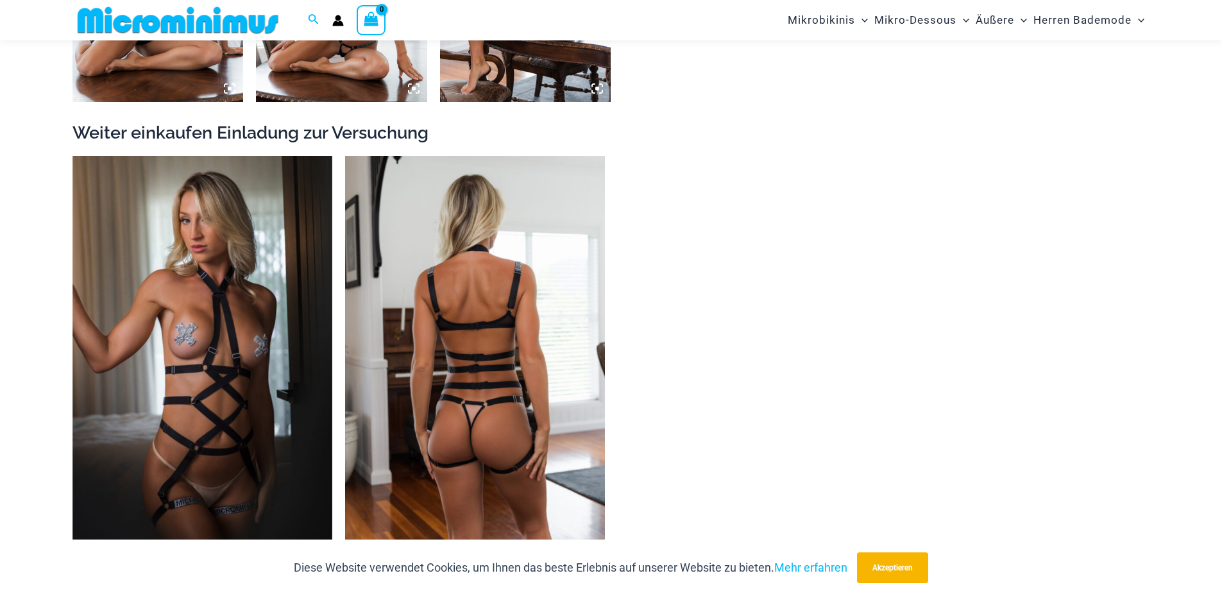
scroll to position [1411, 0]
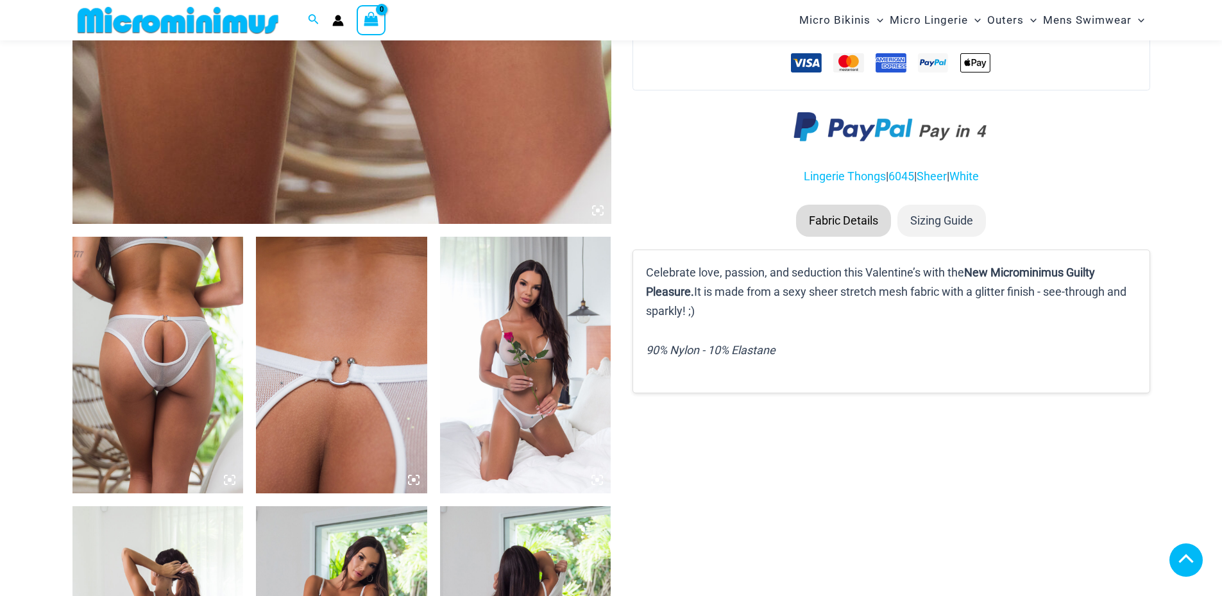
scroll to position [958, 0]
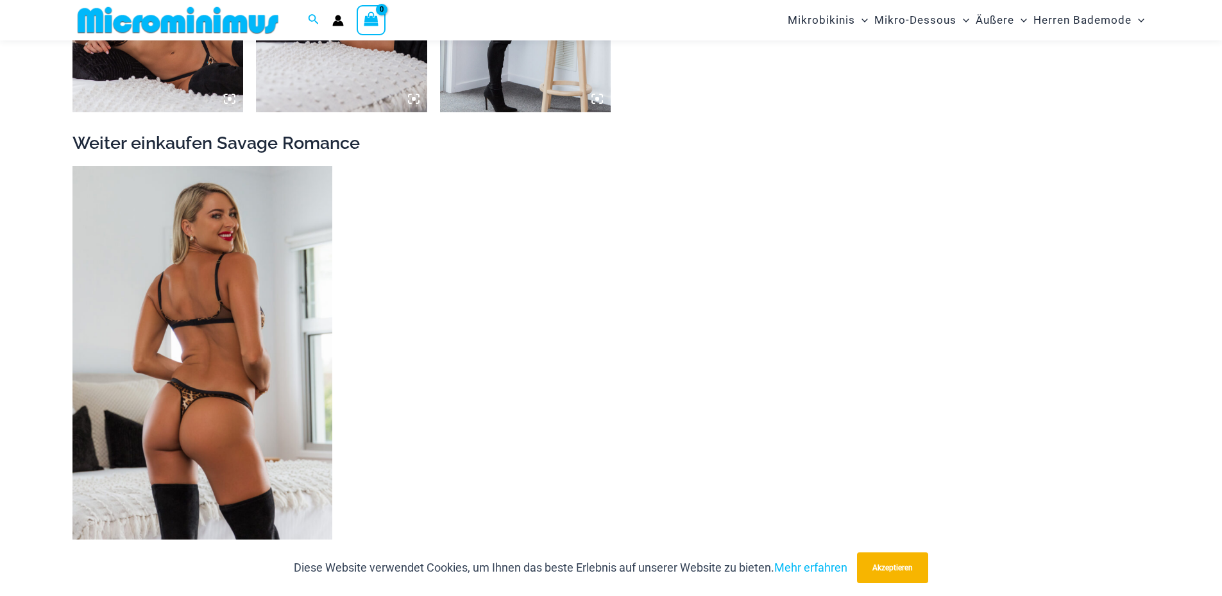
scroll to position [1411, 0]
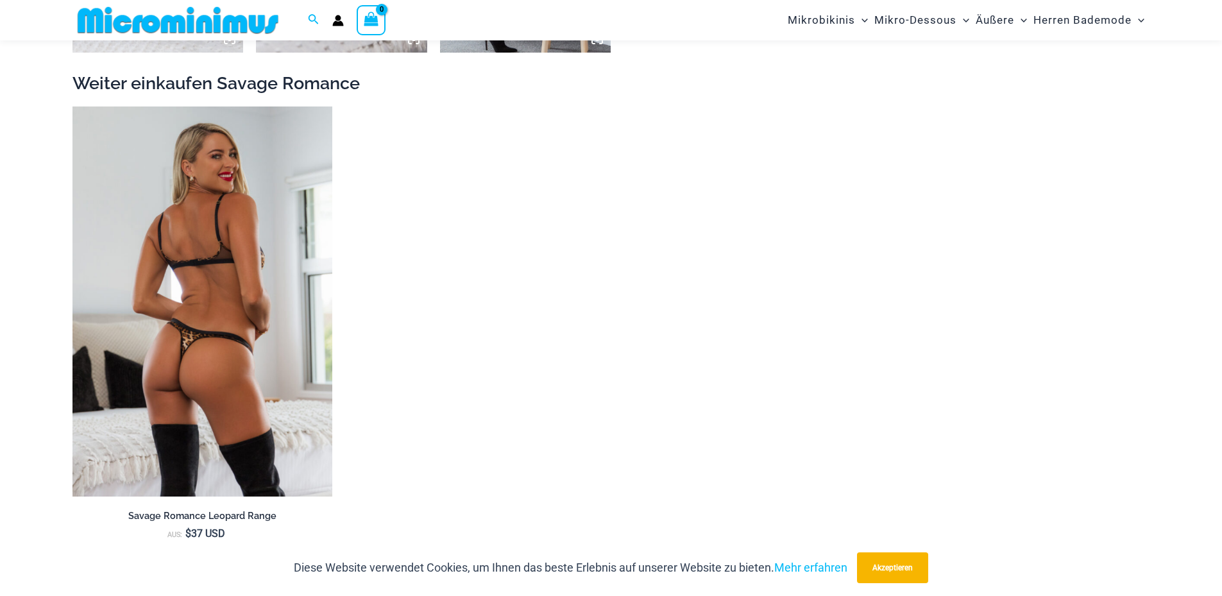
click at [221, 244] on img at bounding box center [202, 301] width 260 height 390
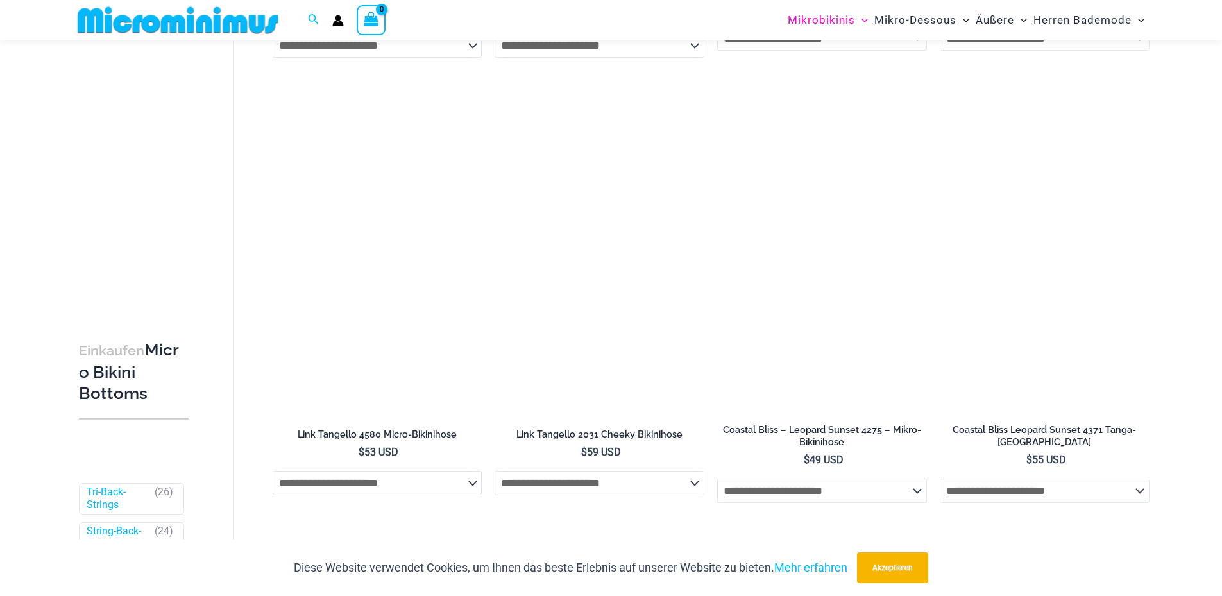
scroll to position [1062, 0]
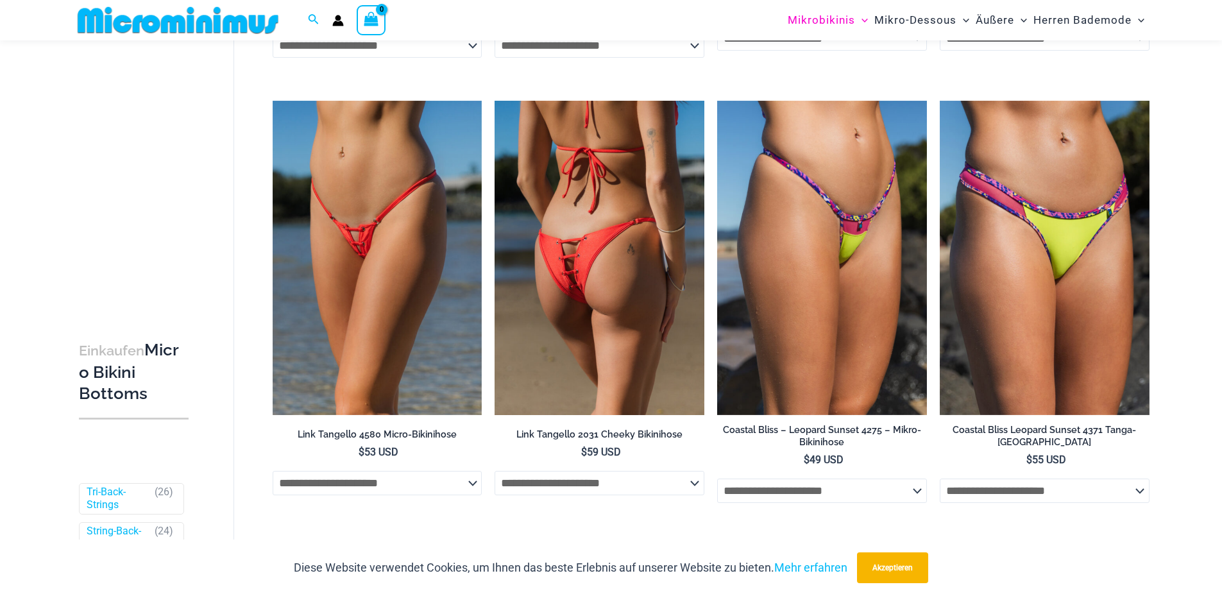
click at [573, 291] on img at bounding box center [599, 258] width 210 height 314
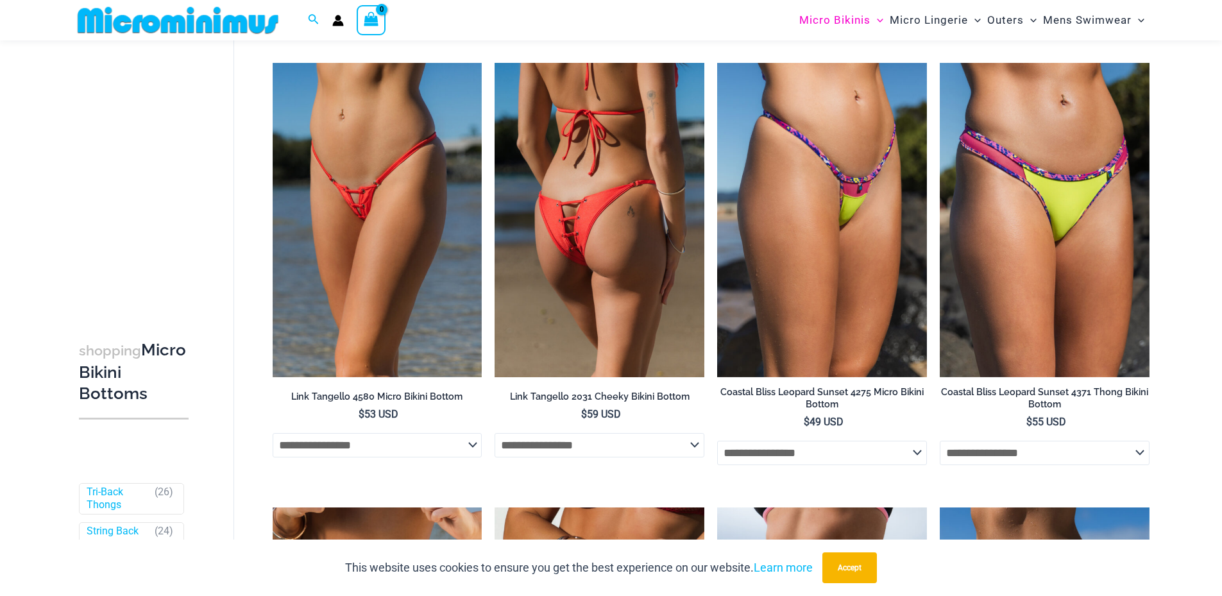
scroll to position [1024, 0]
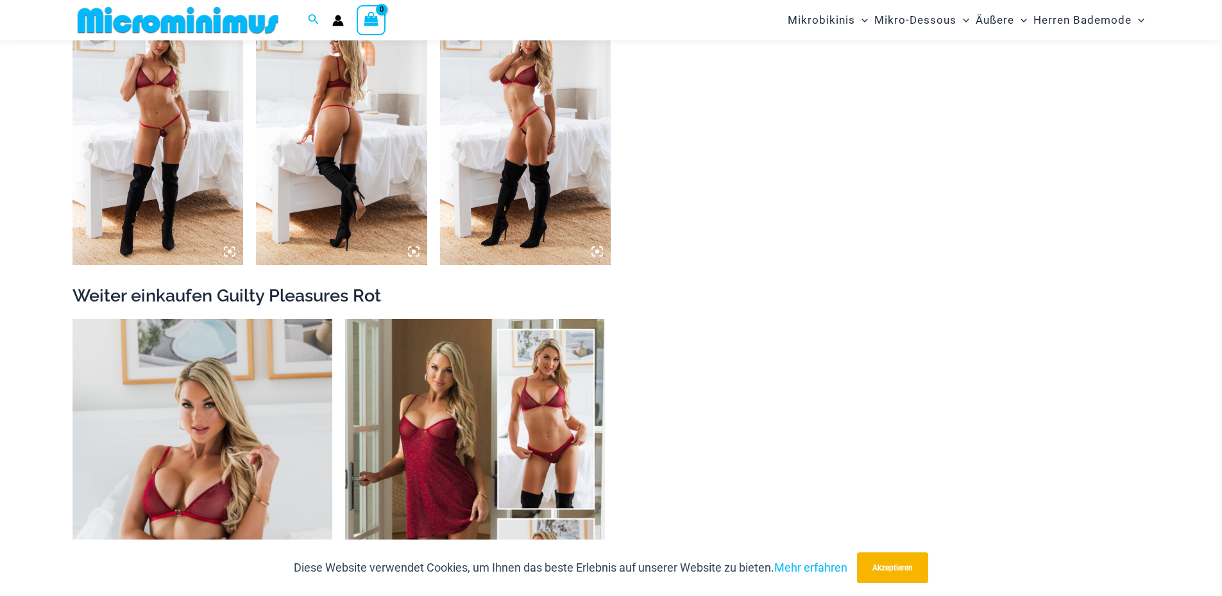
scroll to position [1656, 0]
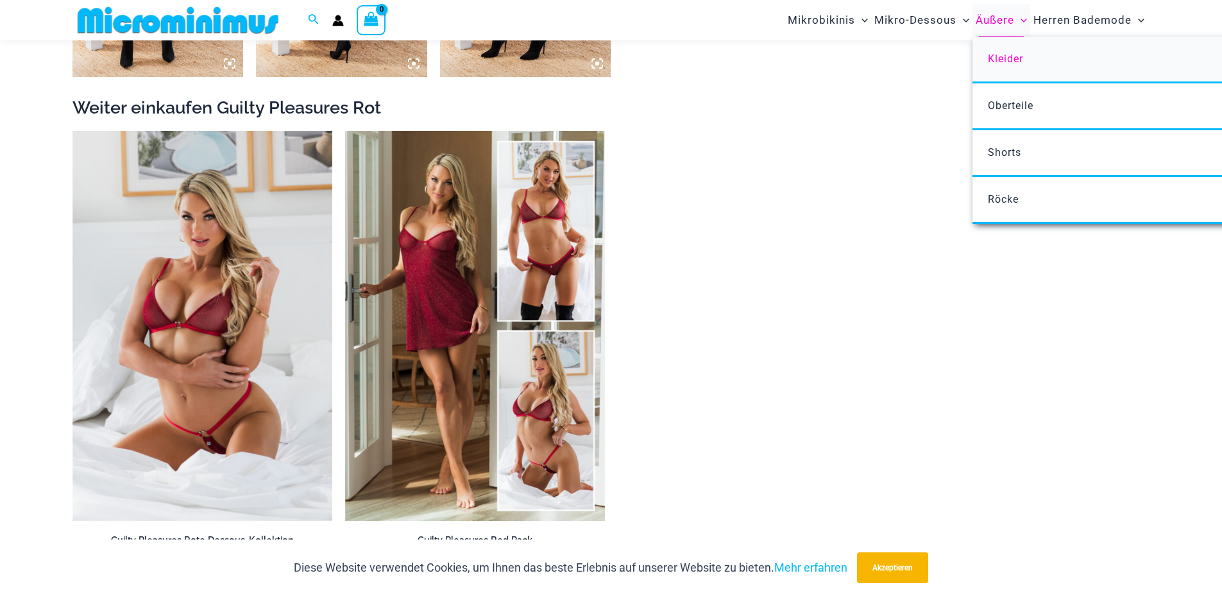
click at [995, 56] on font "Kleider" at bounding box center [1005, 59] width 35 height 12
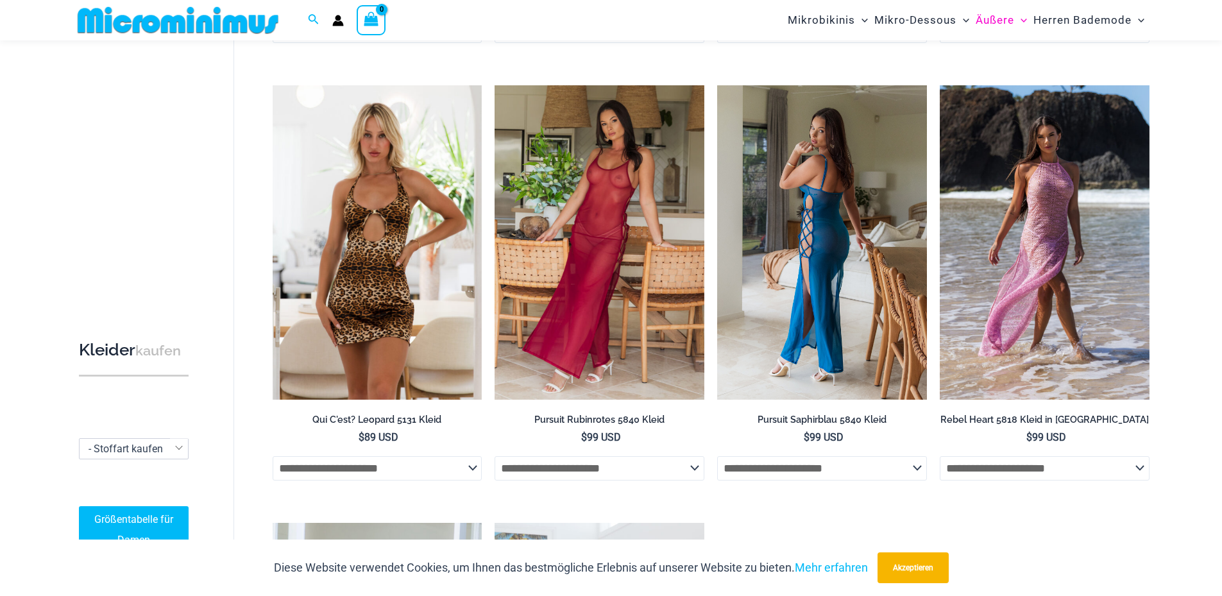
scroll to position [501, 0]
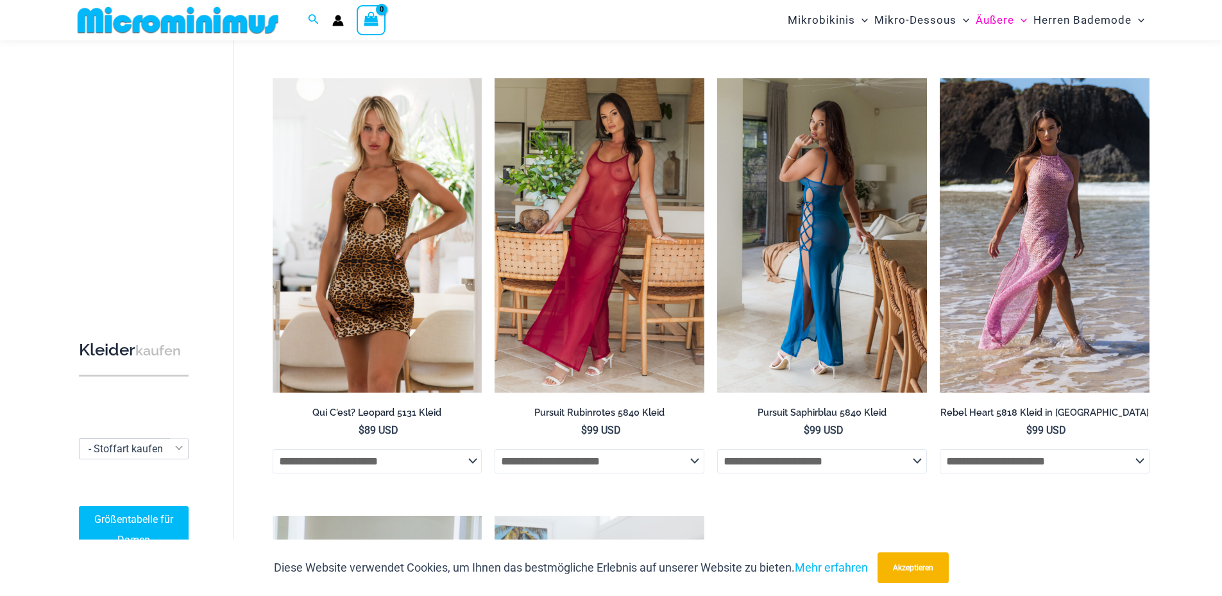
click at [837, 179] on img at bounding box center [822, 235] width 210 height 314
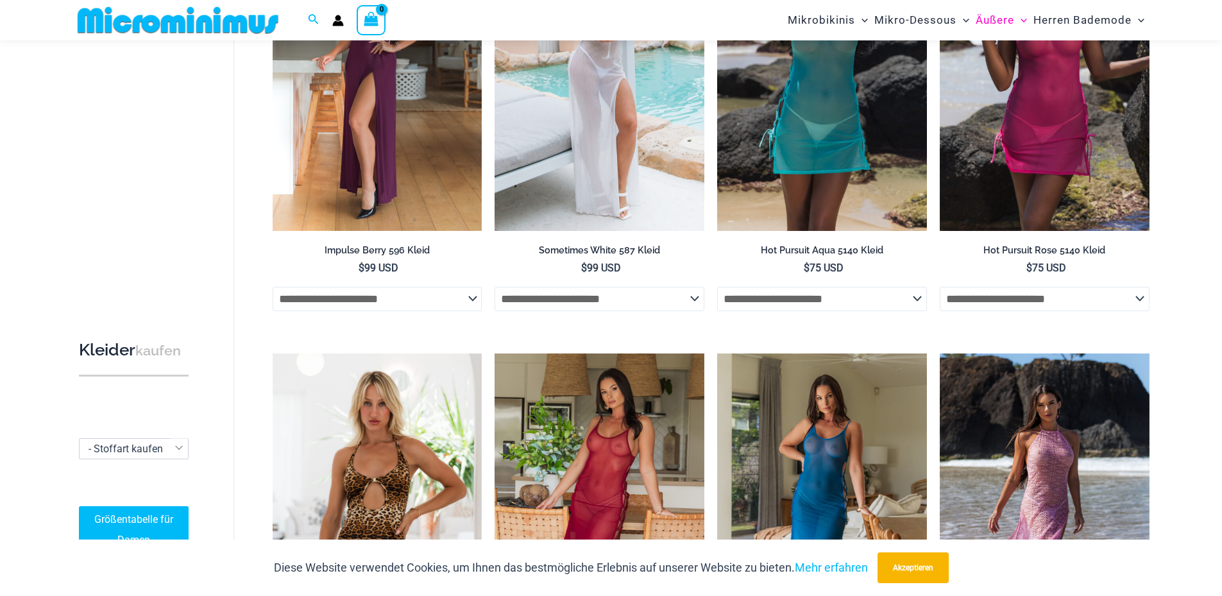
scroll to position [116, 0]
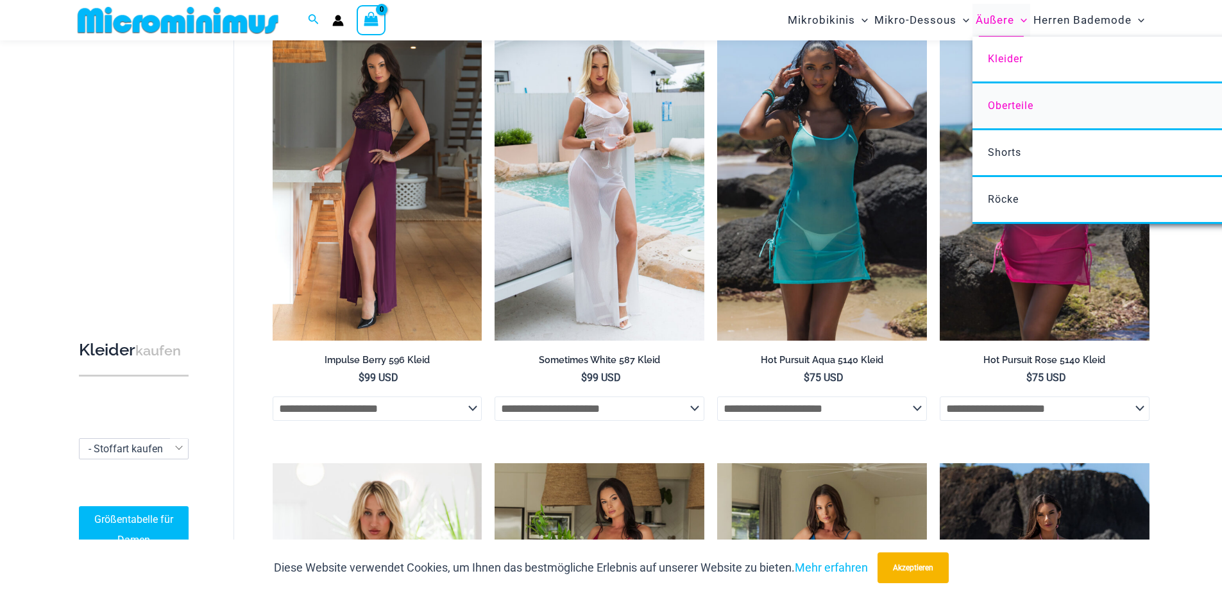
click at [1002, 101] on font "Oberteile" at bounding box center [1011, 105] width 46 height 12
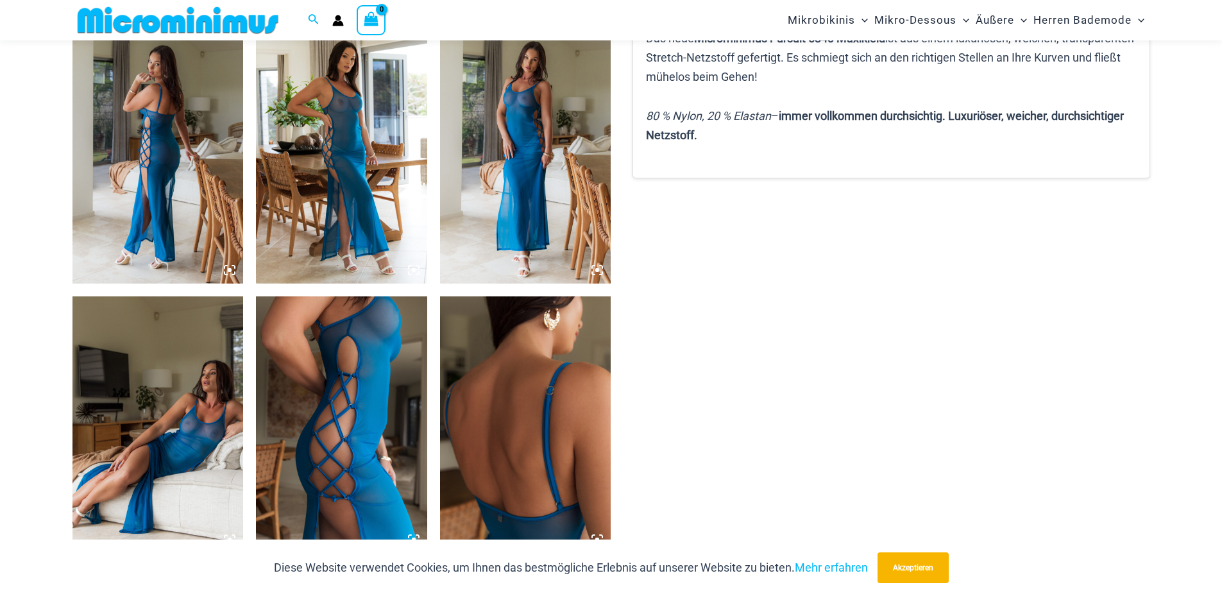
scroll to position [1219, 0]
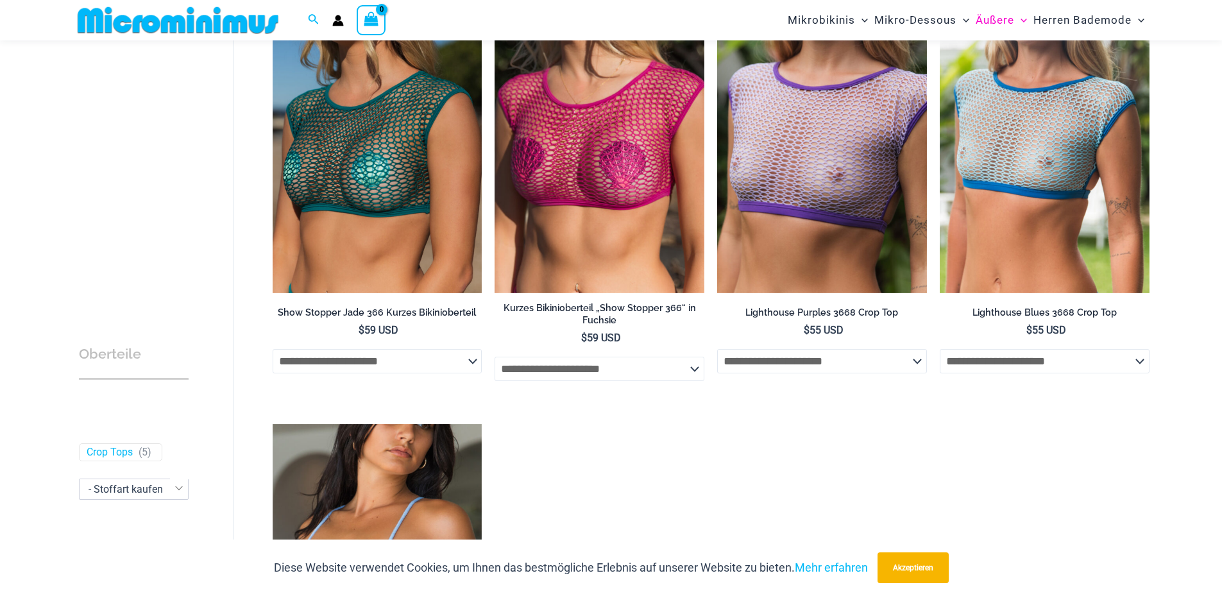
scroll to position [373, 0]
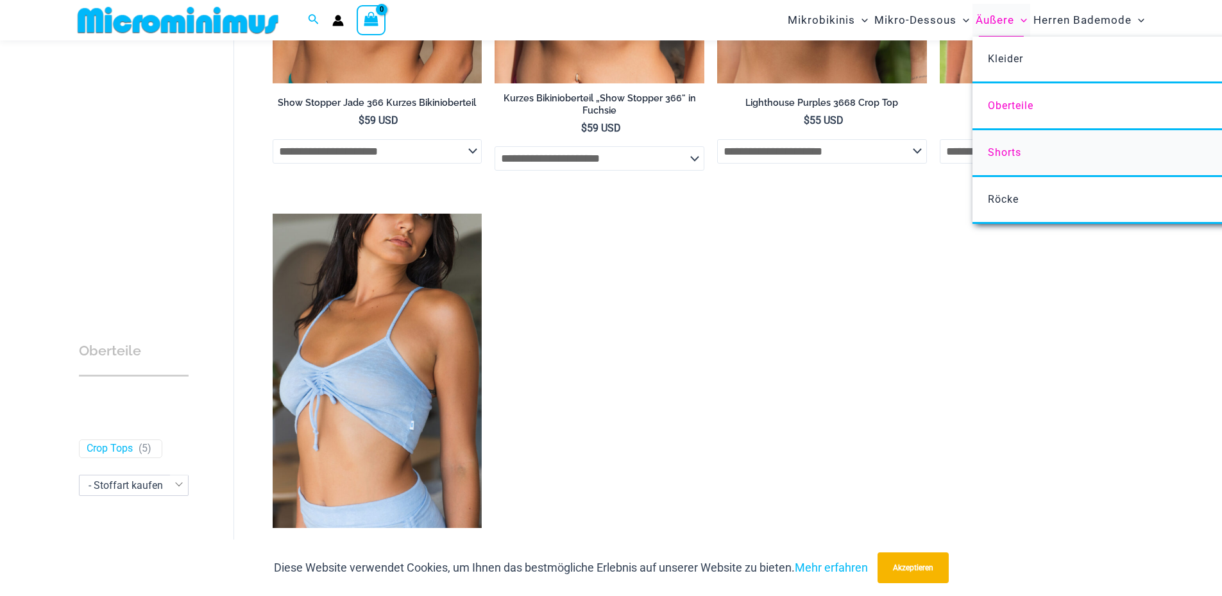
click at [1008, 149] on font "Shorts" at bounding box center [1004, 152] width 33 height 12
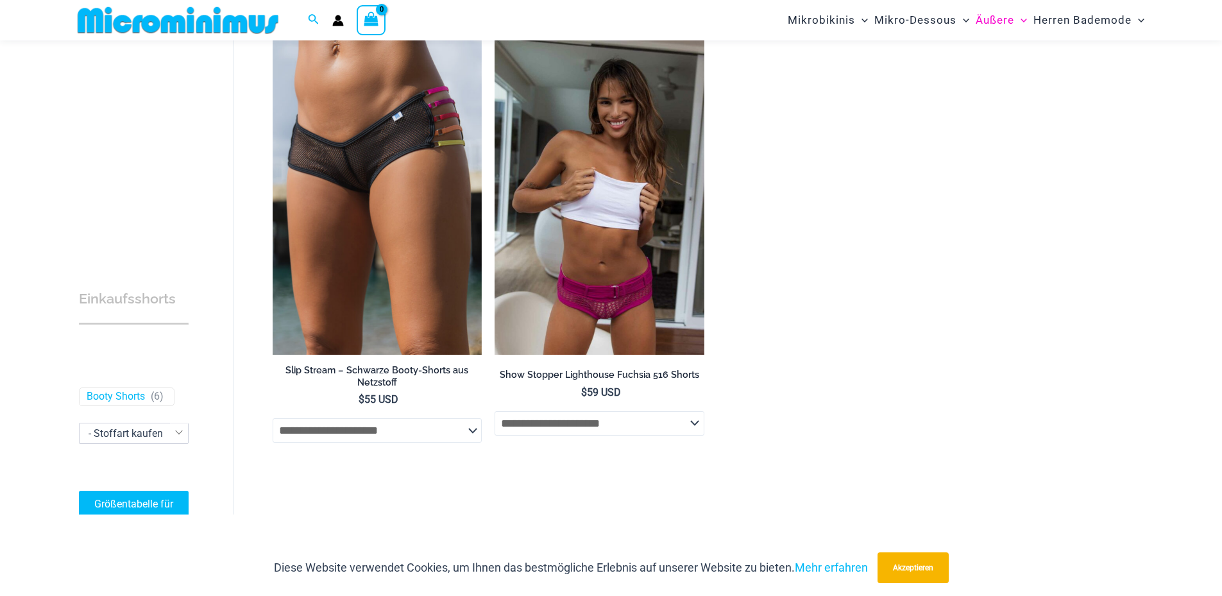
scroll to position [373, 0]
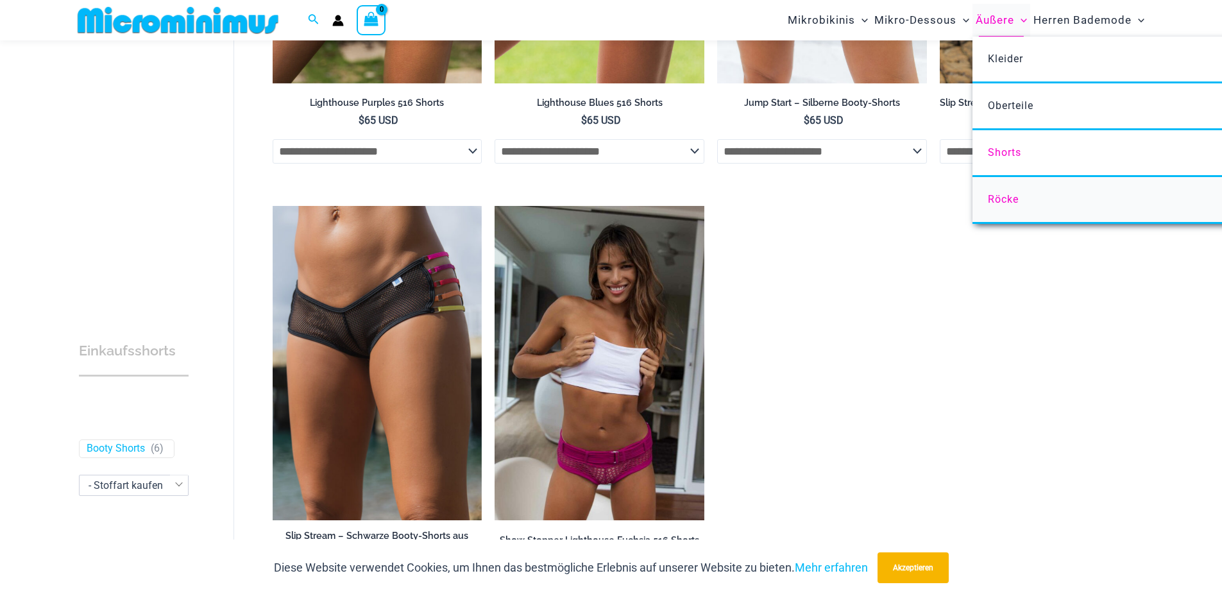
click at [1000, 198] on font "Röcke" at bounding box center [1003, 199] width 31 height 12
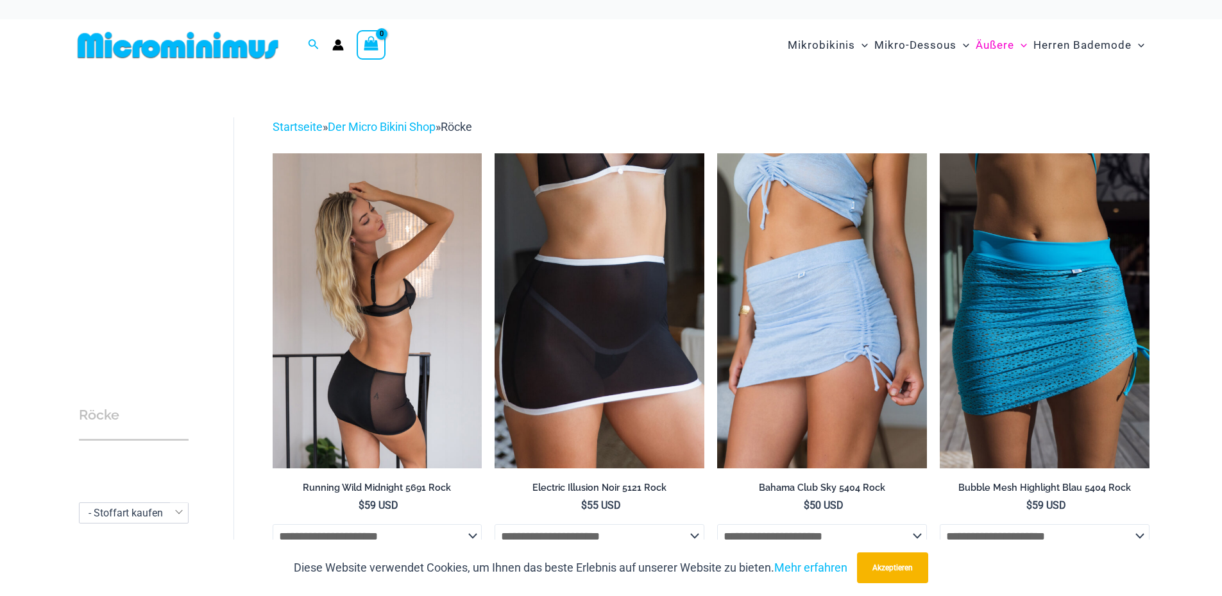
click at [409, 316] on img at bounding box center [378, 310] width 210 height 314
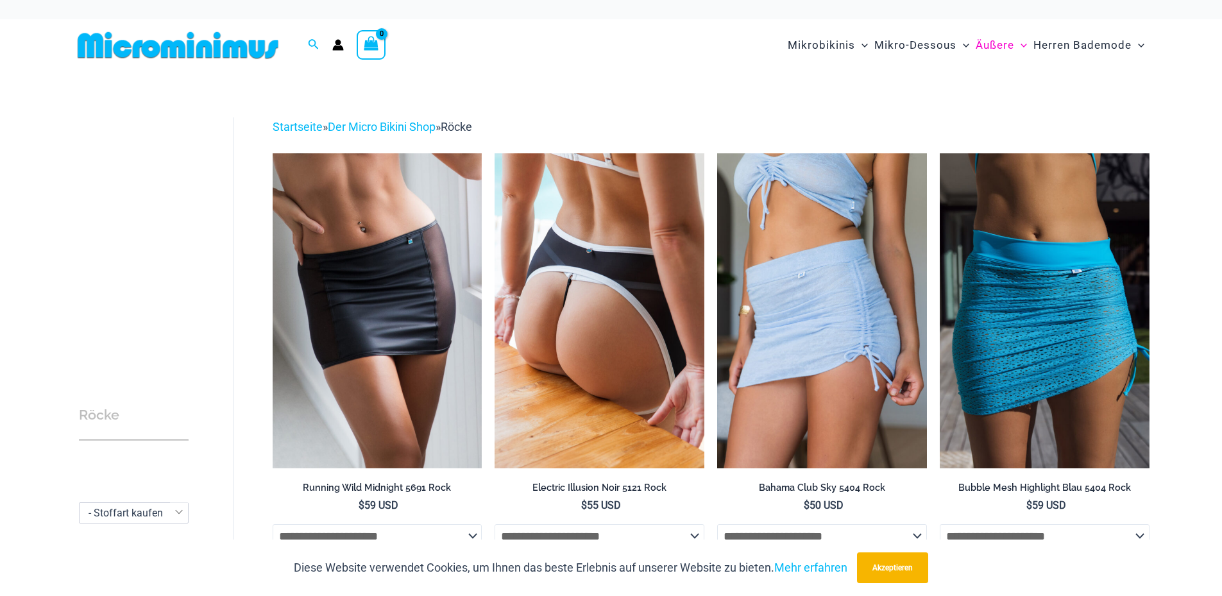
click at [641, 244] on img at bounding box center [599, 310] width 210 height 314
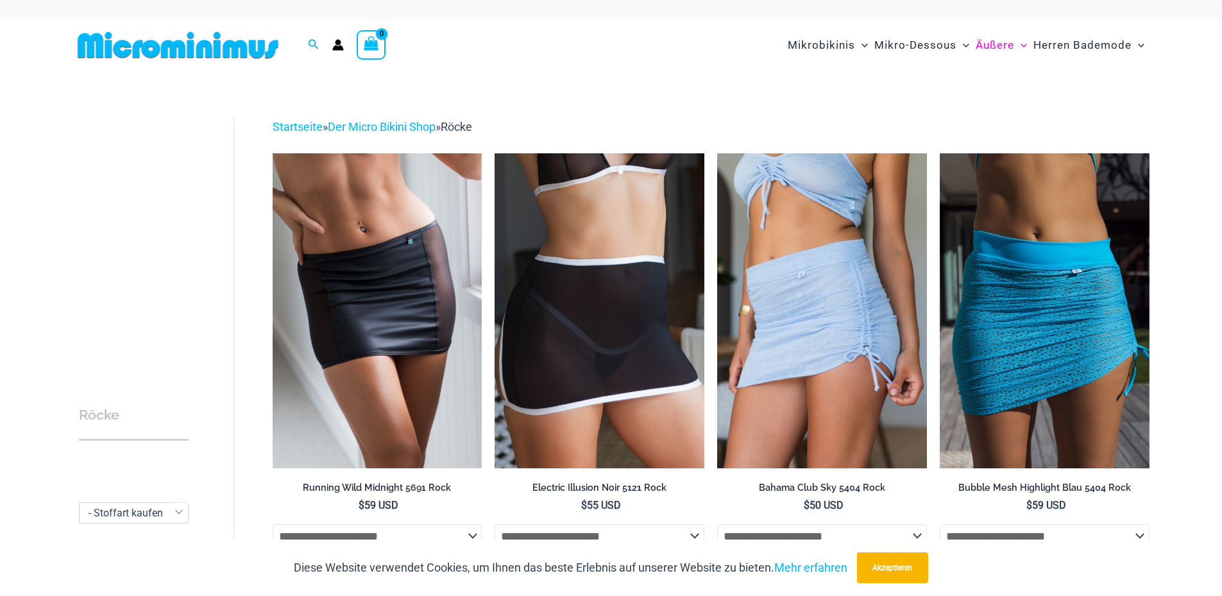
click at [1187, 28] on div "Suchen nach: Suchen Suchen Es befinden sich keine Produkte im Warenkorb. Es bef…" at bounding box center [611, 45] width 1222 height 52
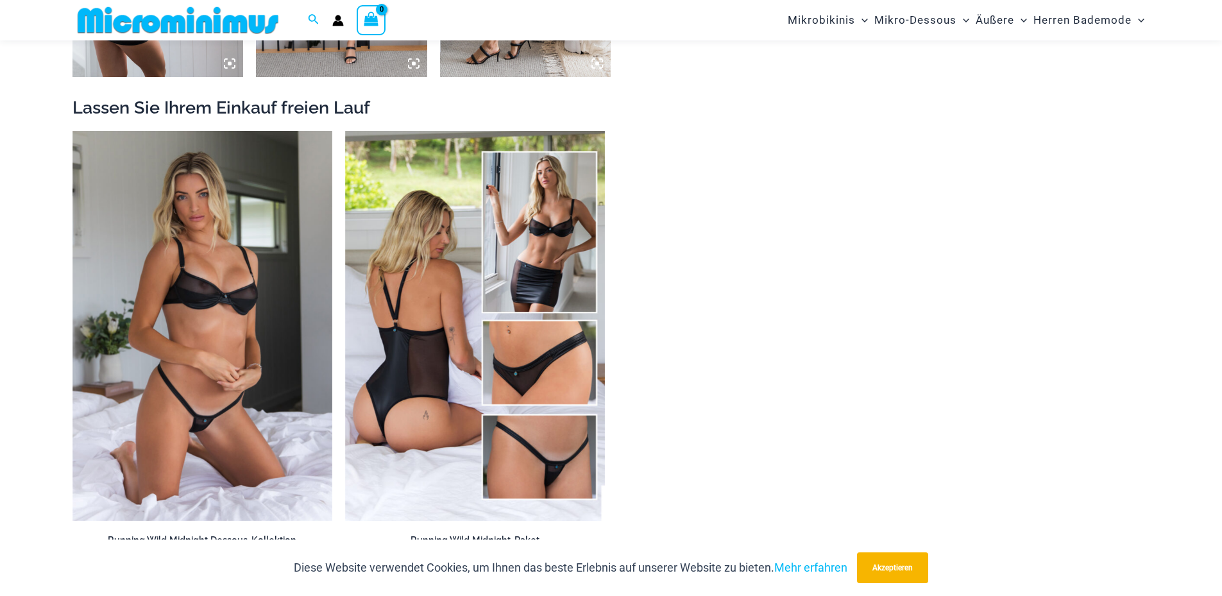
scroll to position [1147, 0]
